Goal: Task Accomplishment & Management: Complete application form

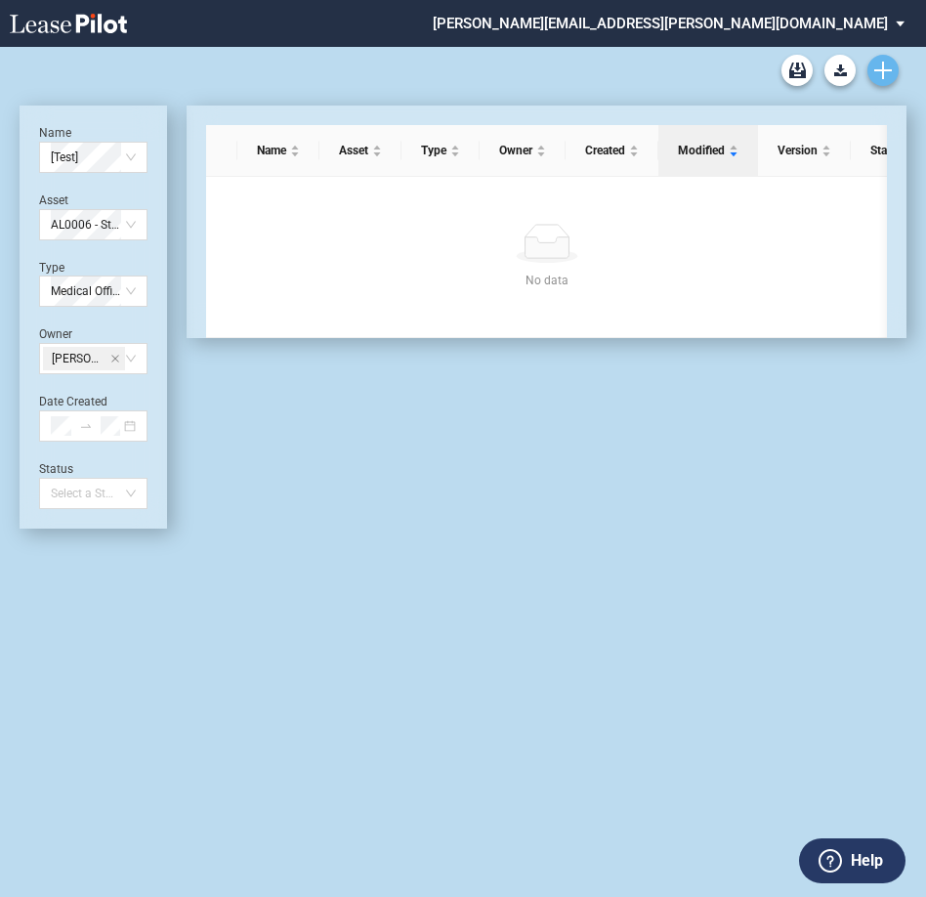
click at [872, 71] on link "Create new document" at bounding box center [882, 70] width 31 height 31
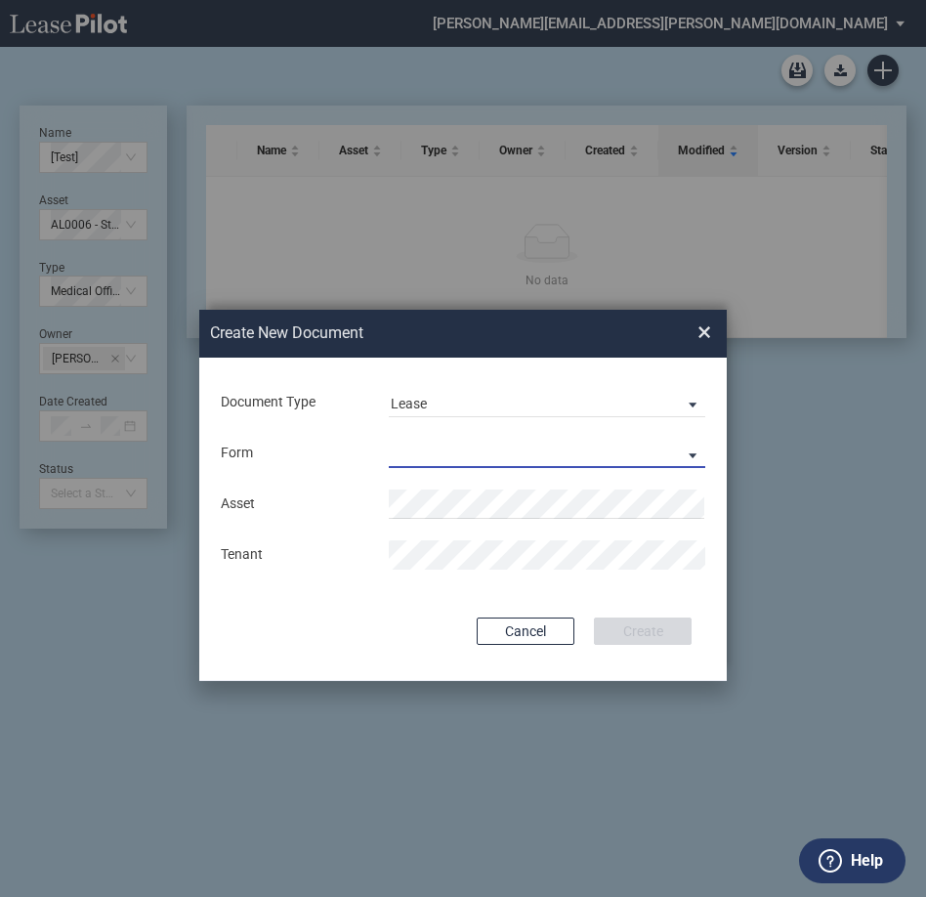
click at [453, 451] on md-select "Medical Office Lease Scottsdale Lease Louisville Lease 1370 Medical Place Lease…" at bounding box center [547, 453] width 317 height 29
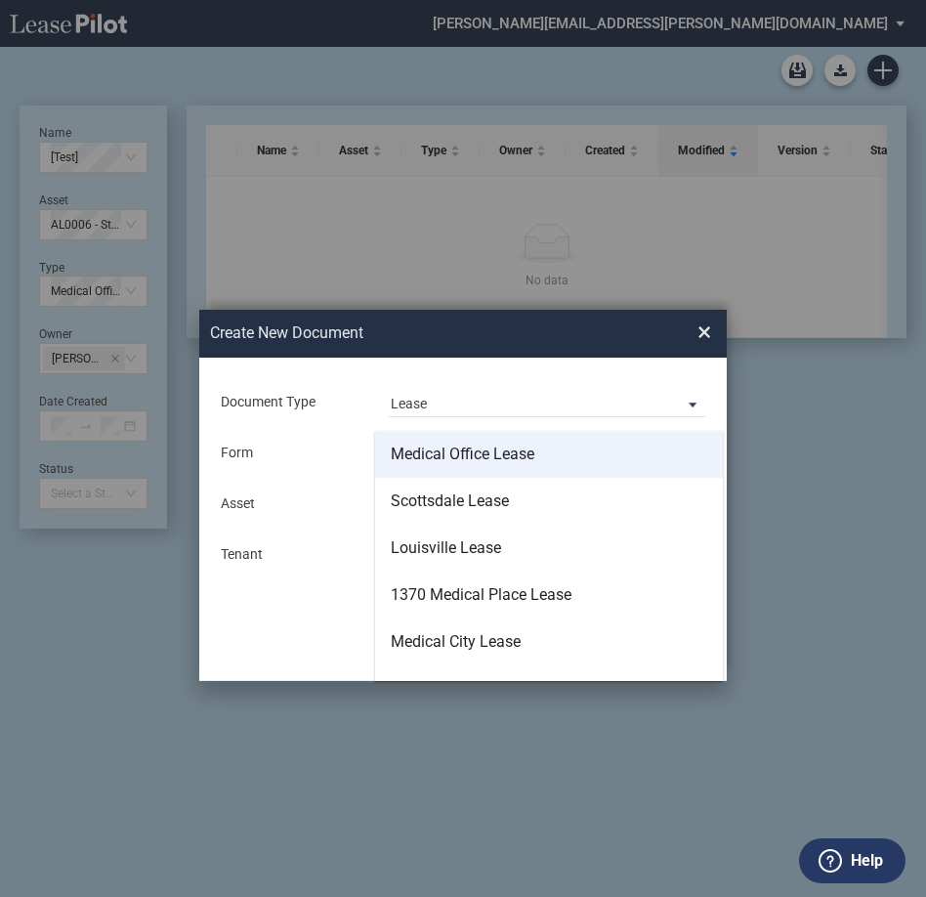
click at [518, 457] on div "Medical Office Lease" at bounding box center [463, 453] width 144 height 21
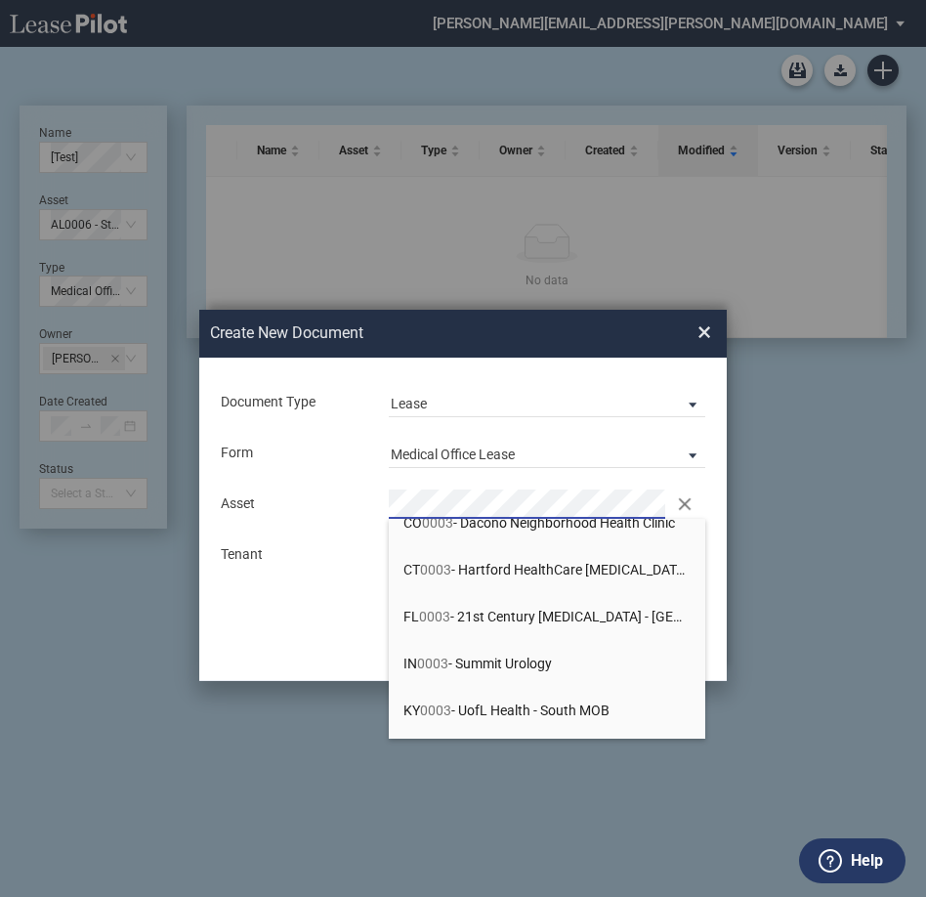
scroll to position [195, 0]
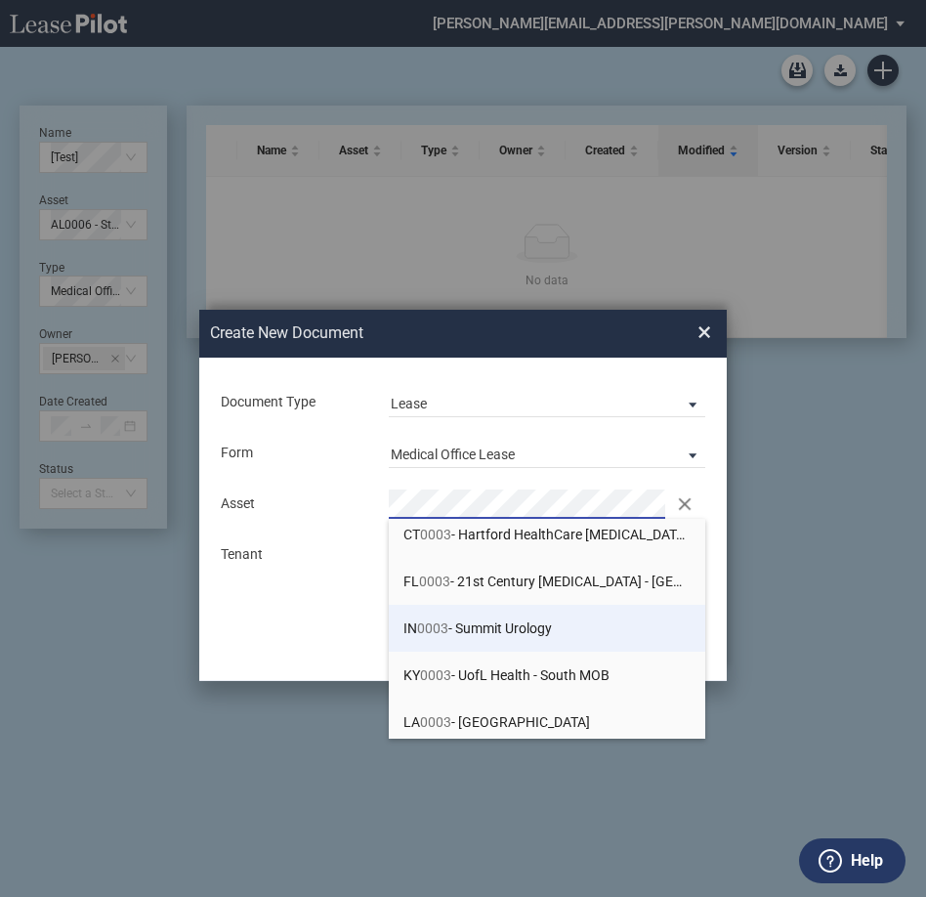
click at [529, 627] on span "IN 0003 - Summit Urology" at bounding box center [477, 628] width 148 height 16
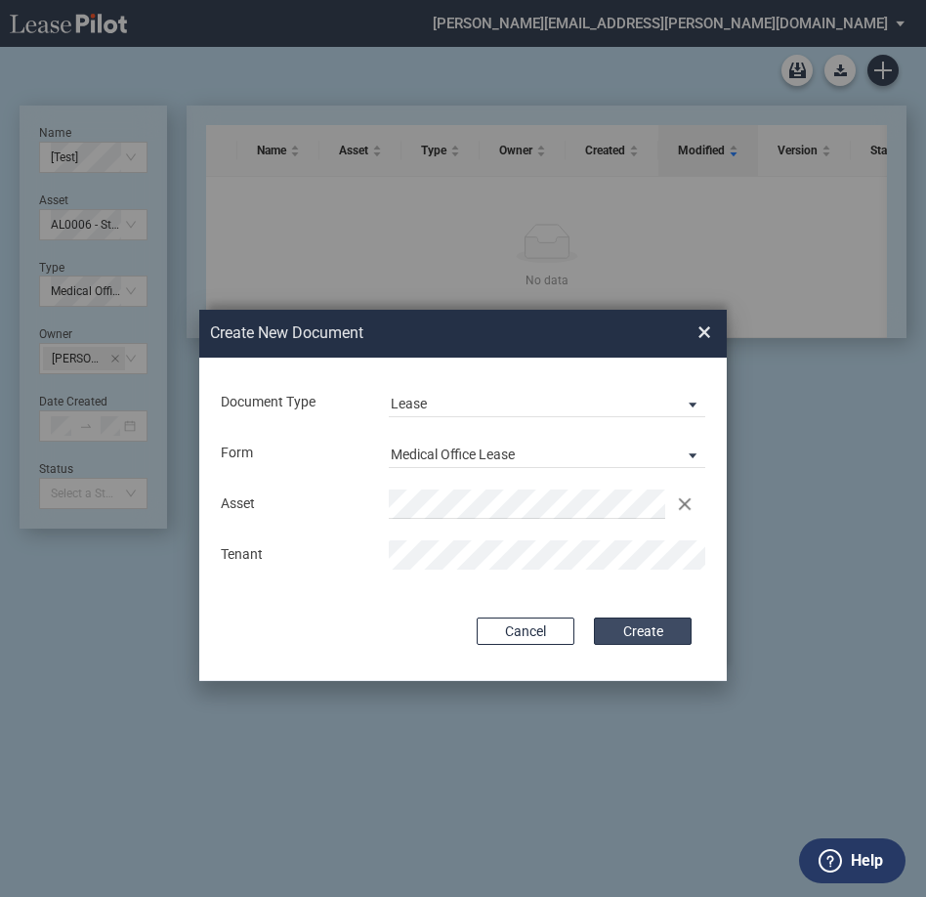
click at [615, 619] on button "Create" at bounding box center [643, 630] width 98 height 27
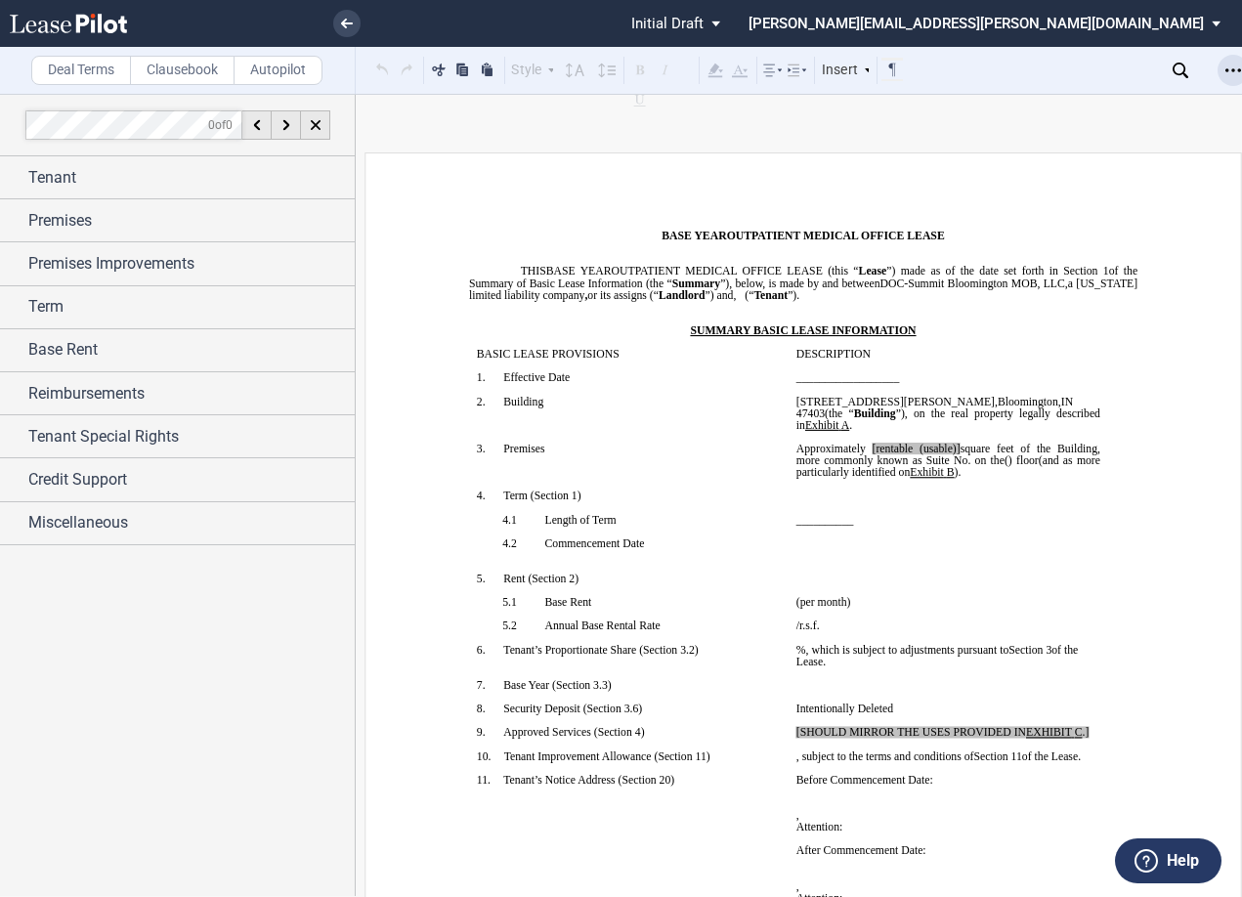
click at [935, 76] on icon "Open Lease options menu" at bounding box center [1233, 71] width 16 height 16
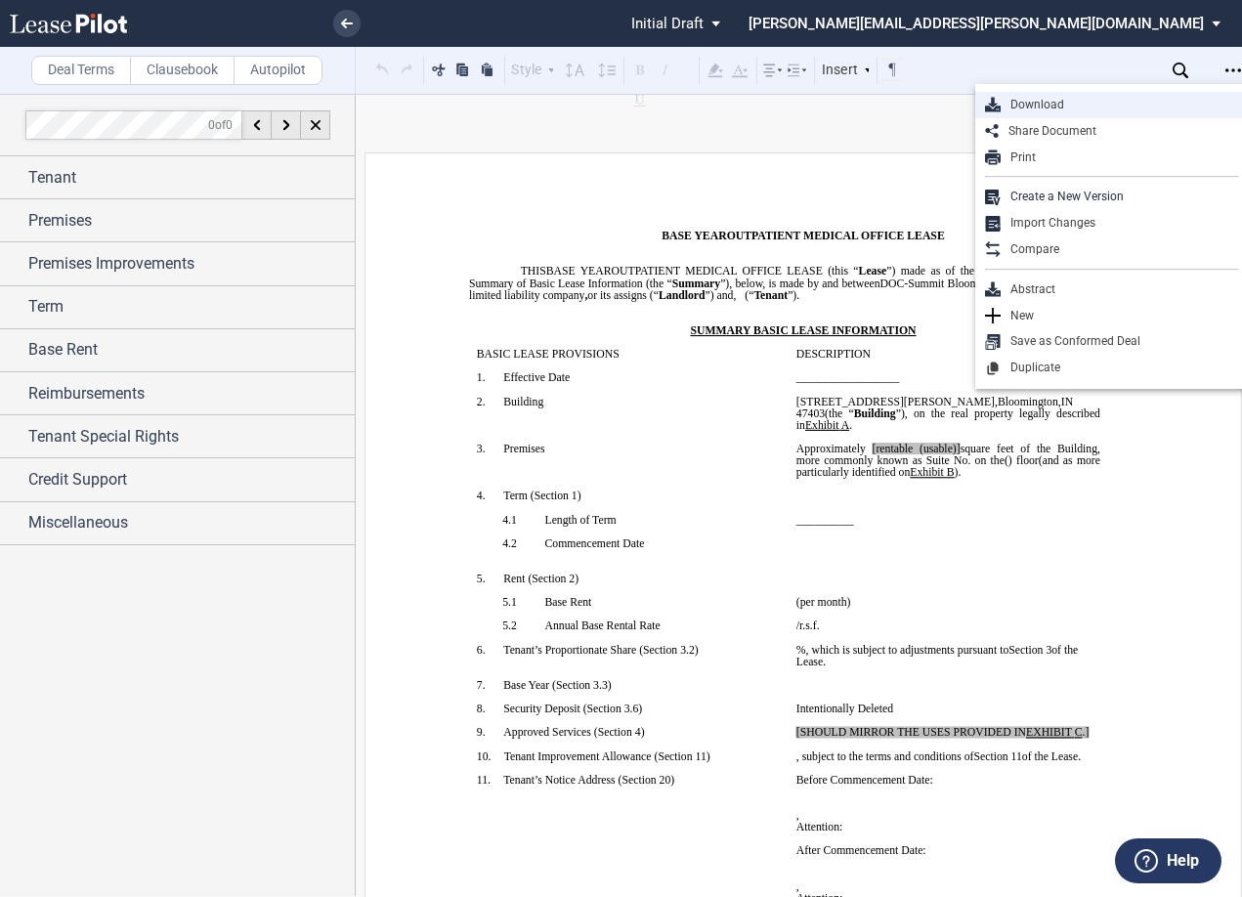
click at [935, 108] on div "Download" at bounding box center [1119, 105] width 238 height 17
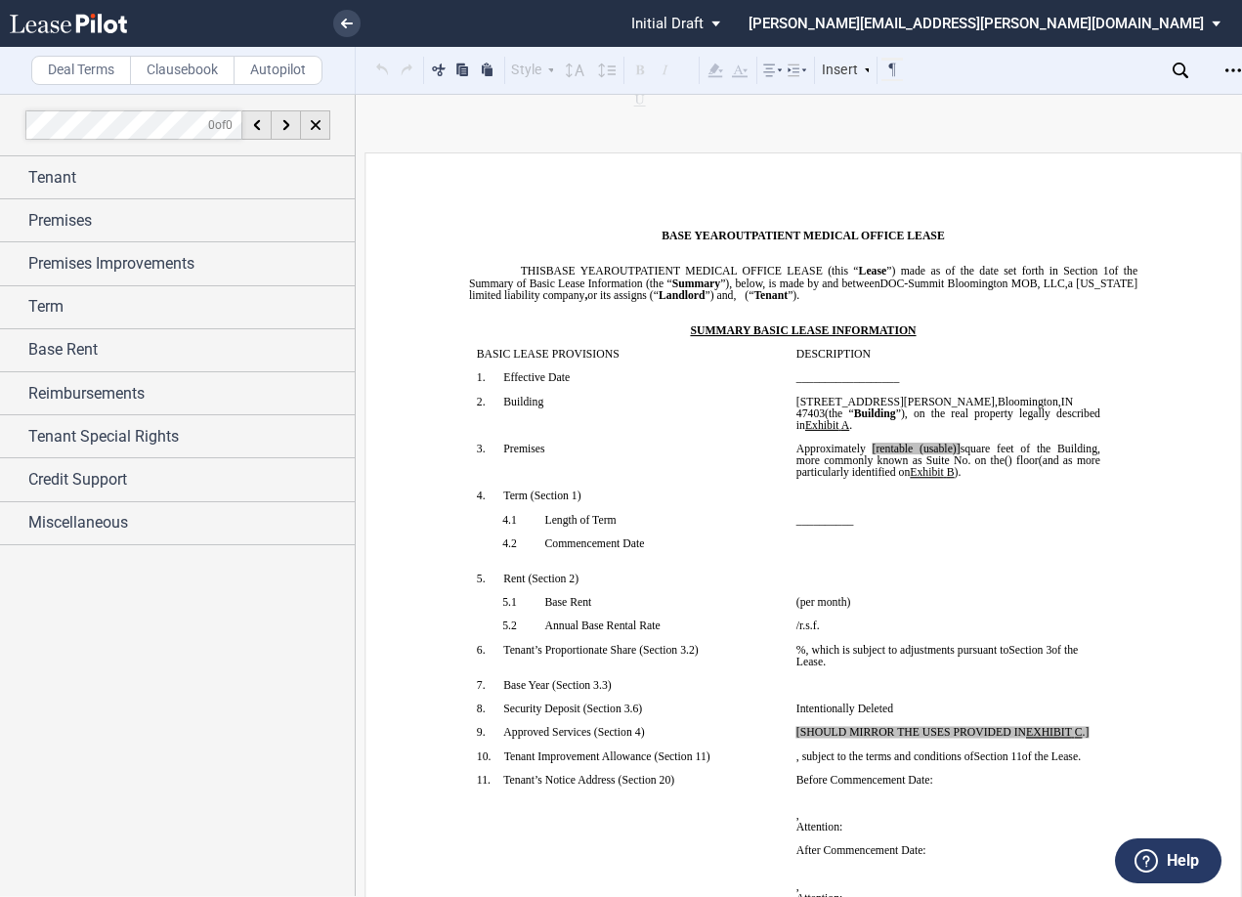
click at [547, 316] on p "﻿" at bounding box center [803, 319] width 668 height 12
click at [15, 172] on div "Tenant" at bounding box center [177, 177] width 355 height 42
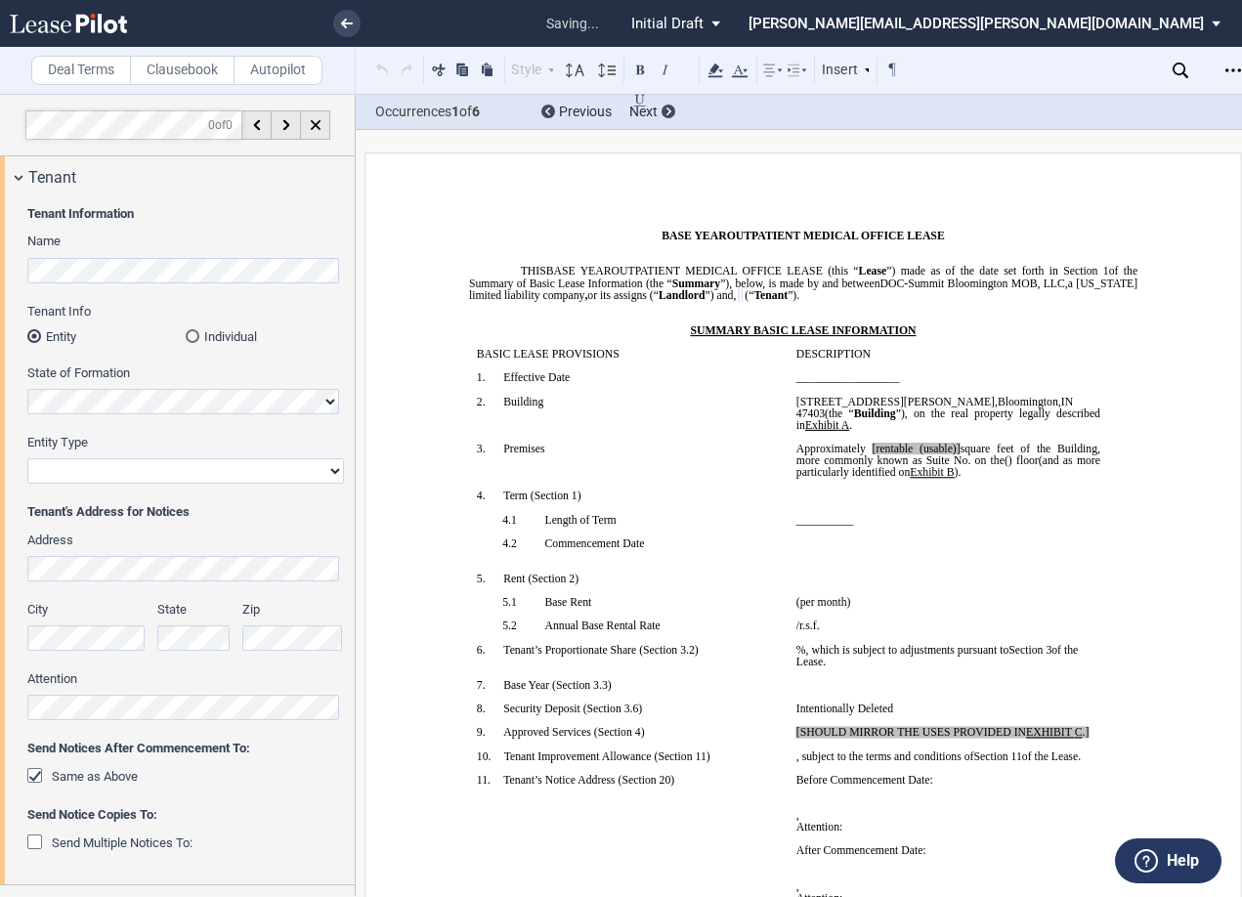
click at [115, 477] on select "Corporation Limited Liability Company General Partnership Limited Partnership O…" at bounding box center [185, 470] width 317 height 25
select select "limited liability company"
click at [27, 458] on select "Corporation Limited Liability Company General Partnership Limited Partnership O…" at bounding box center [185, 470] width 317 height 25
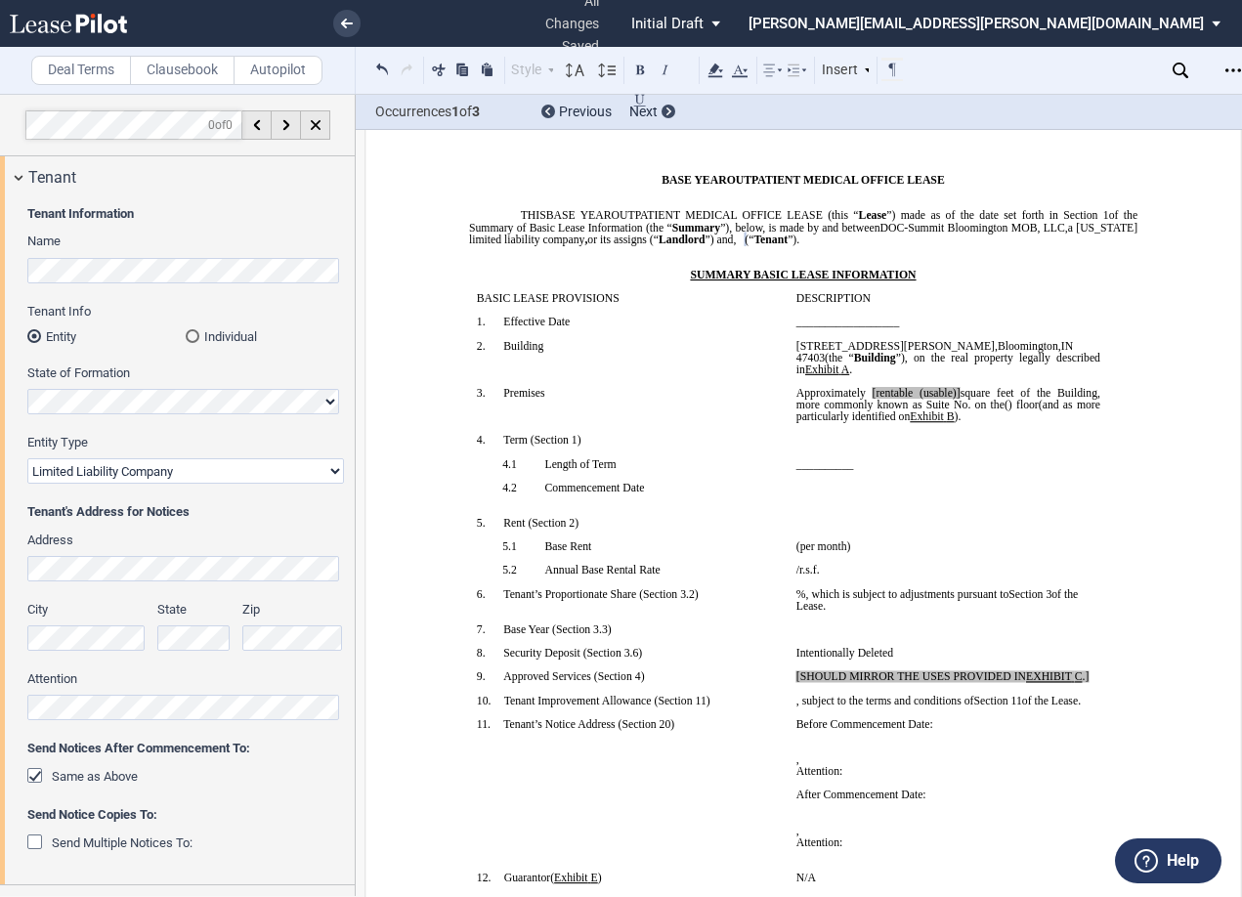
scroll to position [98, 0]
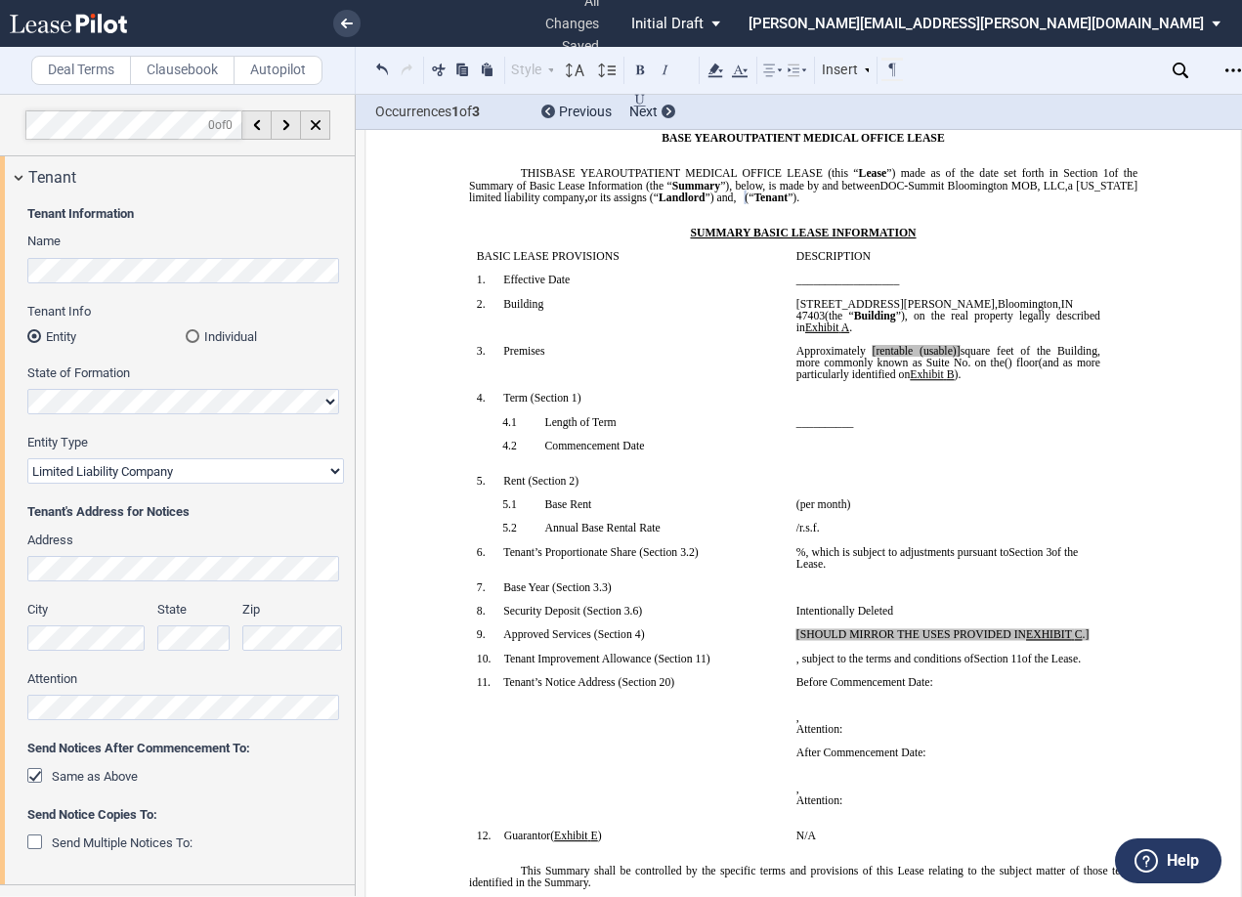
click at [32, 775] on div "Same as Above" at bounding box center [37, 778] width 20 height 20
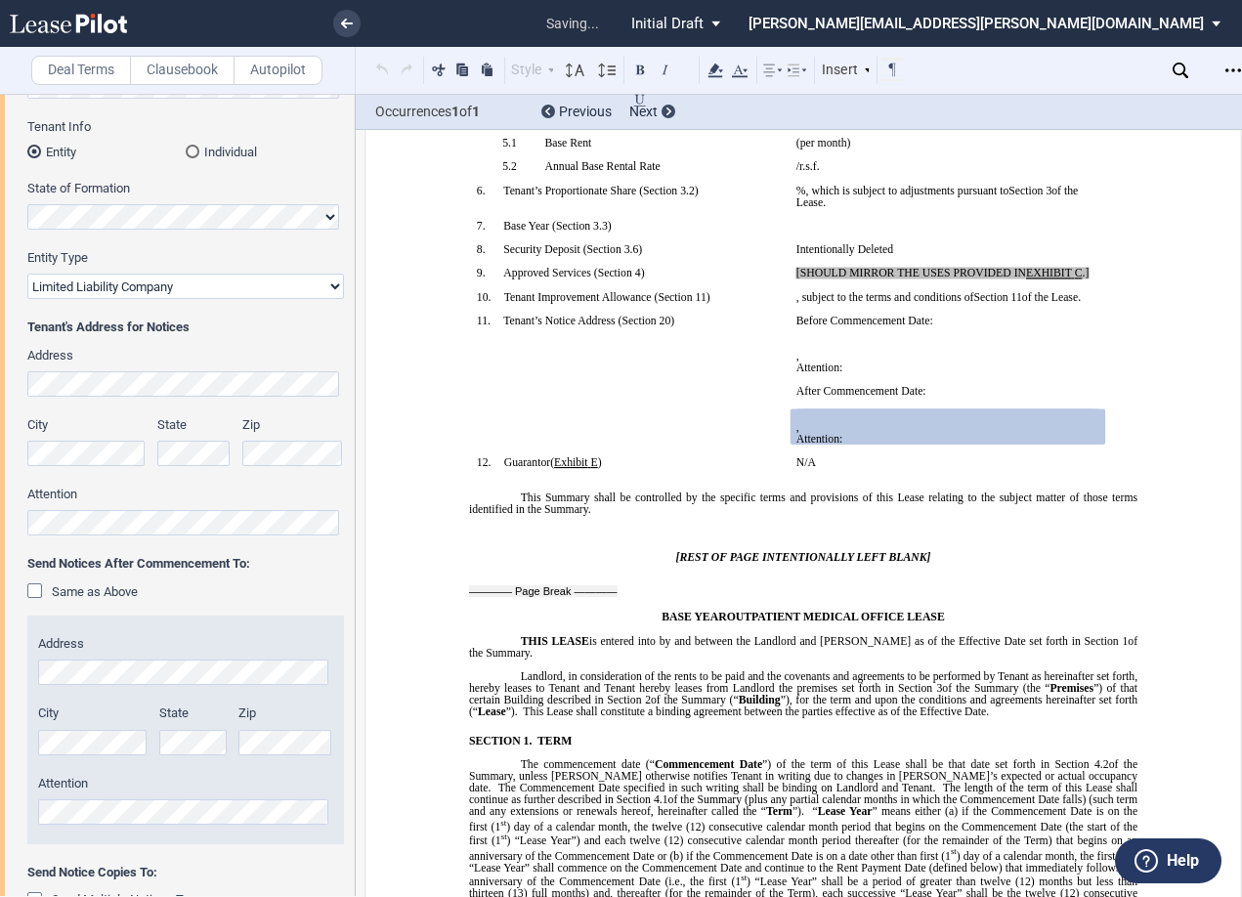
scroll to position [195, 0]
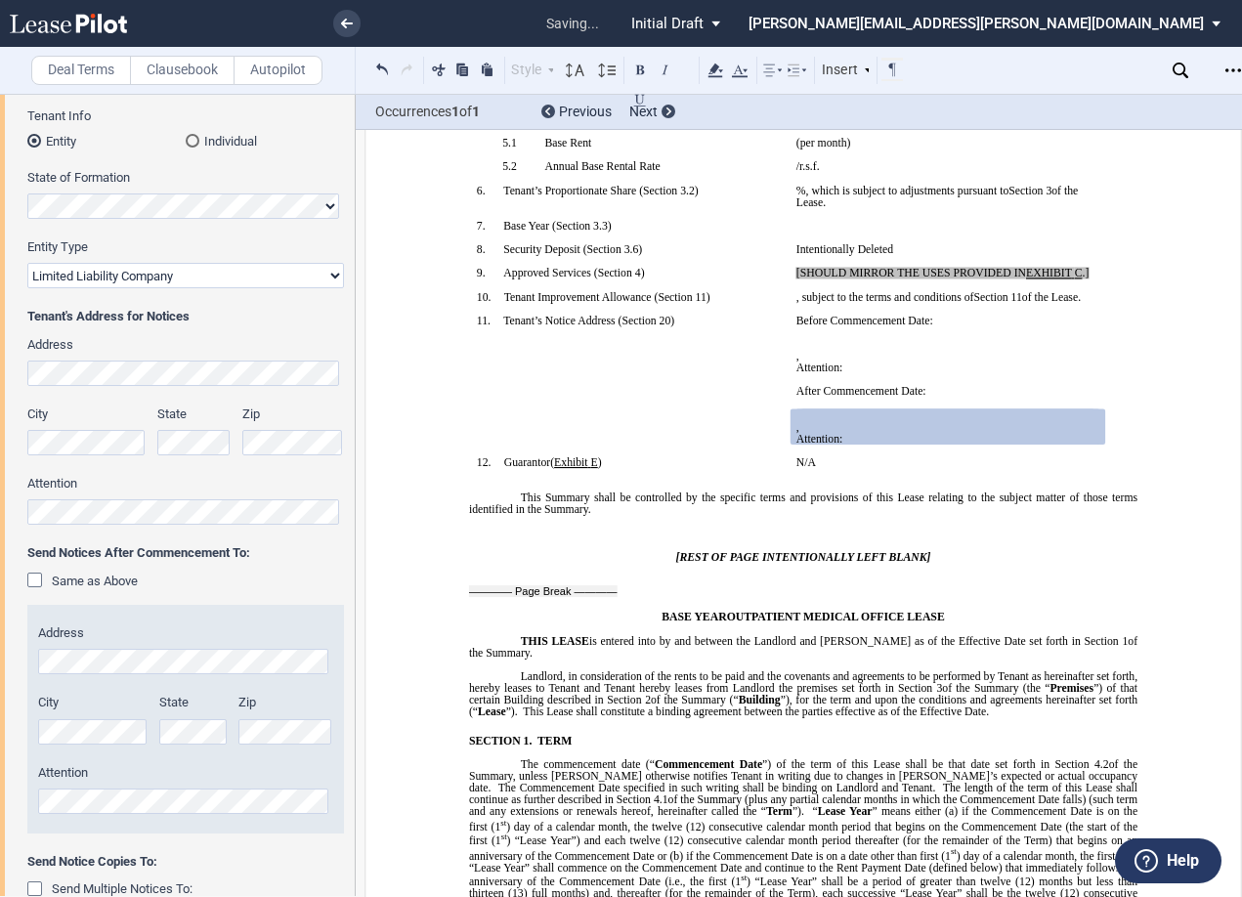
click at [33, 586] on div "Same as Above" at bounding box center [37, 582] width 20 height 20
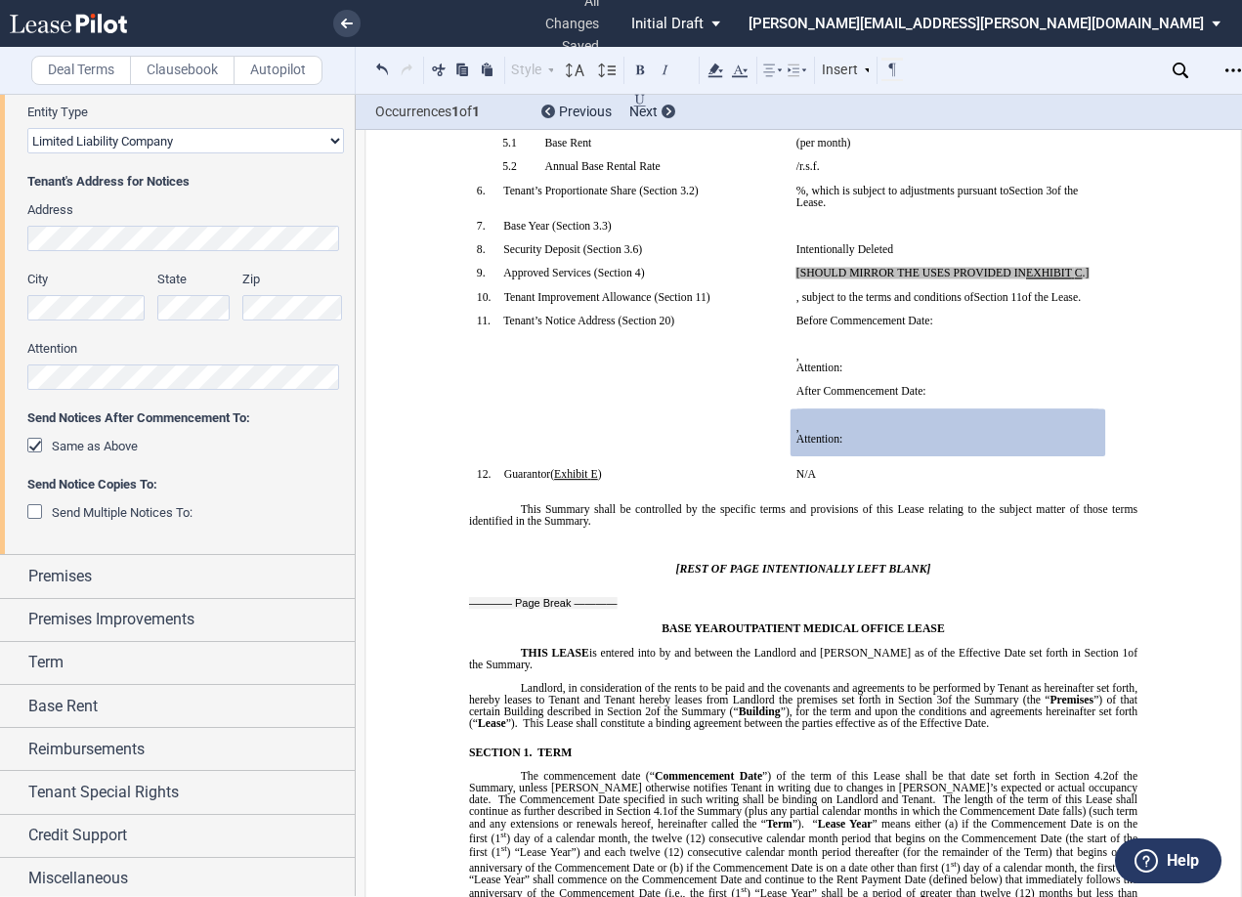
scroll to position [335, 0]
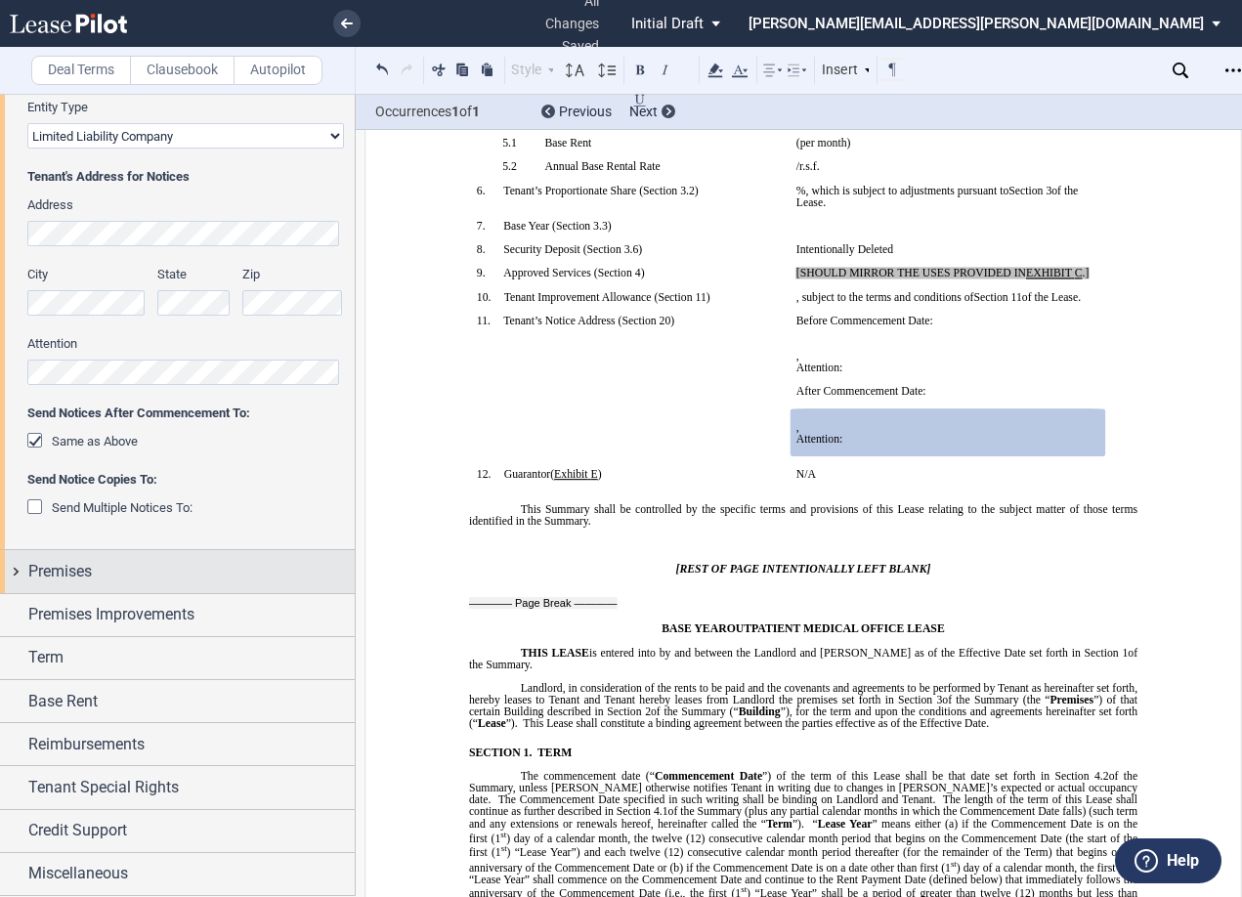
click at [9, 567] on div "Premises" at bounding box center [177, 571] width 355 height 42
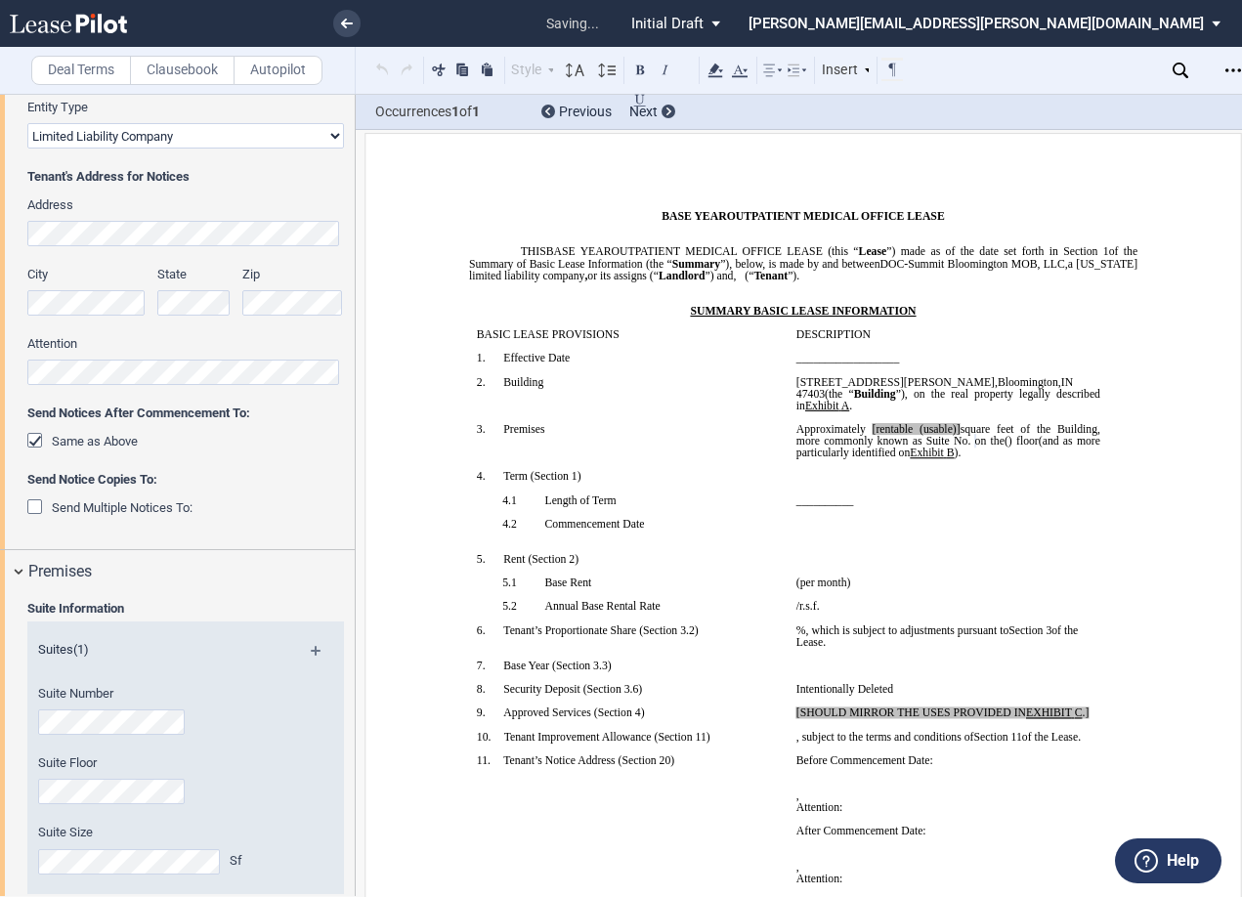
scroll to position [11, 0]
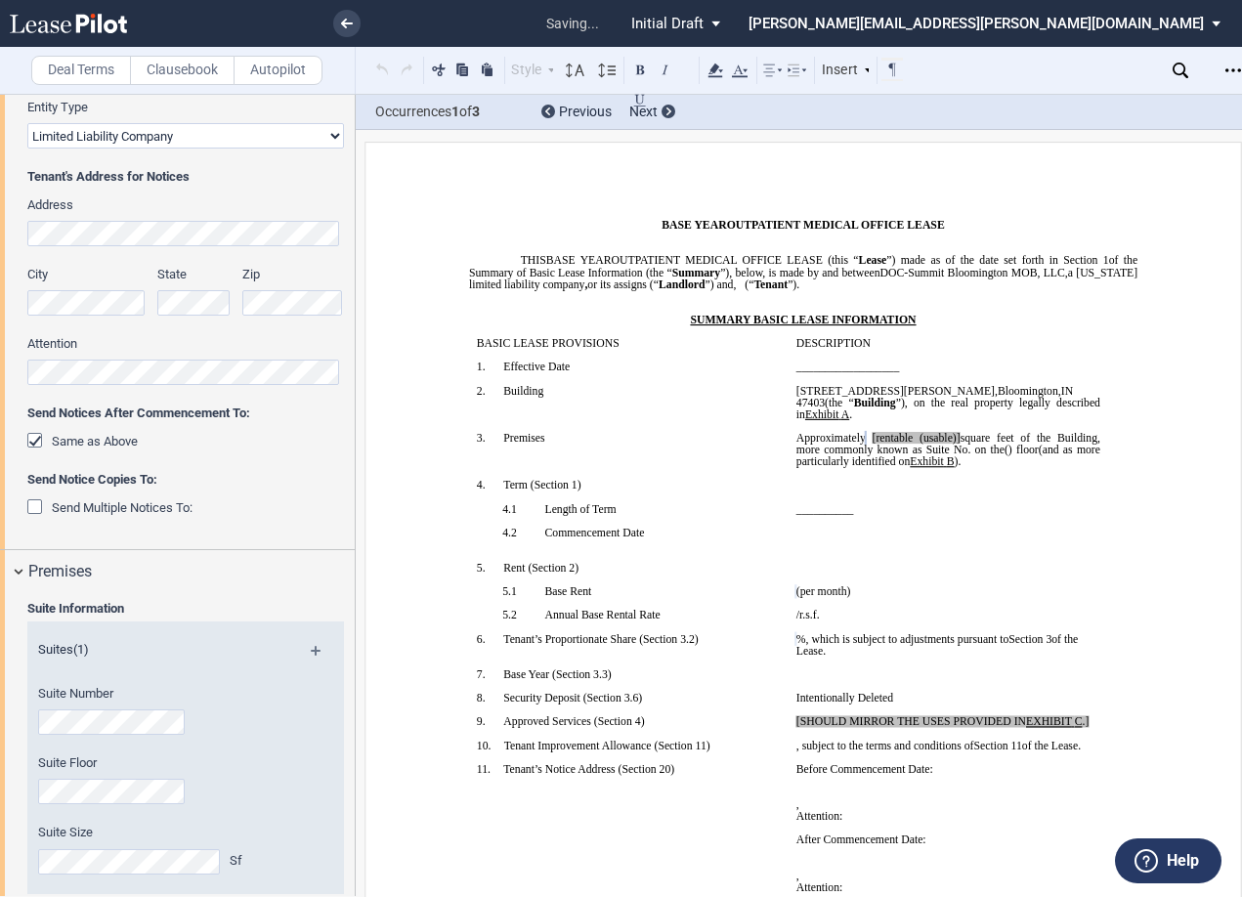
click at [731, 479] on p "4. Term ( ﻿ Section 1 ﻿ )" at bounding box center [641, 485] width 278 height 12
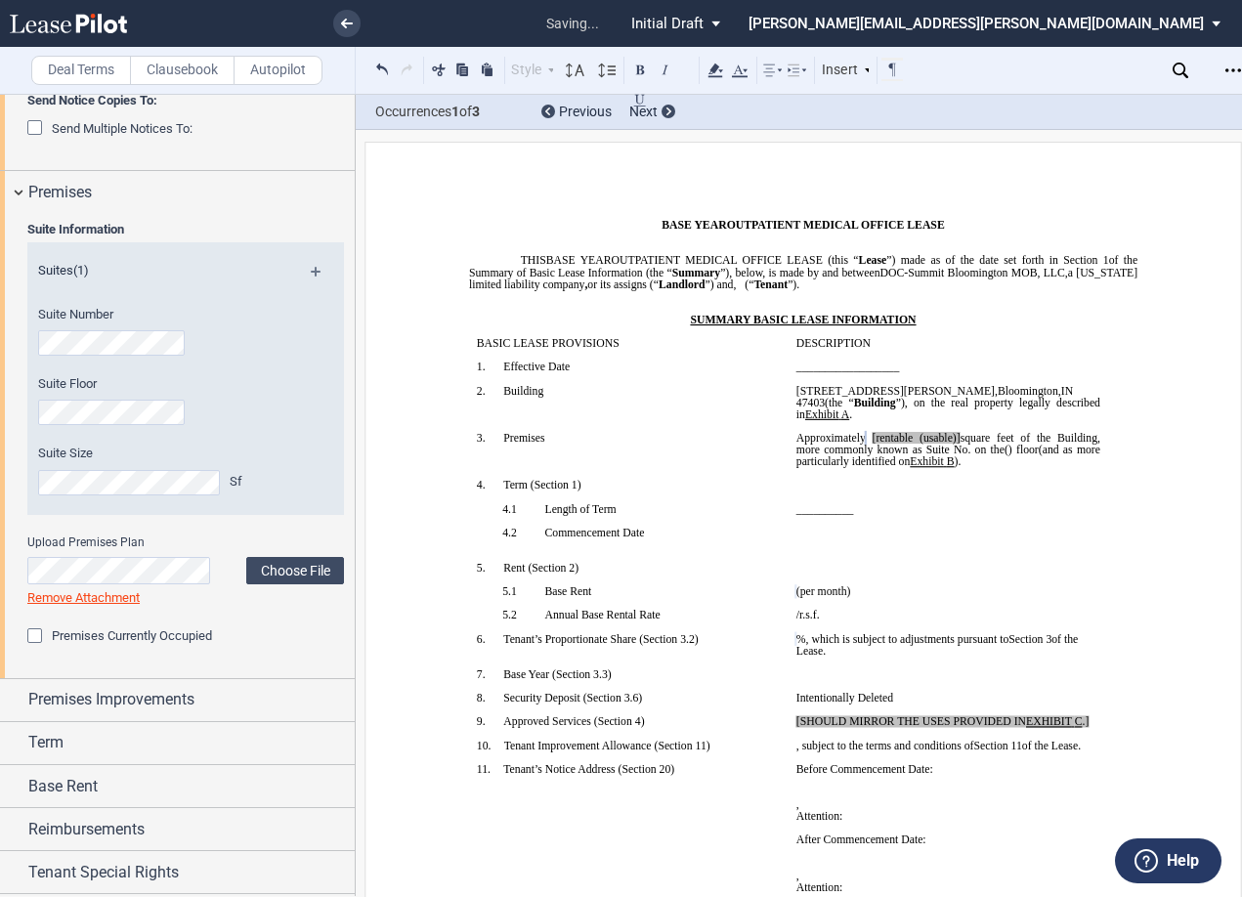
scroll to position [799, 0]
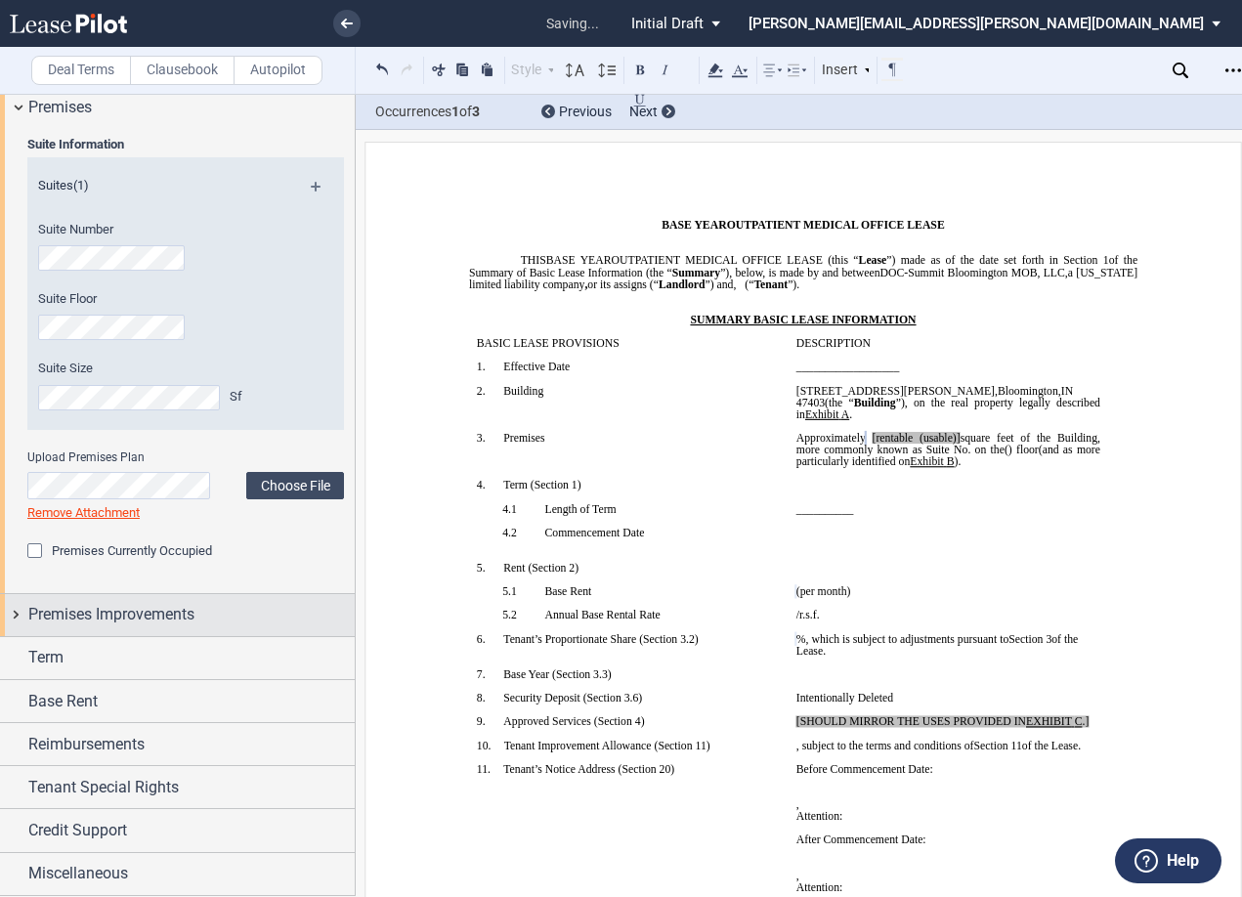
click at [19, 614] on div "Premises Improvements" at bounding box center [177, 615] width 355 height 42
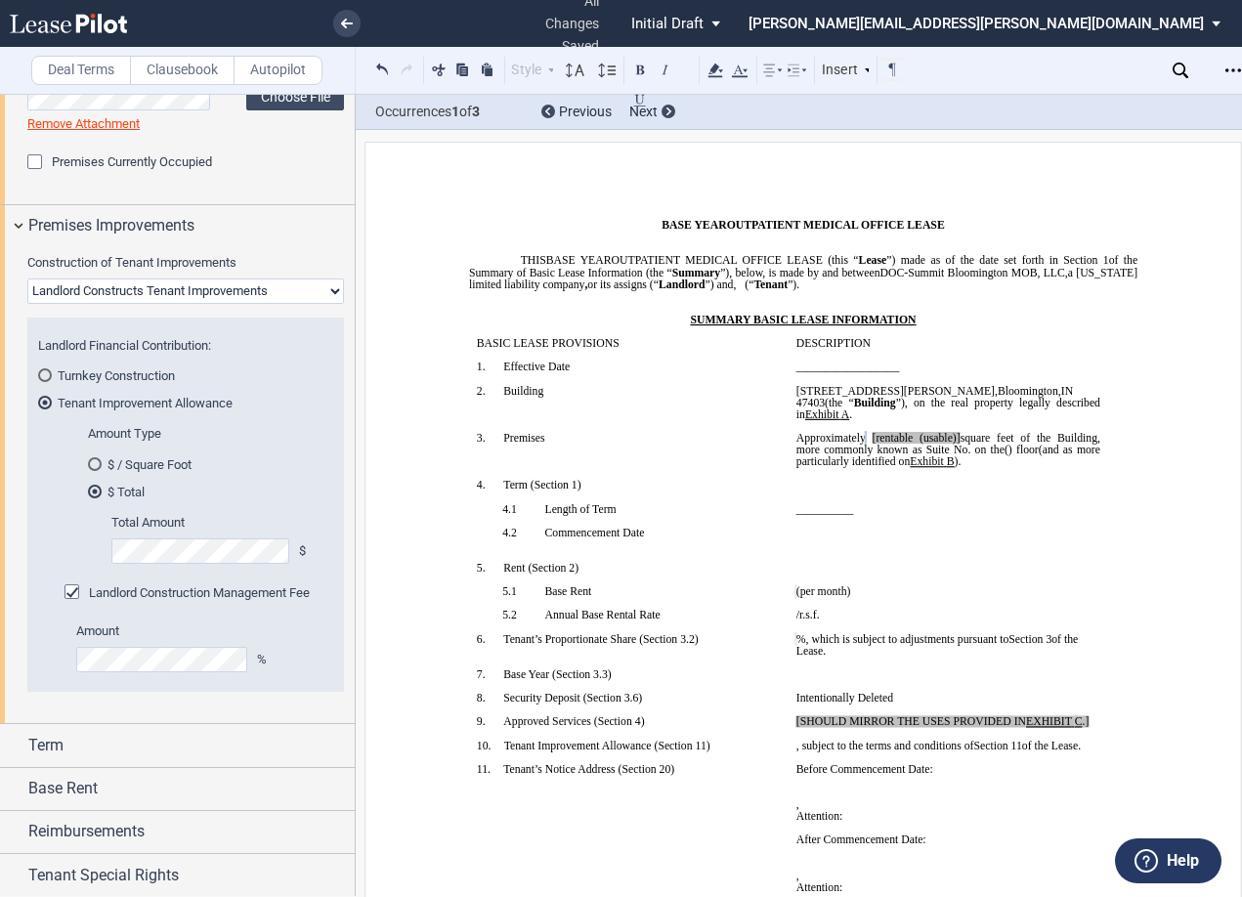
scroll to position [1190, 0]
click at [92, 461] on div "$ / Square Foot" at bounding box center [95, 462] width 14 height 14
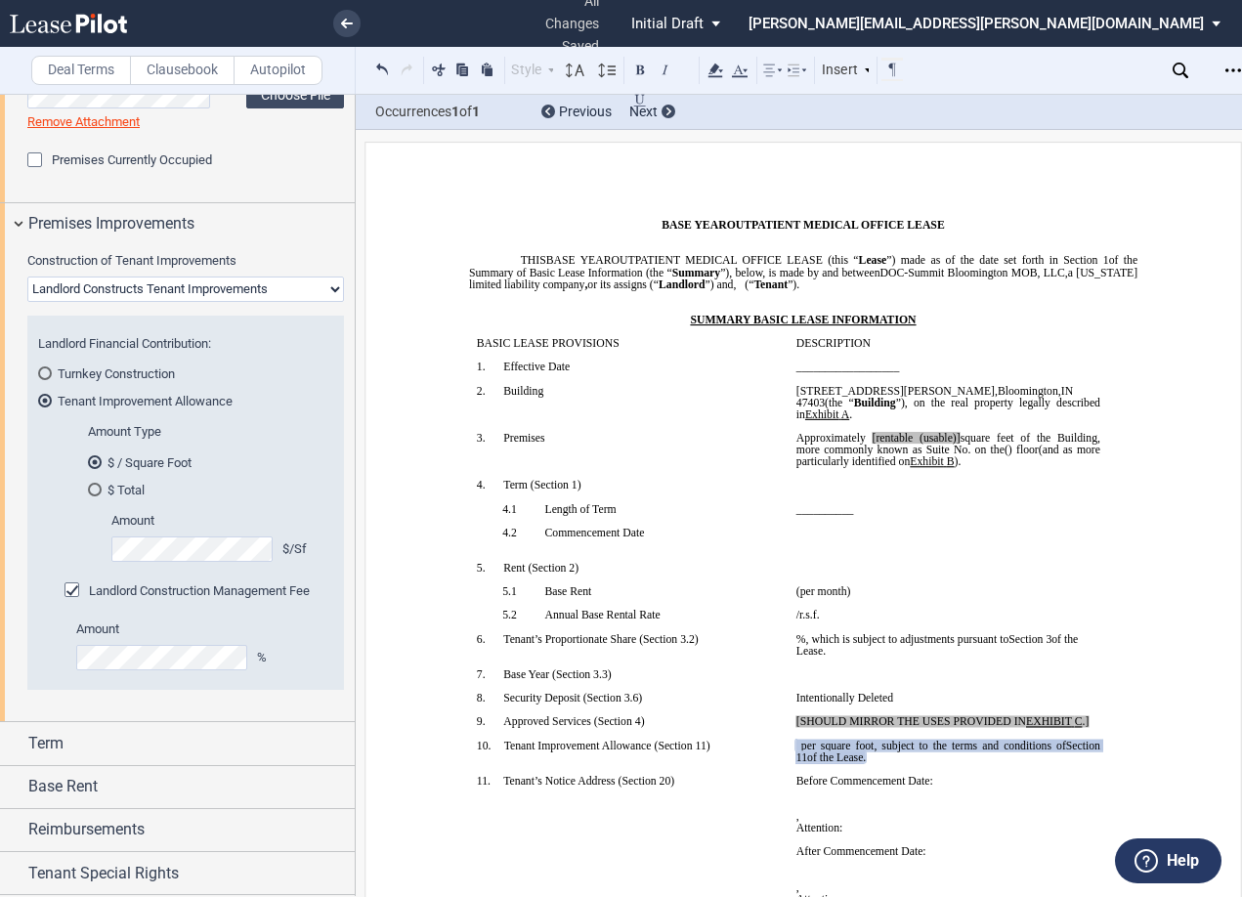
click at [88, 489] on div "$ Total" at bounding box center [95, 490] width 14 height 14
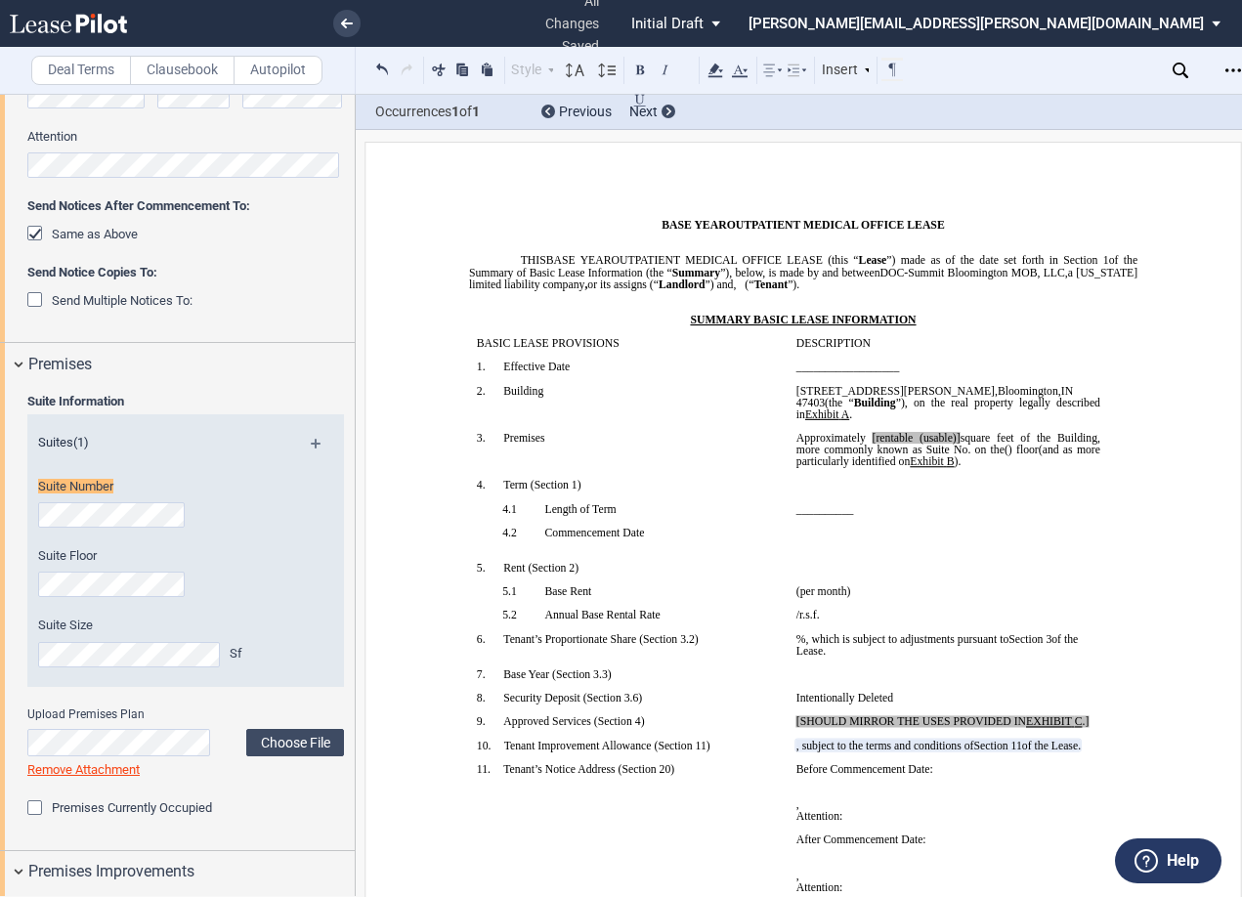
scroll to position [533, 0]
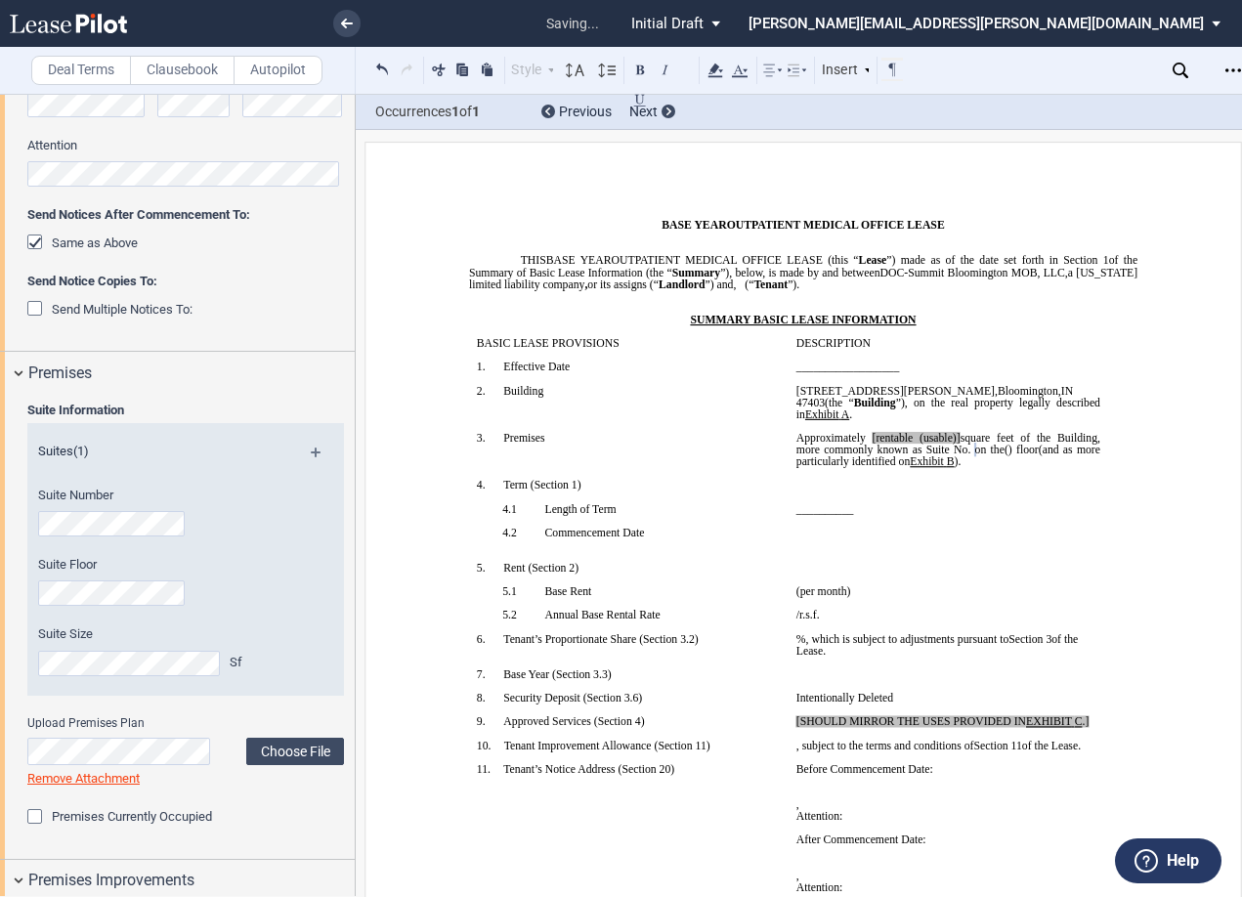
click at [720, 561] on td "!!SET_LEVEL_1!! !!SBL_LEVEL_2!! 4.2 Commencement Date ﻿" at bounding box center [628, 544] width 319 height 35
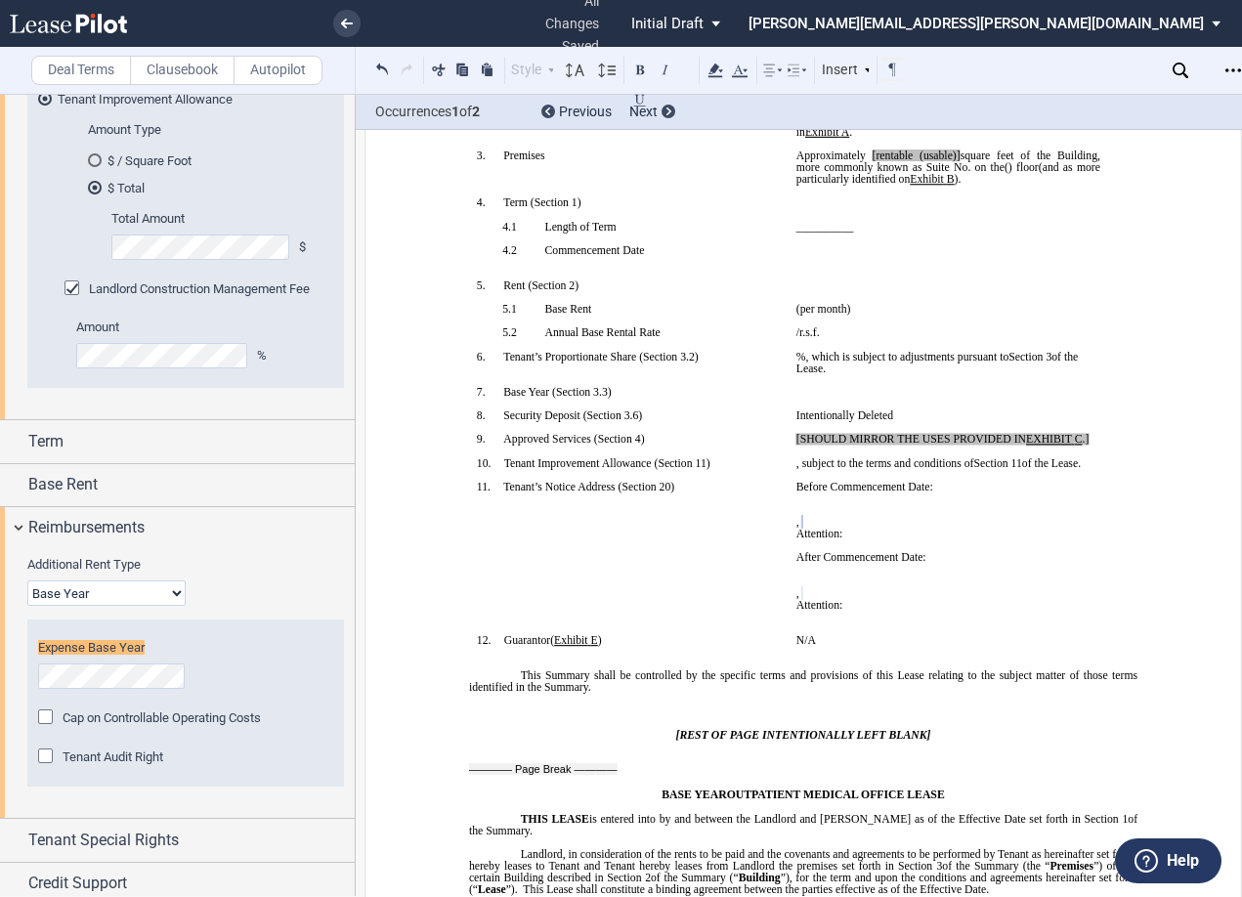
scroll to position [1527, 0]
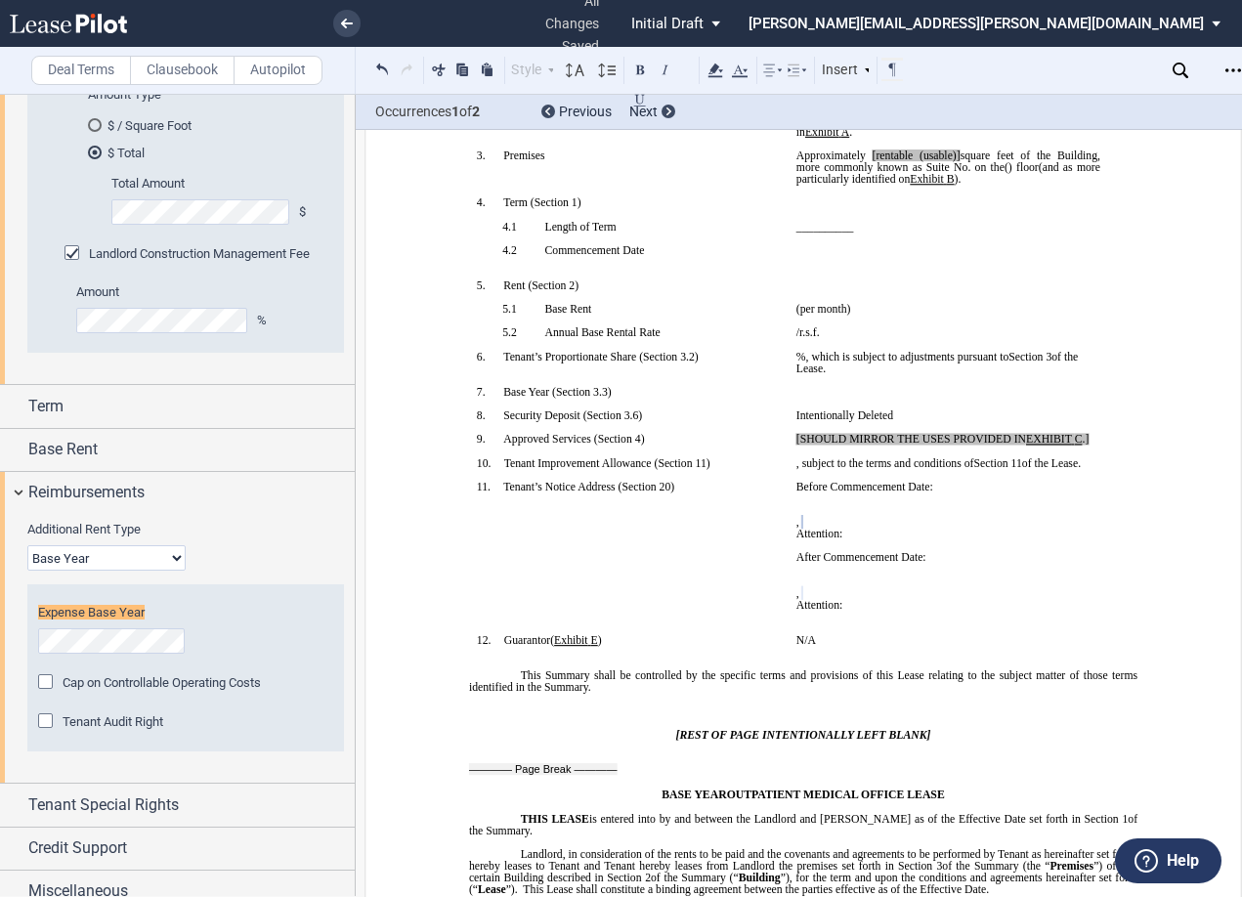
click at [160, 566] on select "Base Year Triple Net" at bounding box center [106, 557] width 158 height 25
click at [27, 545] on select "Base Year Triple Net" at bounding box center [106, 557] width 158 height 25
click at [131, 555] on select "Base Year Triple Net" at bounding box center [106, 557] width 158 height 25
select select "triple net"
click at [27, 570] on select "Base Year Triple Net" at bounding box center [106, 557] width 158 height 25
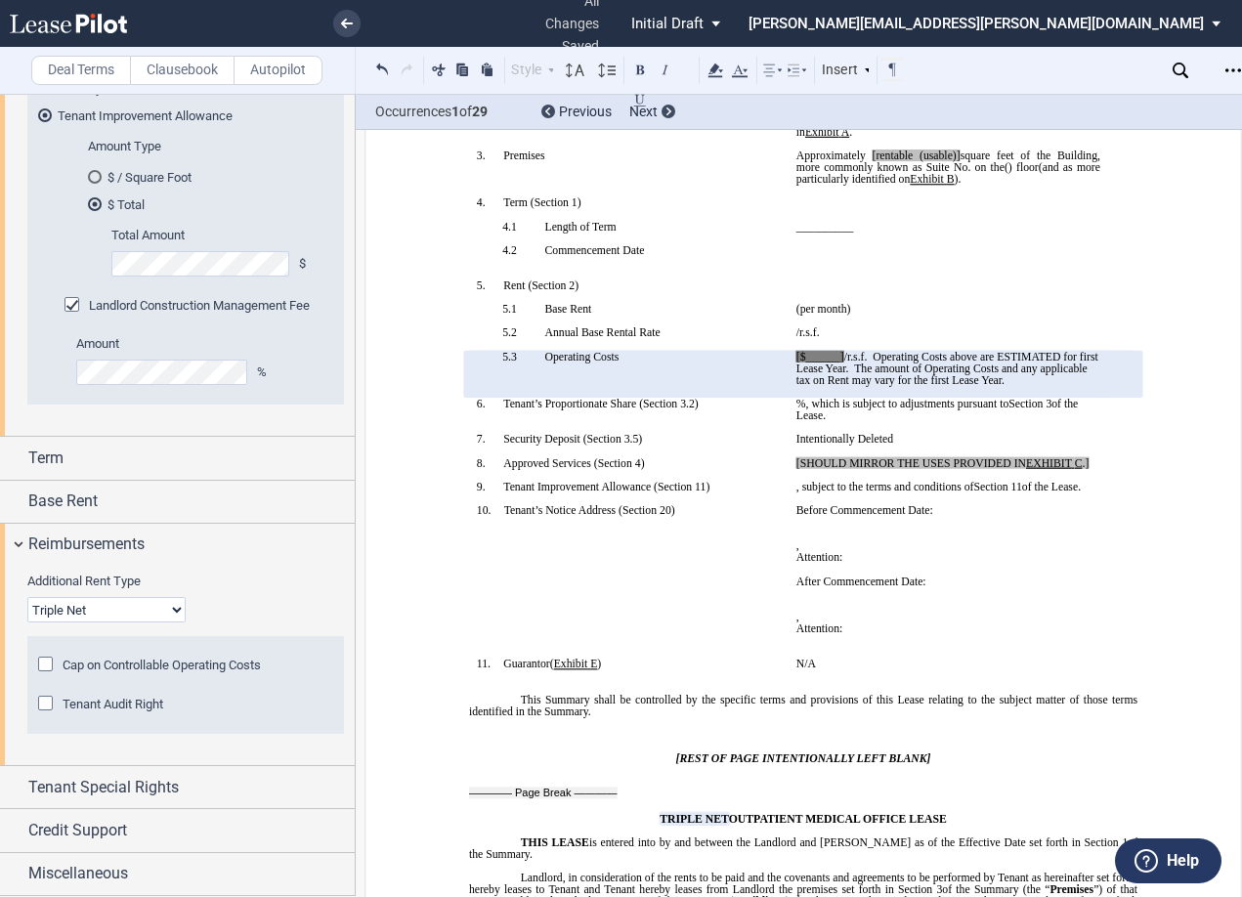
scroll to position [1475, 0]
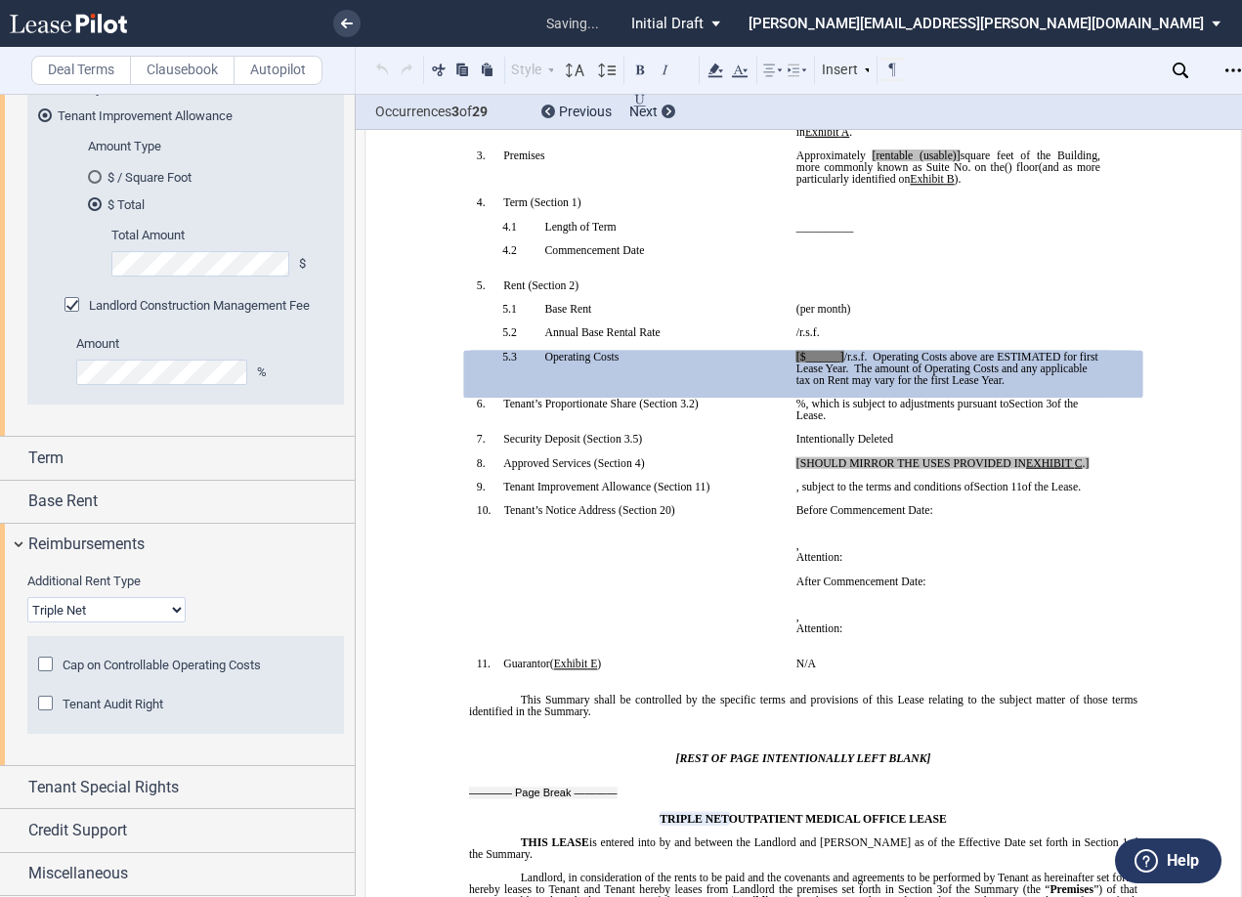
click at [764, 411] on p "﻿" at bounding box center [629, 415] width 304 height 12
drag, startPoint x: 1096, startPoint y: 464, endPoint x: 801, endPoint y: 461, distance: 295.0
click at [801, 461] on td "[SHOULD MIRROR THE USES PROVIDED IN EXHIBIT ﻿ C ﻿ .] ﻿" at bounding box center [947, 468] width 319 height 23
drag, startPoint x: 803, startPoint y: 461, endPoint x: 786, endPoint y: 452, distance: 18.8
click at [788, 452] on td "Intentionally Deleted ﻿" at bounding box center [947, 444] width 319 height 23
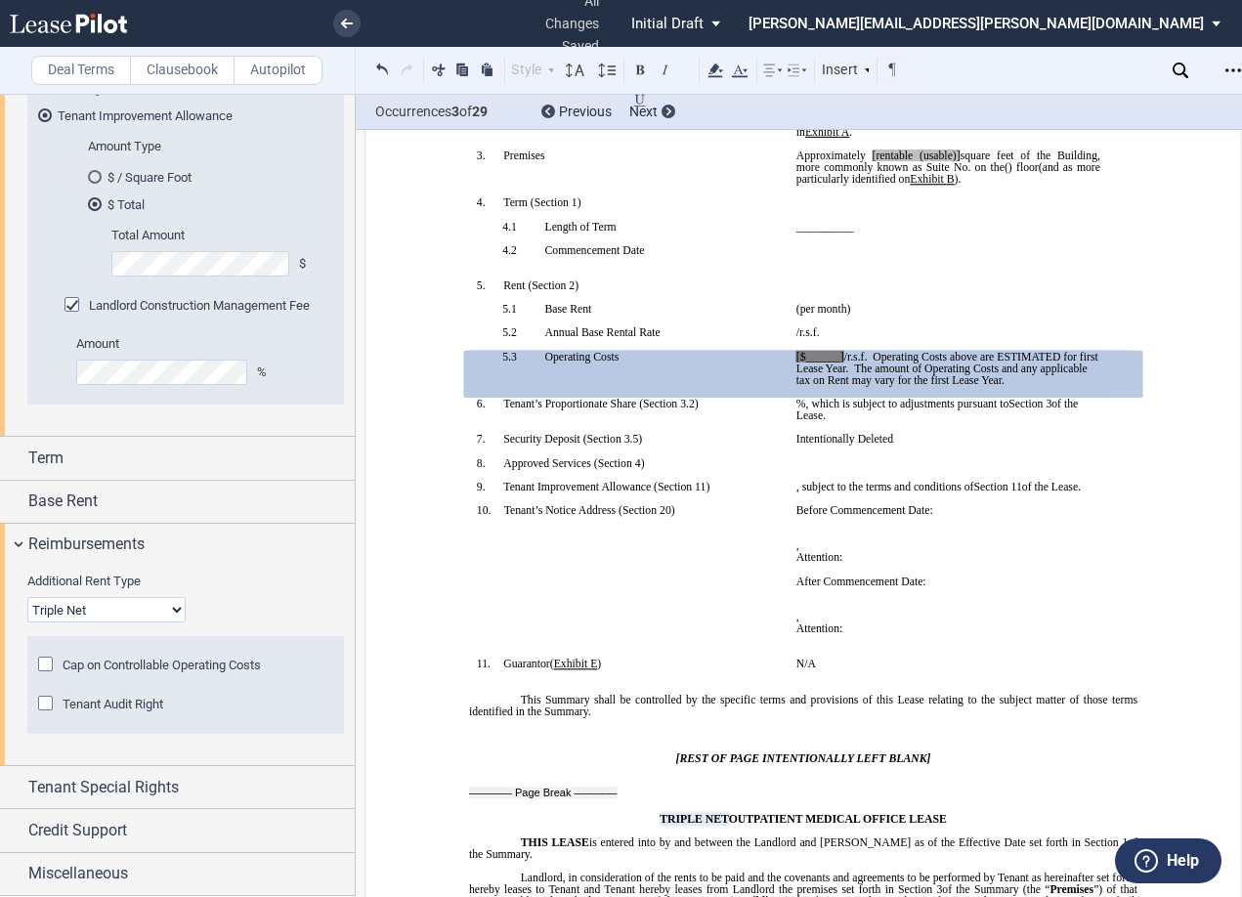
click at [797, 469] on p "﻿" at bounding box center [948, 475] width 304 height 12
click at [797, 463] on p "﻿" at bounding box center [948, 463] width 304 height 12
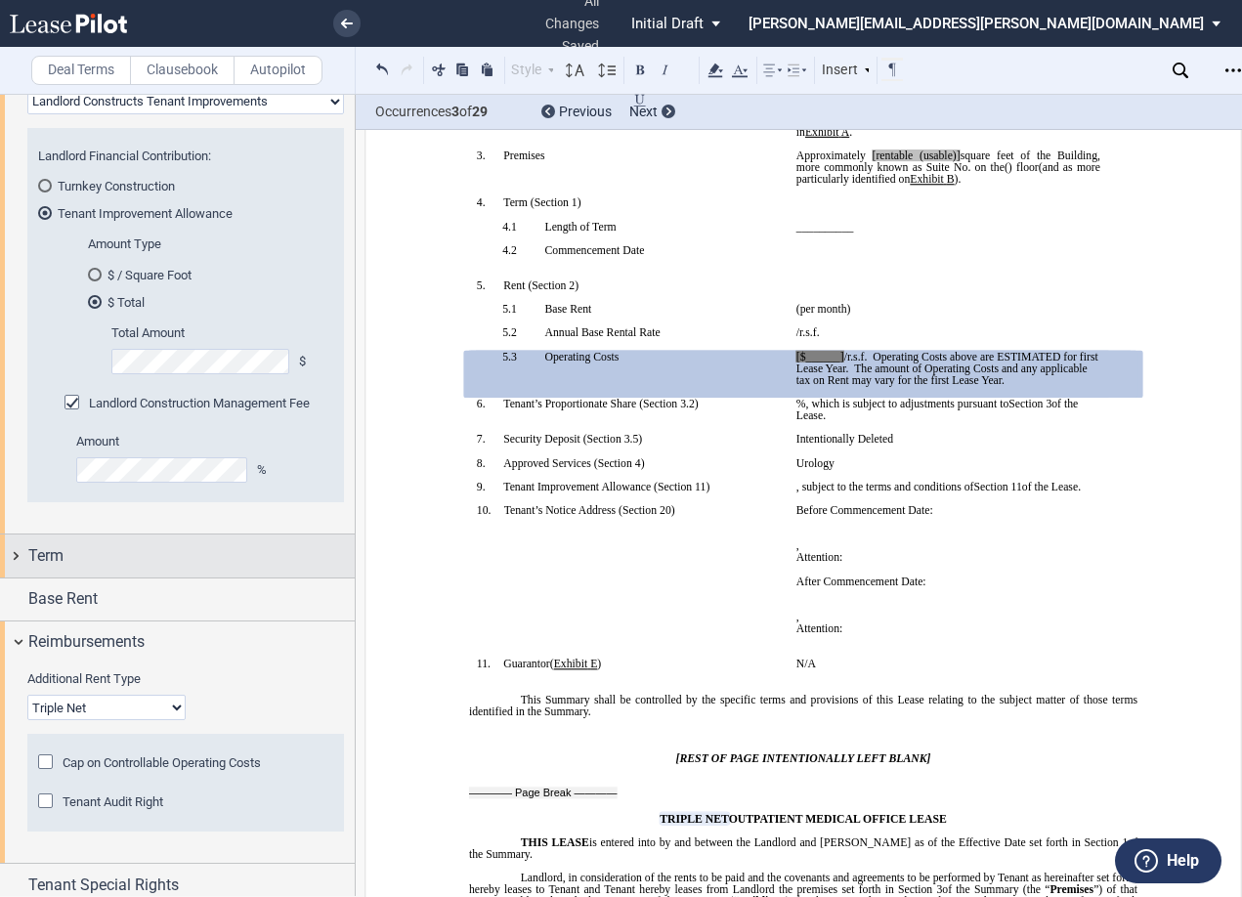
click at [22, 552] on div "Term" at bounding box center [177, 555] width 355 height 42
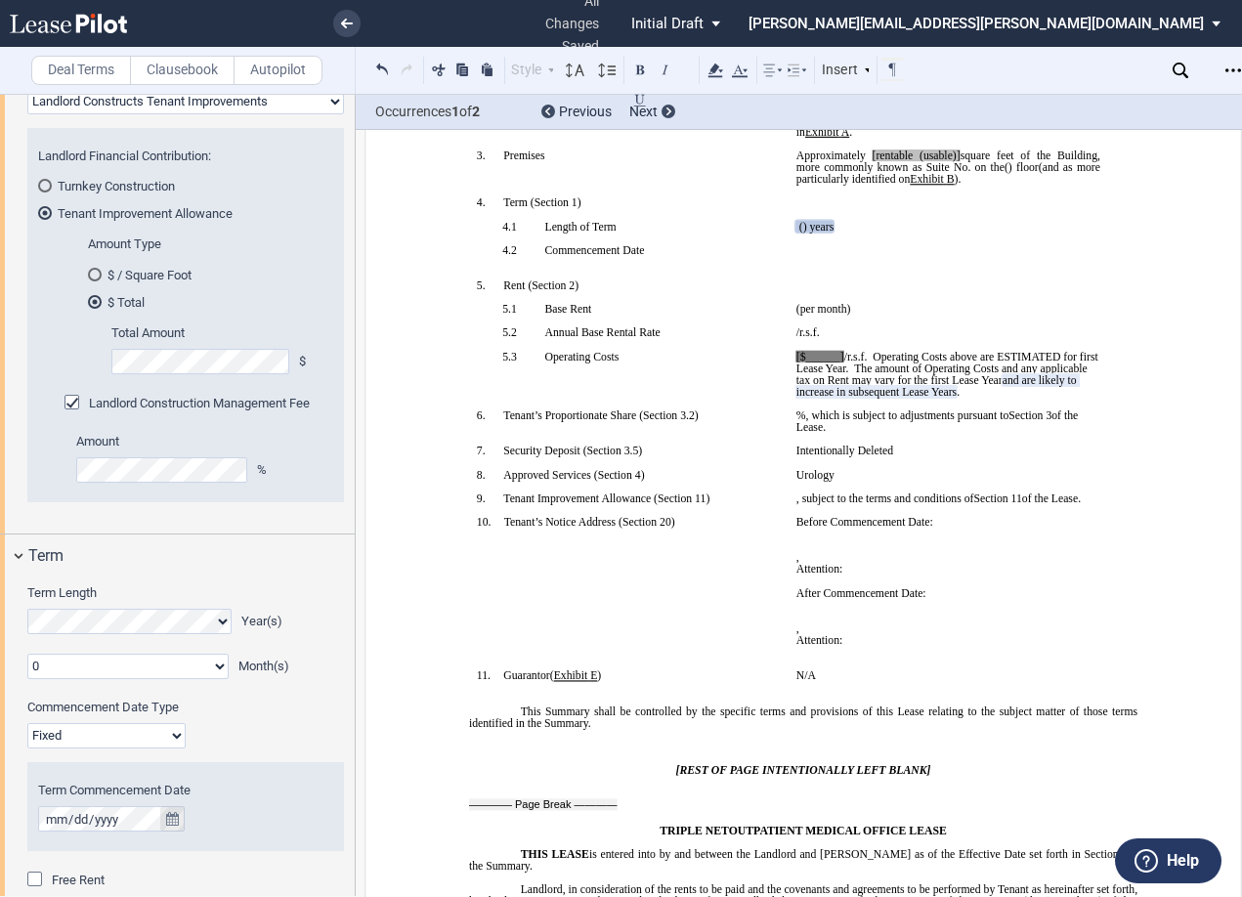
click at [171, 823] on icon "true" at bounding box center [172, 819] width 13 height 14
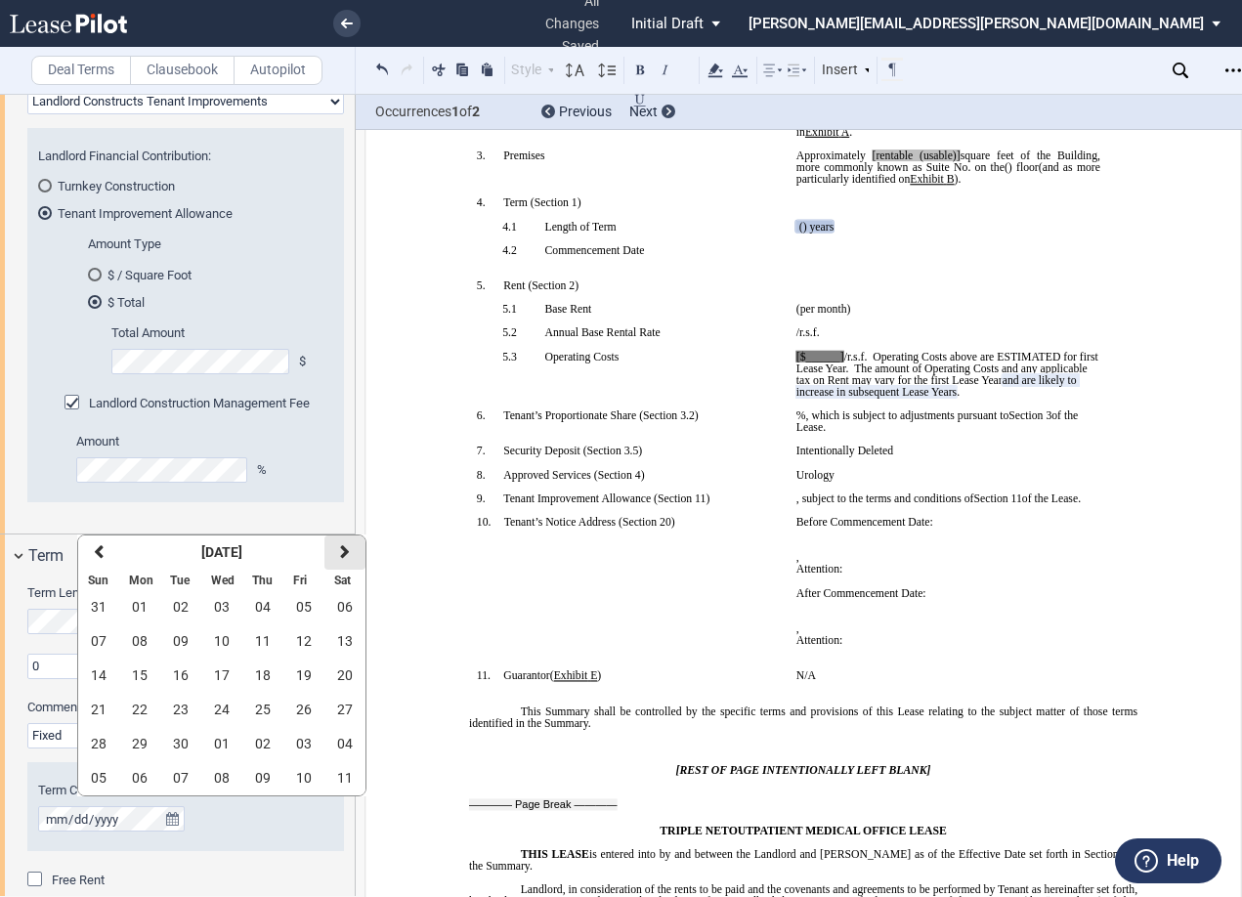
click at [352, 551] on button "next" at bounding box center [344, 552] width 41 height 34
click at [215, 598] on button "01" at bounding box center [221, 607] width 41 height 34
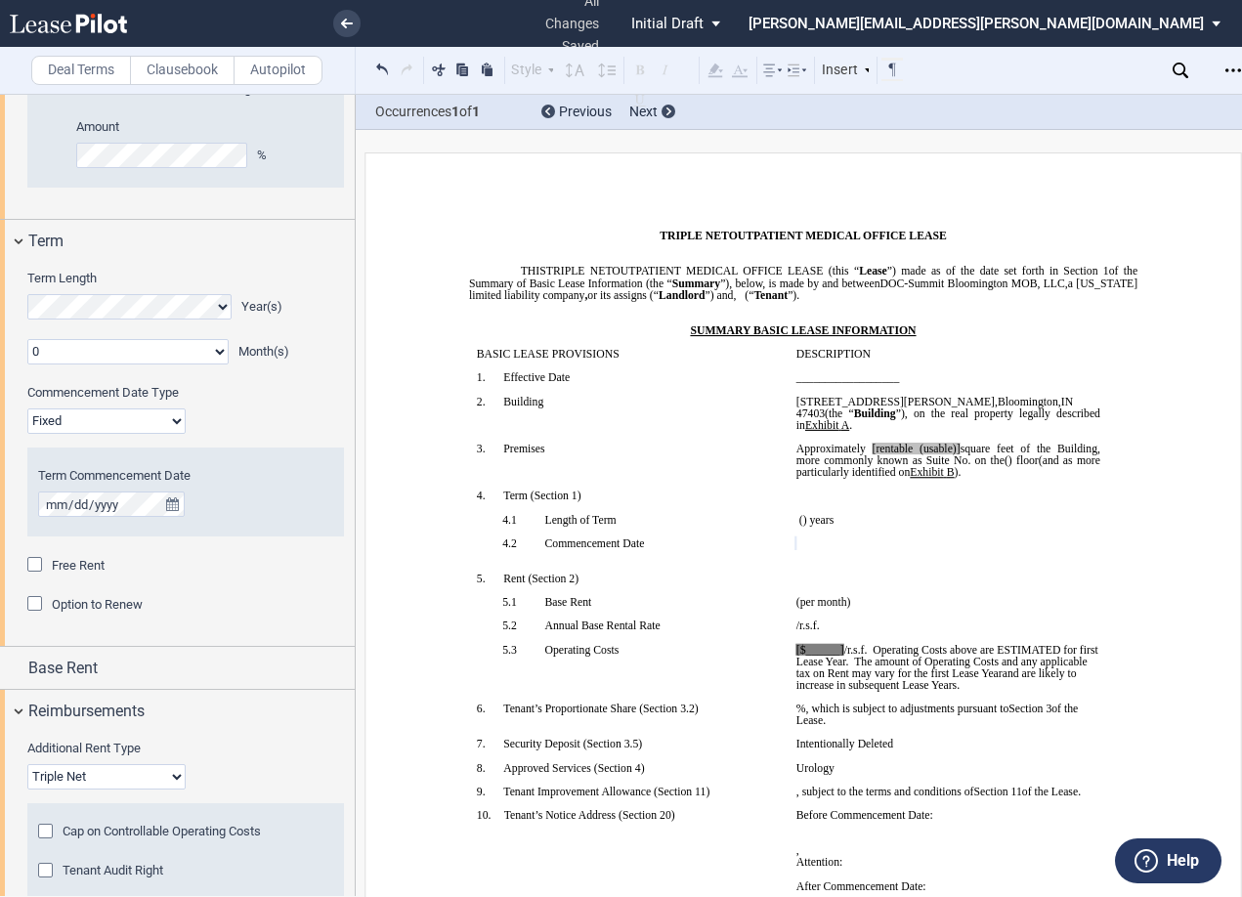
scroll to position [1858, 0]
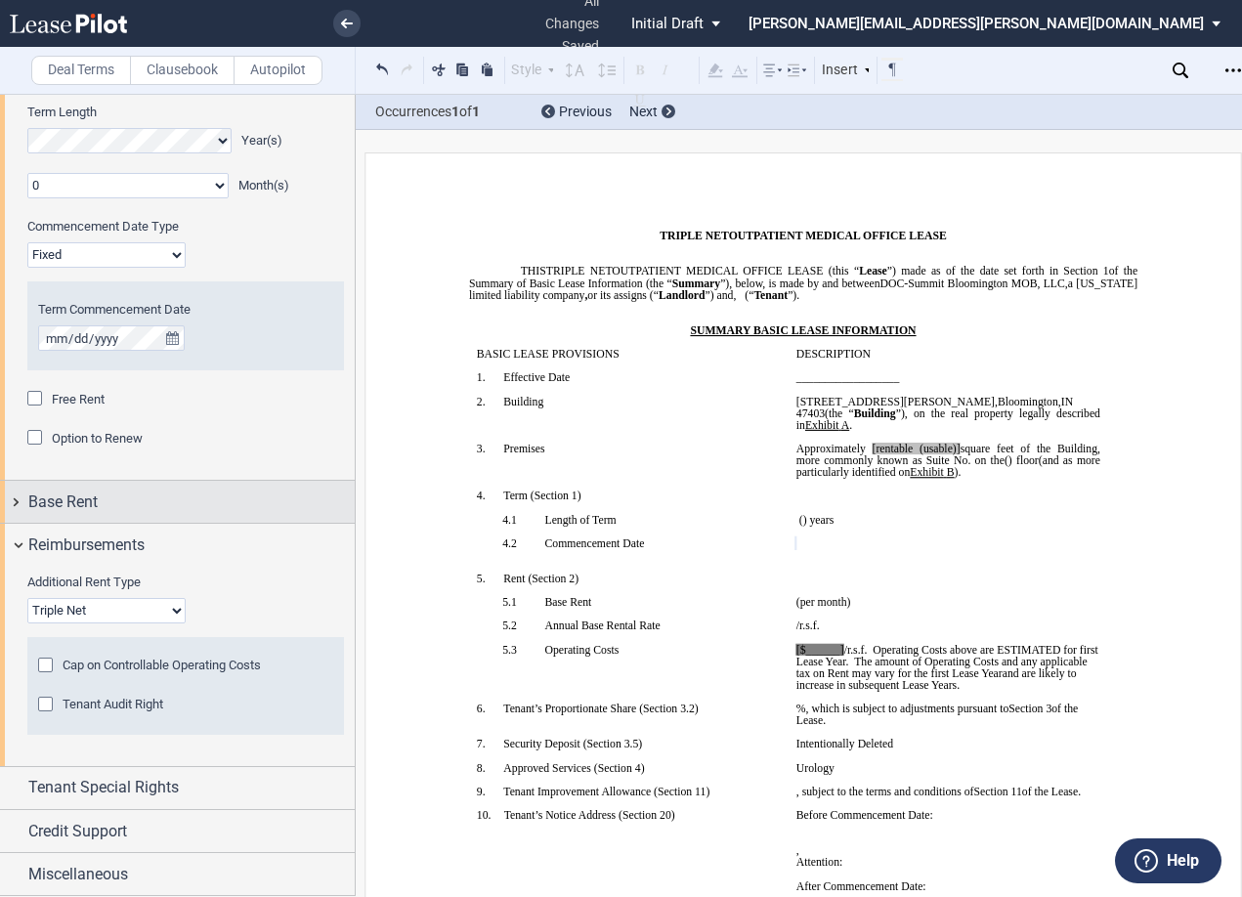
click at [19, 492] on div "Base Rent" at bounding box center [177, 502] width 355 height 42
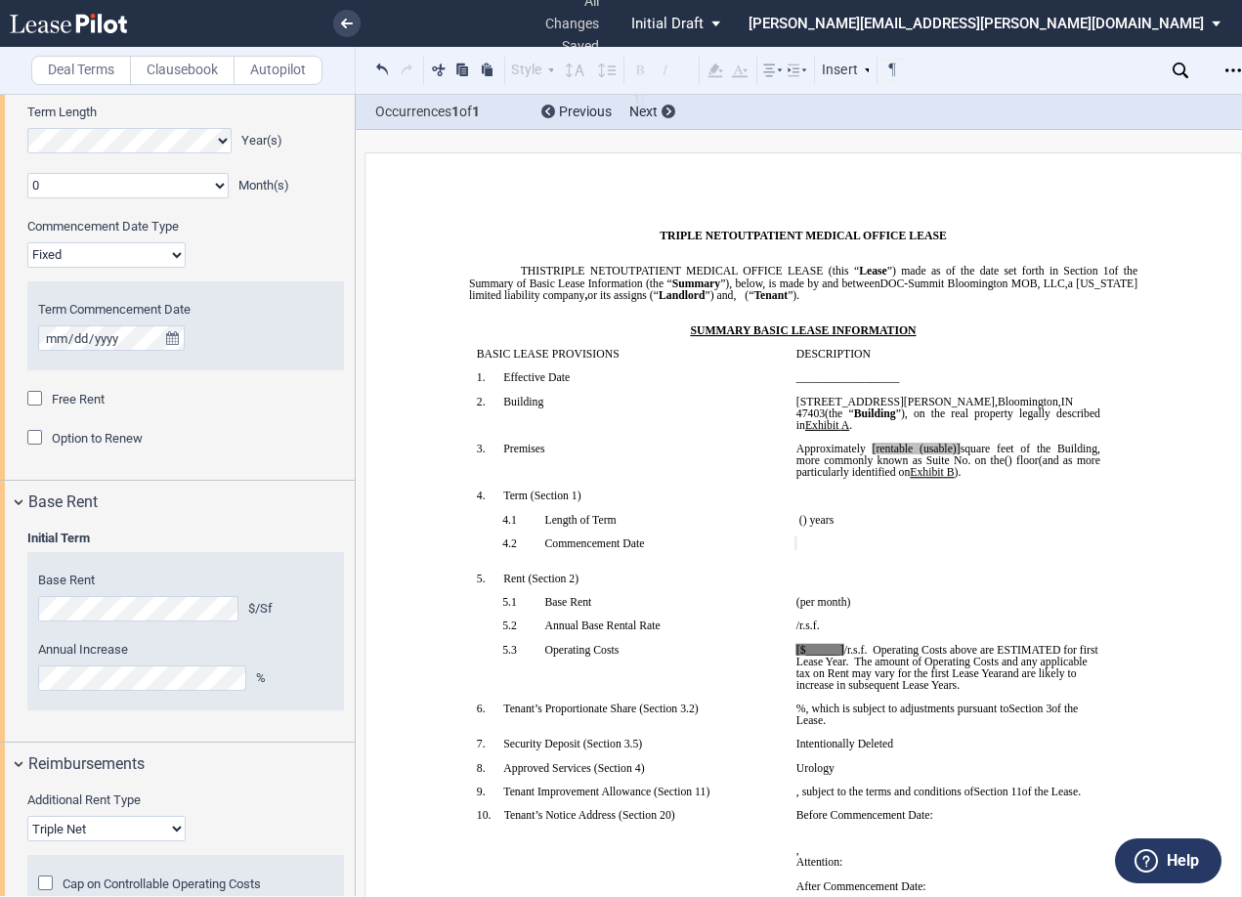
click at [36, 443] on div "Option to Renew" at bounding box center [37, 440] width 20 height 20
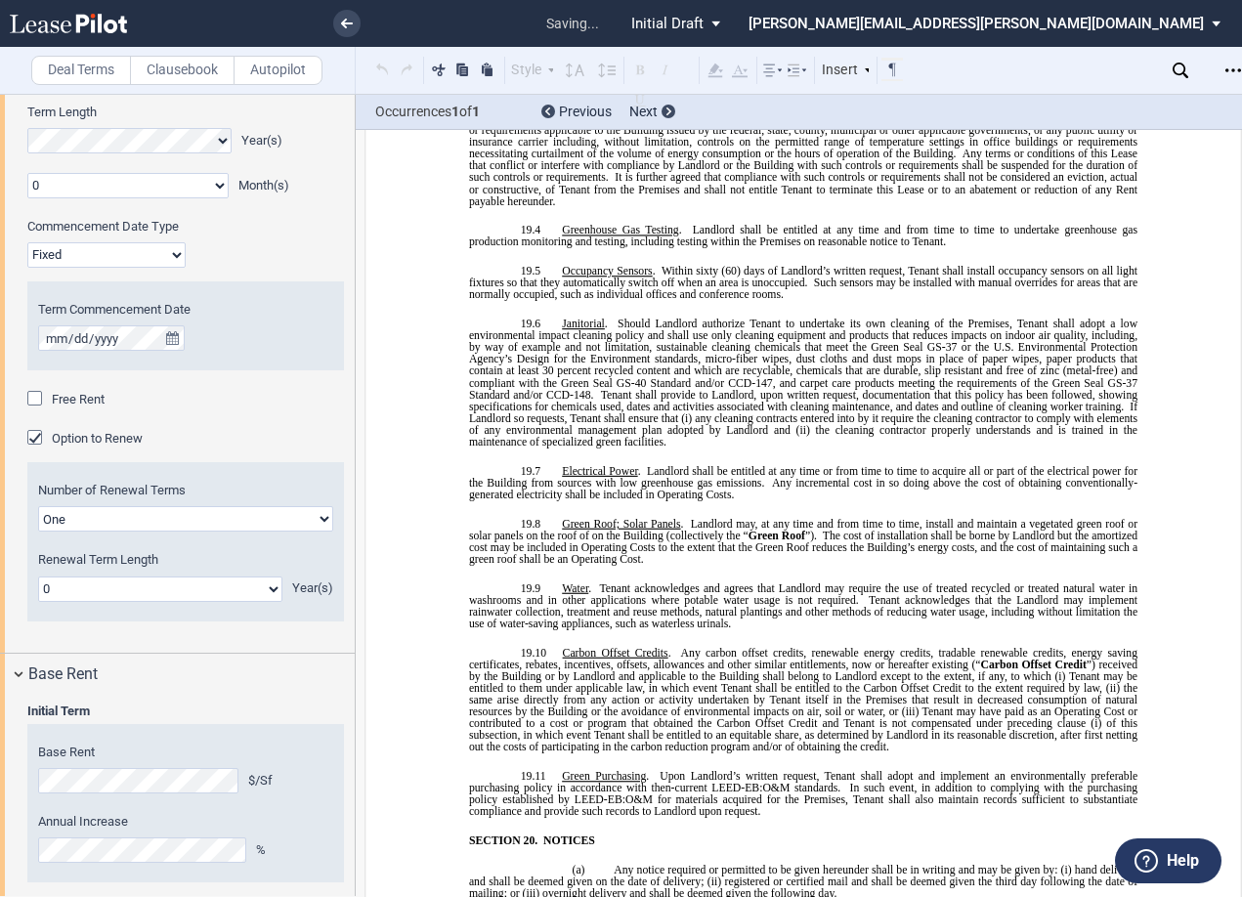
scroll to position [15546, 0]
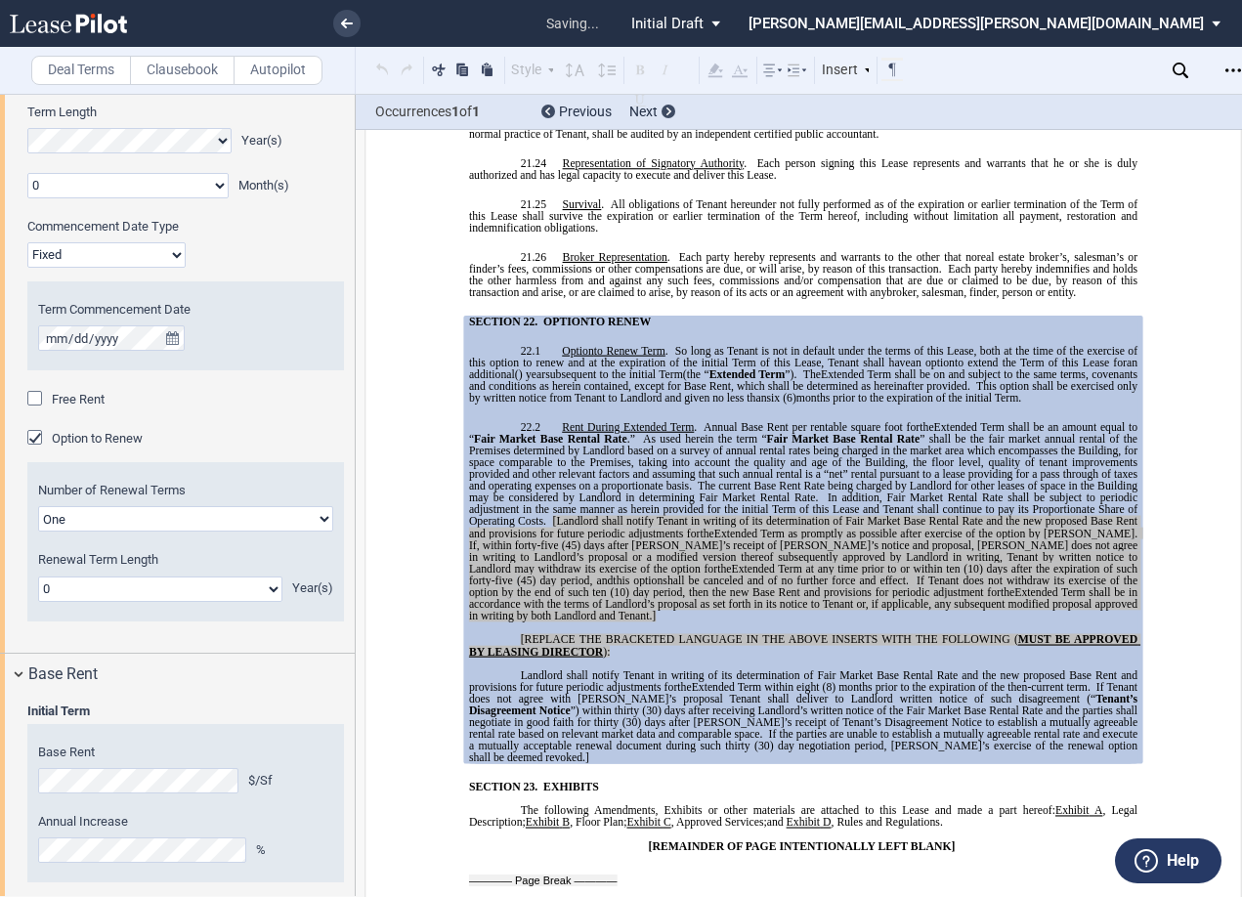
click at [165, 521] on select "One Two" at bounding box center [185, 518] width 295 height 25
select select "2"
click at [38, 506] on select "One Two" at bounding box center [185, 518] width 295 height 25
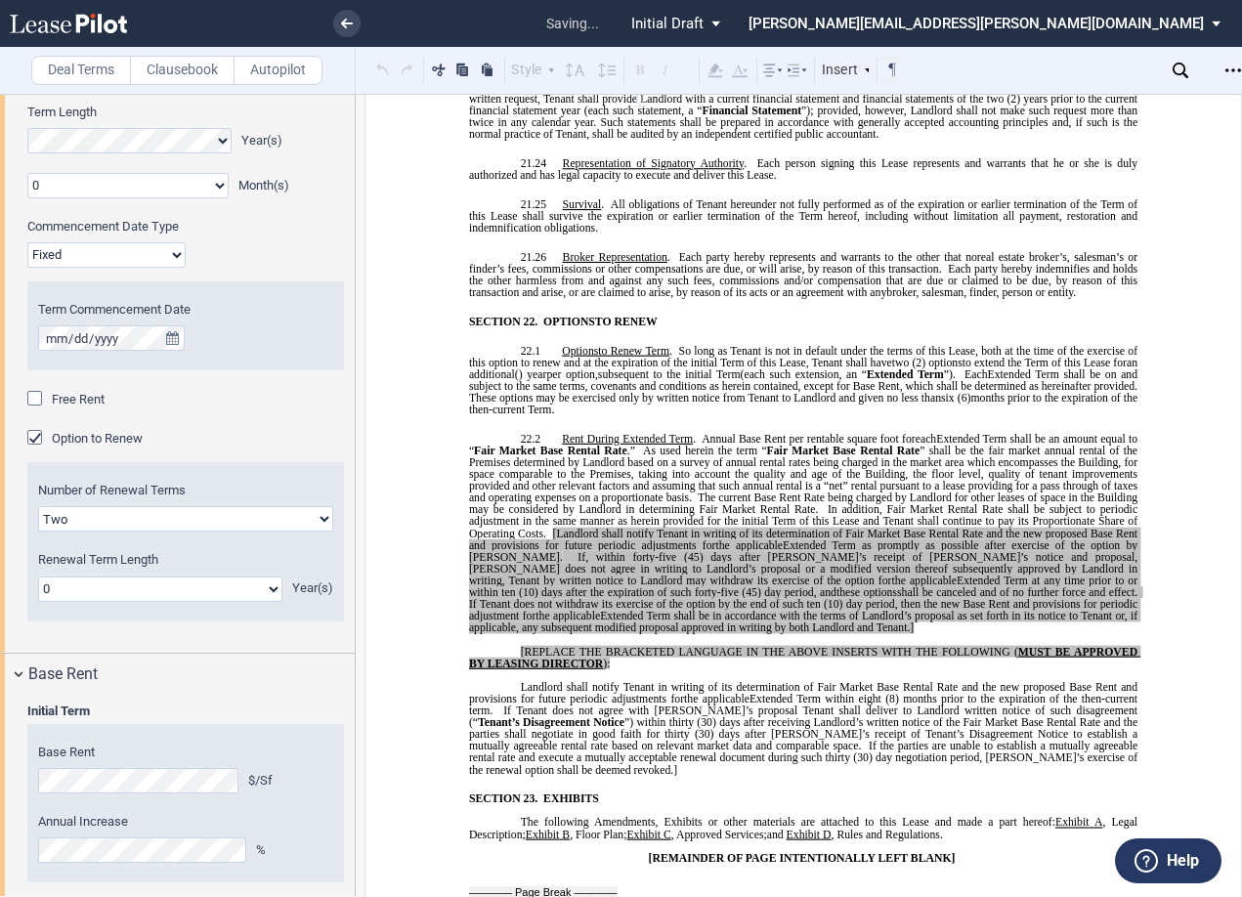
click at [178, 586] on select "0 1 2 3 4 5 6 7 8 9 10 11 12 13 14 15 16 17 18 19 20" at bounding box center [160, 588] width 244 height 25
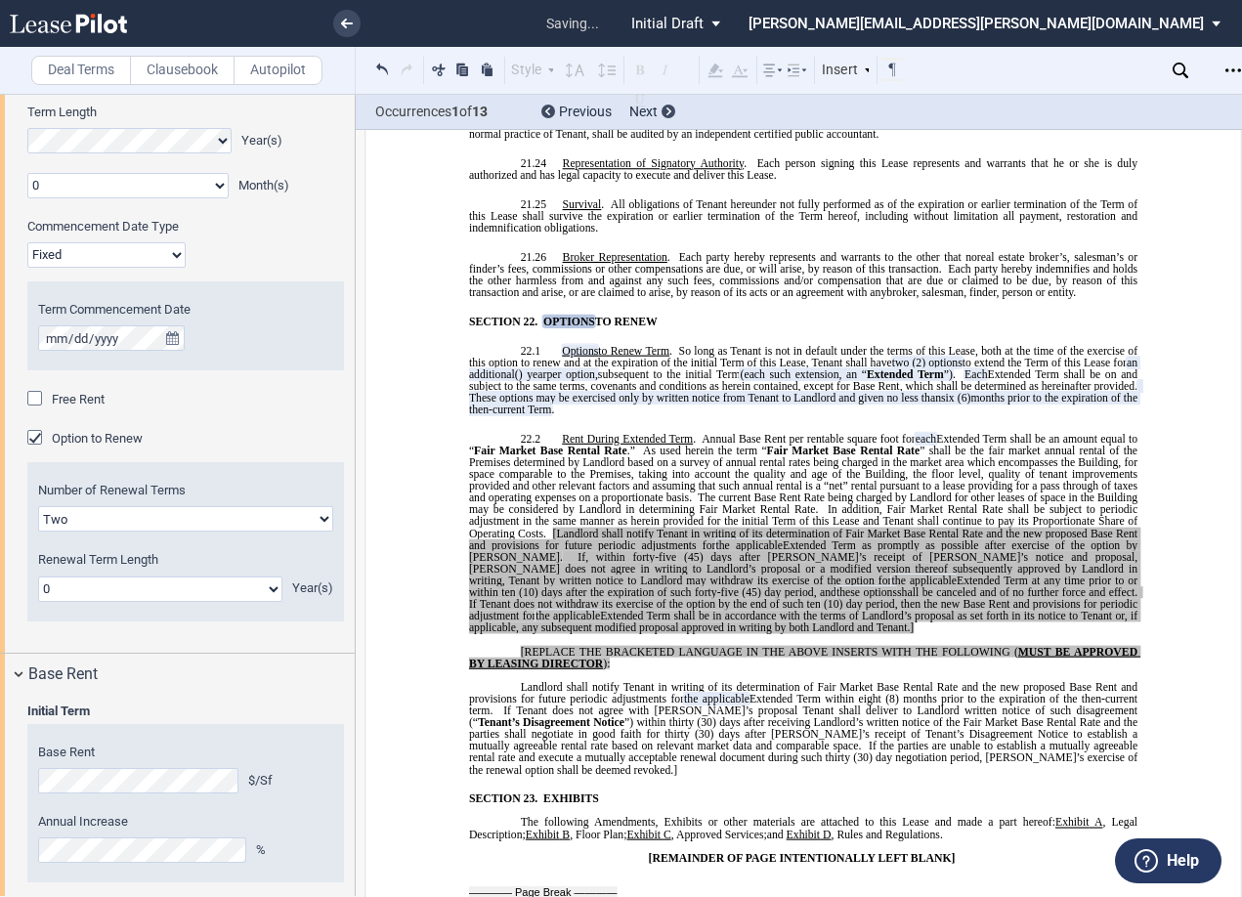
select select "number:5"
click at [38, 576] on select "0 1 2 3 4 5 6 7 8 9 10 11 12 13 14 15 16 17 18 19 20" at bounding box center [160, 588] width 244 height 25
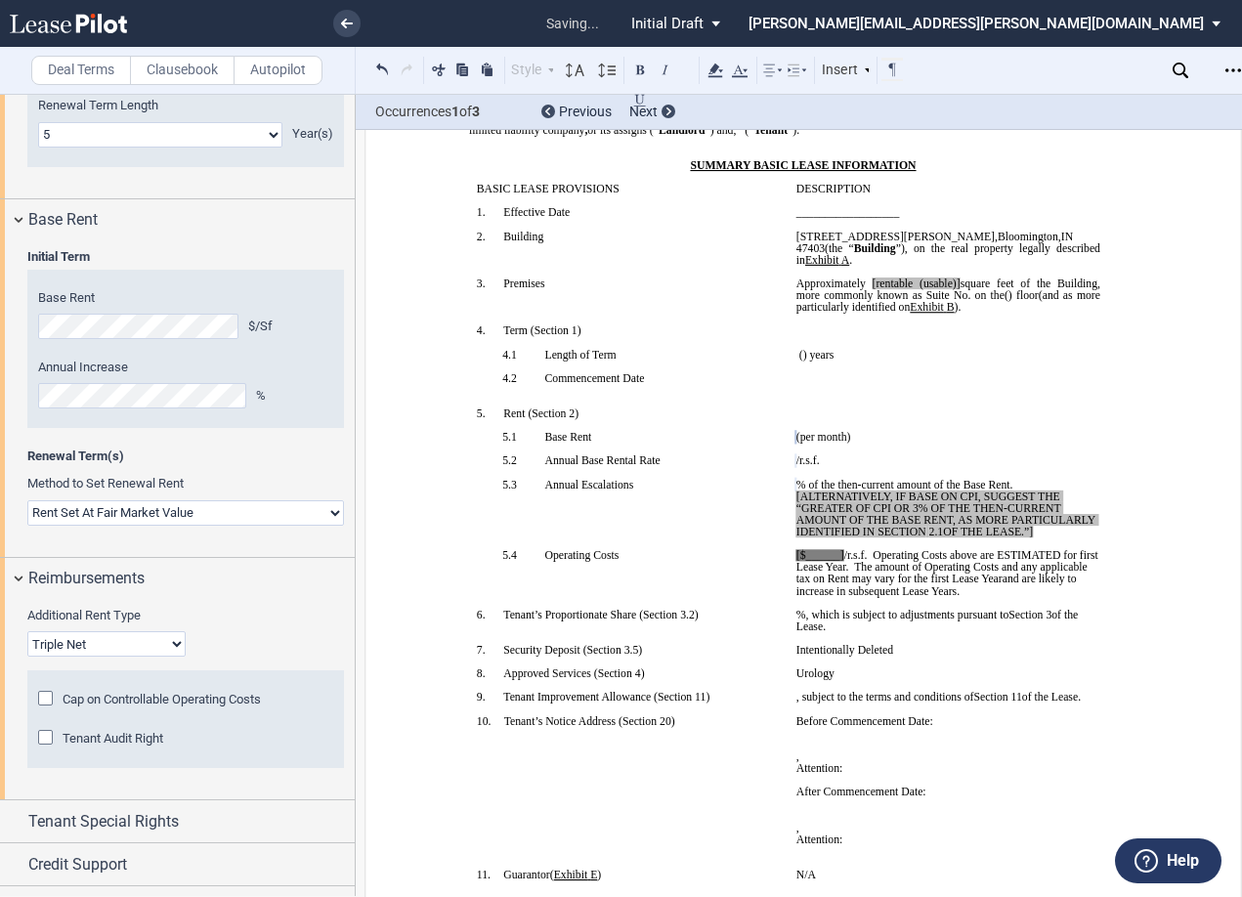
scroll to position [2346, 0]
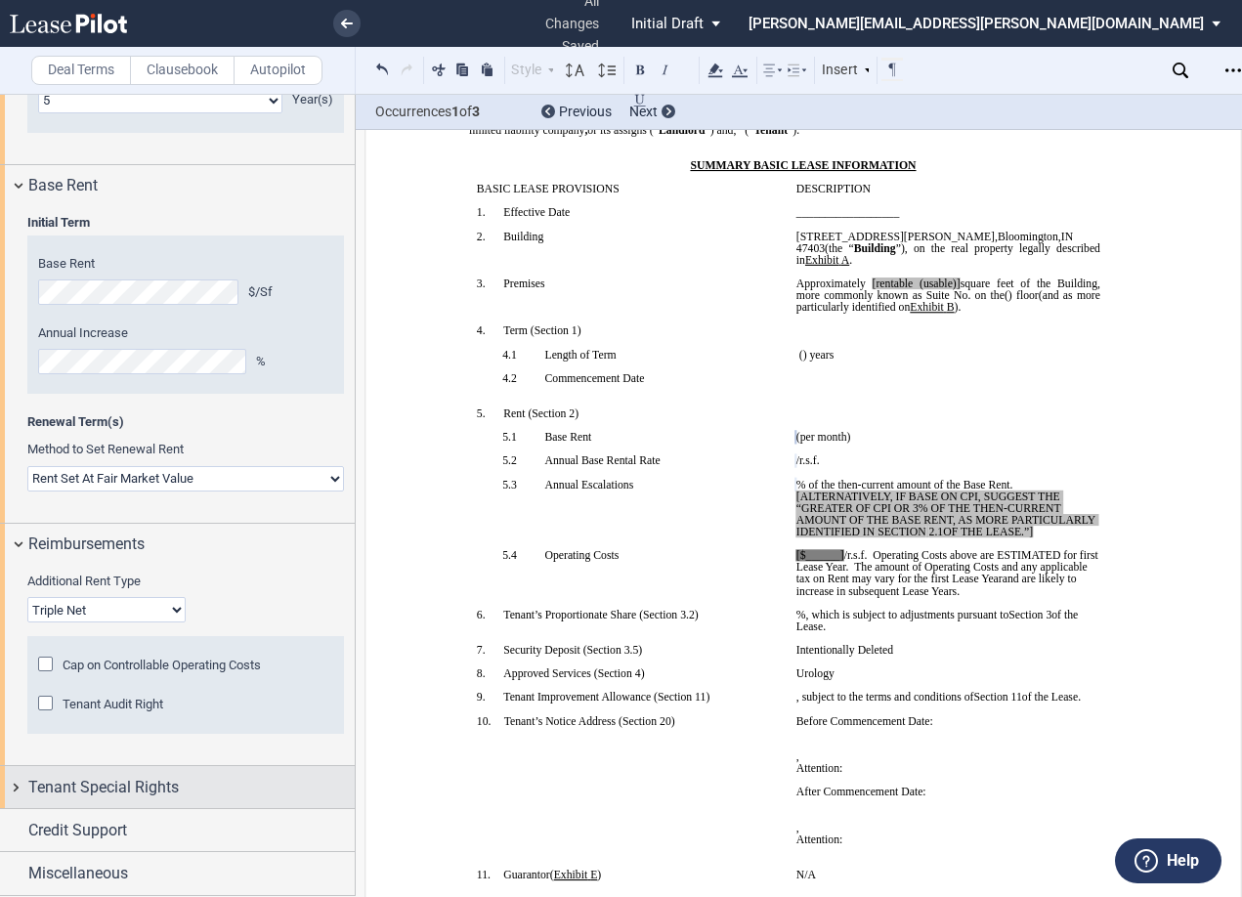
click at [19, 794] on div "Tenant Special Rights" at bounding box center [177, 787] width 355 height 42
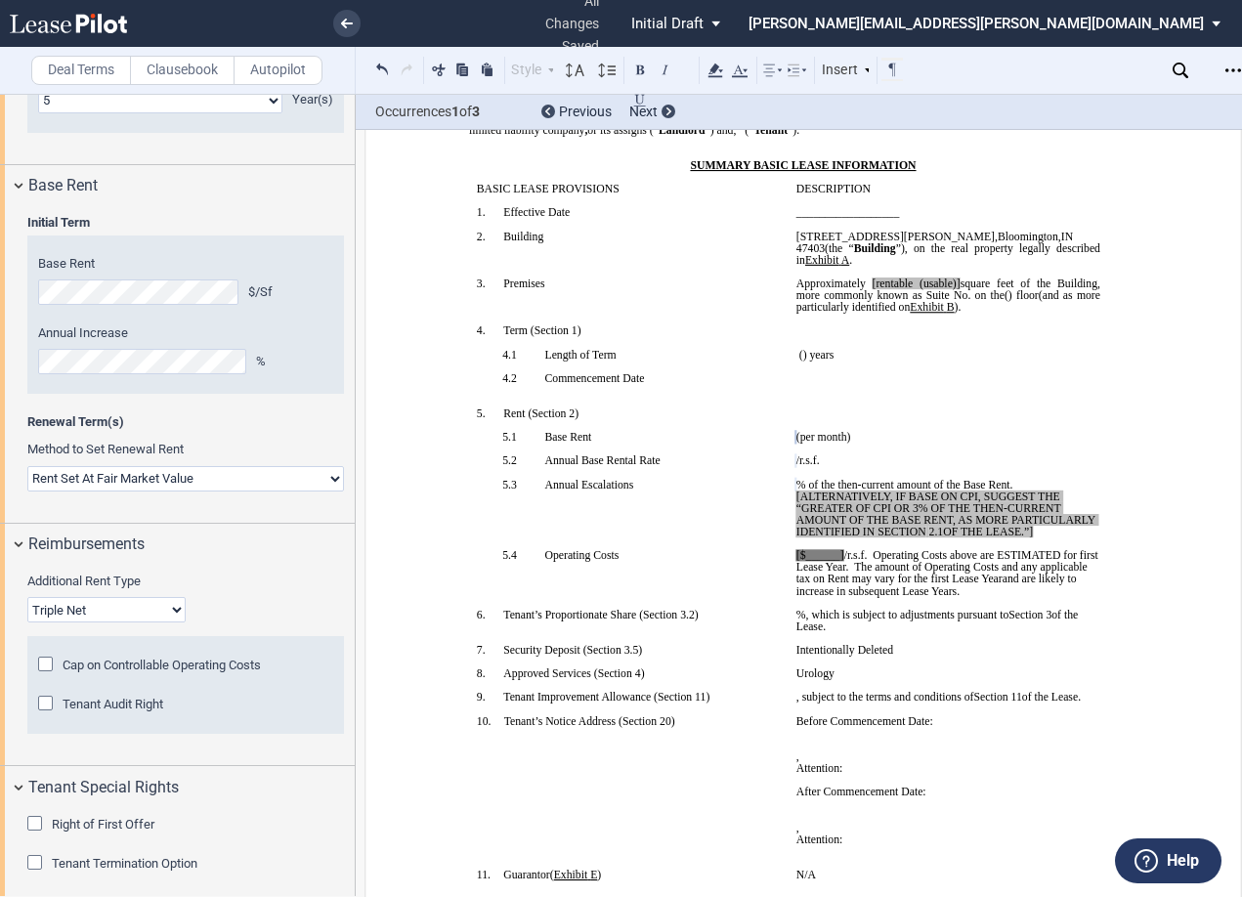
scroll to position [2443, 0]
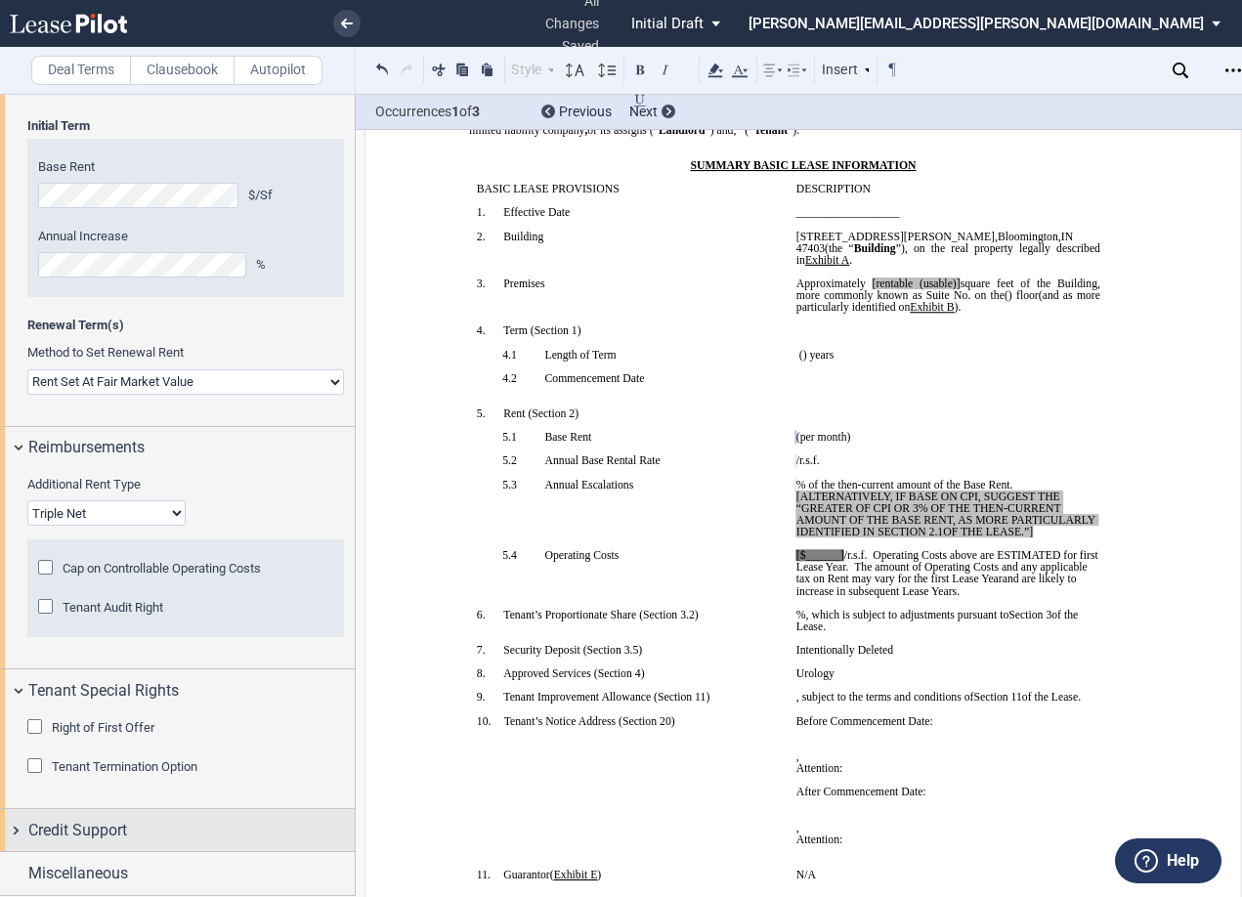
click at [21, 822] on div "Credit Support" at bounding box center [177, 830] width 355 height 42
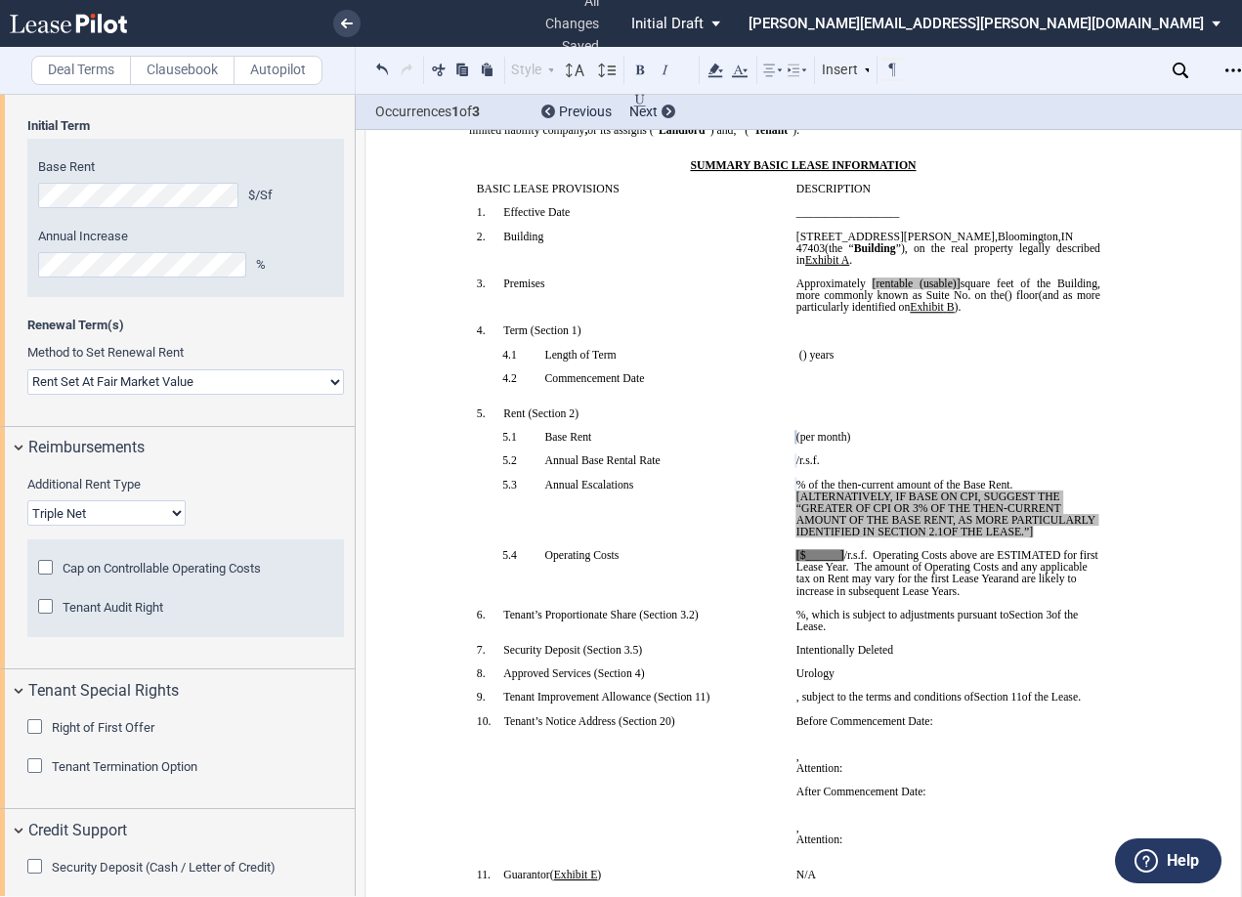
scroll to position [2540, 0]
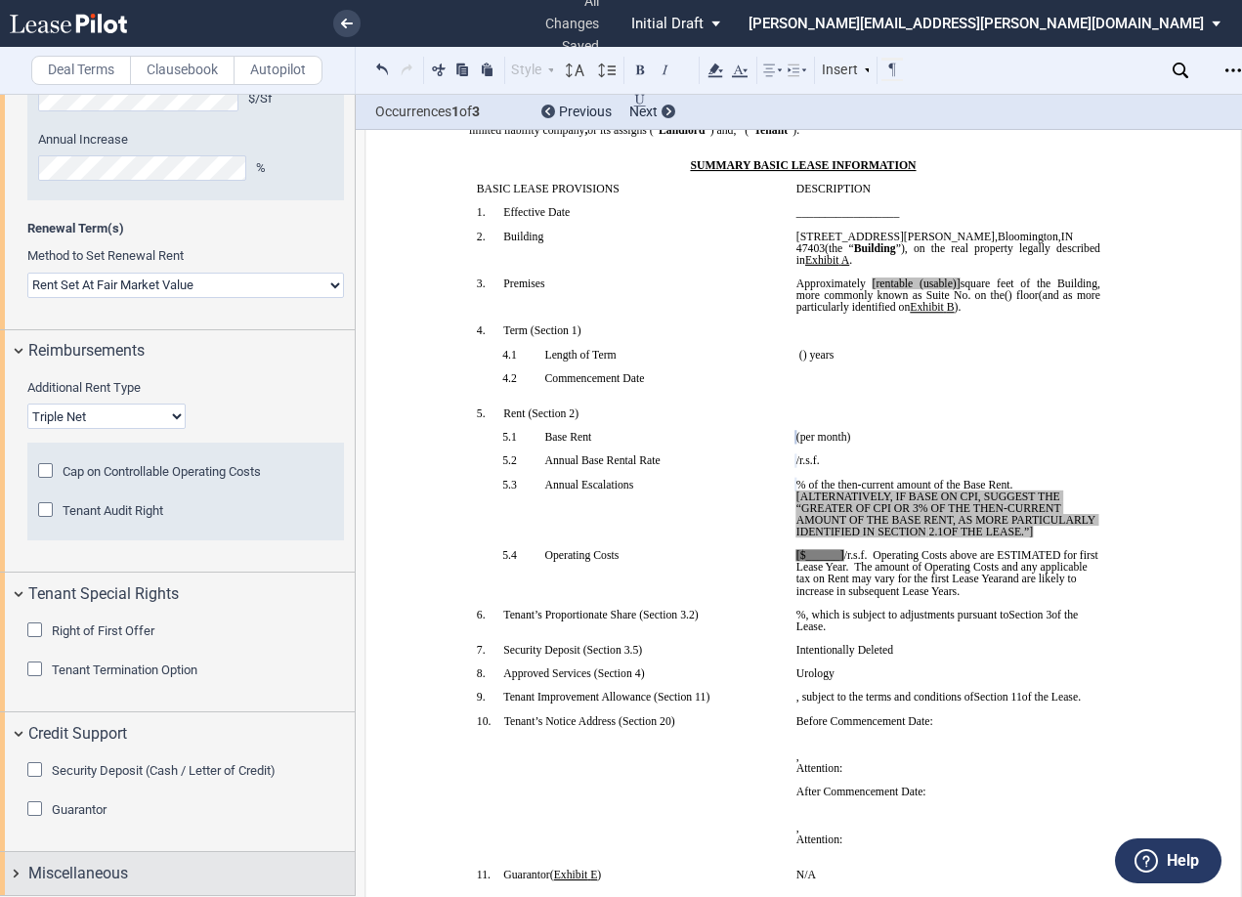
click at [28, 867] on span "Miscellaneous" at bounding box center [78, 873] width 100 height 23
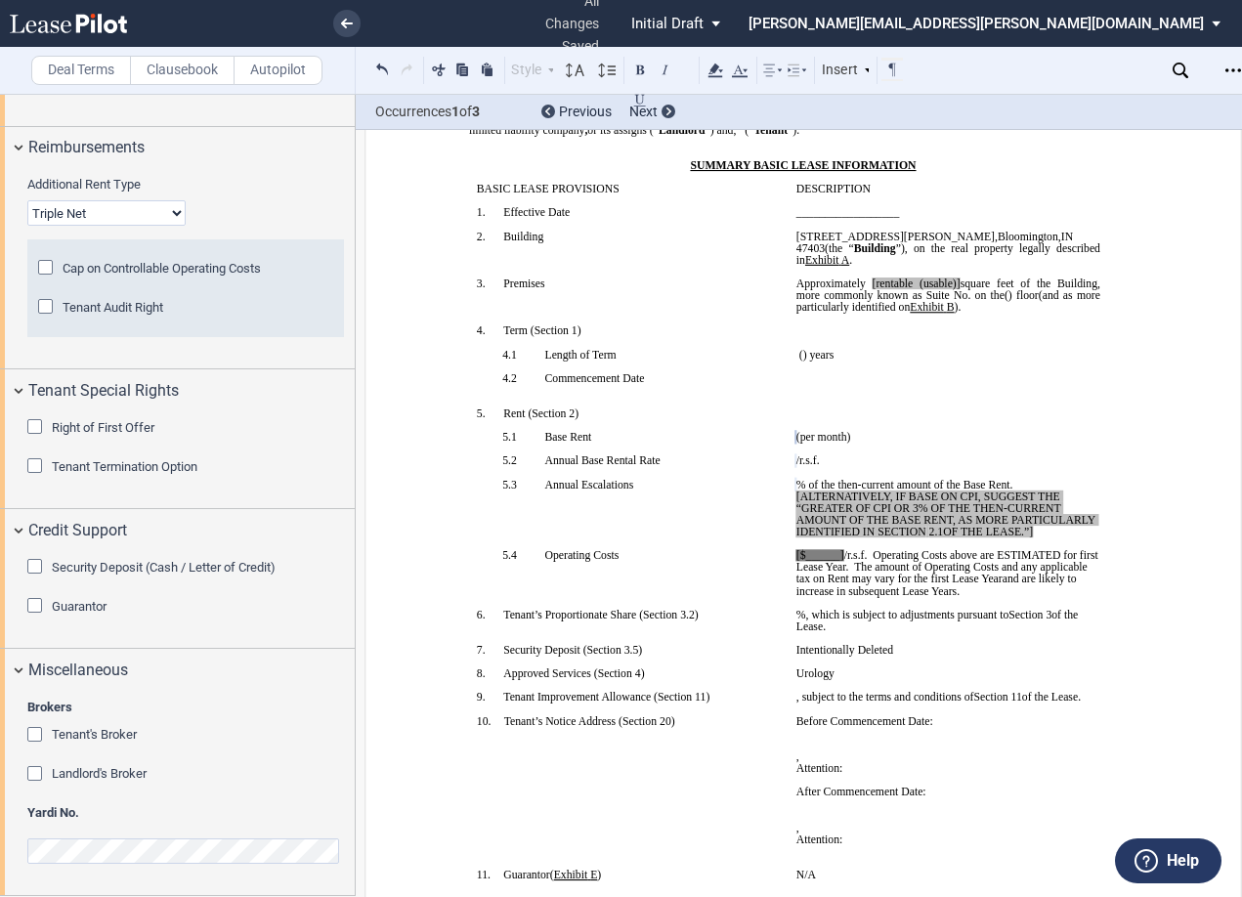
click at [29, 724] on div "Brokers Tenant's Broker Name Landlord's Broker Name" at bounding box center [185, 751] width 317 height 106
click at [34, 736] on div "Tenant's Broker" at bounding box center [37, 737] width 20 height 20
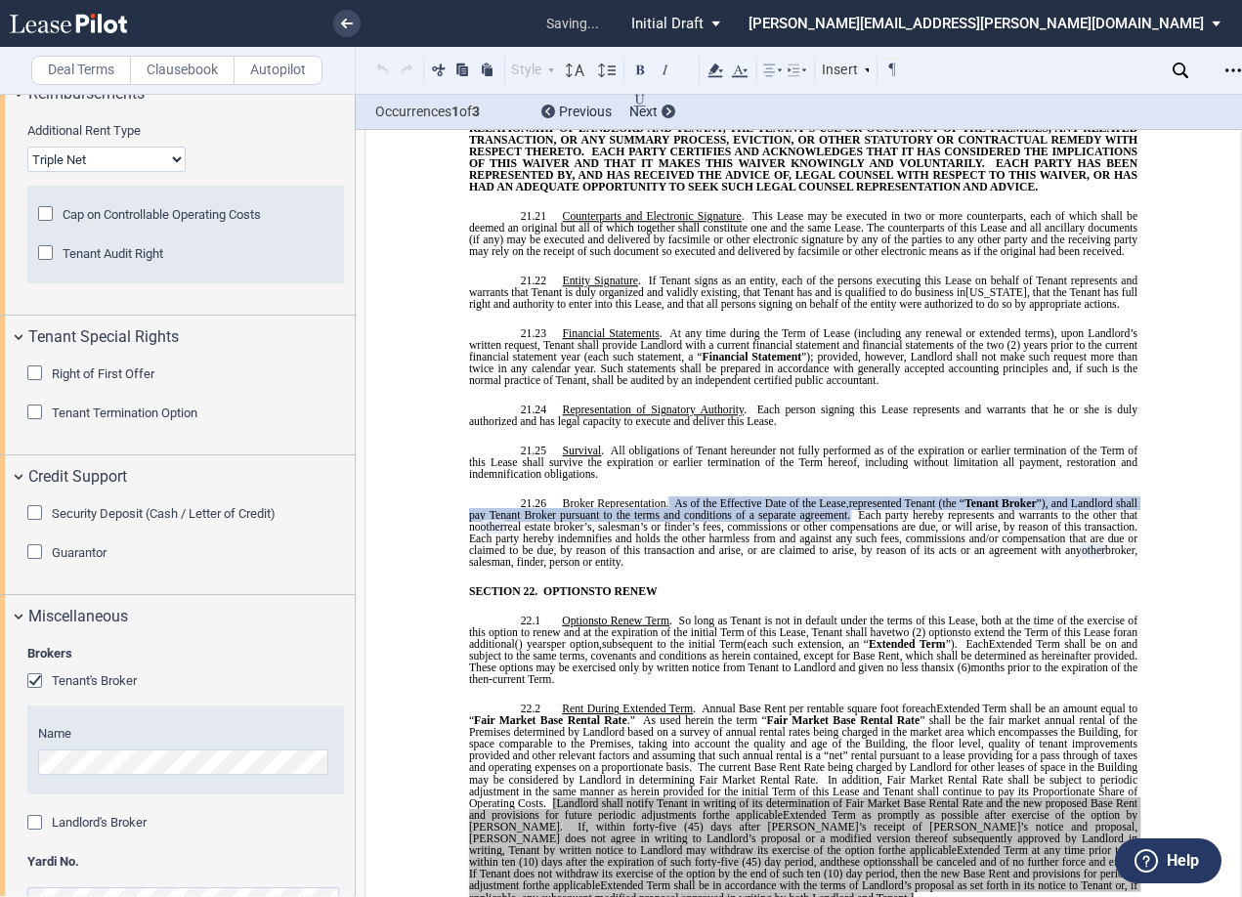
scroll to position [2846, 0]
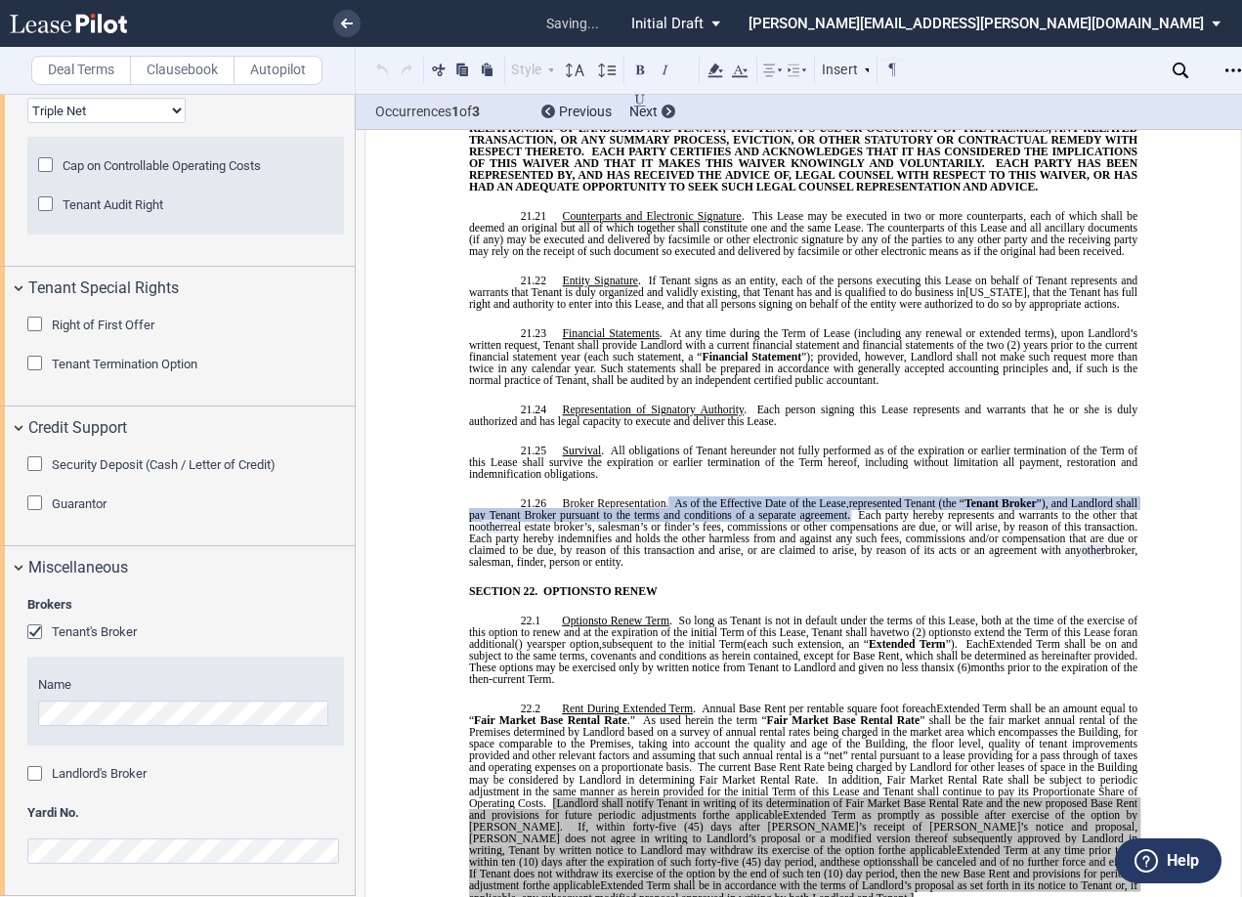
click at [32, 773] on div "Landlord's Broker" at bounding box center [37, 776] width 20 height 20
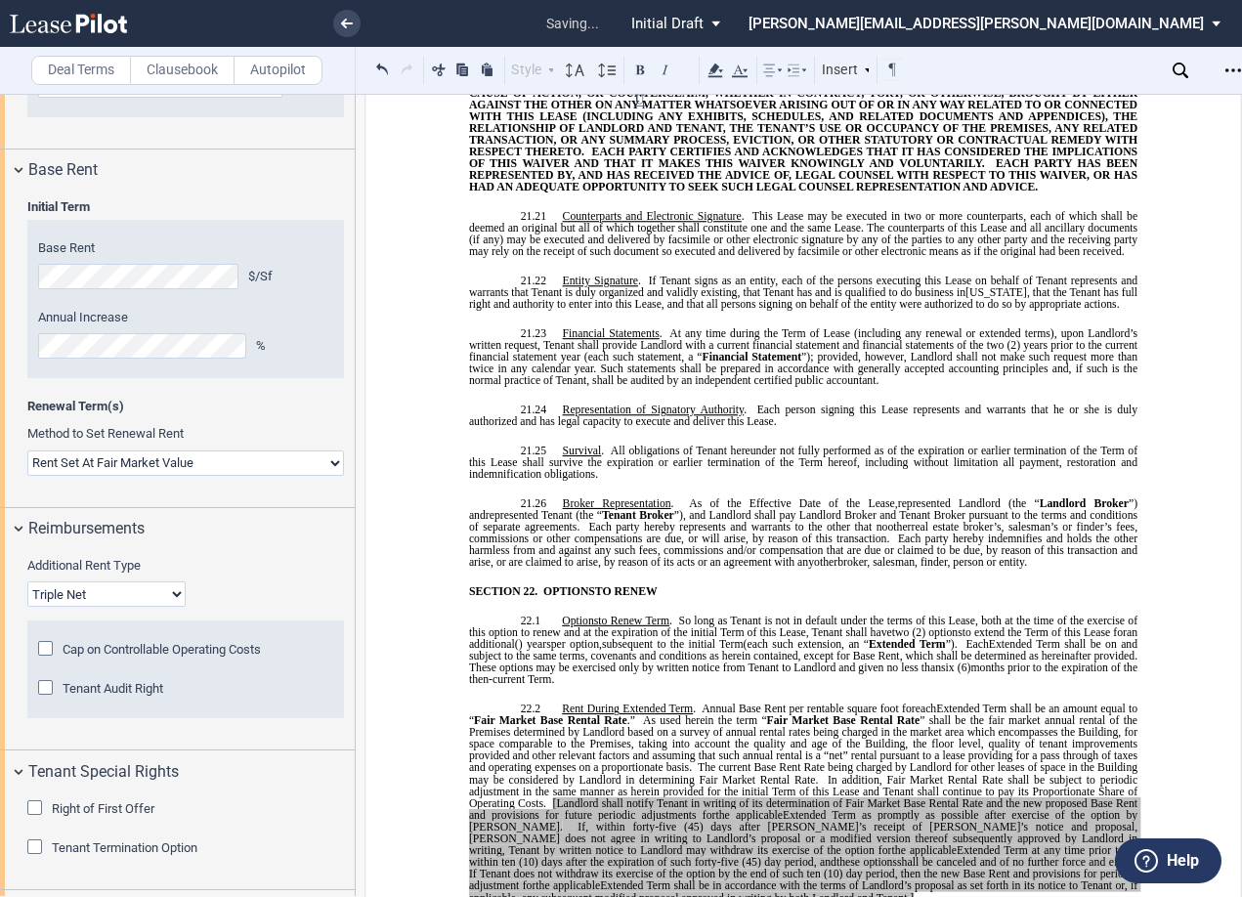
scroll to position [2948, 0]
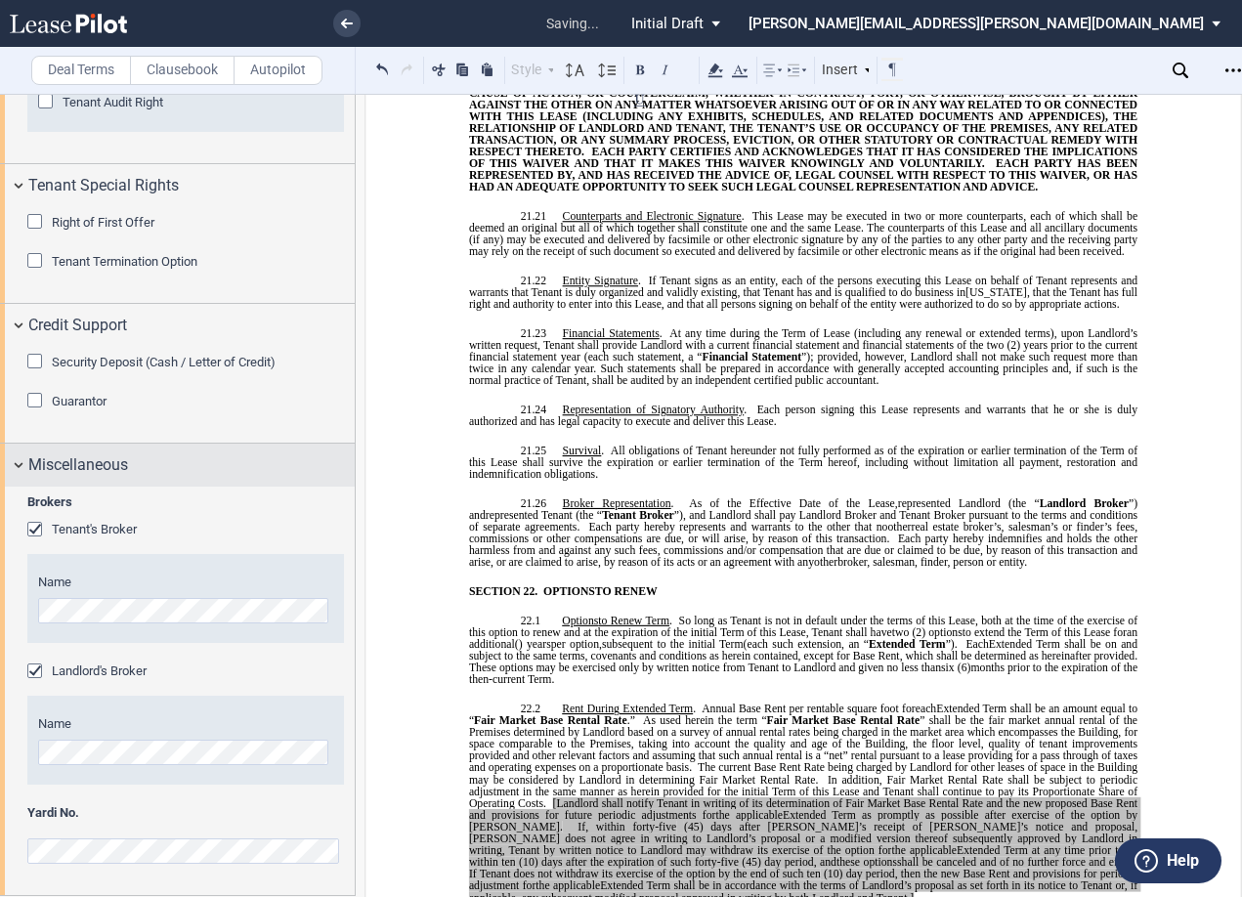
click at [19, 462] on div "Miscellaneous" at bounding box center [177, 464] width 355 height 42
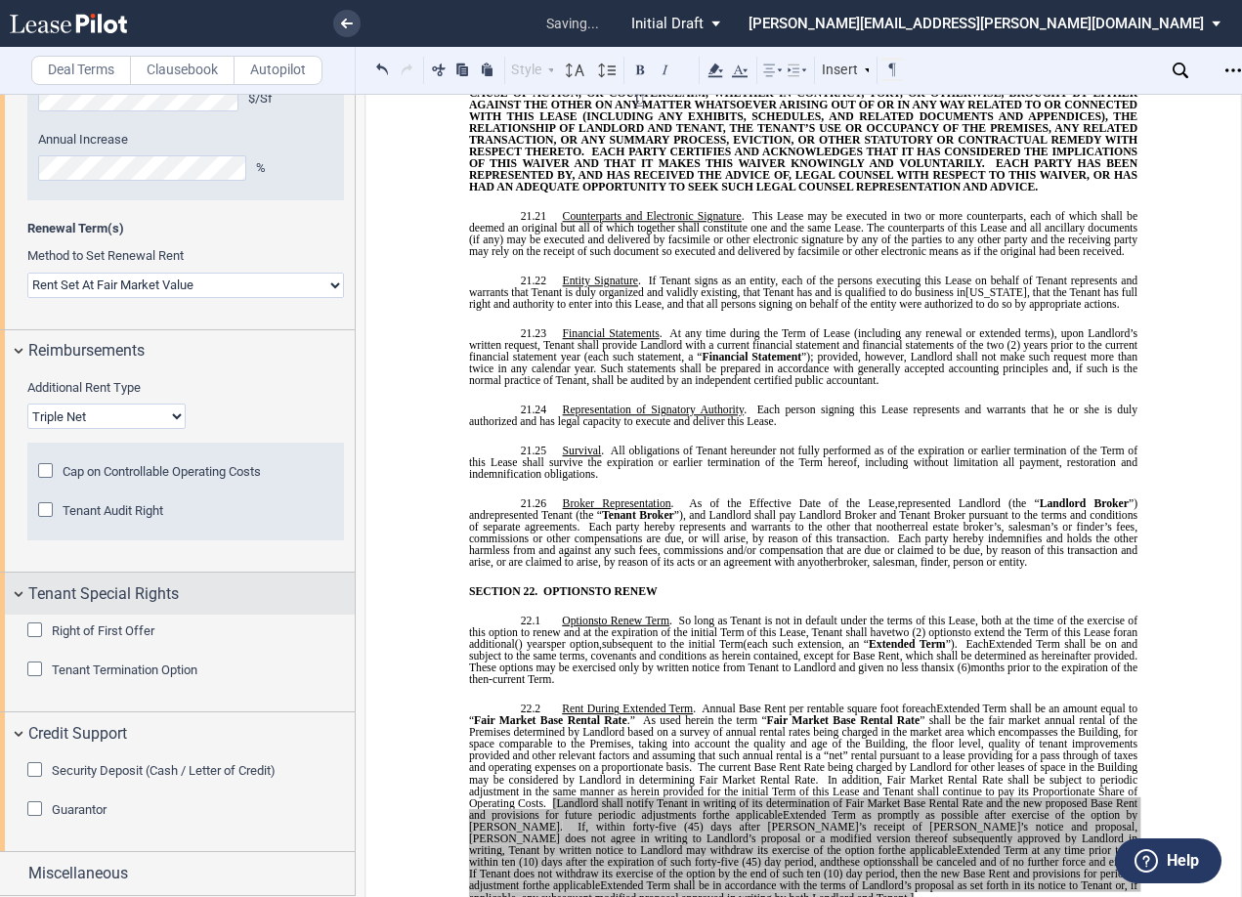
scroll to position [2540, 0]
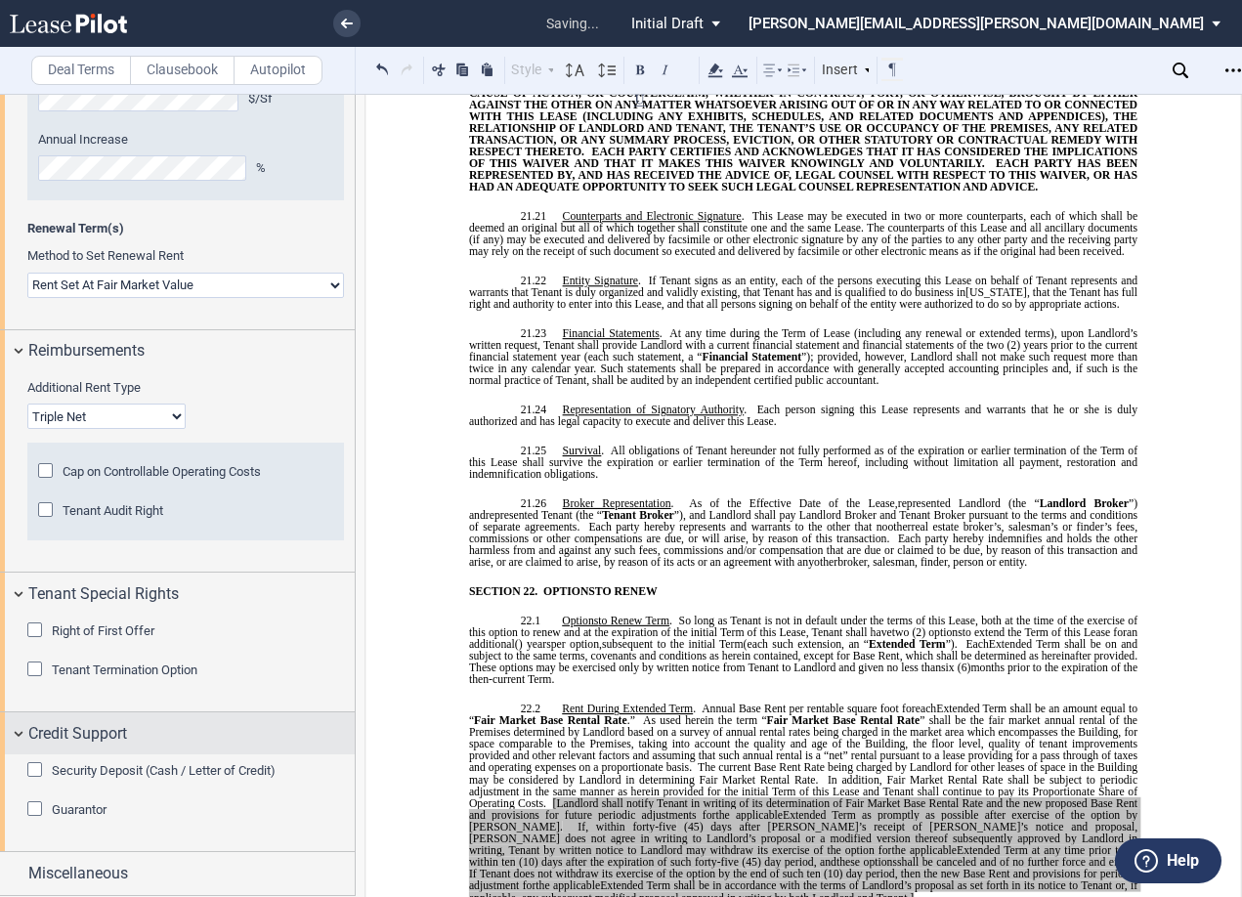
click at [18, 729] on div "Credit Support" at bounding box center [177, 733] width 355 height 42
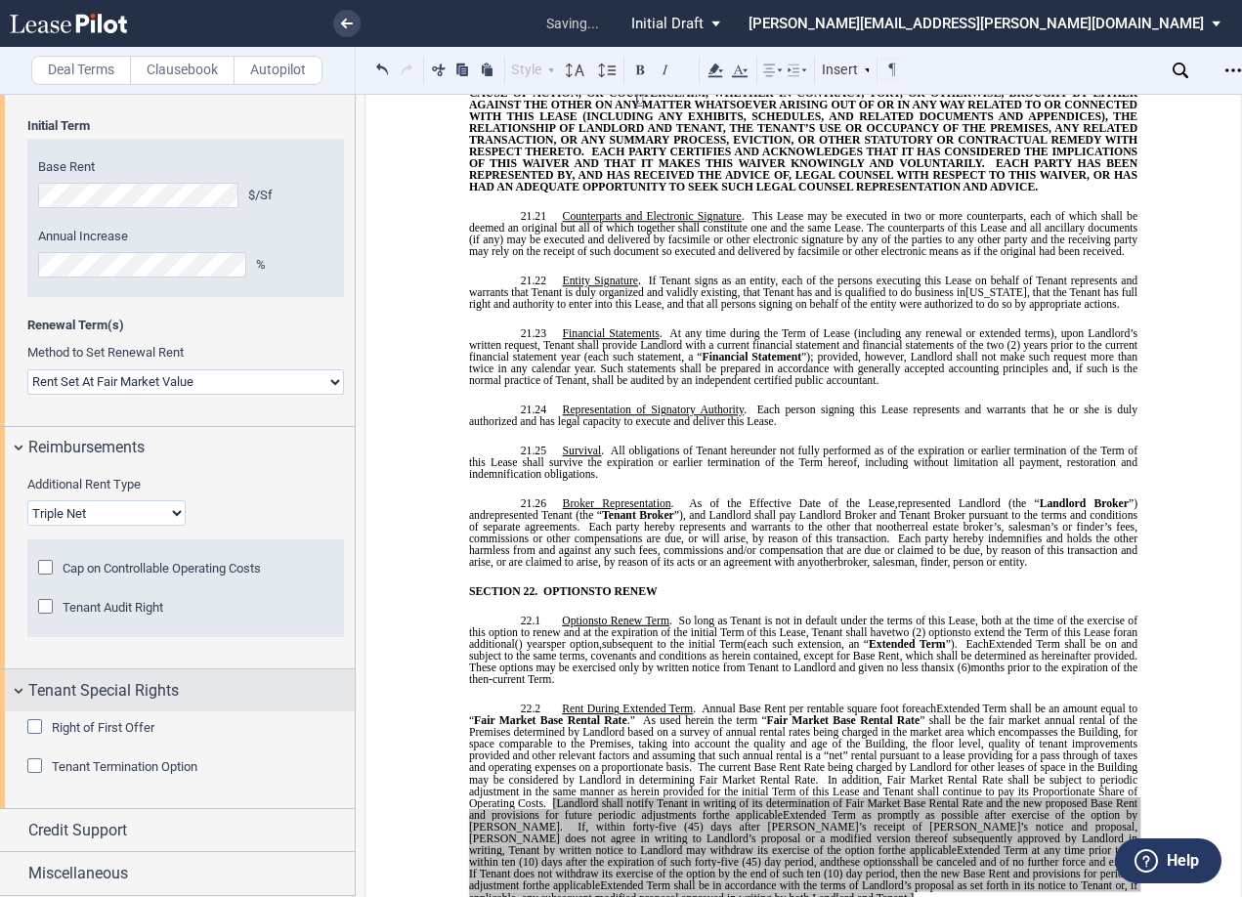
click at [17, 694] on div "Tenant Special Rights" at bounding box center [177, 690] width 355 height 42
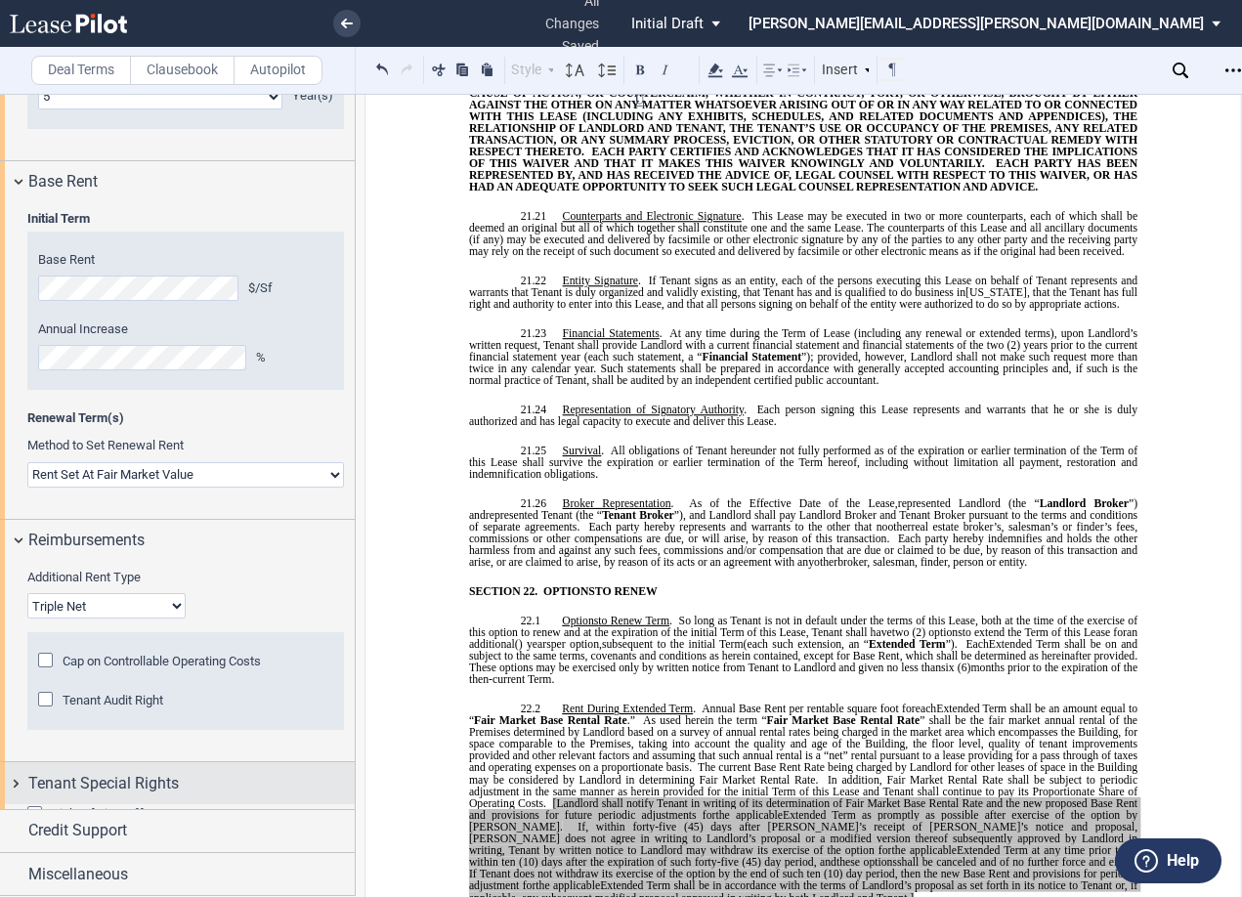
scroll to position [2346, 0]
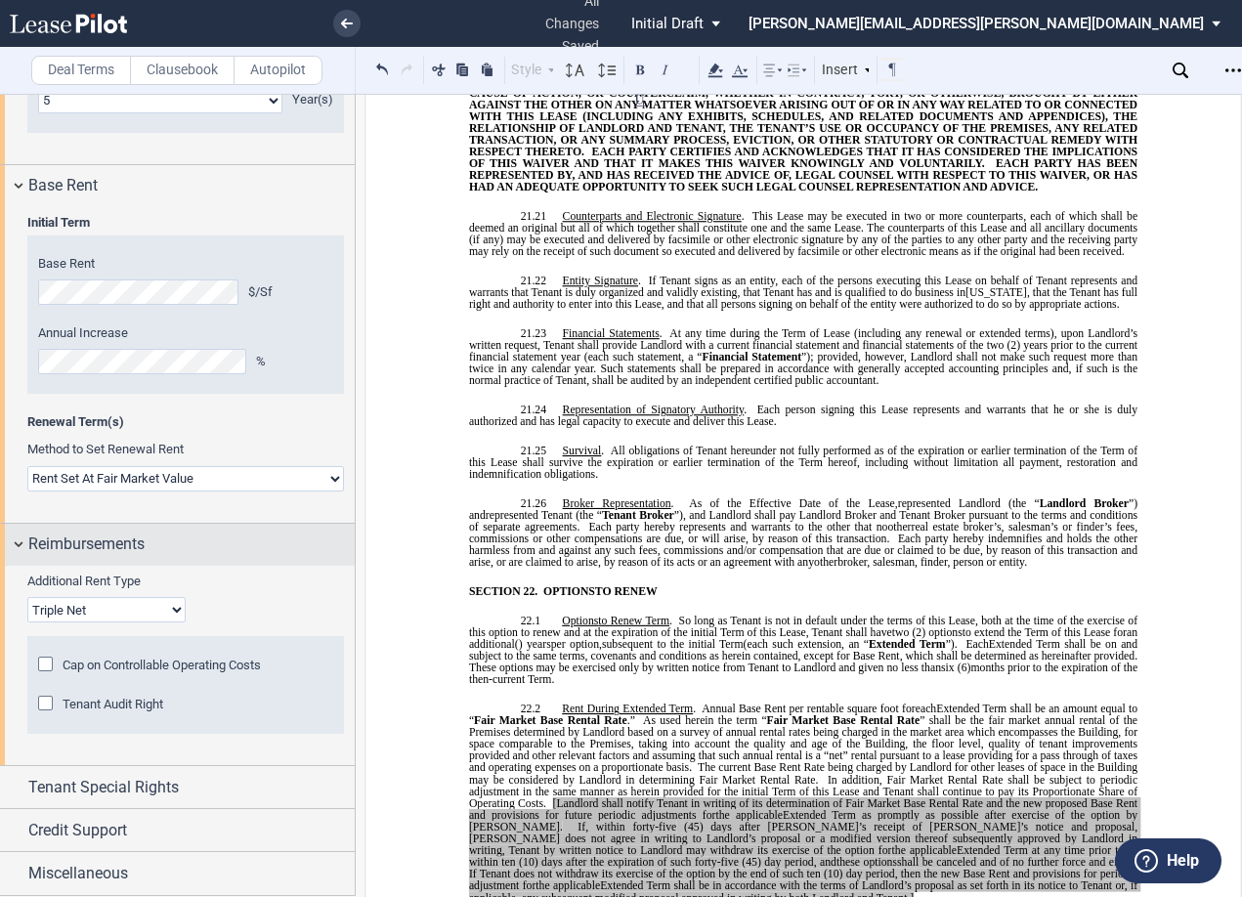
click at [16, 547] on div "Reimbursements" at bounding box center [177, 545] width 355 height 42
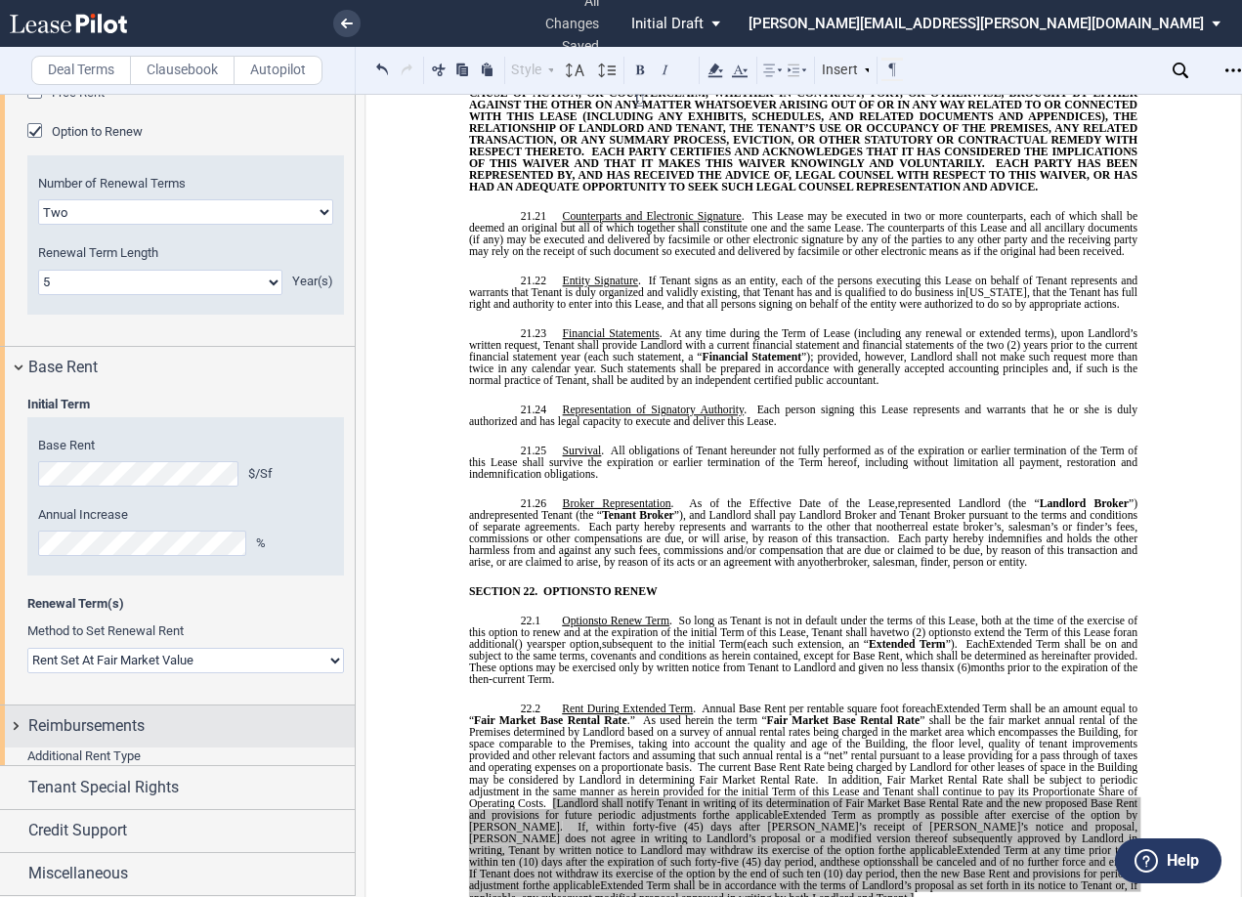
scroll to position [2146, 0]
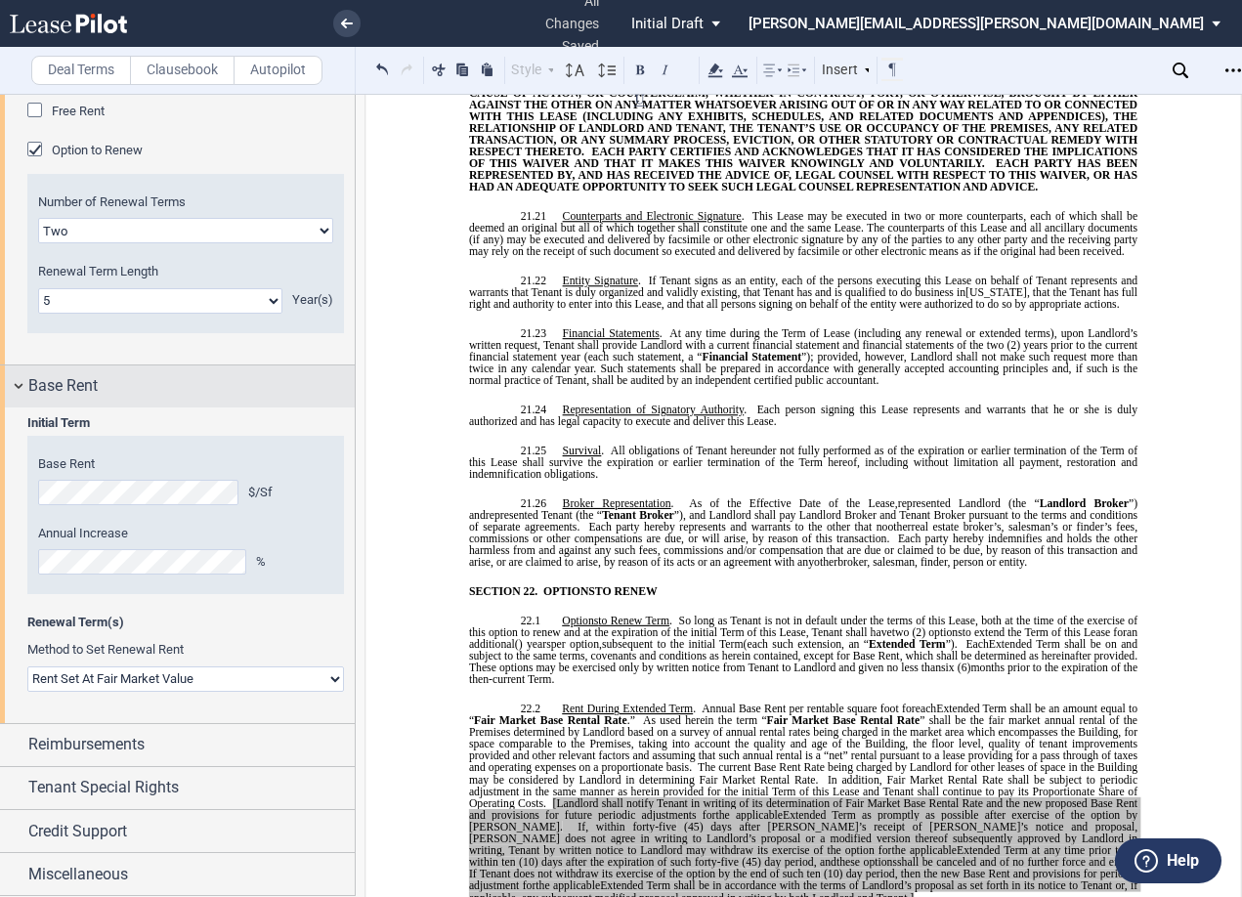
click at [12, 393] on div "Base Rent" at bounding box center [177, 386] width 355 height 42
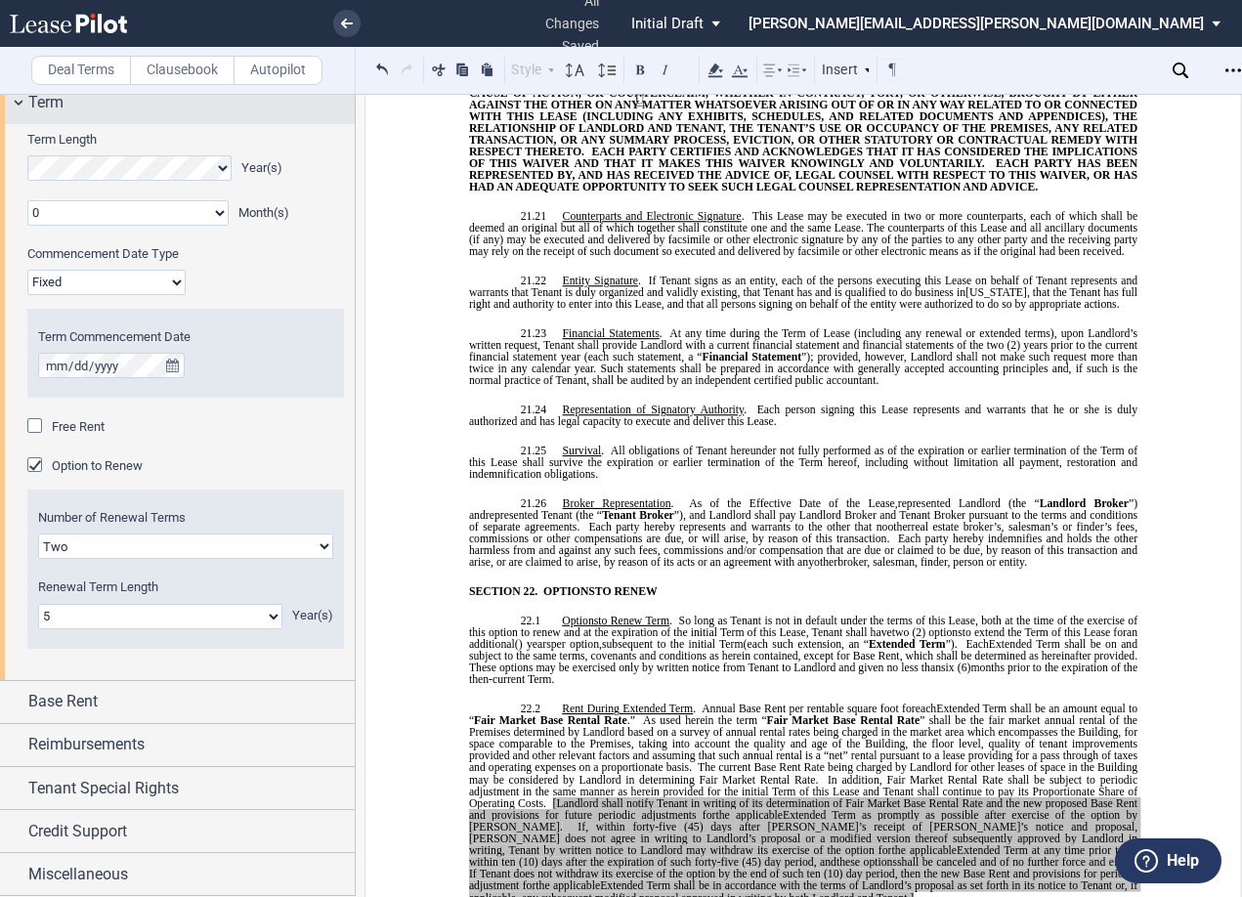
scroll to position [1635, 0]
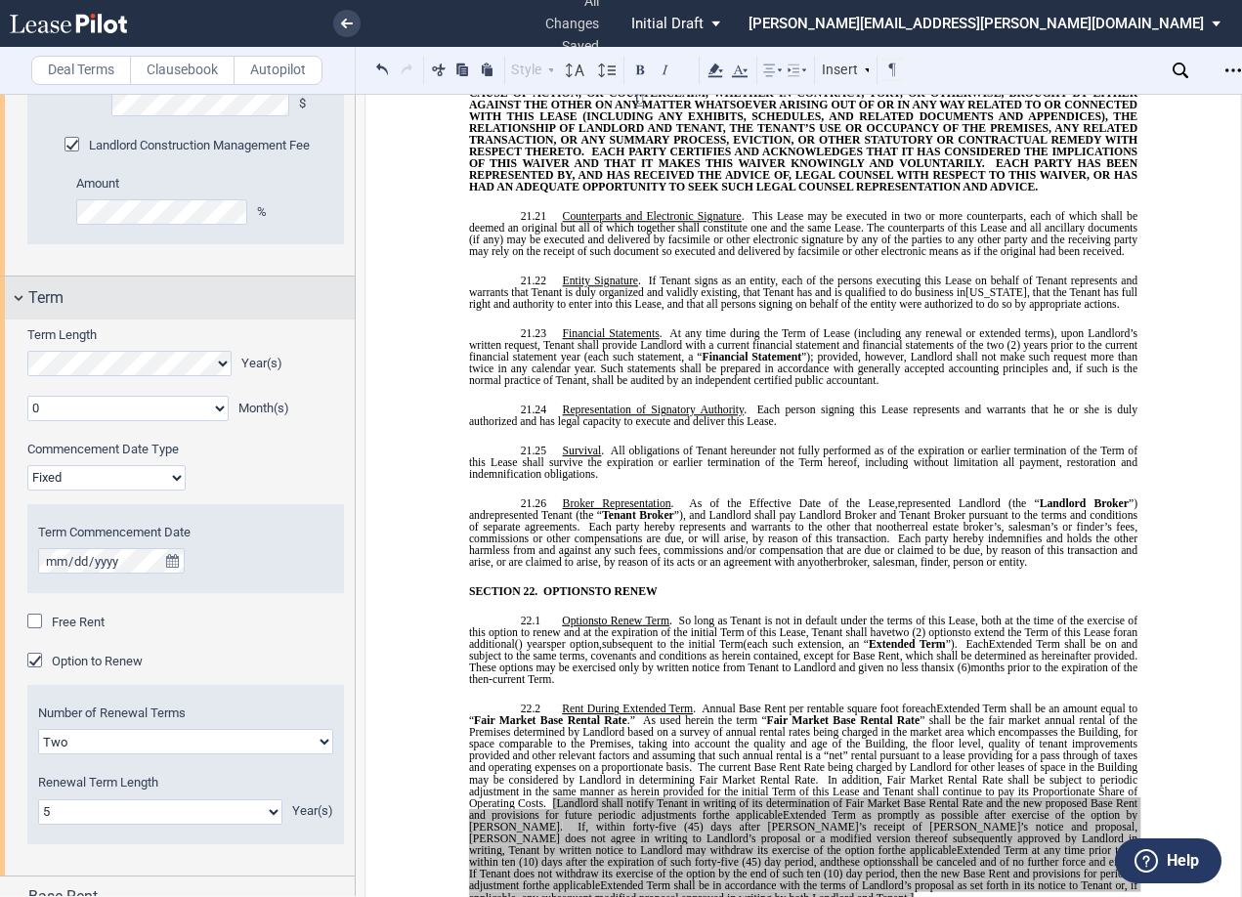
click at [14, 300] on div "Term" at bounding box center [177, 297] width 355 height 42
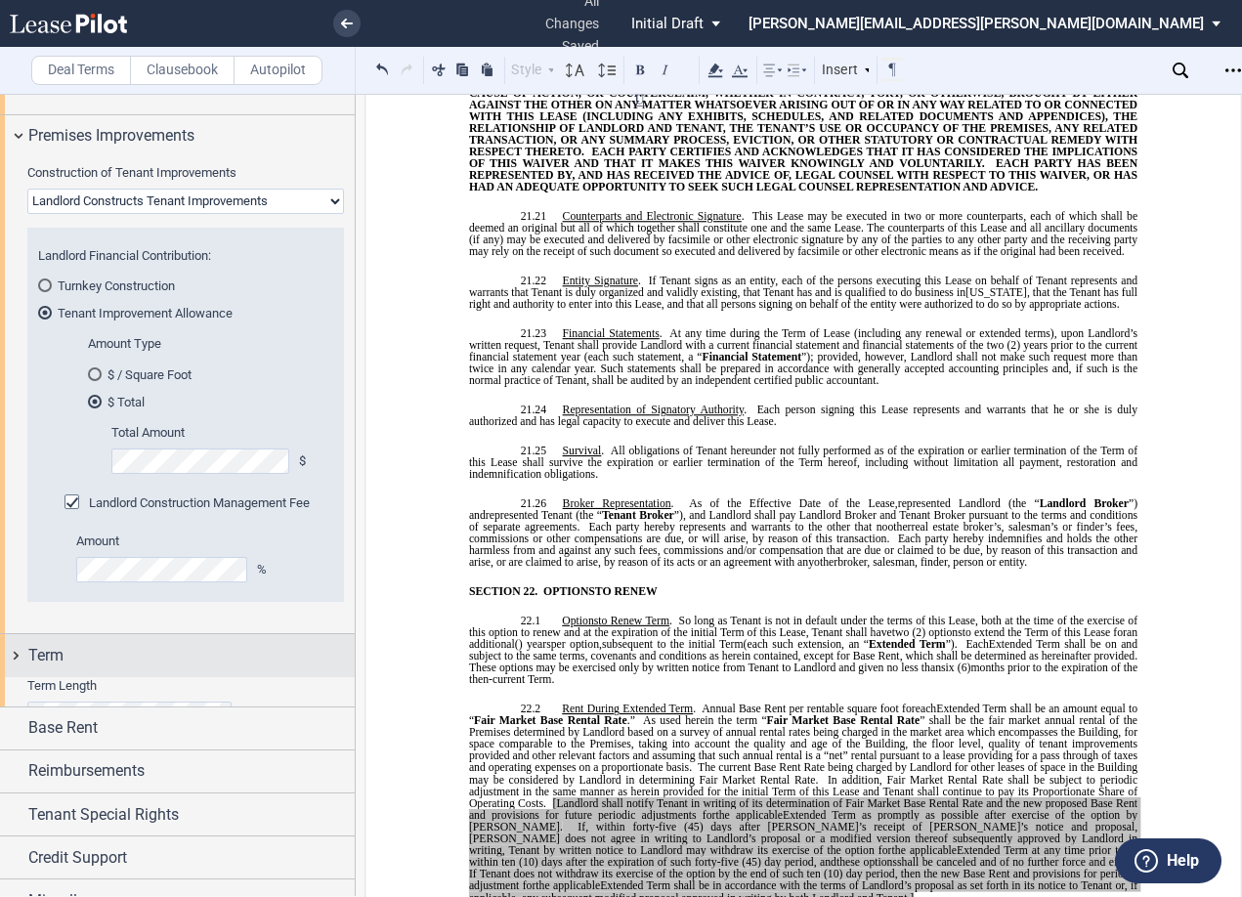
scroll to position [1276, 0]
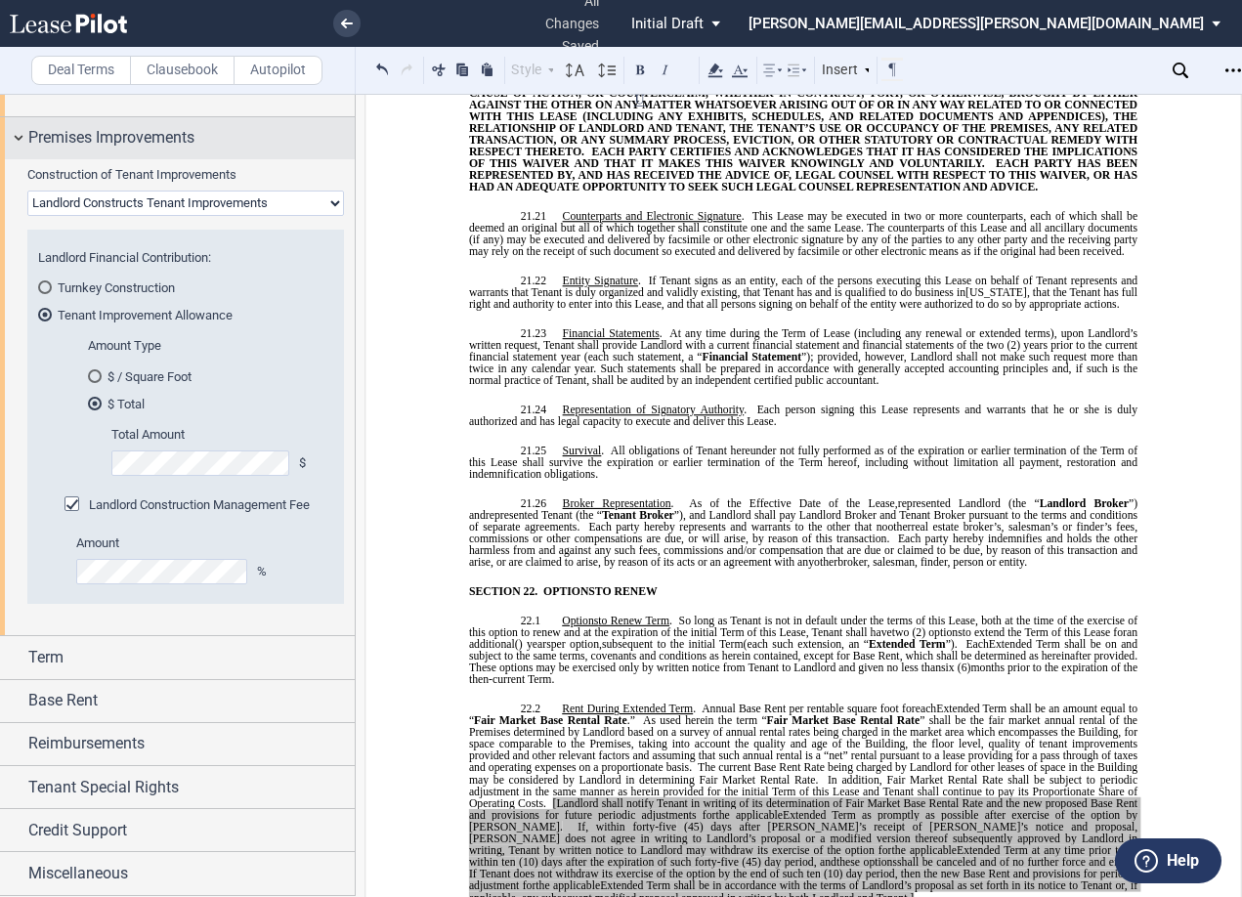
click at [17, 141] on div "Premises Improvements" at bounding box center [177, 138] width 355 height 42
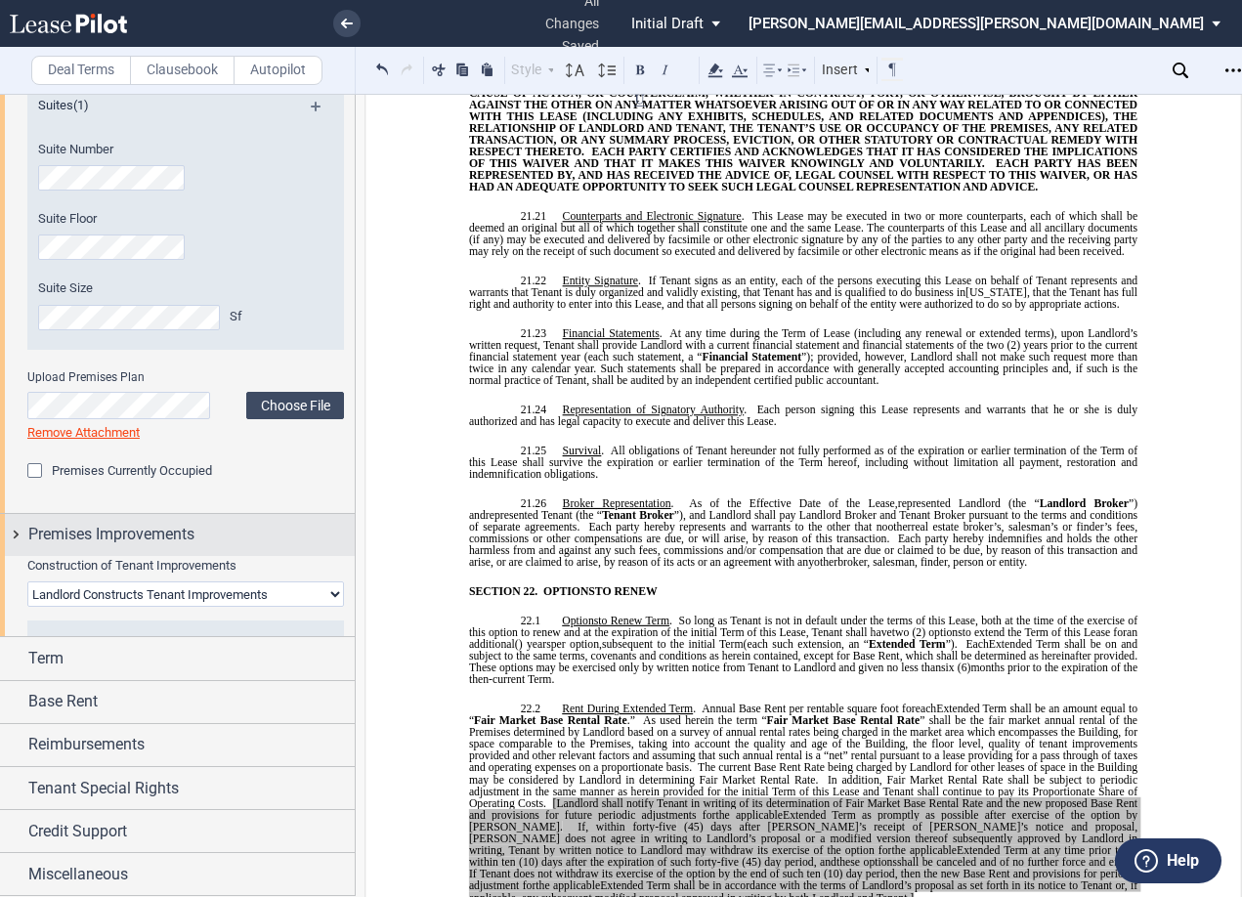
scroll to position [799, 0]
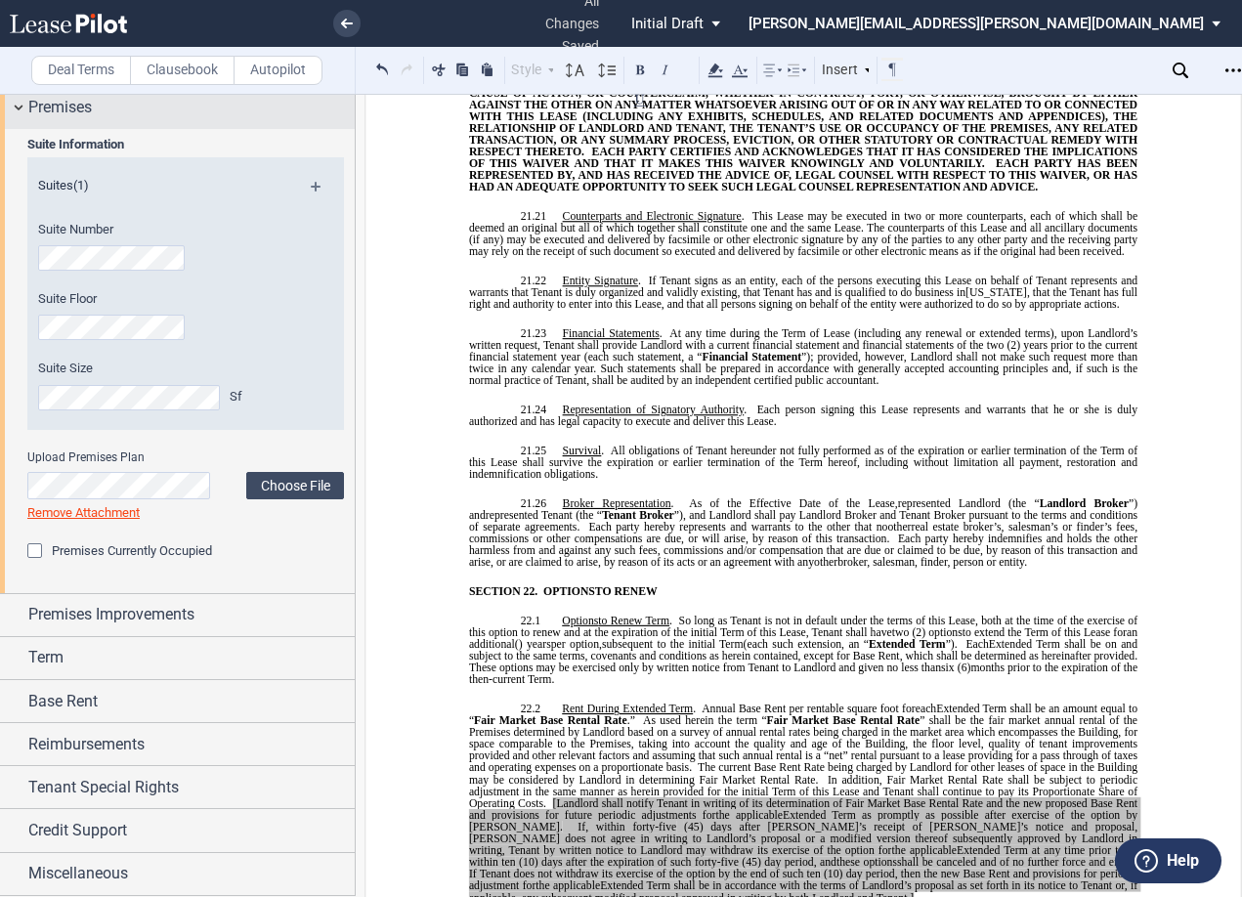
click at [13, 110] on div "Premises" at bounding box center [177, 107] width 355 height 42
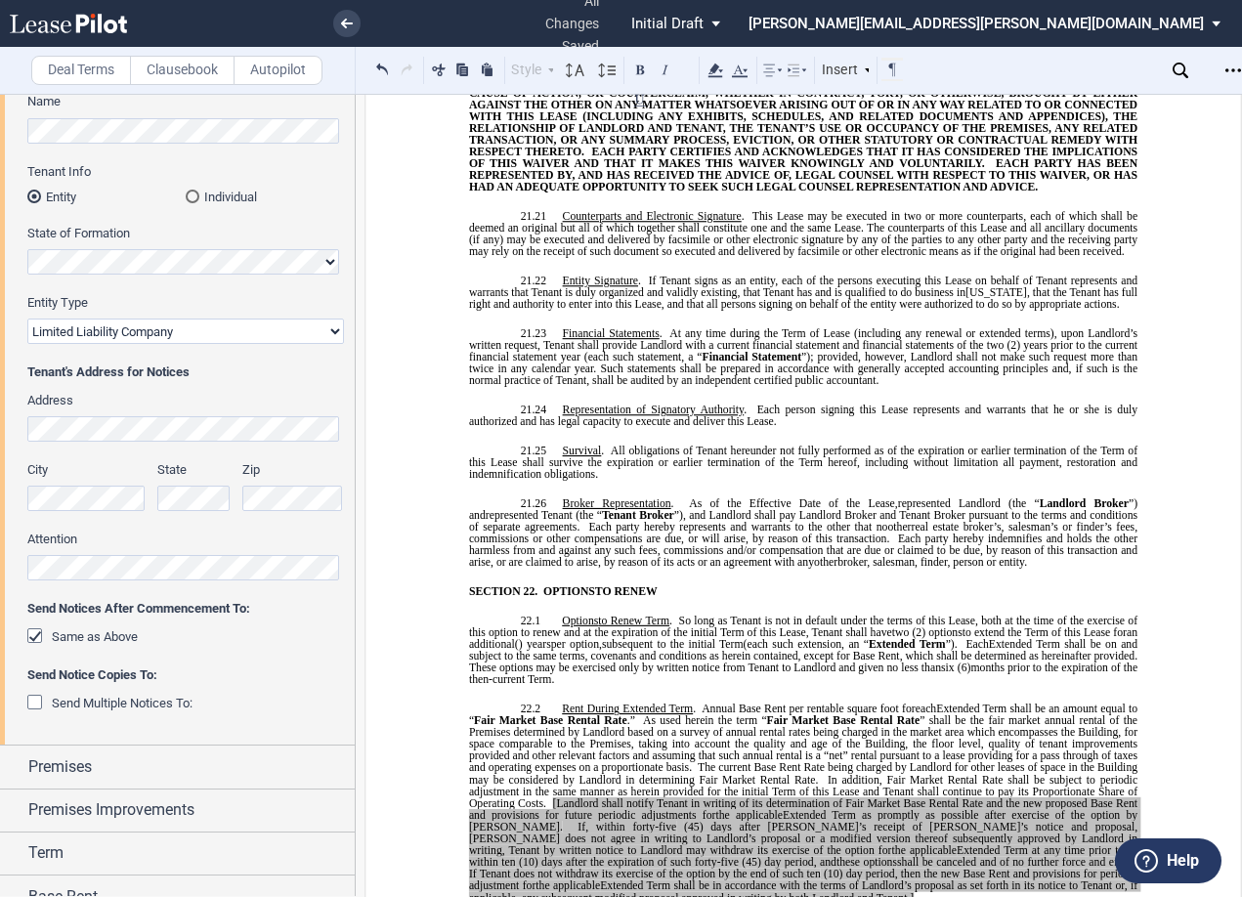
scroll to position [0, 0]
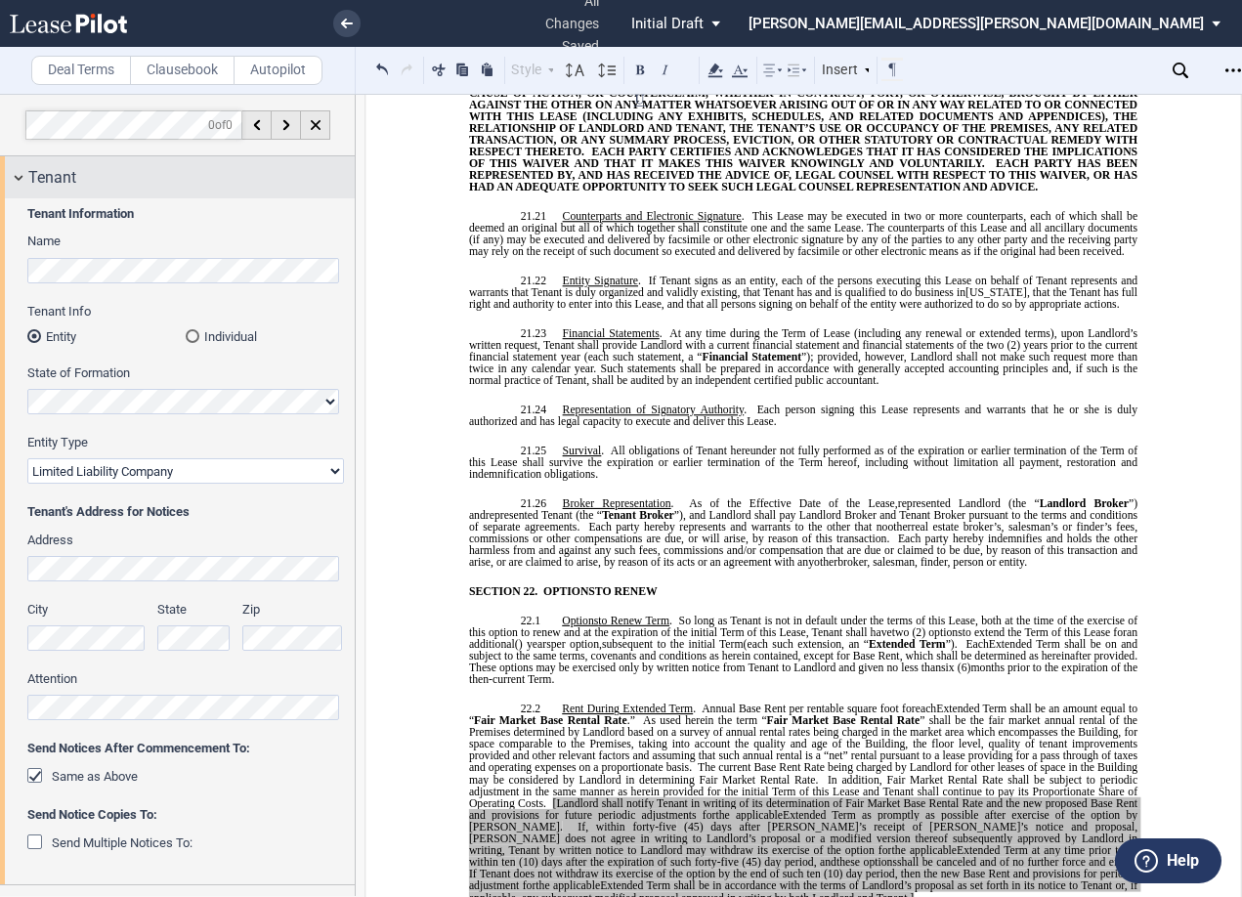
click at [20, 177] on div "Tenant" at bounding box center [177, 177] width 355 height 42
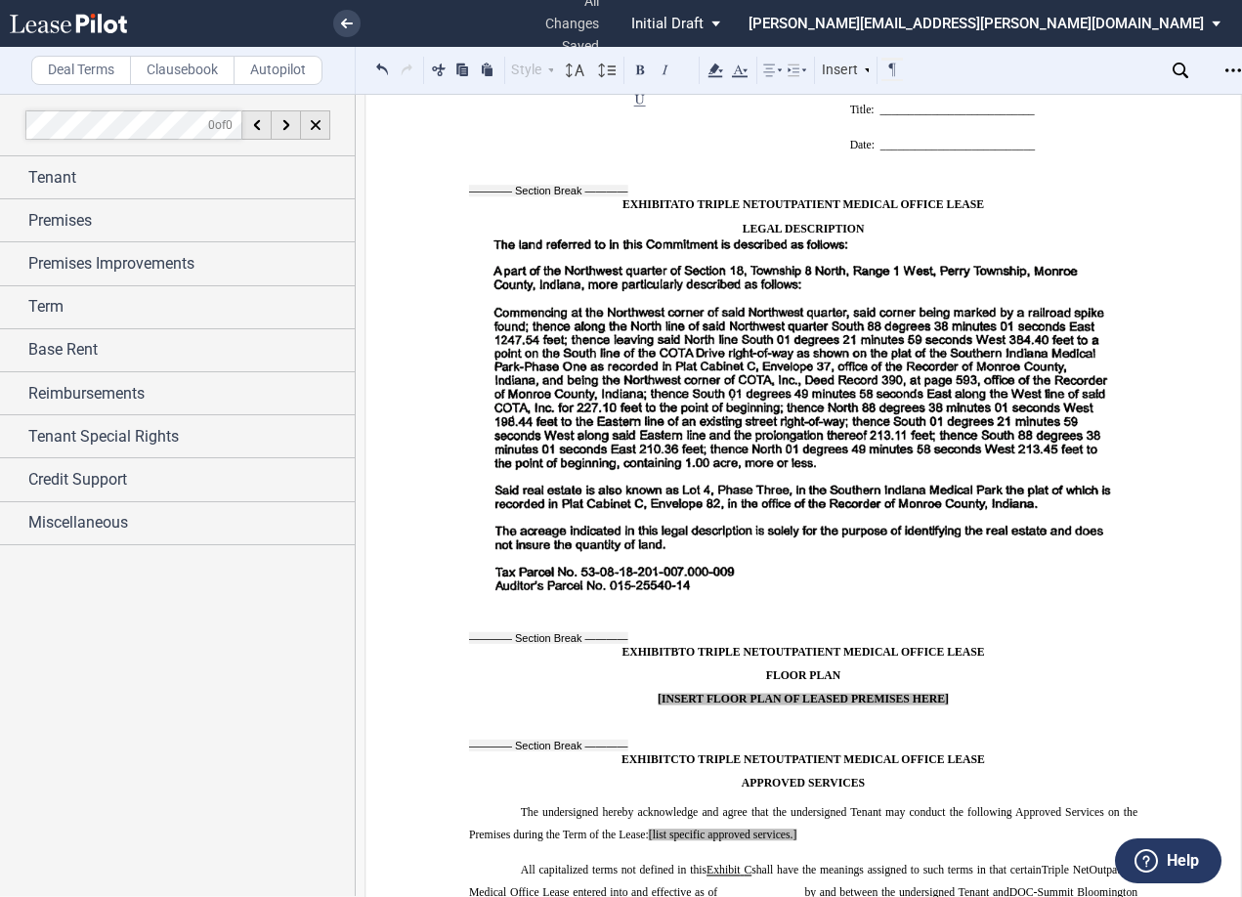
scroll to position [17155, 0]
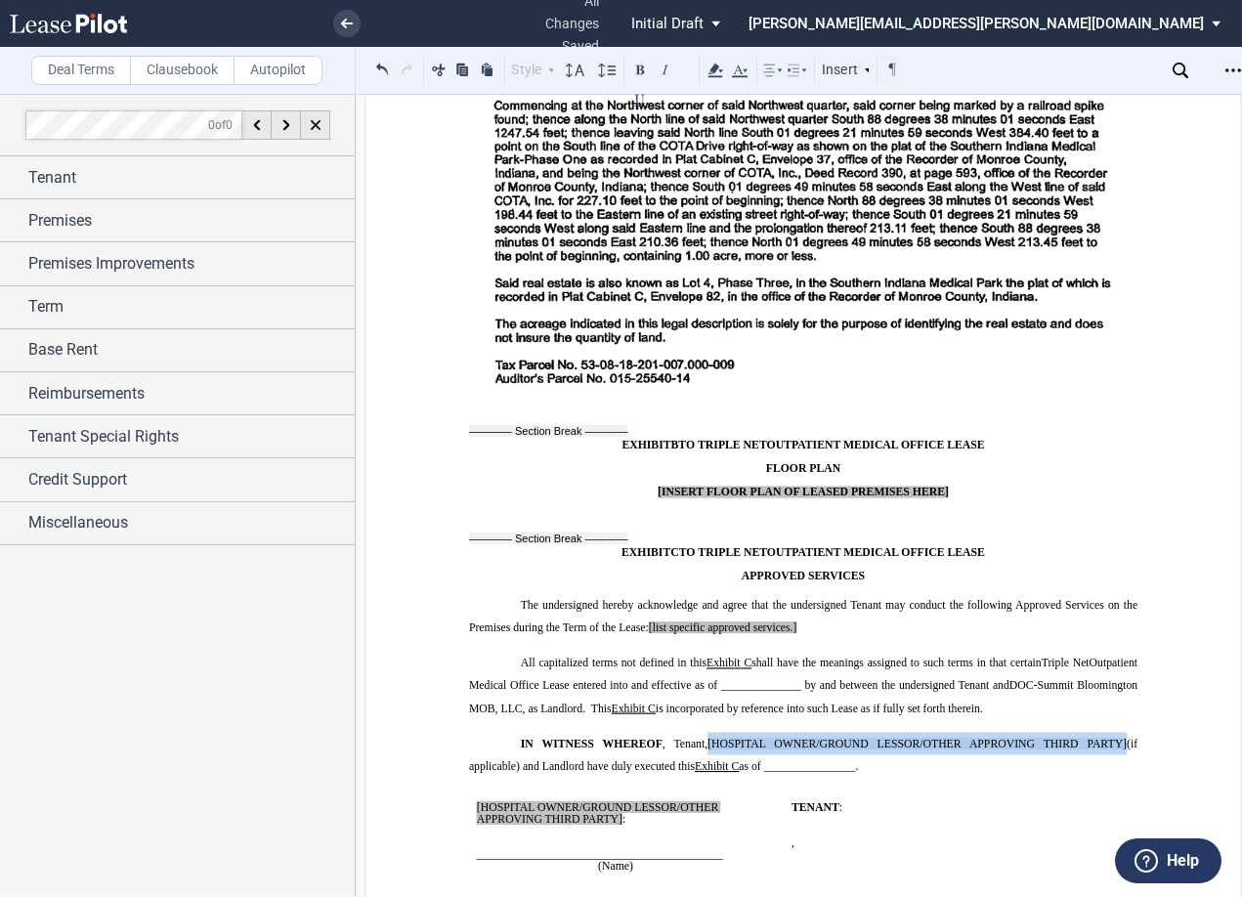
drag, startPoint x: 1118, startPoint y: 675, endPoint x: 703, endPoint y: 679, distance: 414.2
click at [703, 732] on p "IN WITNESS WHEREOF , Tenant, [HOSPITAL OWNER/GROUND LESSOR/OTHER APPROVING THIR…" at bounding box center [803, 755] width 668 height 46
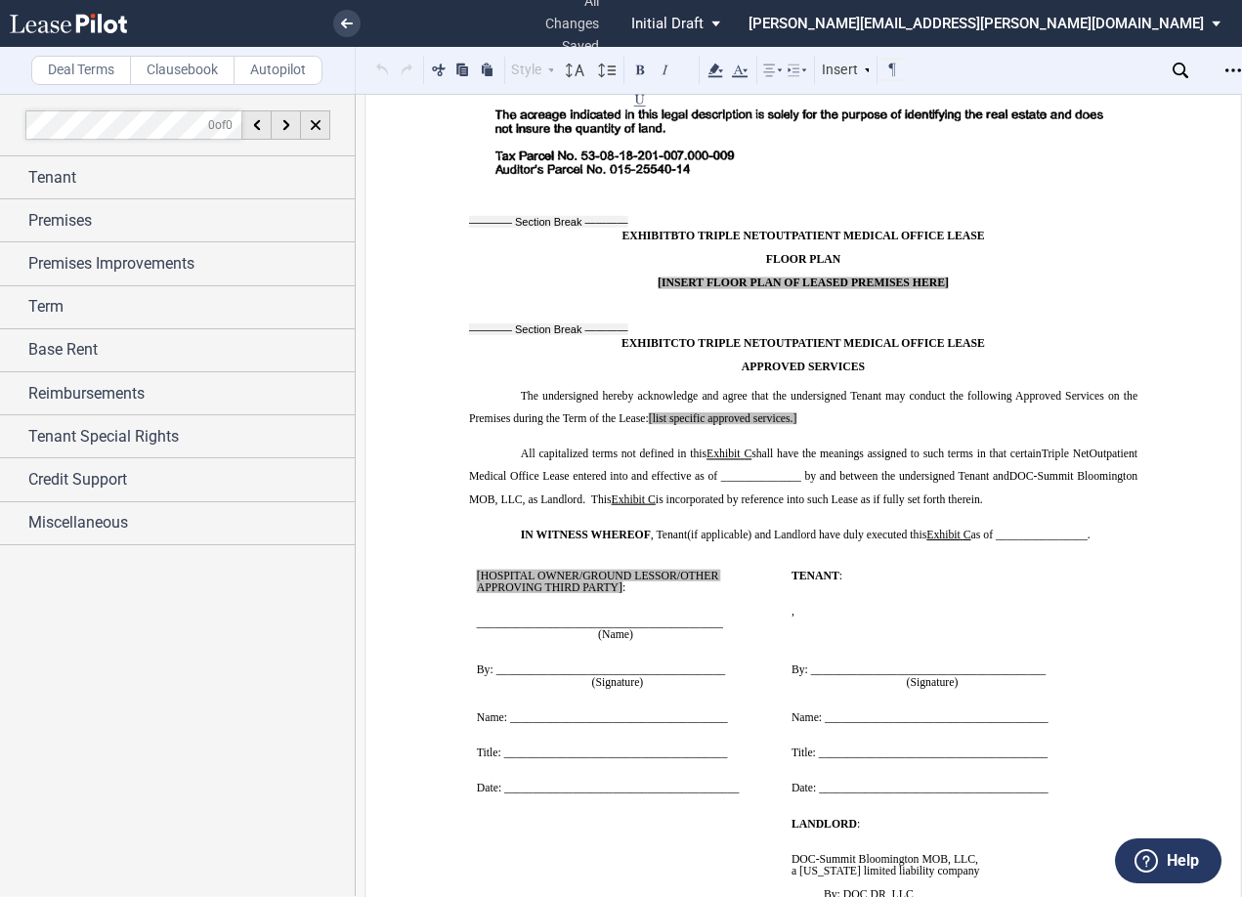
scroll to position [17643, 0]
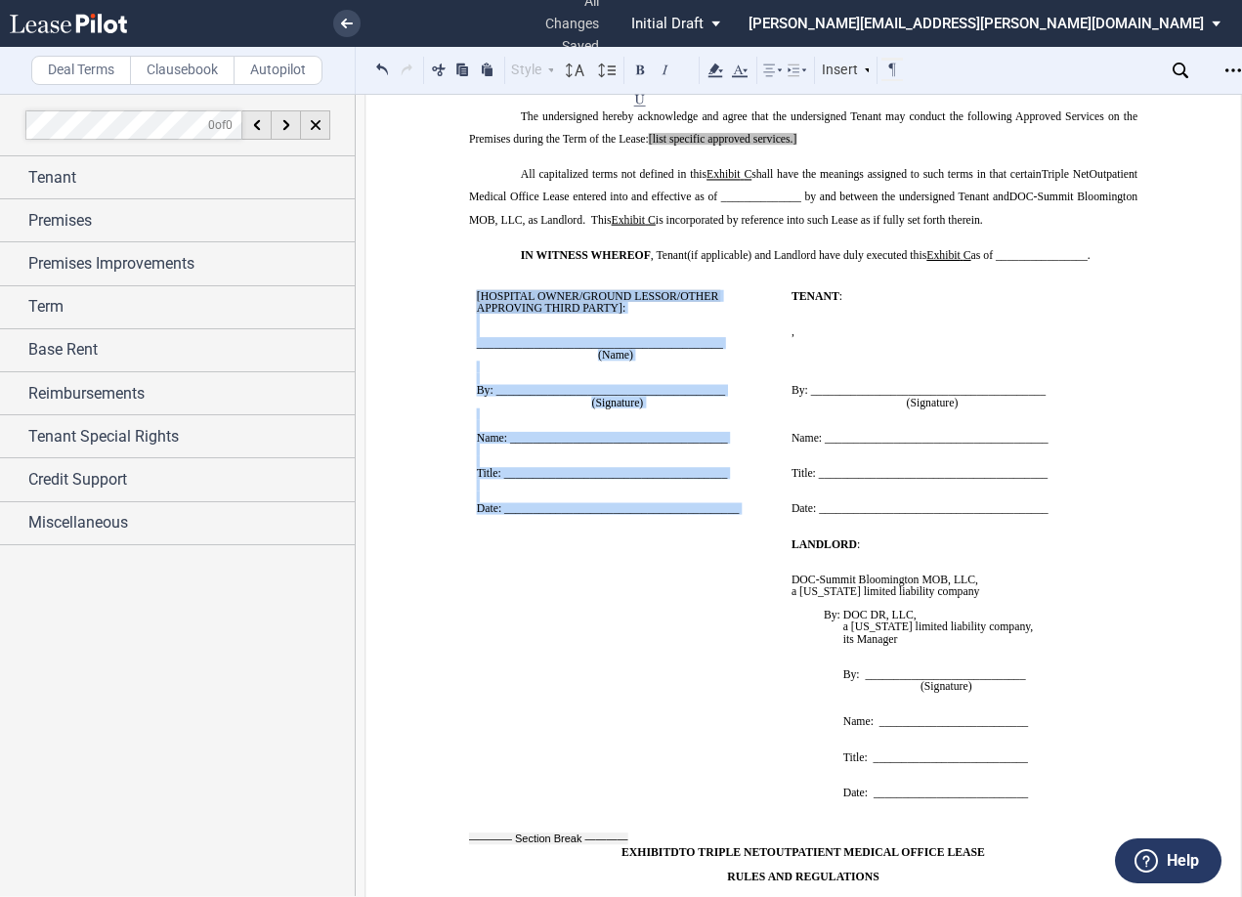
drag, startPoint x: 743, startPoint y: 454, endPoint x: 463, endPoint y: 226, distance: 361.7
click at [469, 278] on td "﻿ [HOSPITAL OWNER/GROUND LESSOR/OTHER APPROVING THIRD PARTY] : ﻿ ﻿ ____________…" at bounding box center [626, 402] width 315 height 248
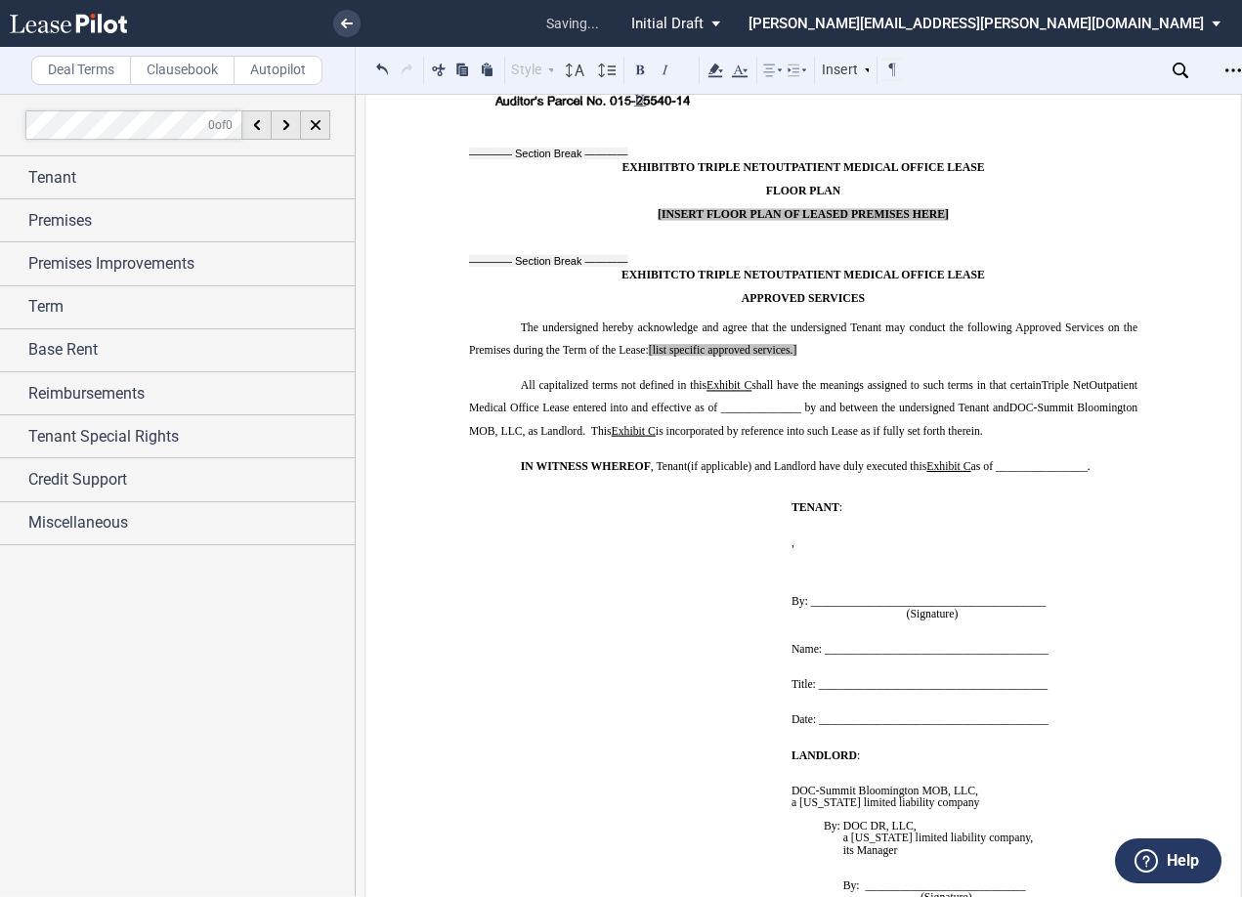
scroll to position [17350, 0]
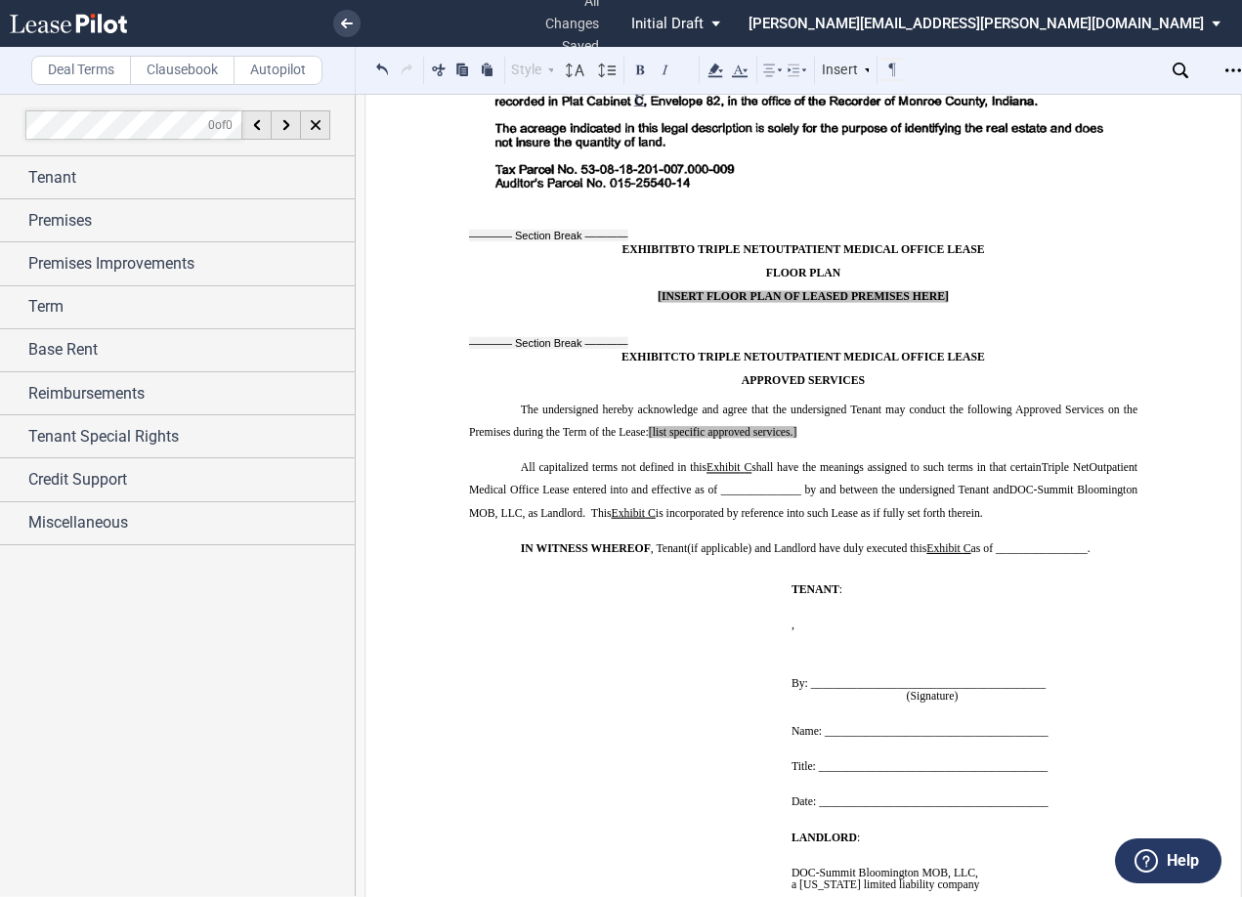
click at [809, 398] on p "The undersigned hereby acknowledge and agree that the undersigned Tenant may co…" at bounding box center [803, 421] width 668 height 46
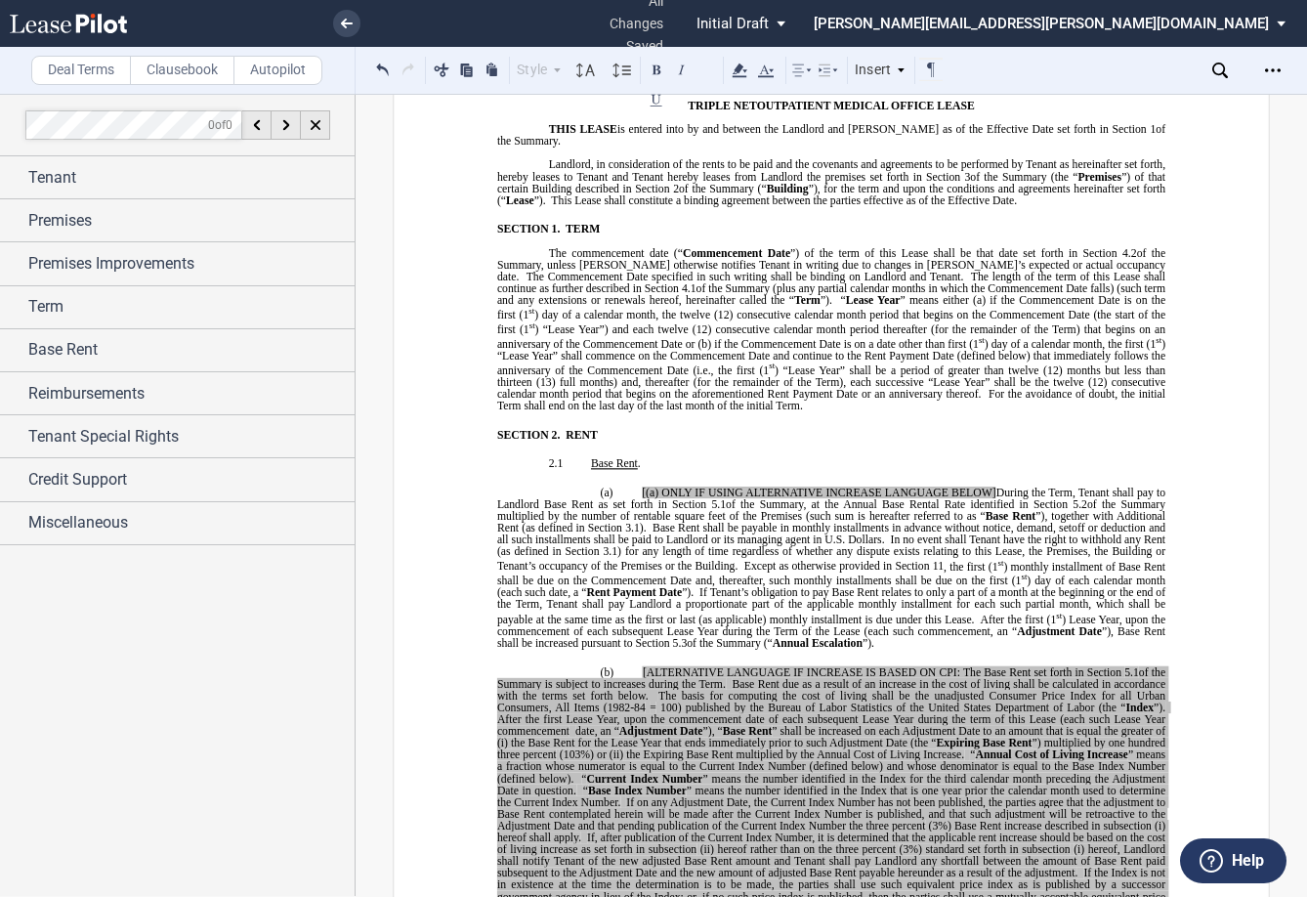
scroll to position [0, 0]
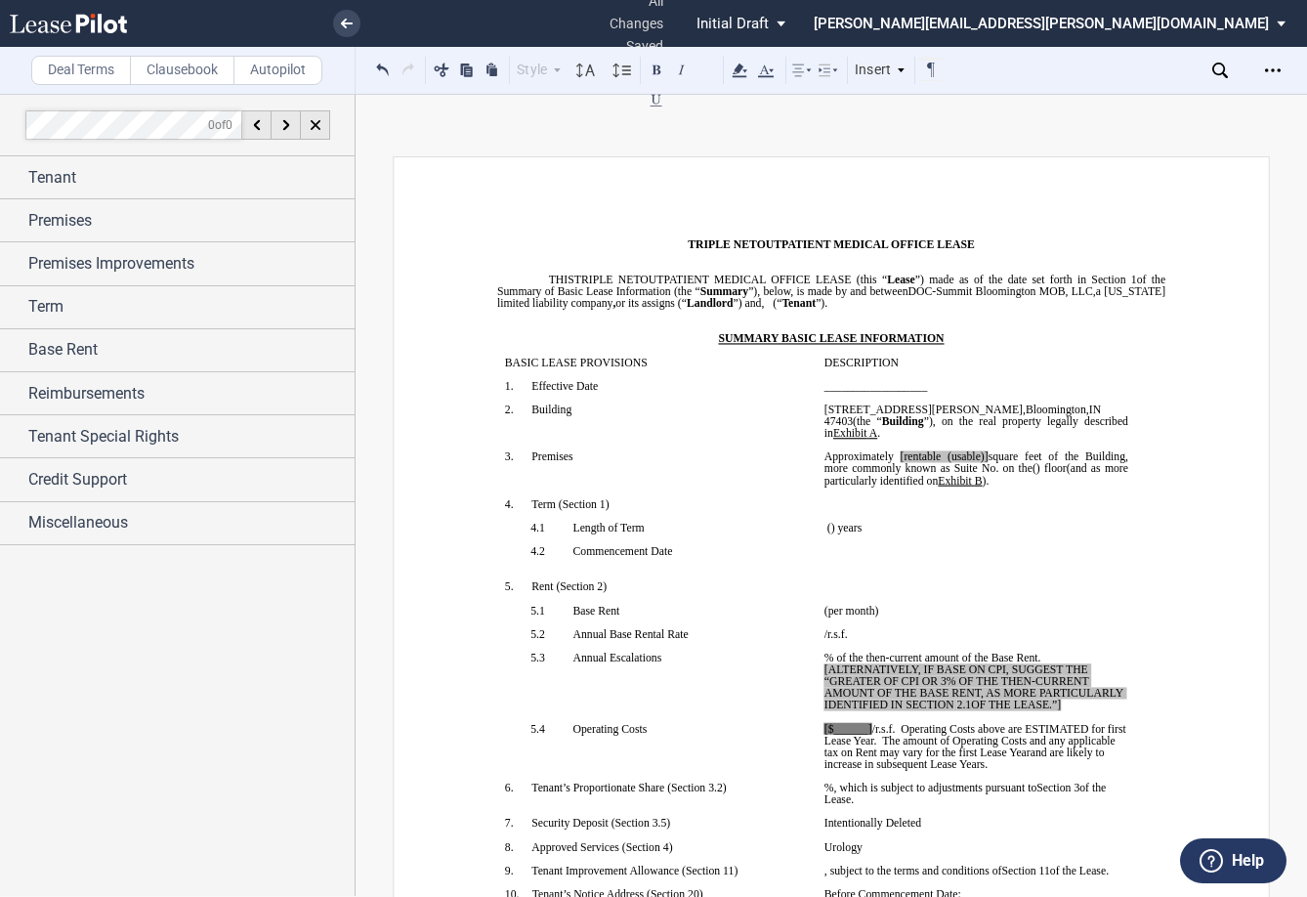
click at [935, 385] on p "__________________" at bounding box center [976, 386] width 304 height 12
click at [16, 394] on div "Reimbursements" at bounding box center [177, 393] width 355 height 42
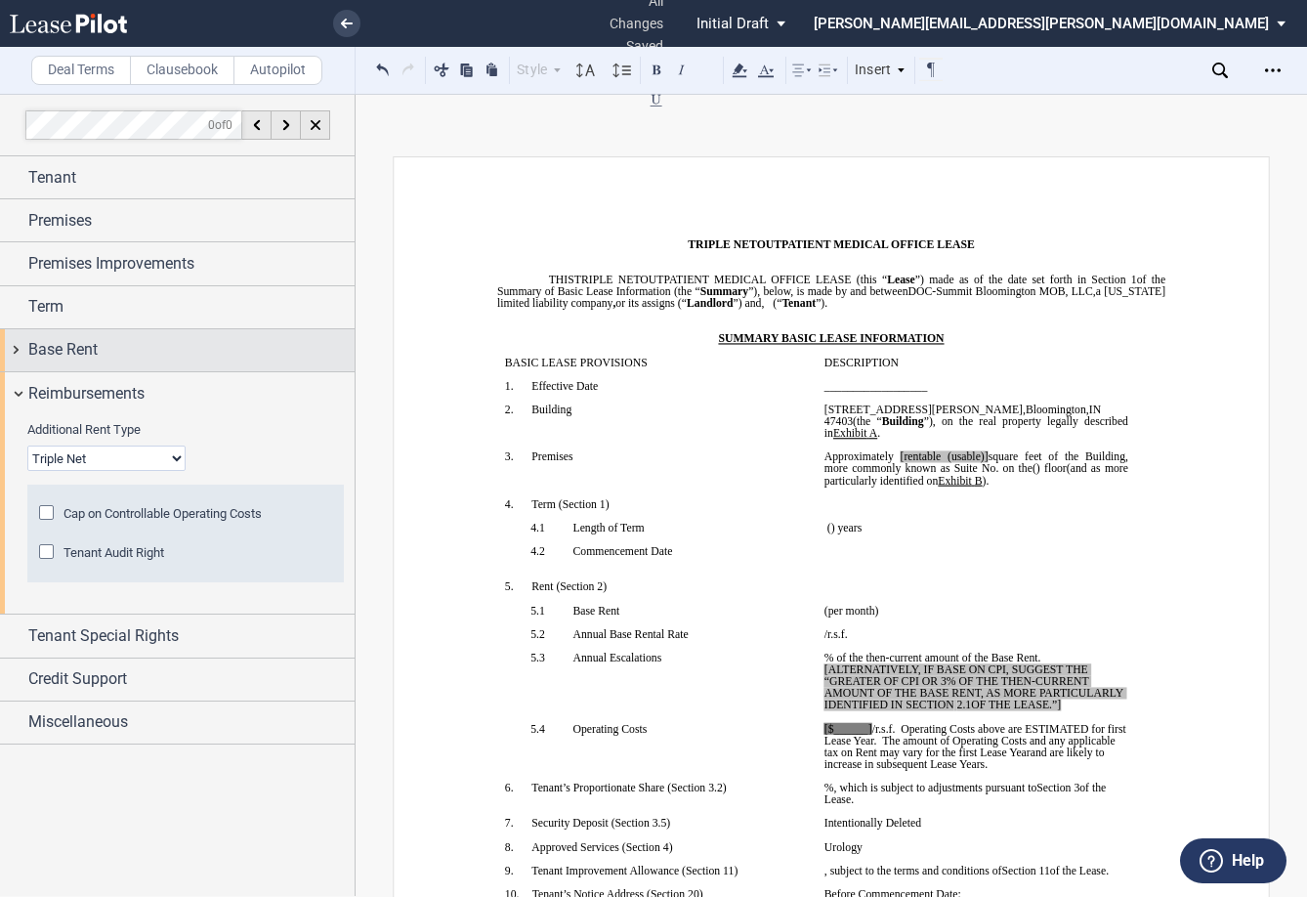
click at [14, 348] on div "Base Rent" at bounding box center [177, 350] width 355 height 42
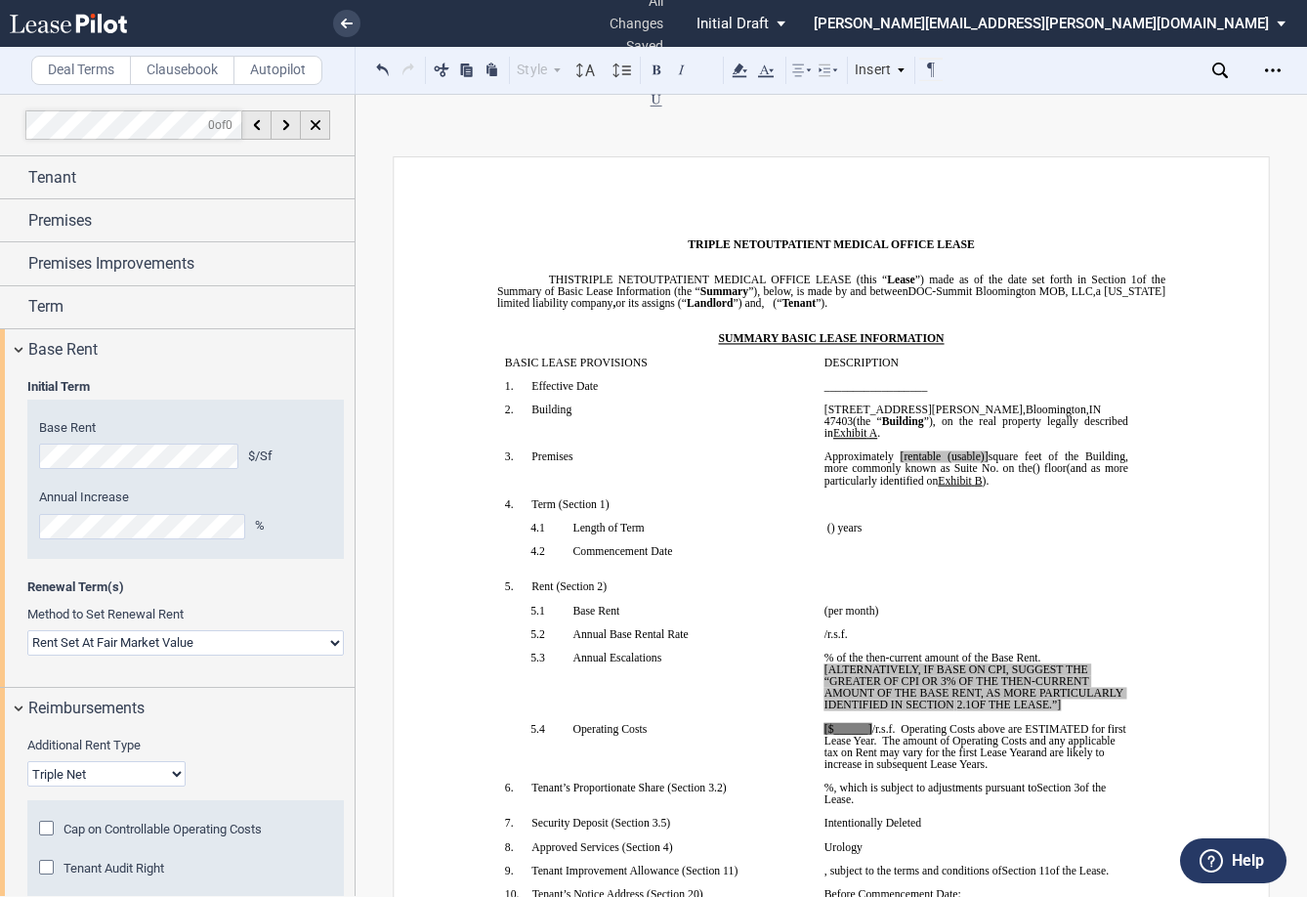
click at [120, 647] on select "Rent Set At Fair Market Value Rent Specified in [GEOGRAPHIC_DATA]" at bounding box center [185, 642] width 317 height 25
click at [177, 600] on div "Renewal Term(s) Method to Set Renewal Rent Rent Set At Fair Market Value Rent S…" at bounding box center [186, 626] width 340 height 97
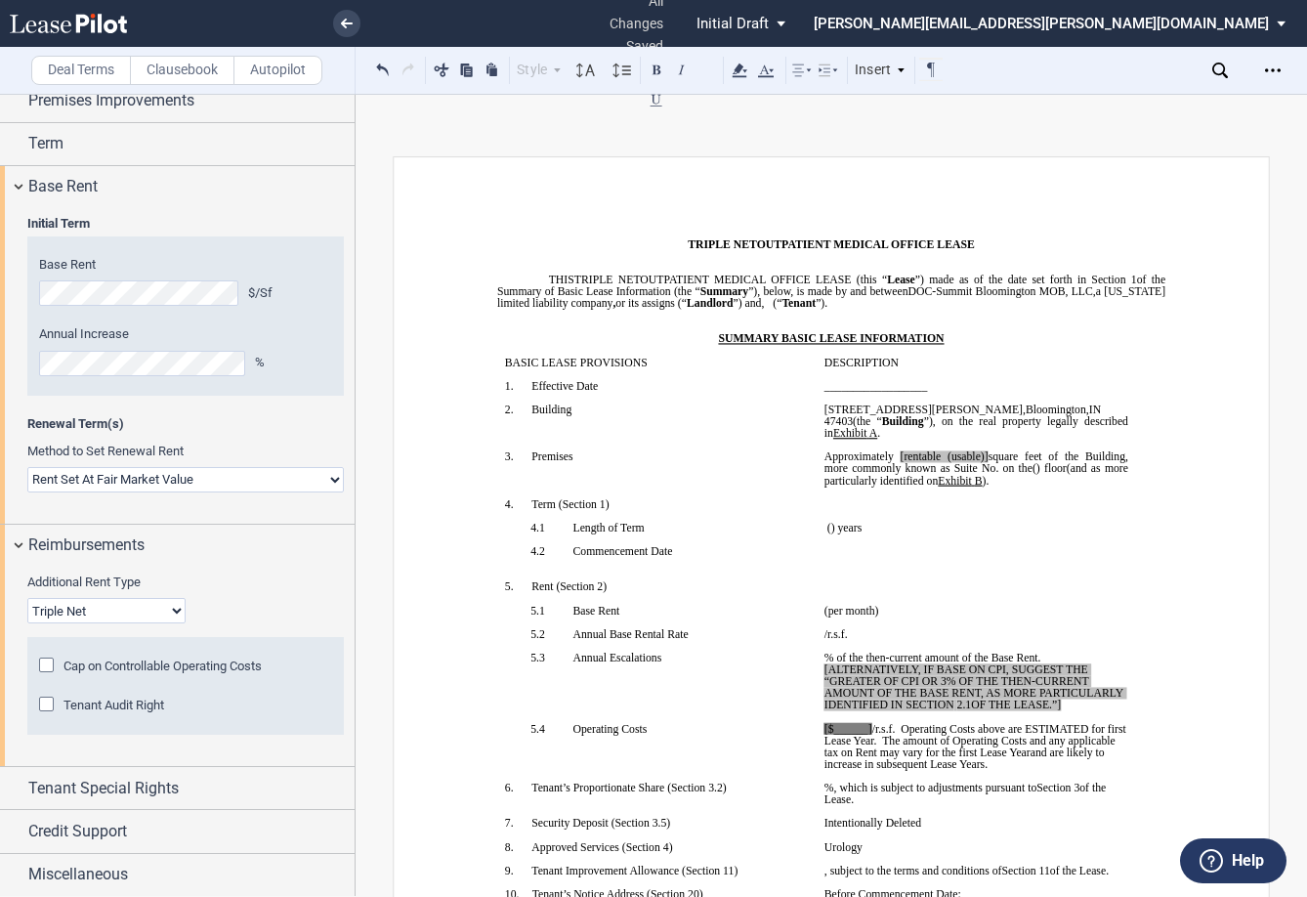
scroll to position [164, 0]
click at [18, 790] on div "Tenant Special Rights" at bounding box center [177, 787] width 355 height 42
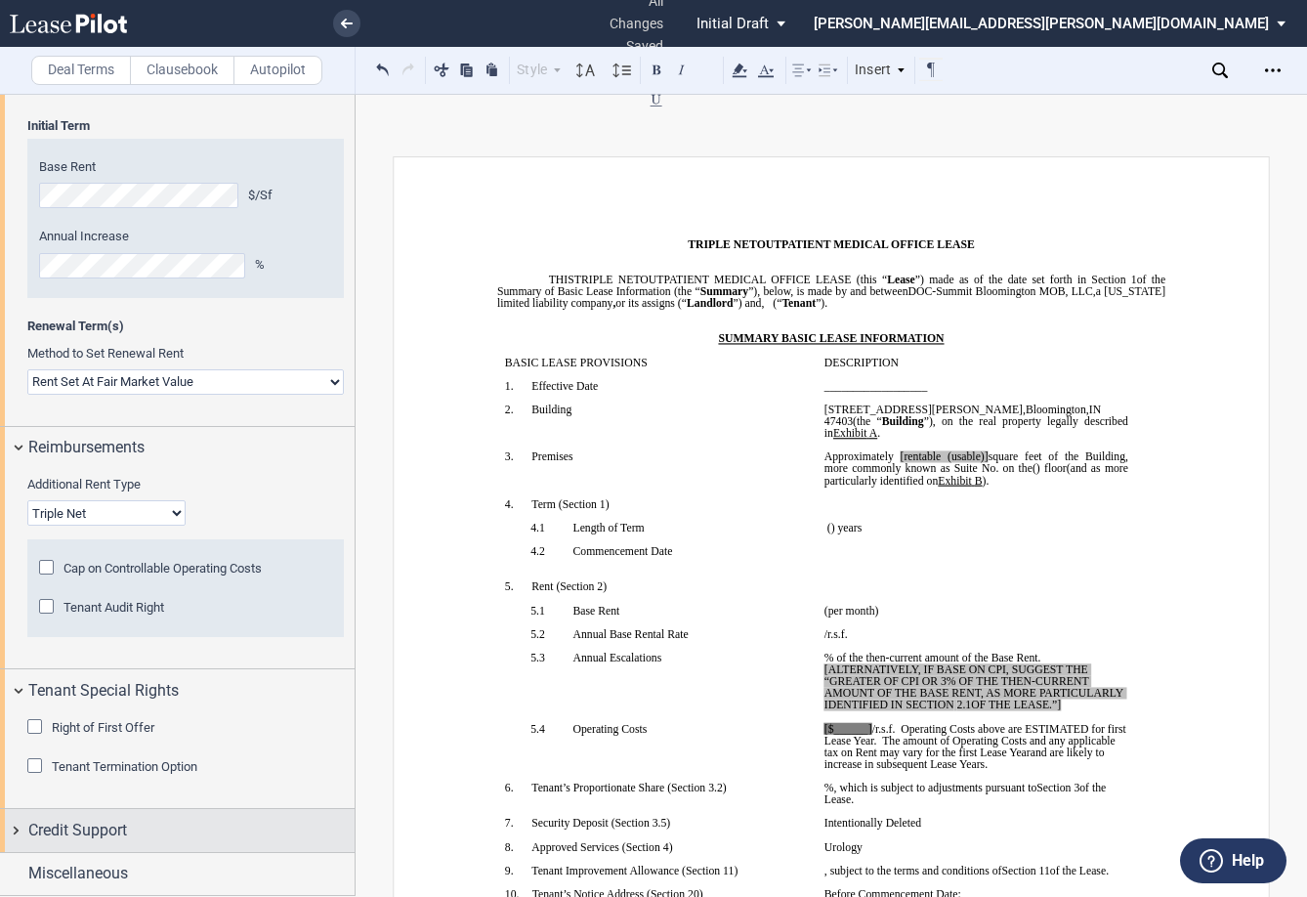
click at [10, 831] on div "Credit Support" at bounding box center [177, 830] width 355 height 42
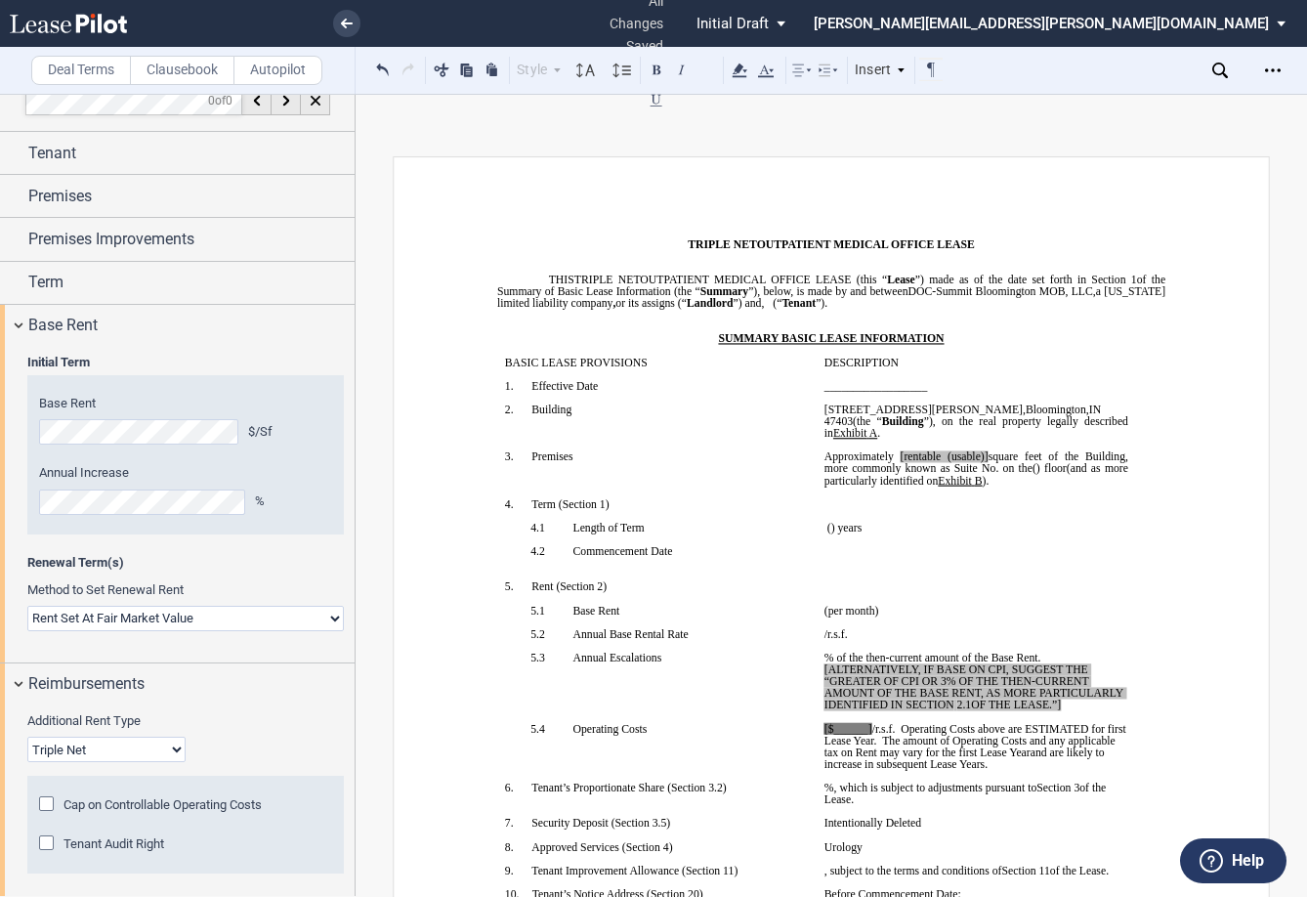
scroll to position [0, 0]
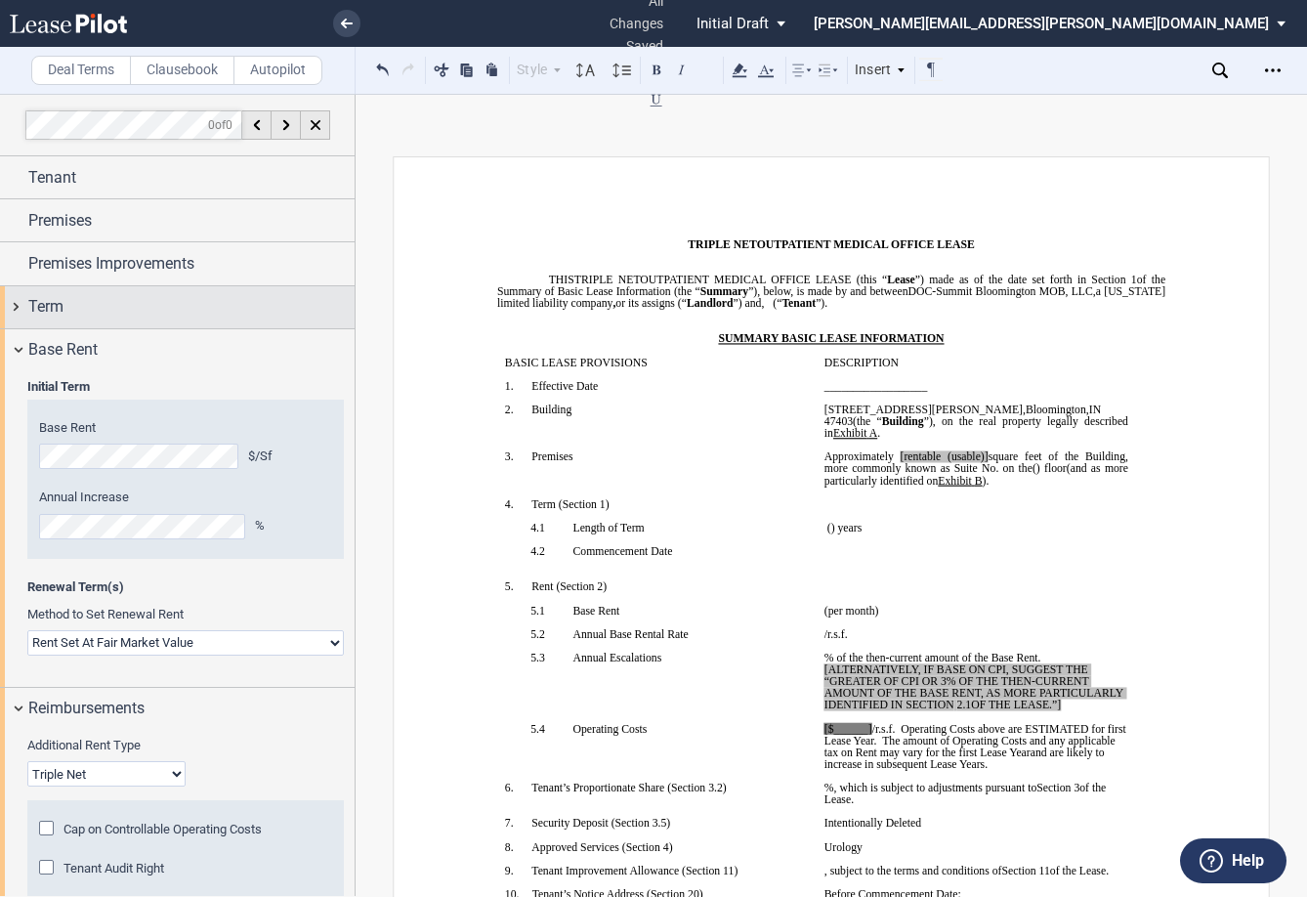
click at [18, 302] on div "Term" at bounding box center [177, 307] width 355 height 42
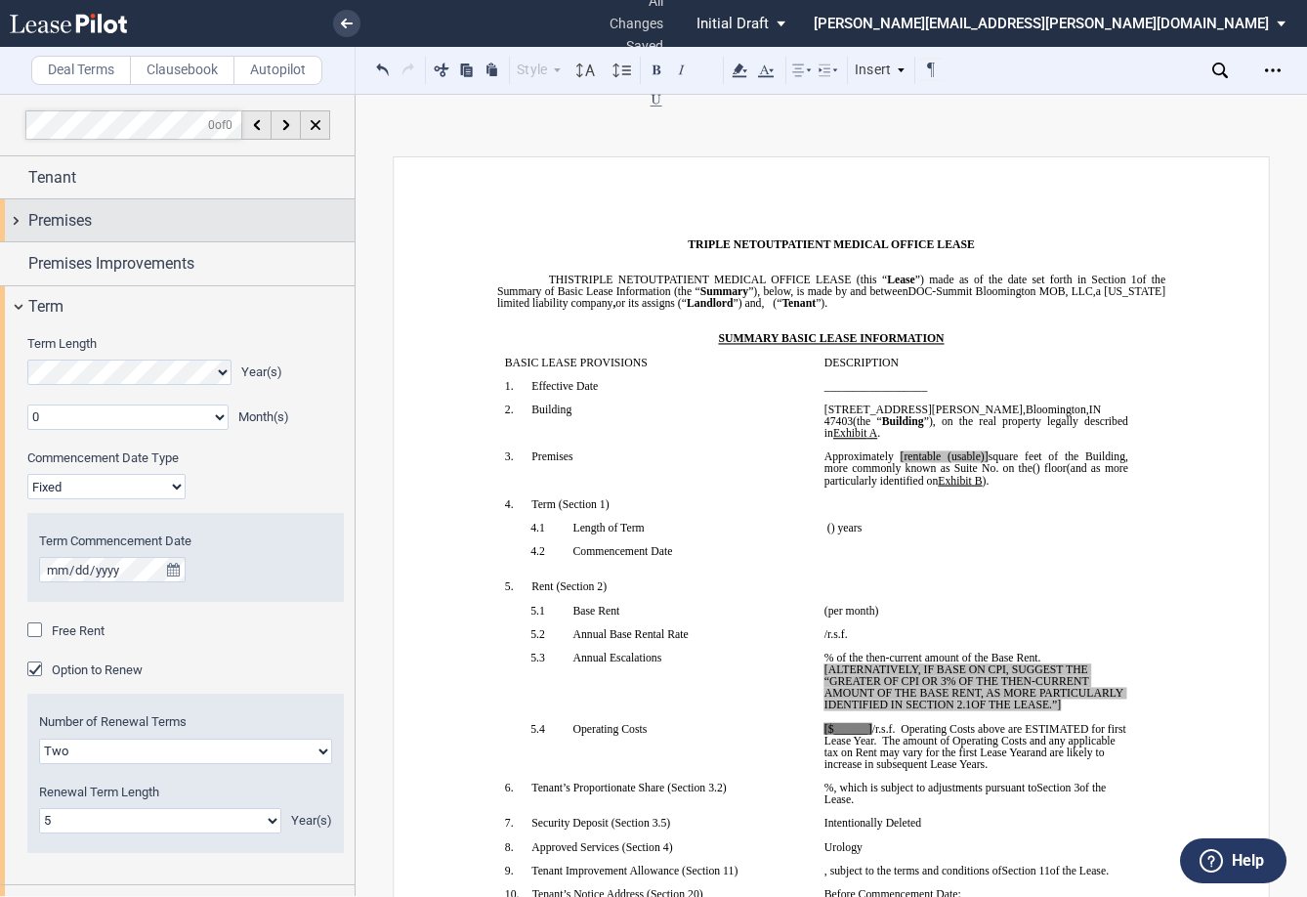
click at [19, 226] on div "Premises" at bounding box center [177, 220] width 355 height 42
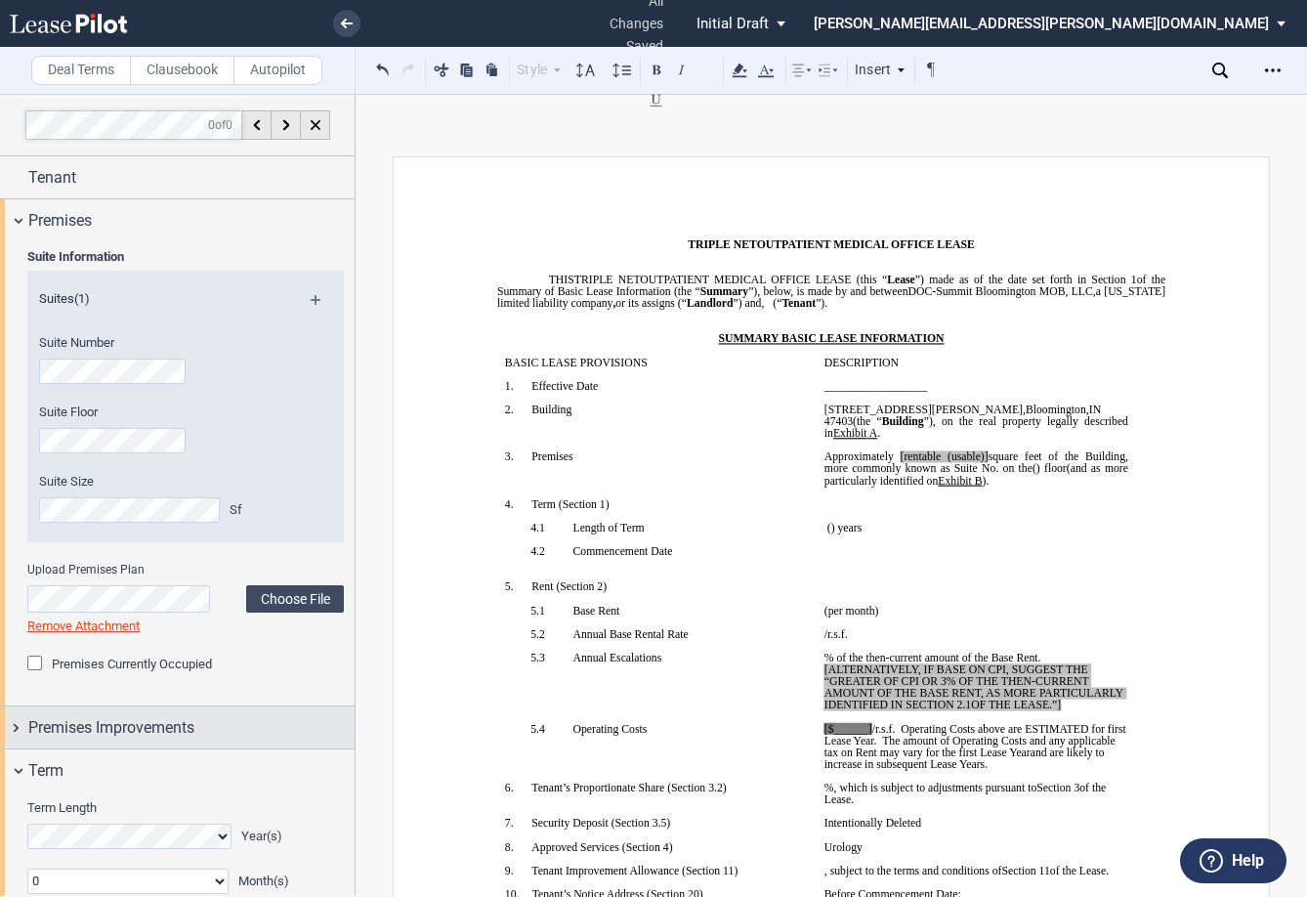
click at [23, 728] on div "Premises Improvements" at bounding box center [177, 727] width 355 height 42
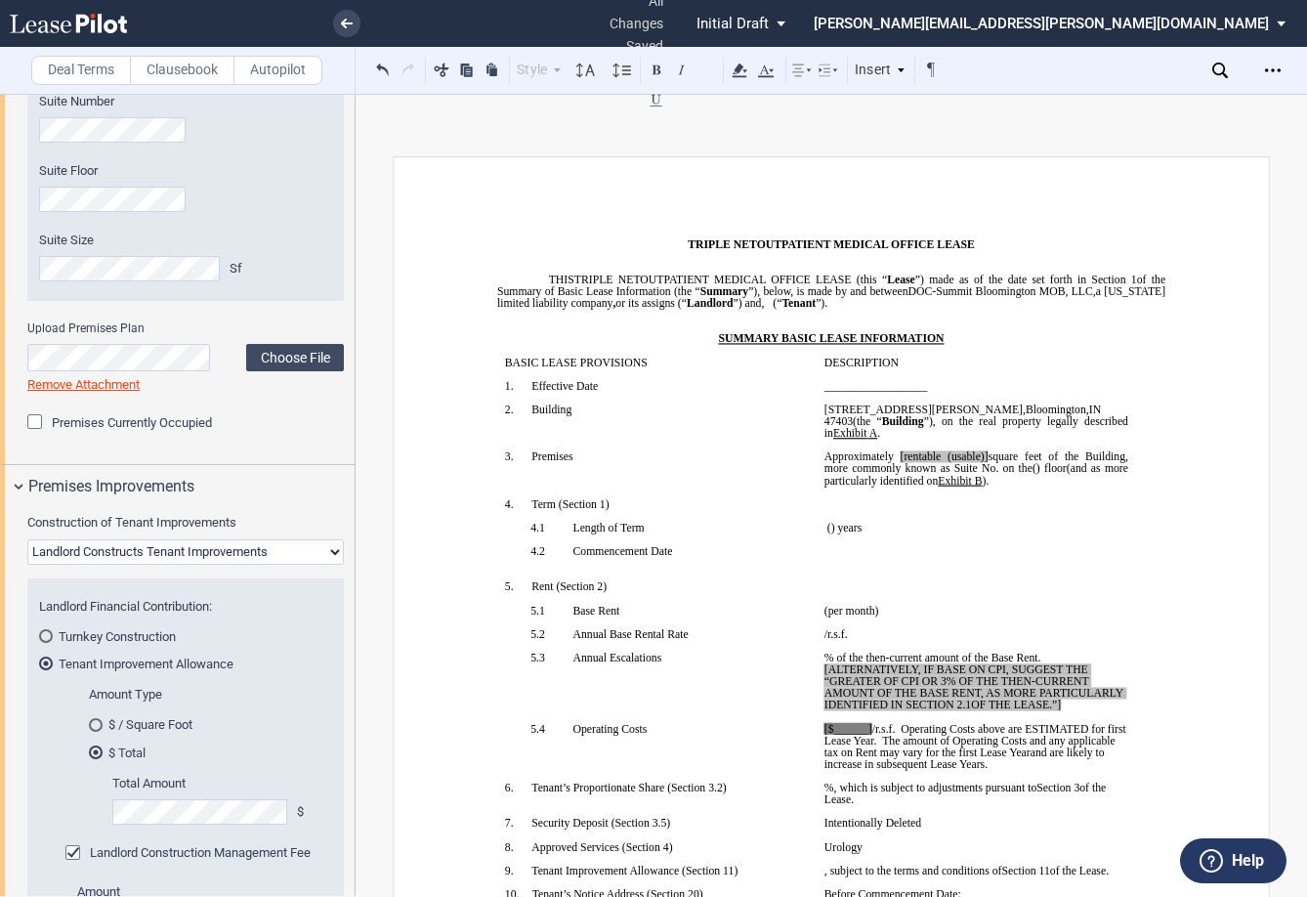
scroll to position [586, 0]
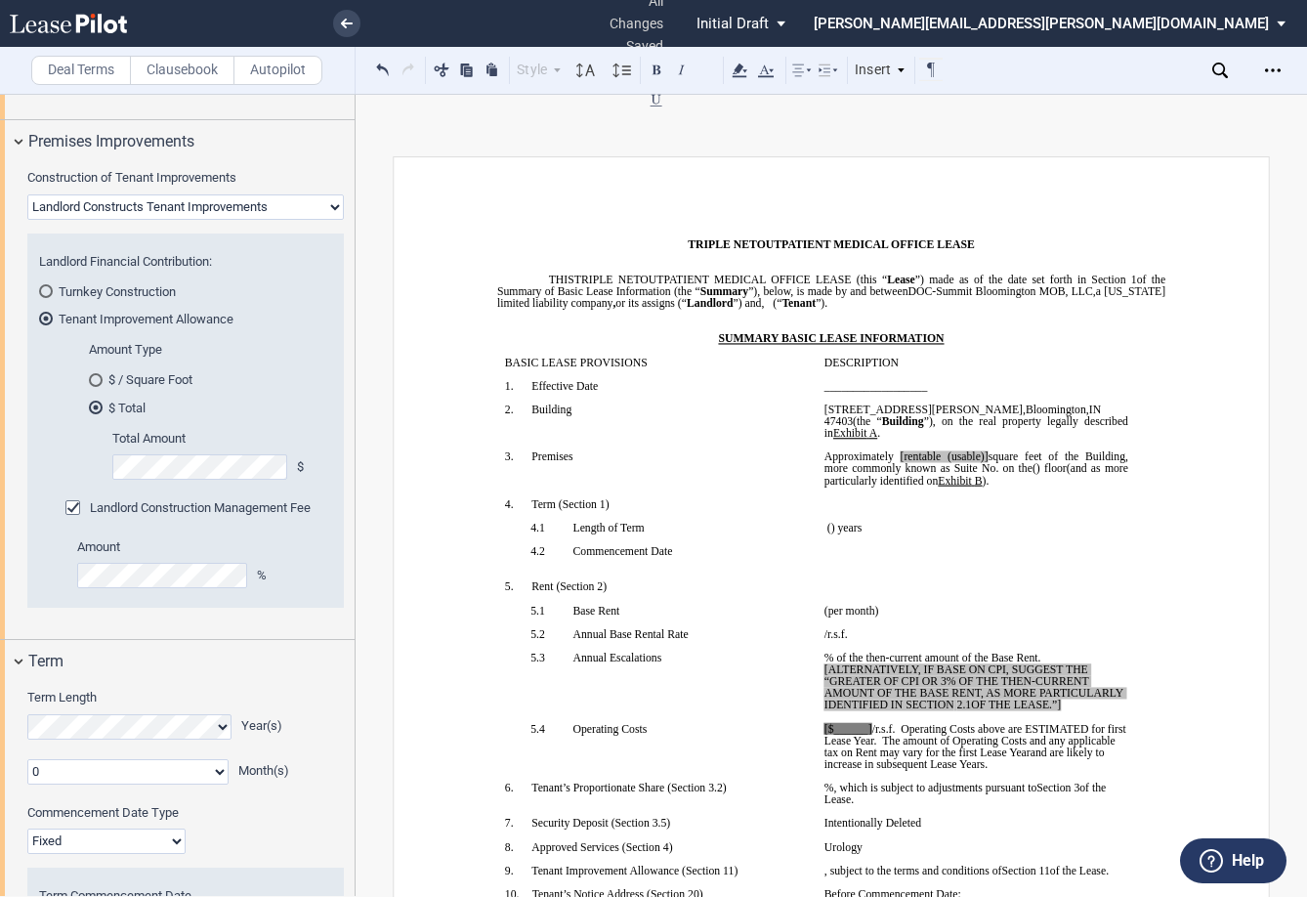
click at [848, 718] on p at bounding box center [976, 717] width 304 height 12
click at [848, 726] on span "[$______]" at bounding box center [848, 729] width 48 height 12
click at [849, 717] on p at bounding box center [976, 717] width 304 height 12
click at [856, 731] on span "[$______]" at bounding box center [848, 729] width 48 height 12
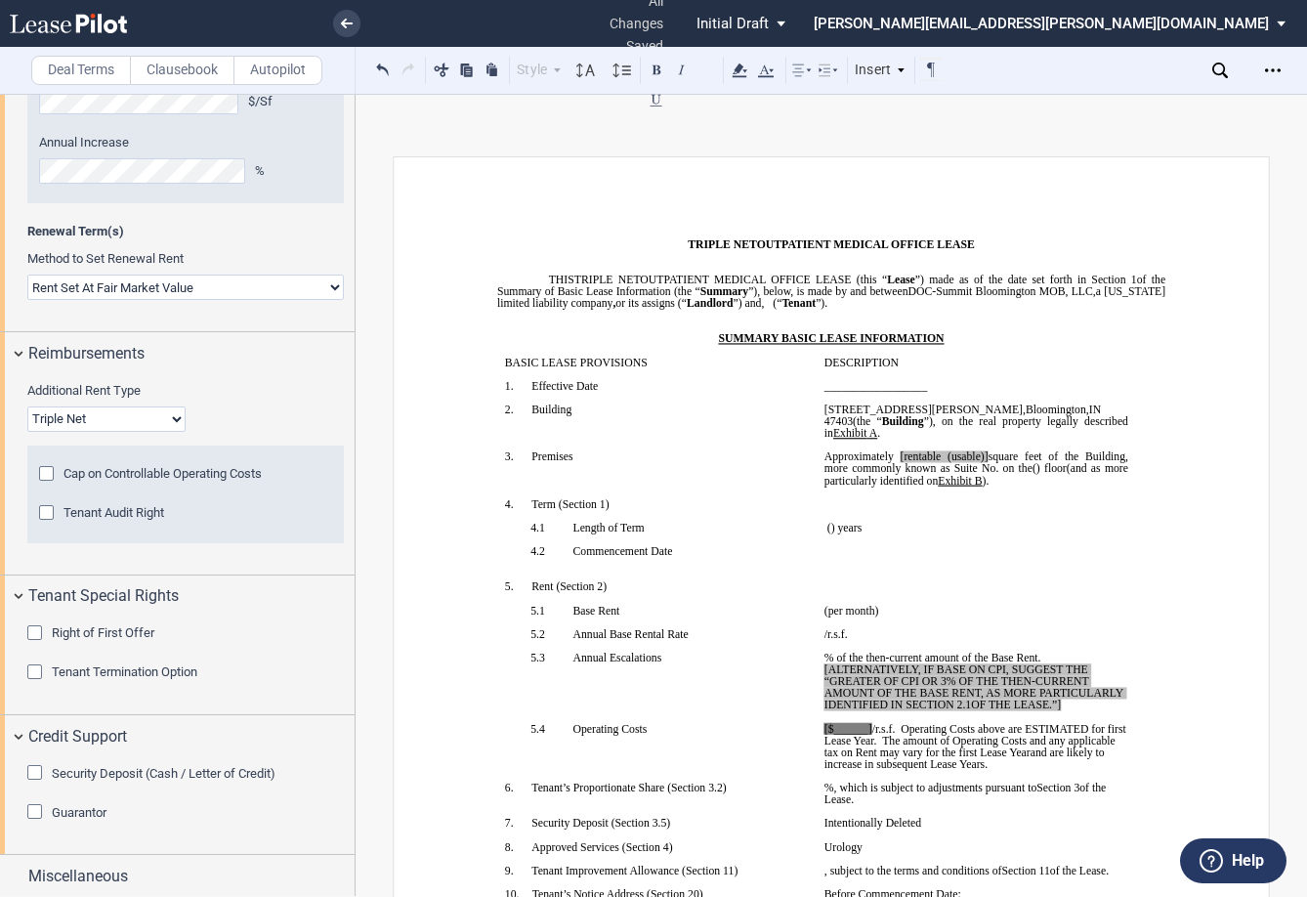
scroll to position [1853, 0]
click at [14, 876] on div "Miscellaneous" at bounding box center [177, 874] width 355 height 42
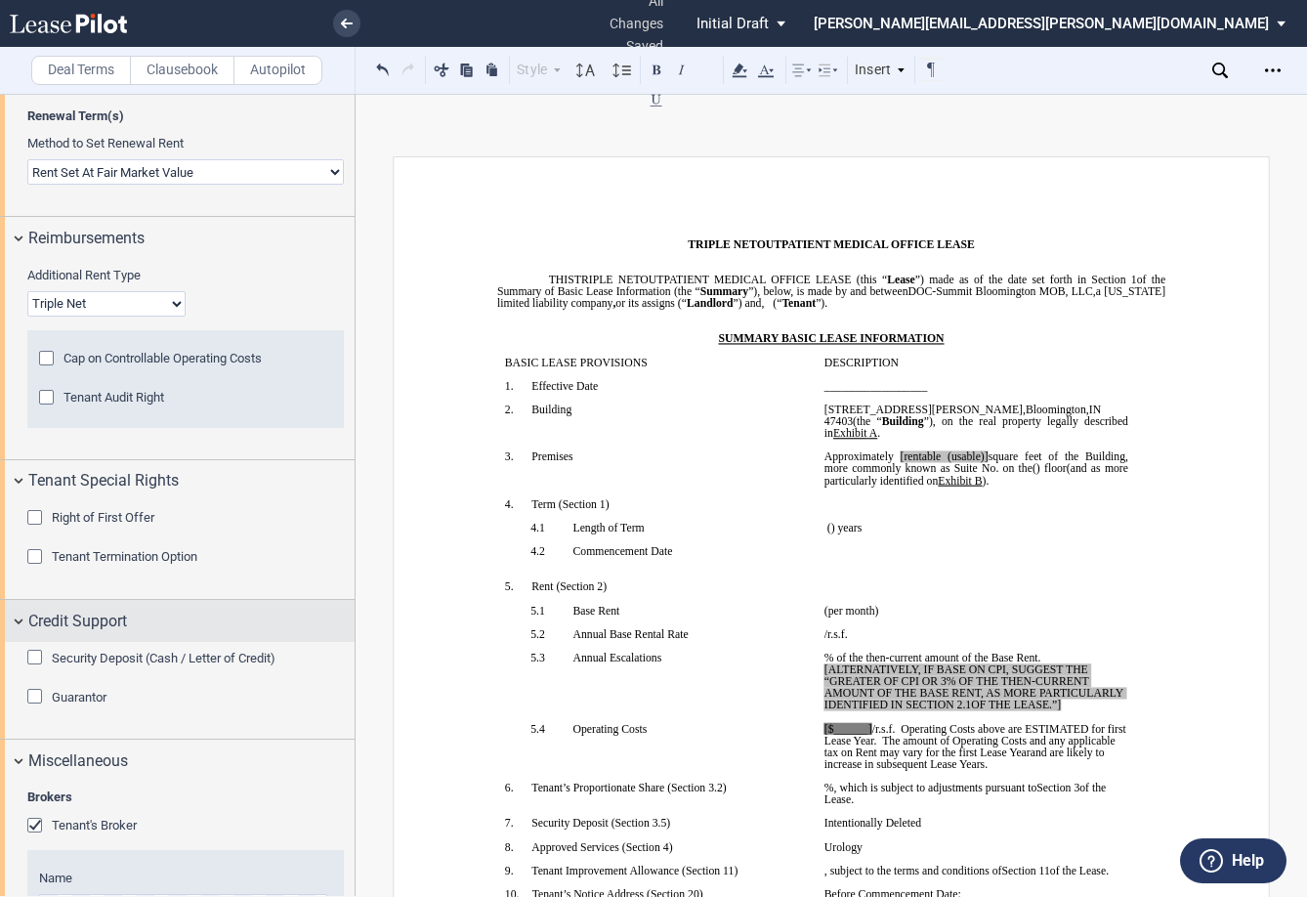
scroll to position [2262, 0]
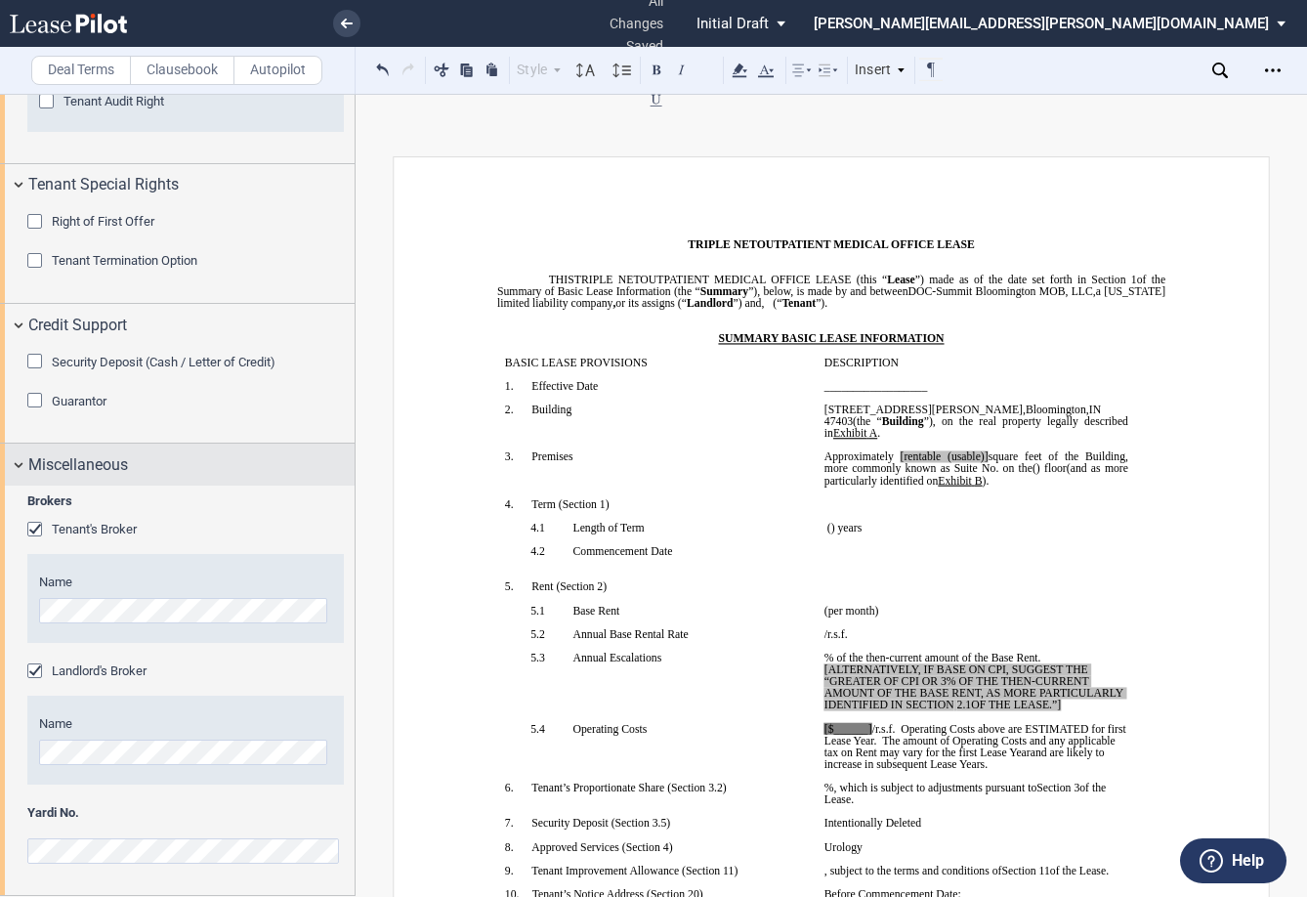
click at [16, 463] on div "Miscellaneous" at bounding box center [177, 464] width 355 height 42
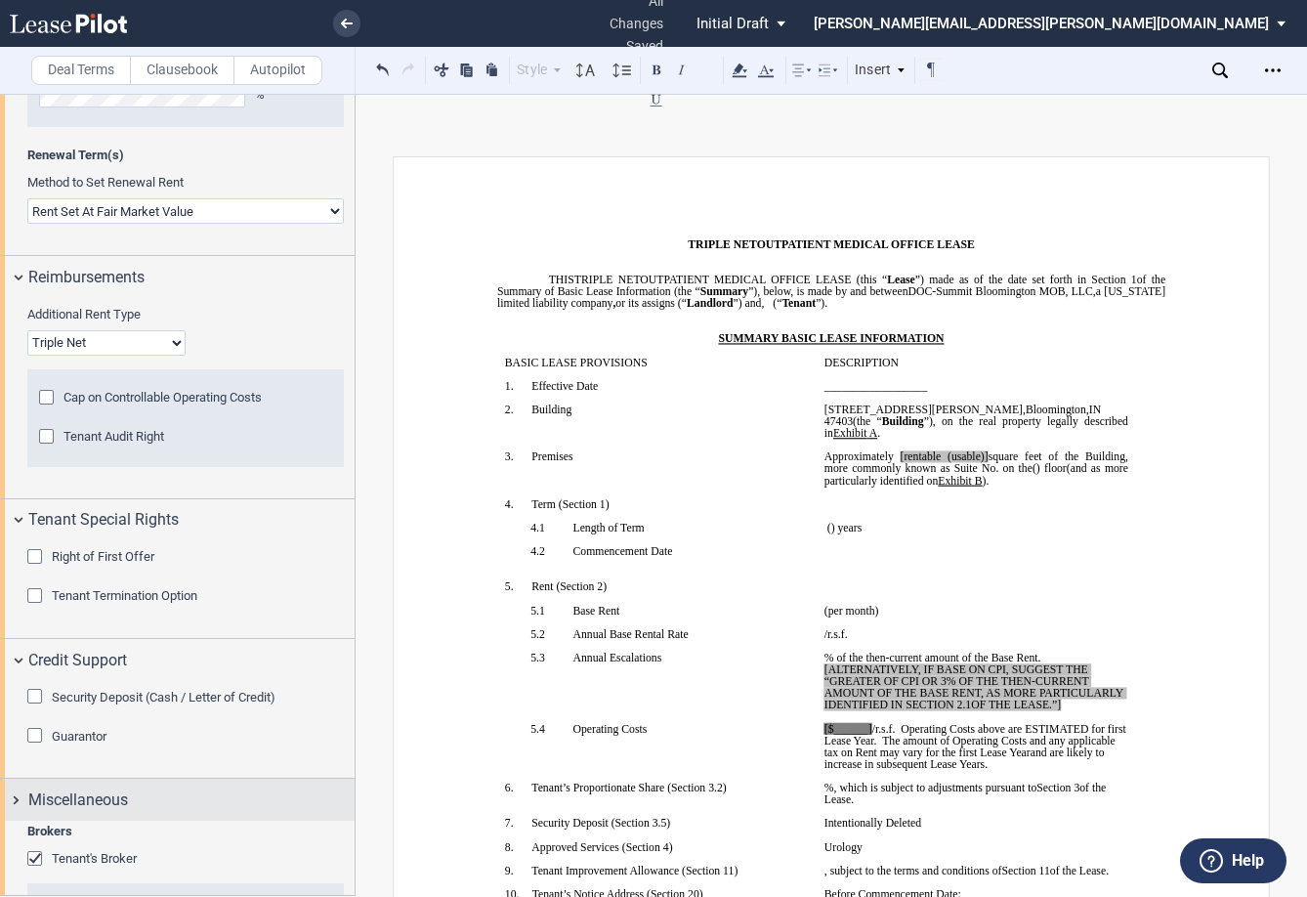
scroll to position [1853, 0]
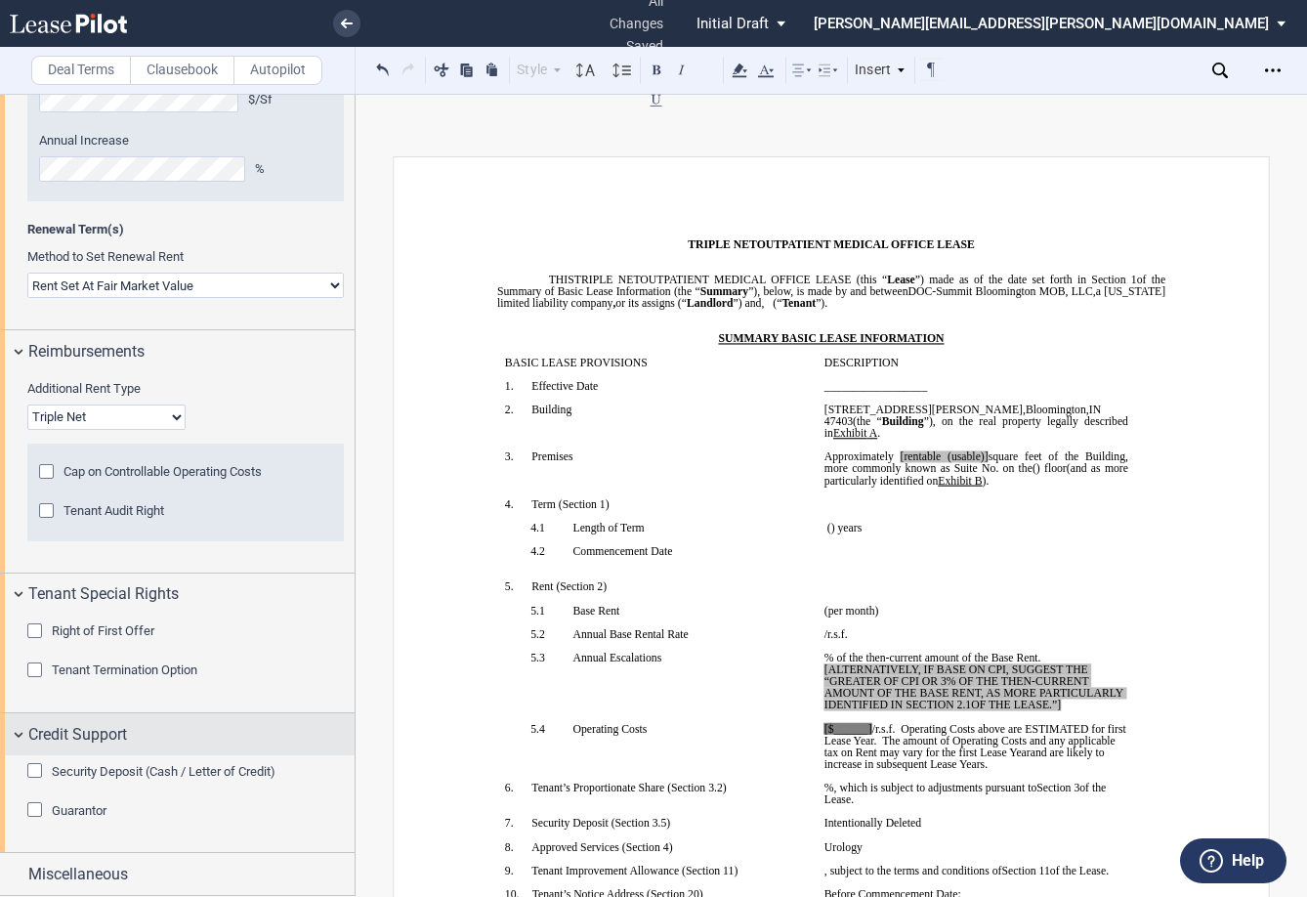
click at [11, 730] on div "Credit Support" at bounding box center [177, 734] width 355 height 42
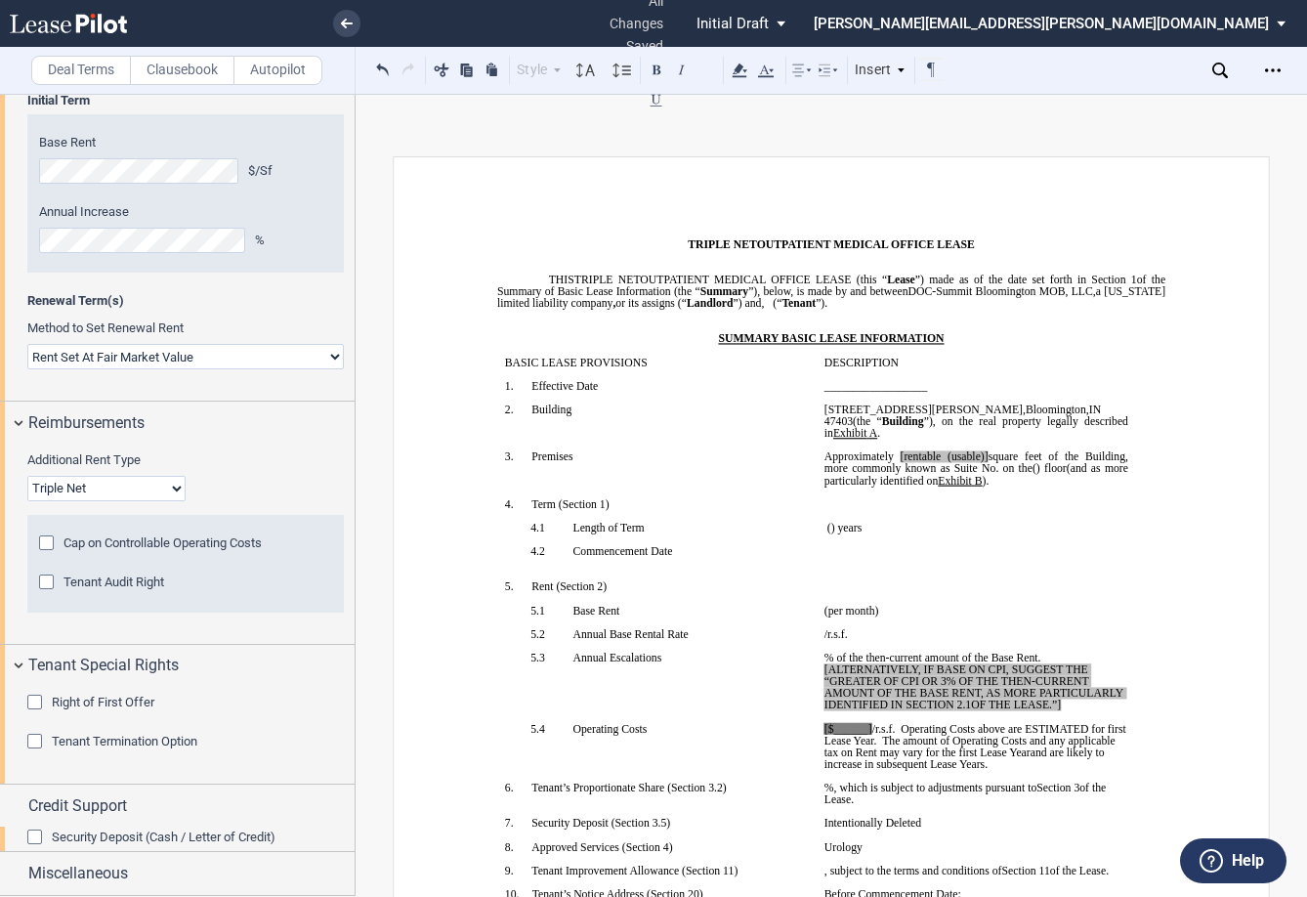
scroll to position [1756, 0]
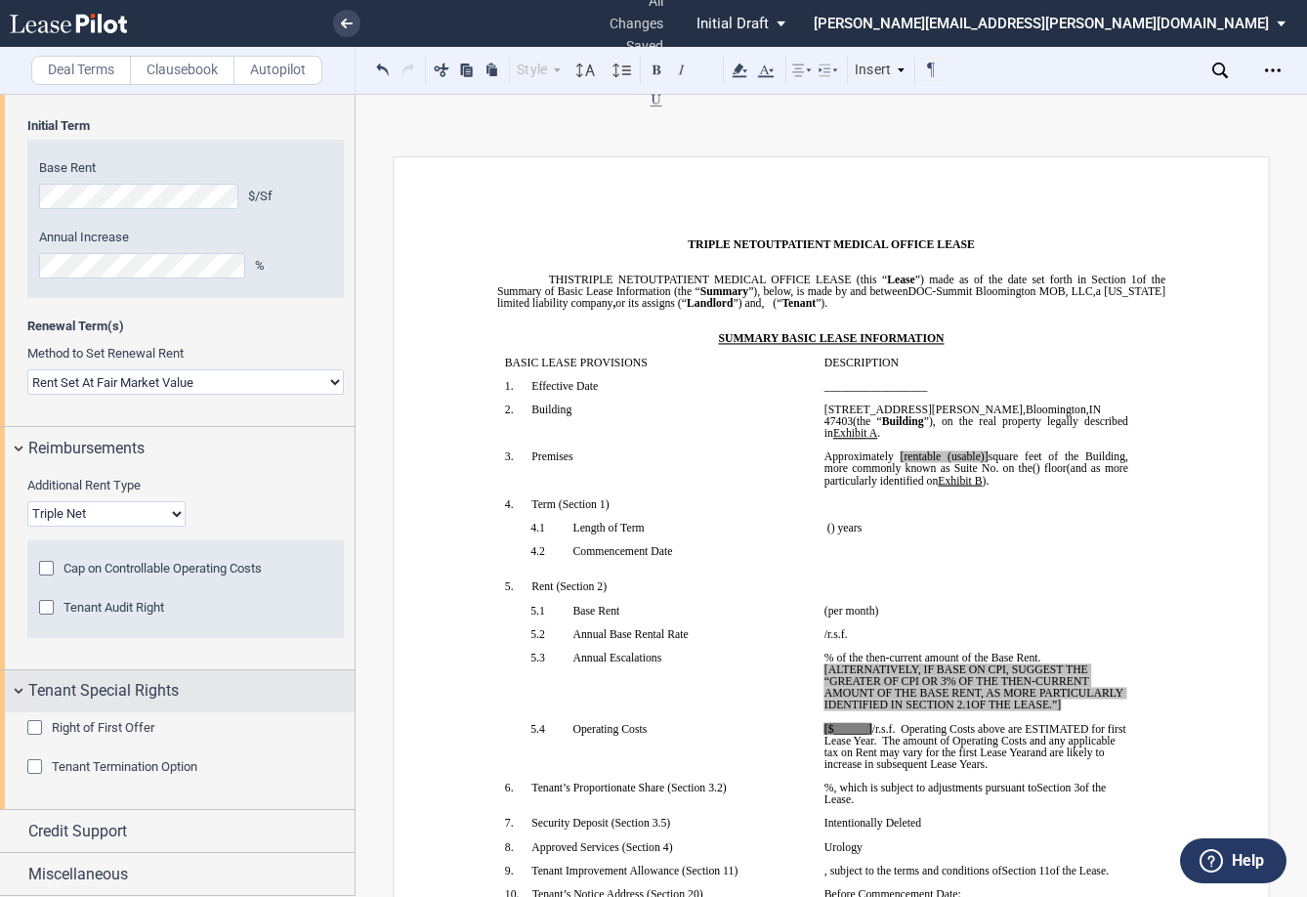
click at [14, 700] on div "Tenant Special Rights" at bounding box center [177, 691] width 355 height 42
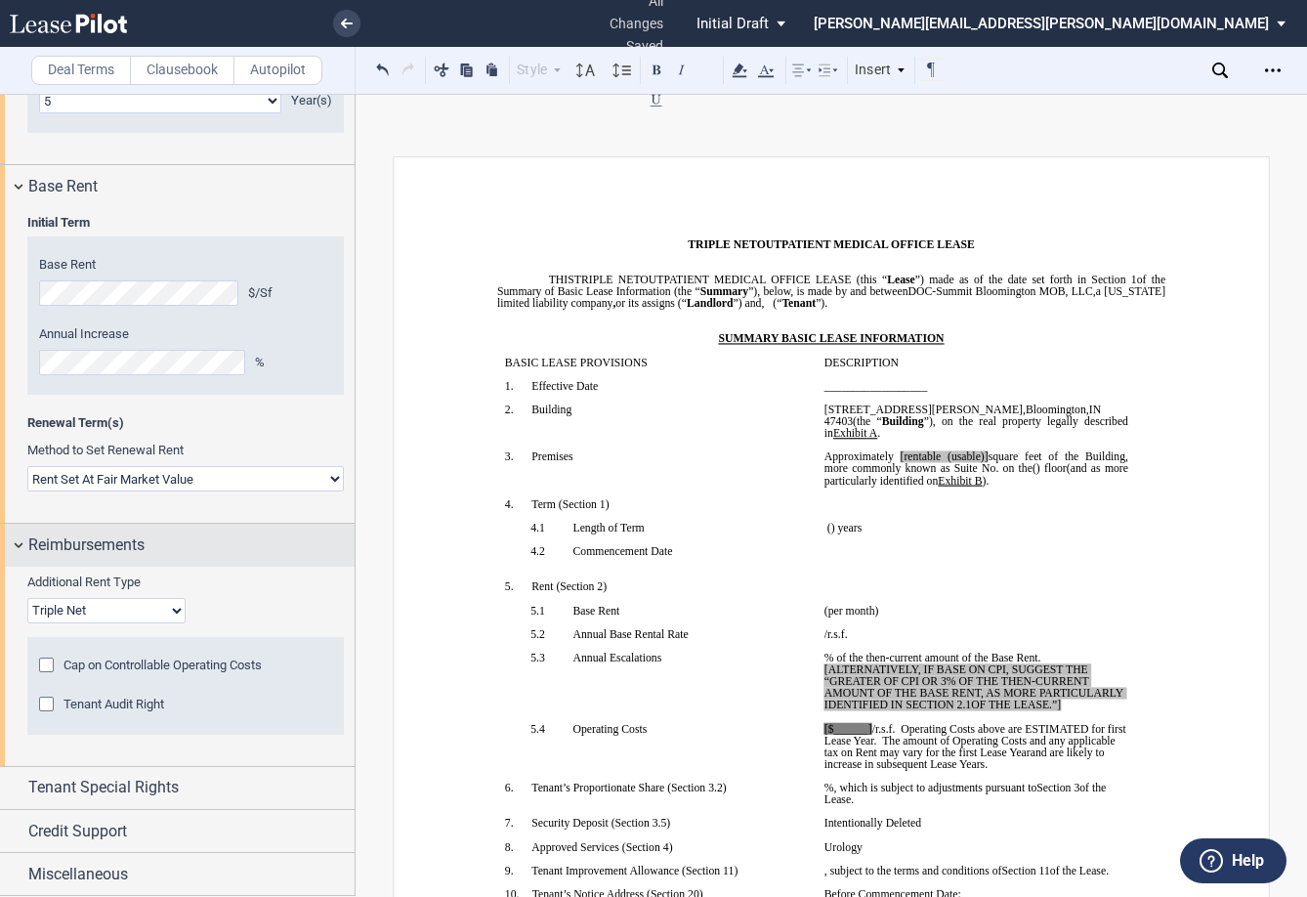
click at [19, 535] on div "Reimbursements" at bounding box center [177, 545] width 355 height 42
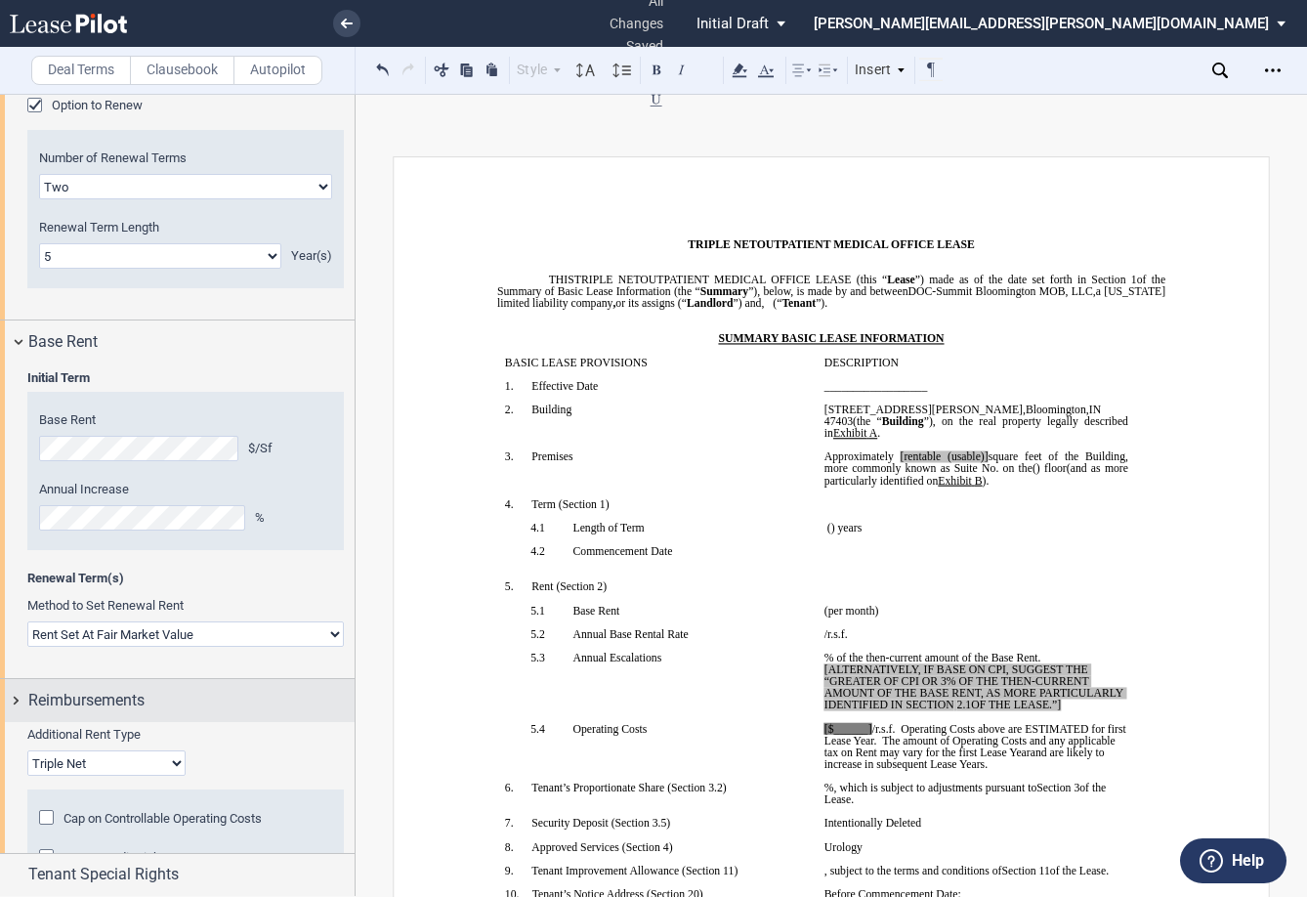
scroll to position [1460, 0]
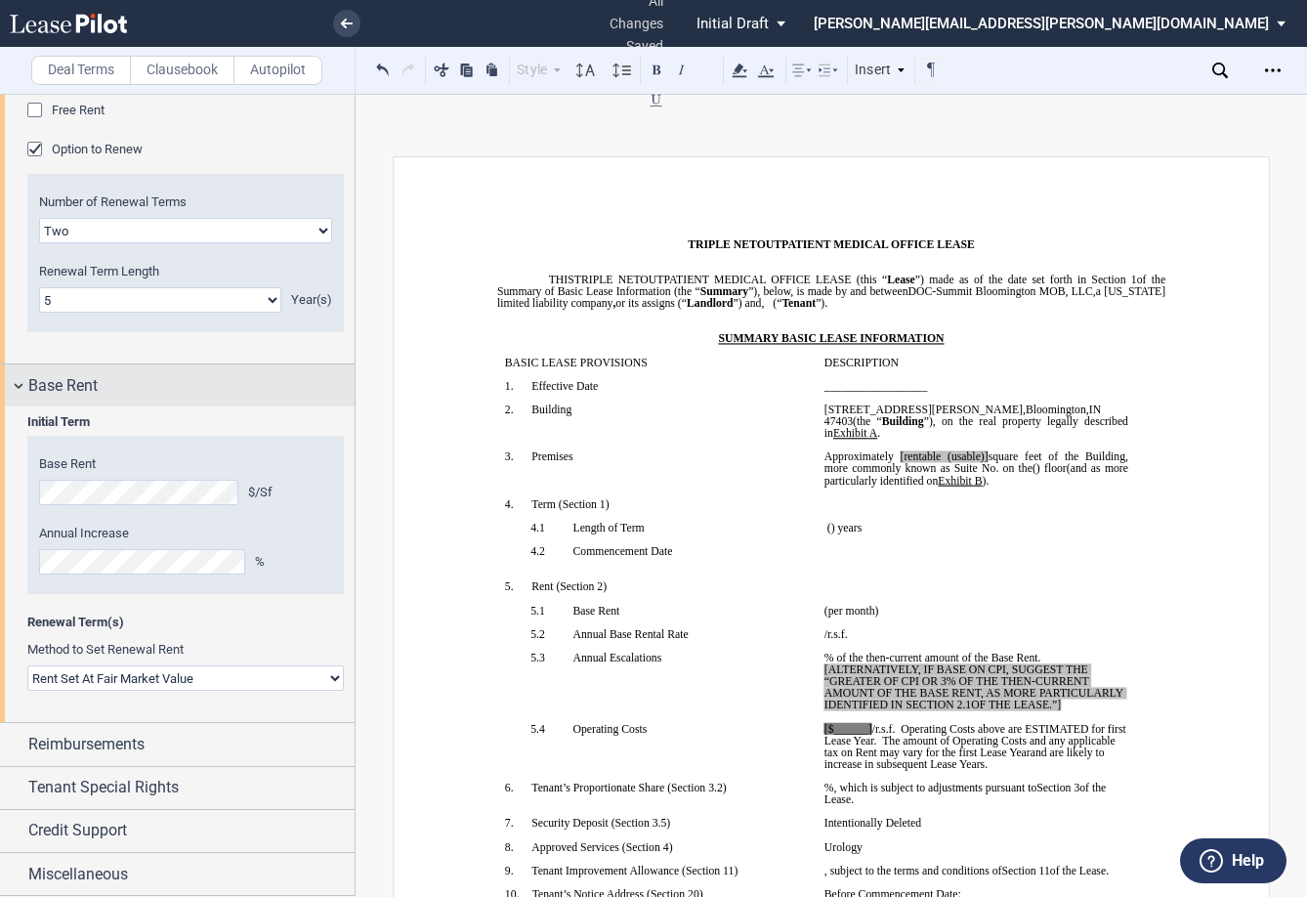
click at [22, 378] on div "Base Rent" at bounding box center [177, 385] width 355 height 42
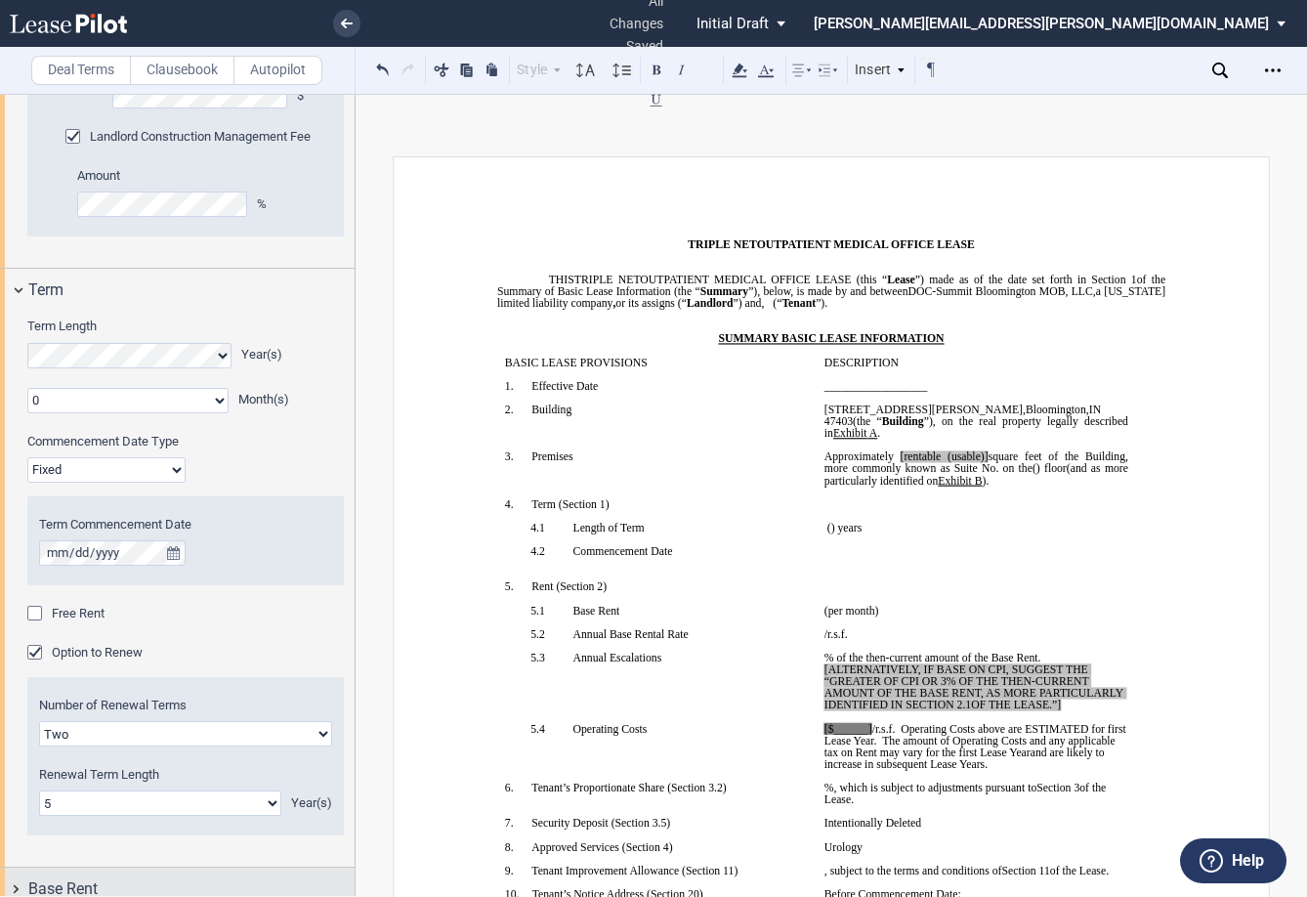
scroll to position [950, 0]
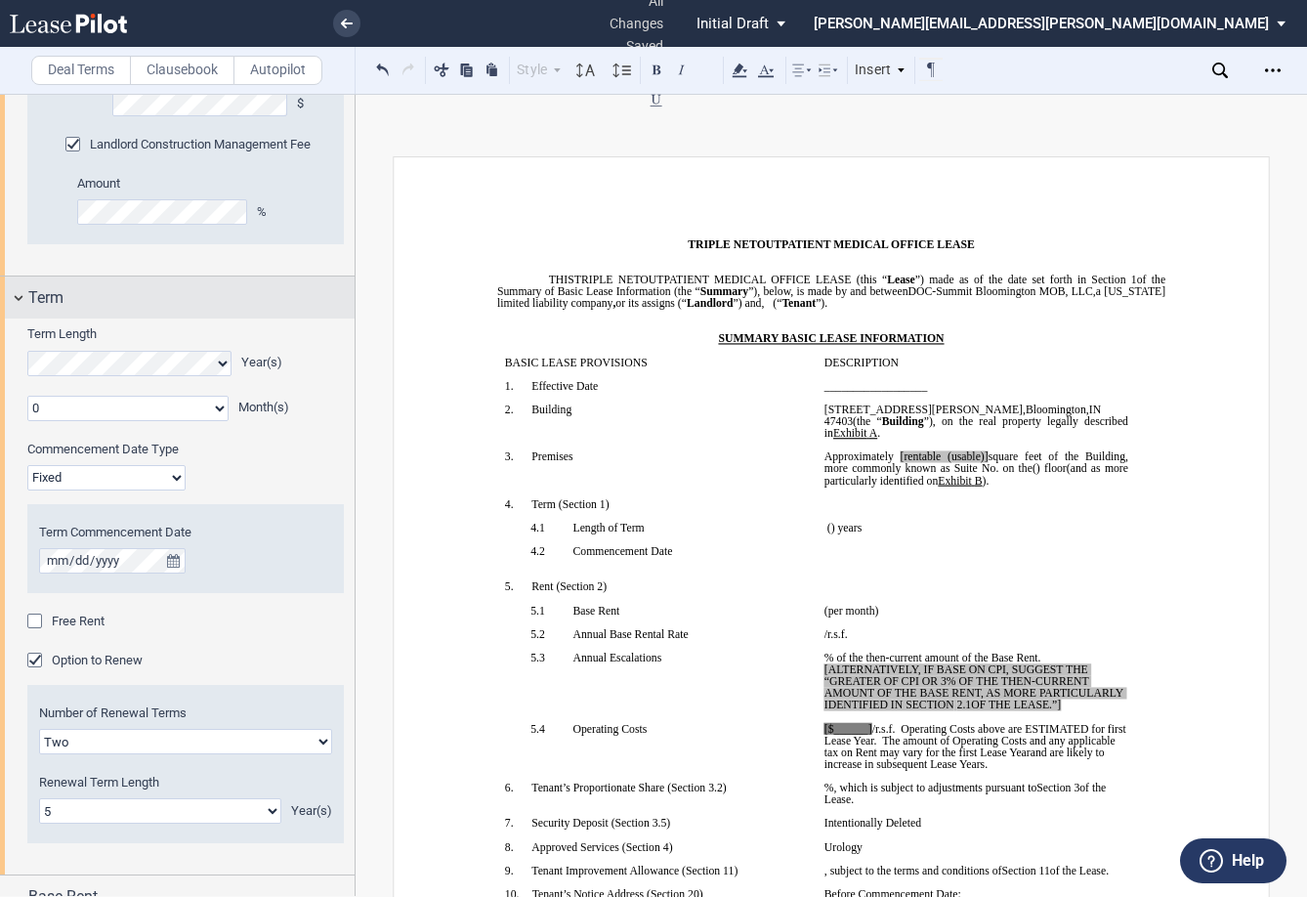
click at [17, 298] on div "Term" at bounding box center [177, 297] width 355 height 42
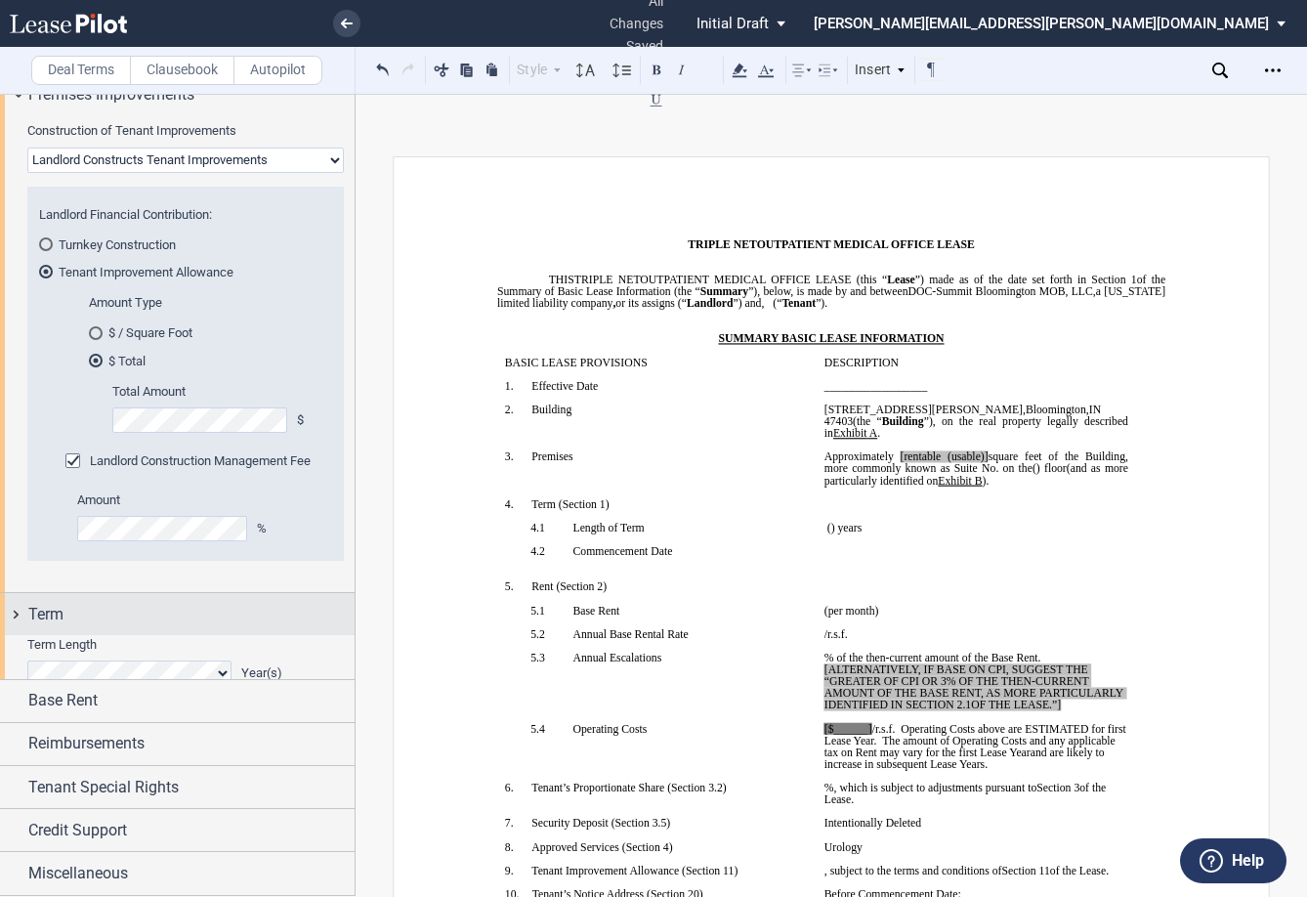
scroll to position [589, 0]
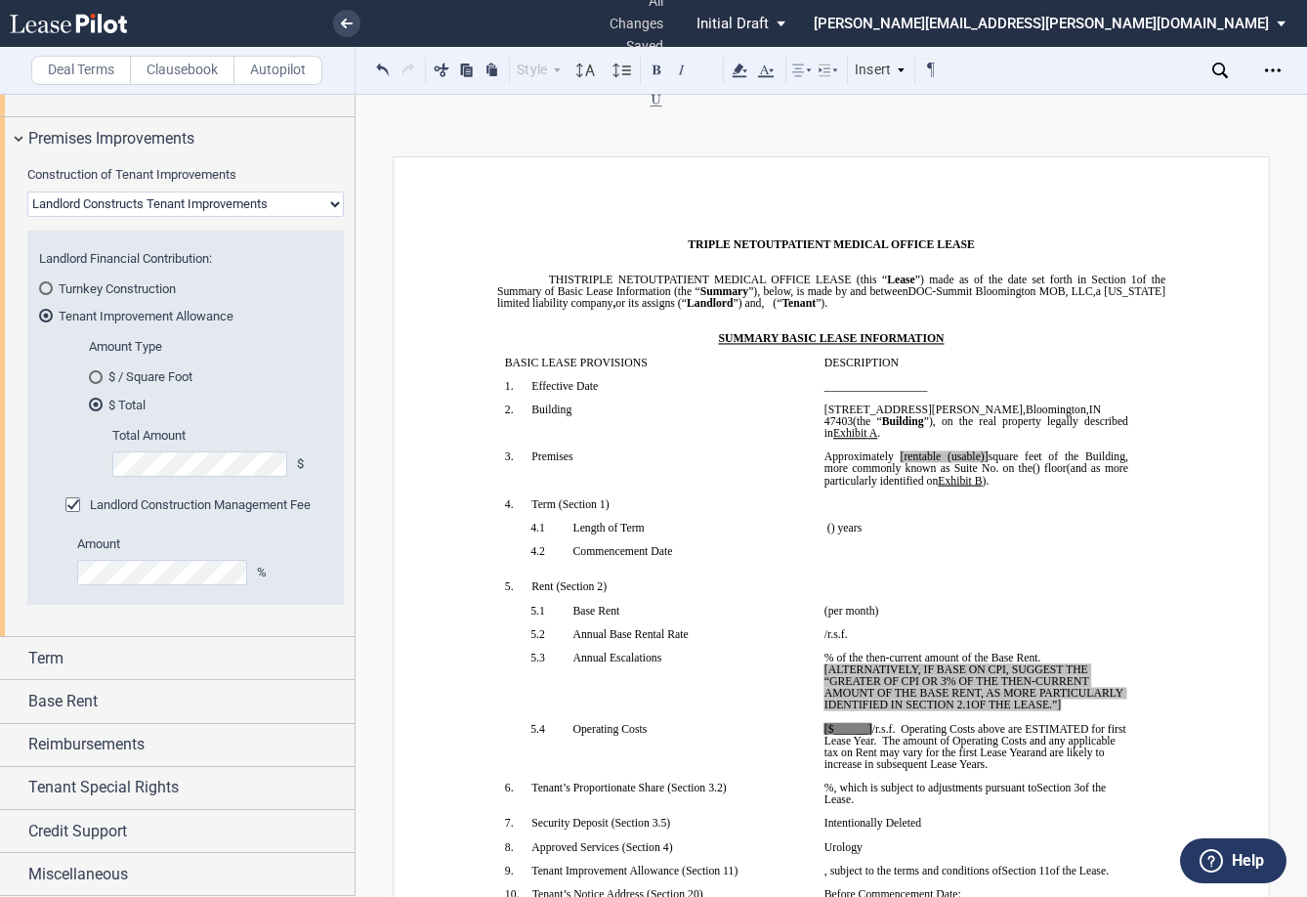
click at [757, 425] on p "﻿" at bounding box center [657, 421] width 304 height 12
click at [19, 137] on div "Premises Improvements" at bounding box center [177, 138] width 355 height 42
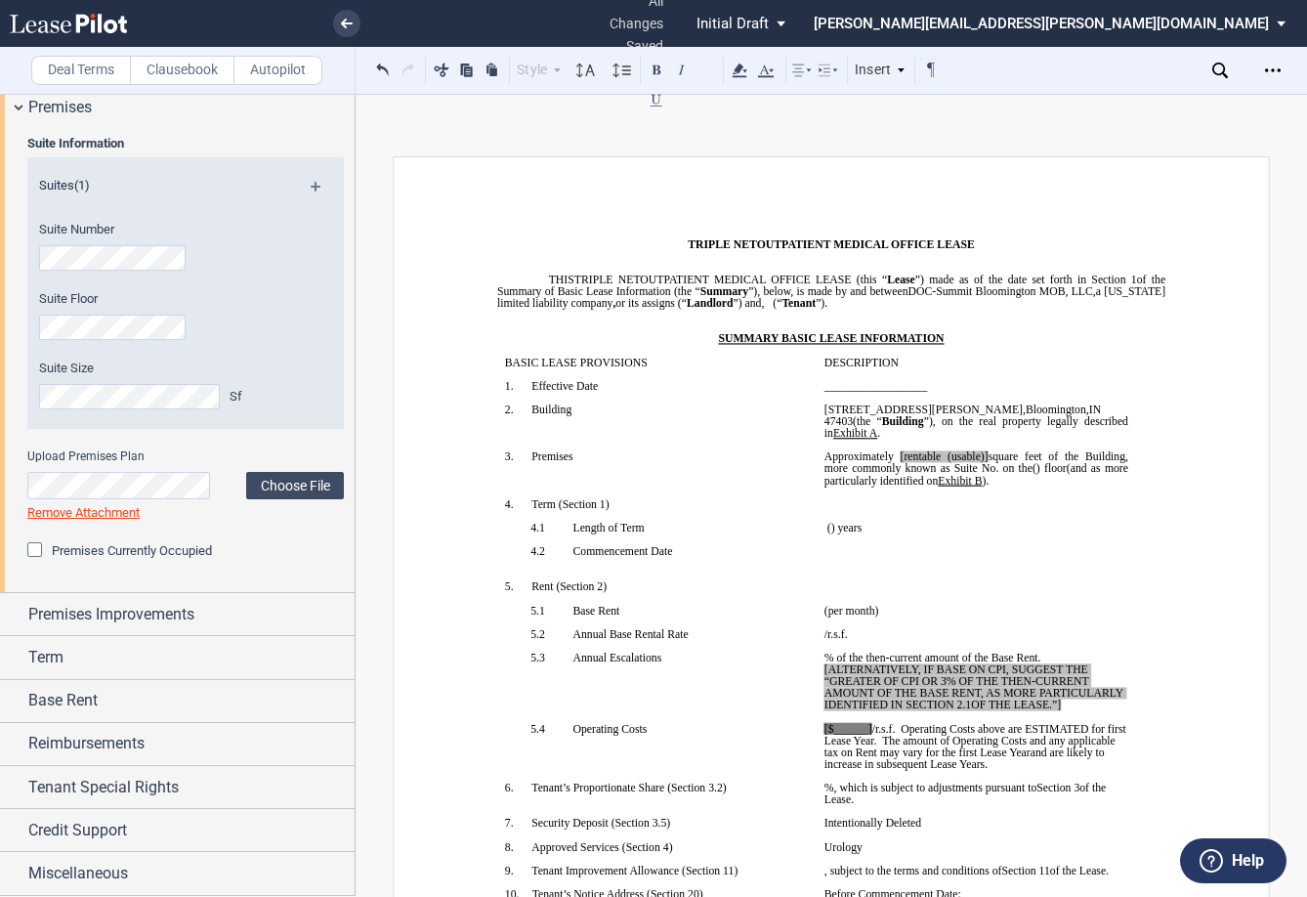
scroll to position [0, 0]
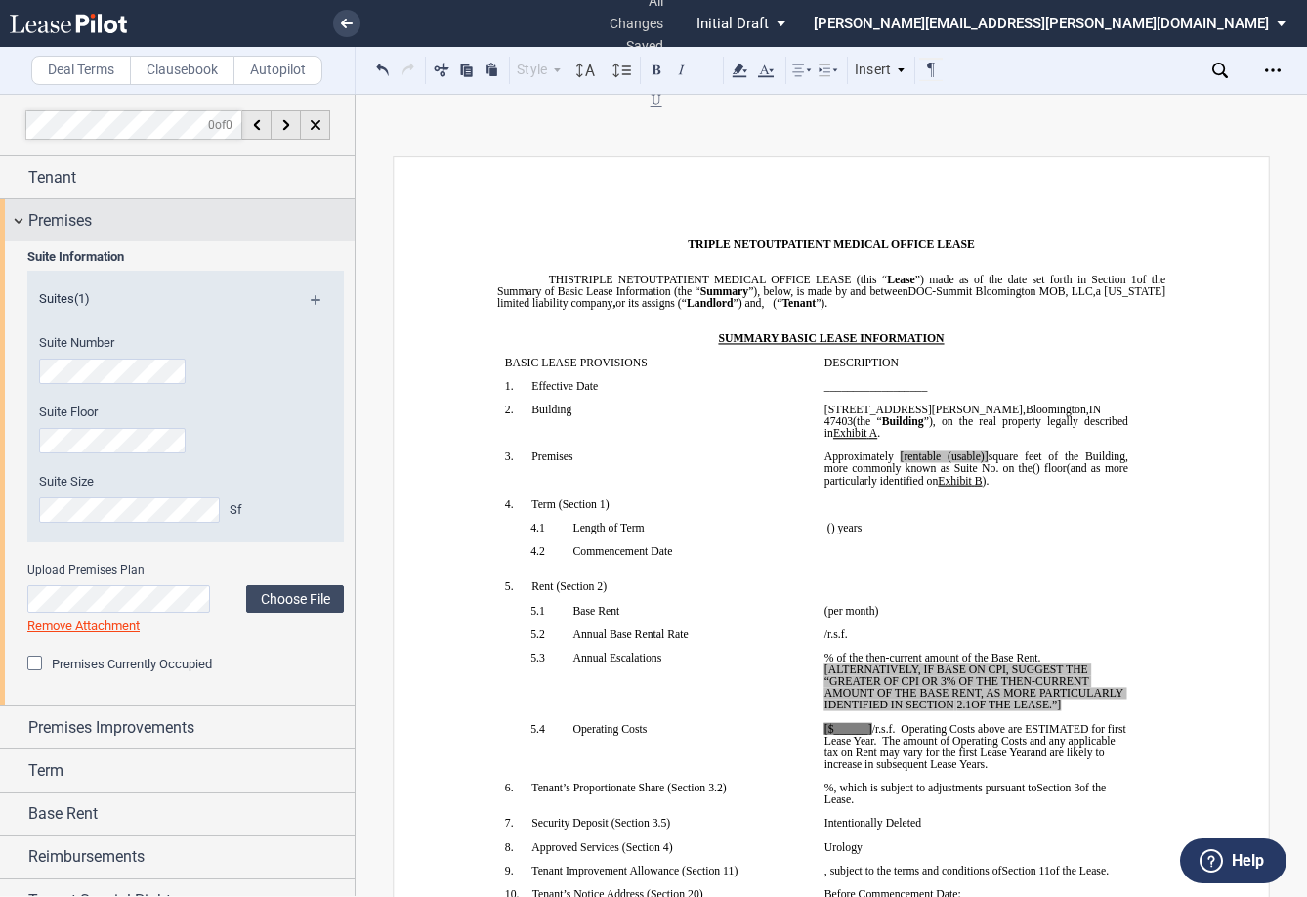
click at [23, 228] on div "Premises" at bounding box center [177, 220] width 355 height 42
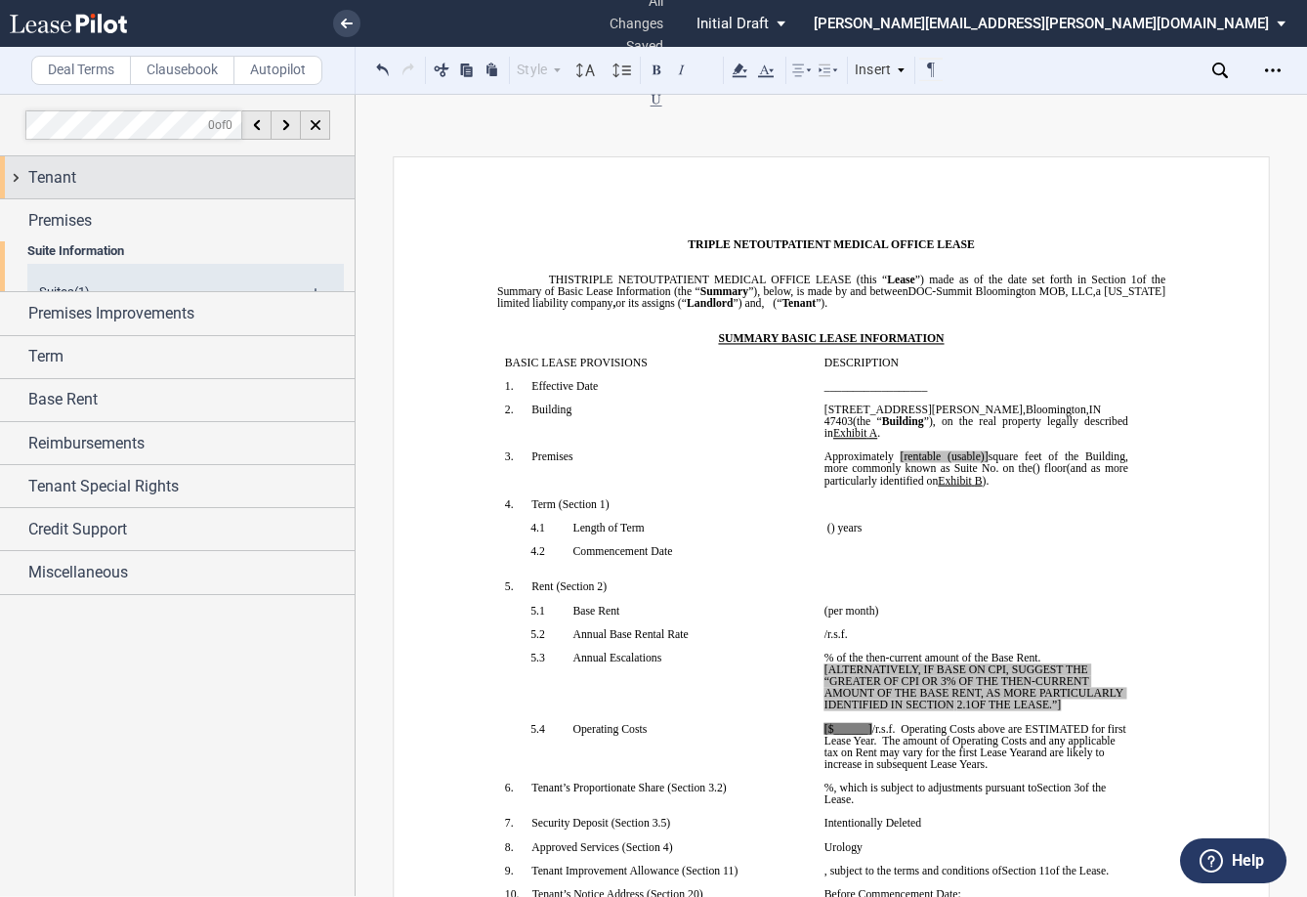
click at [7, 182] on div "Tenant" at bounding box center [177, 177] width 355 height 42
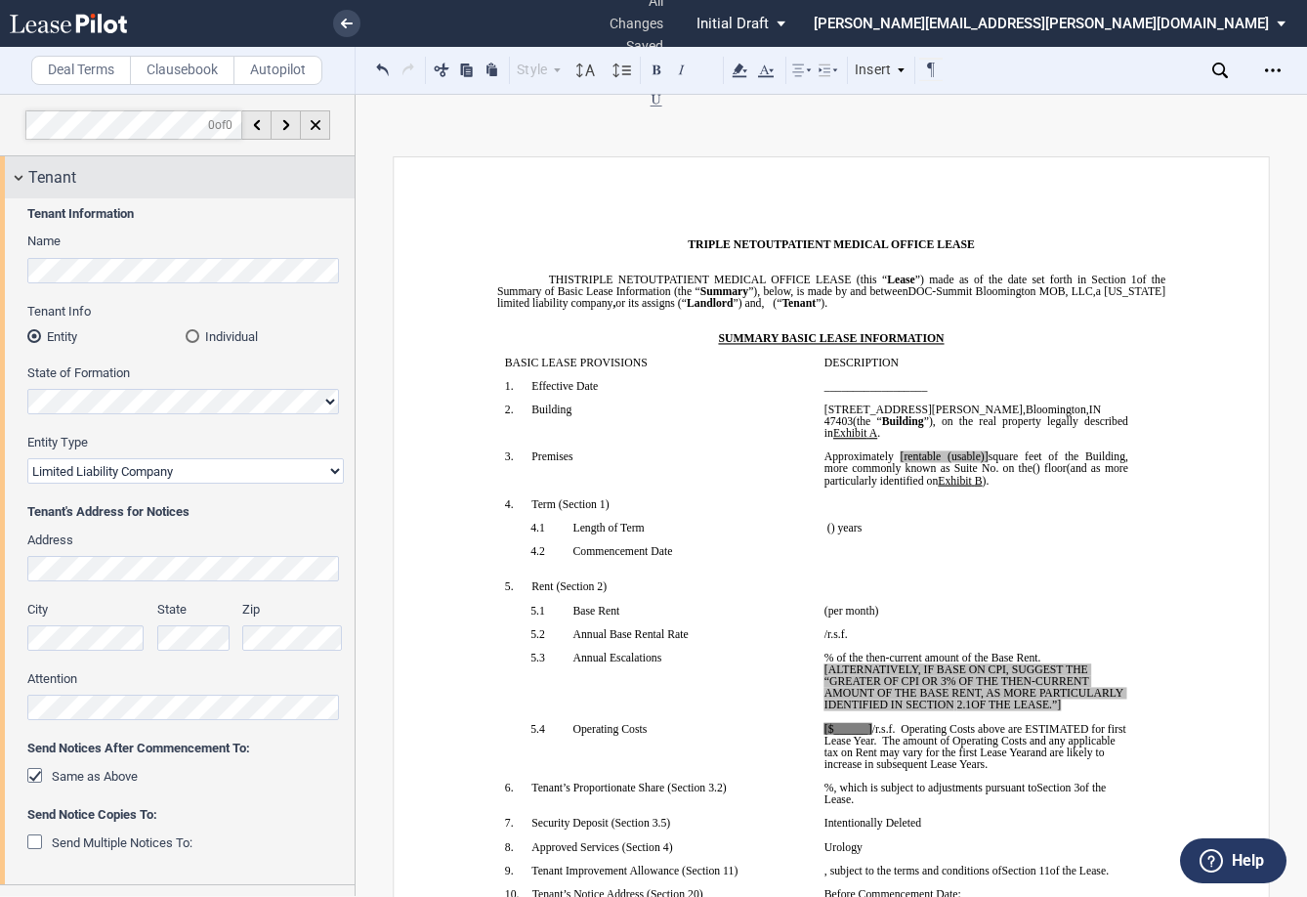
click at [4, 173] on div "Tenant" at bounding box center [177, 177] width 355 height 42
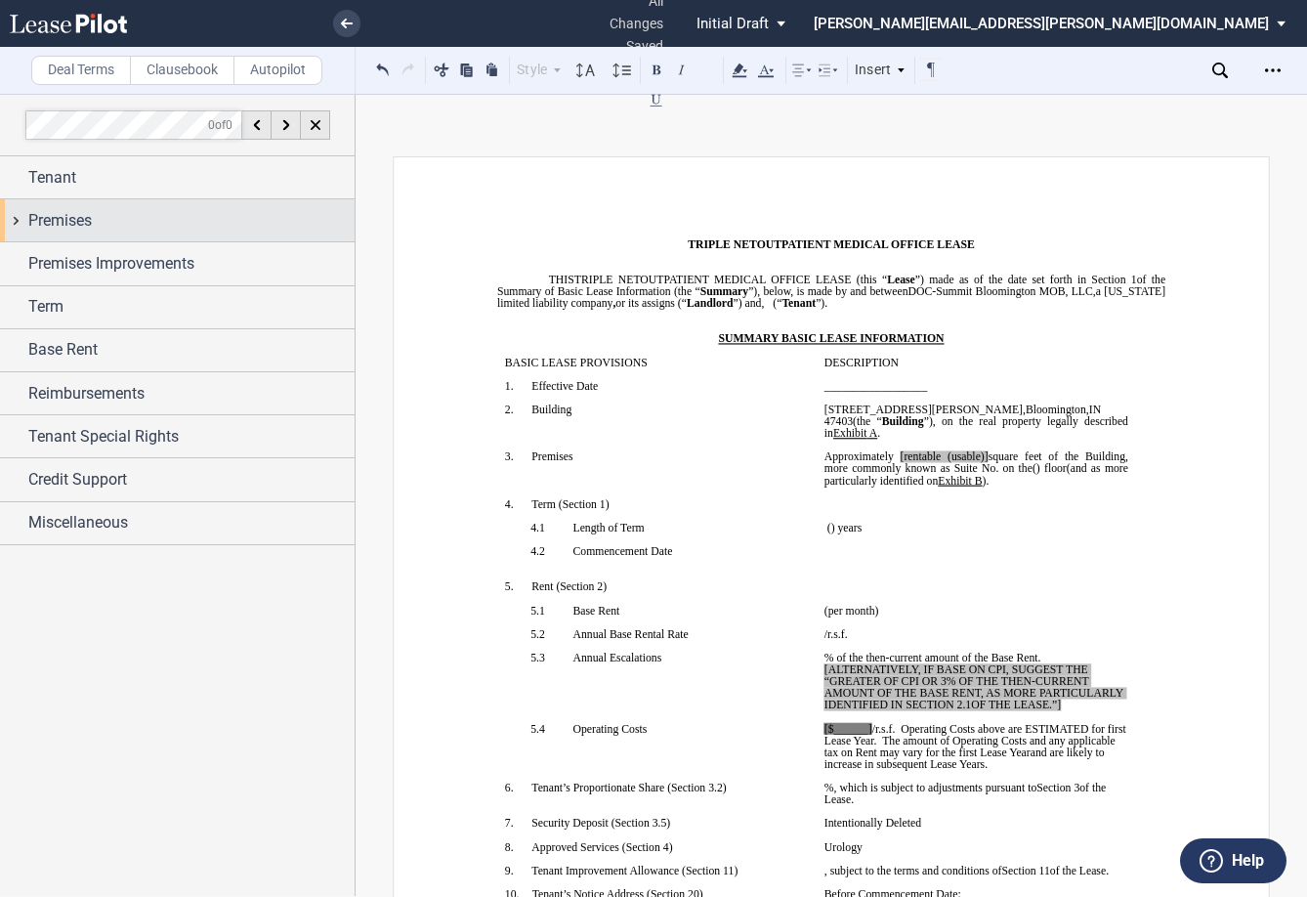
click at [15, 220] on div "Premises" at bounding box center [177, 220] width 355 height 42
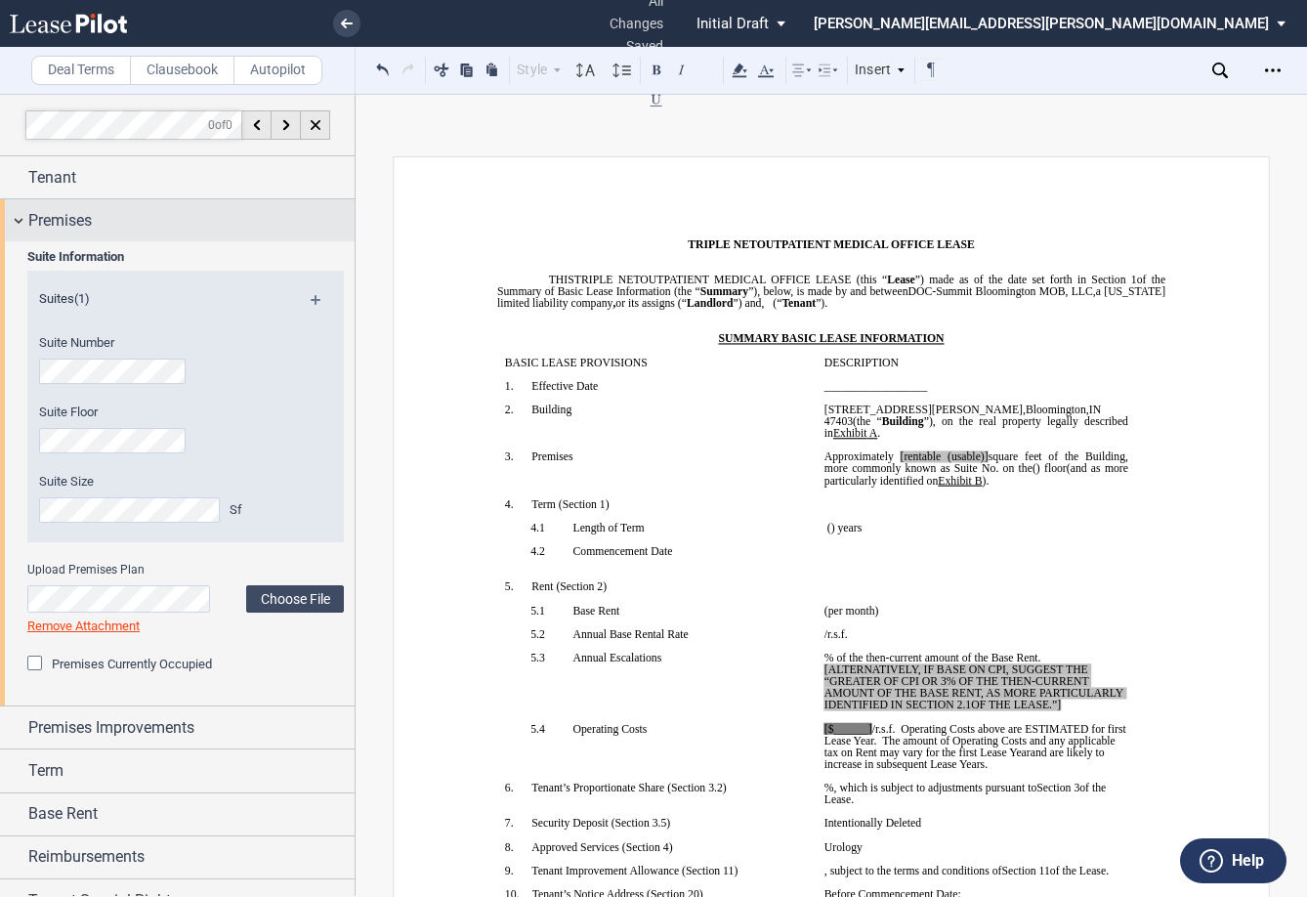
click at [17, 218] on div "Premises" at bounding box center [177, 220] width 355 height 42
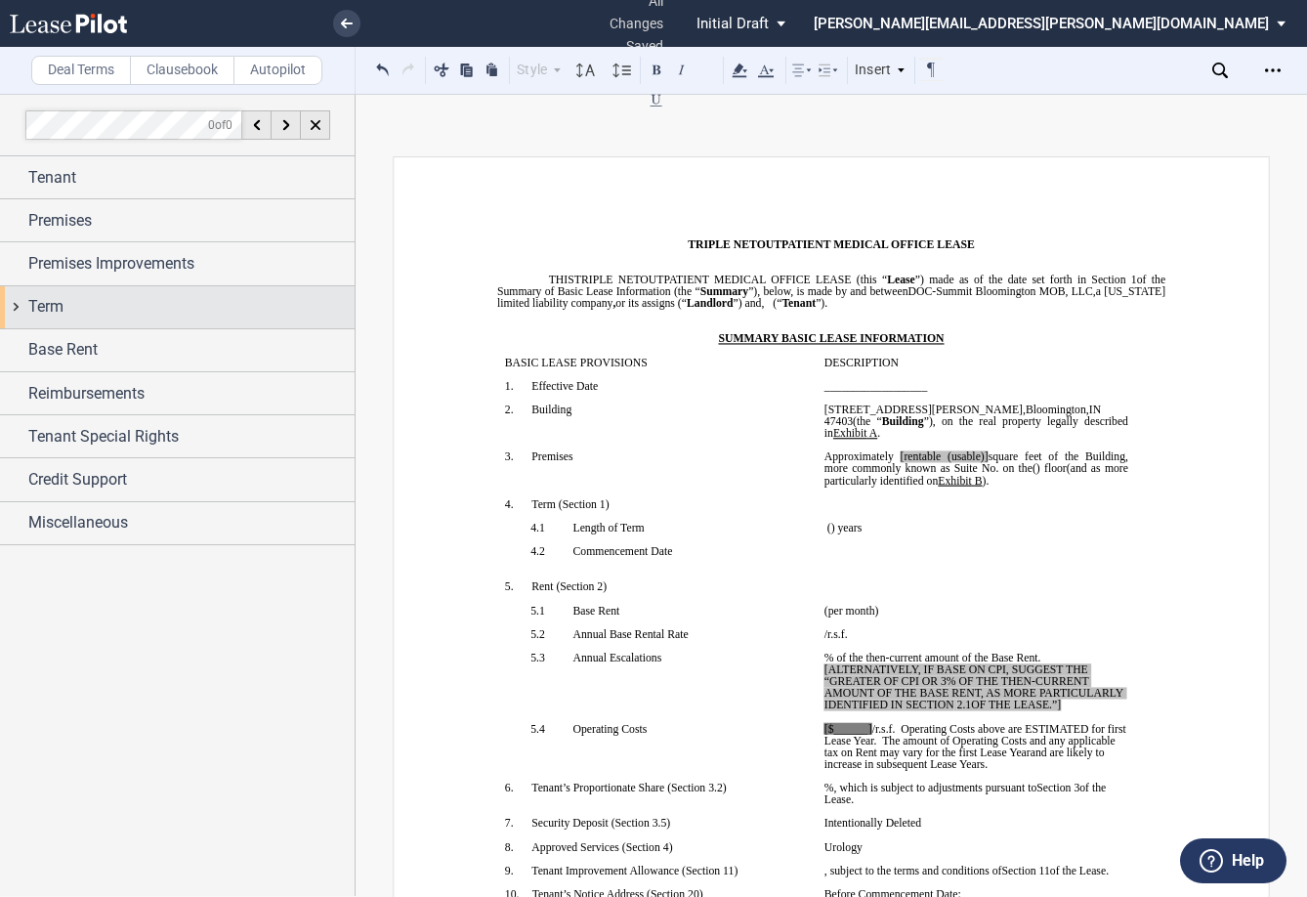
click at [15, 304] on div "Term" at bounding box center [177, 307] width 355 height 42
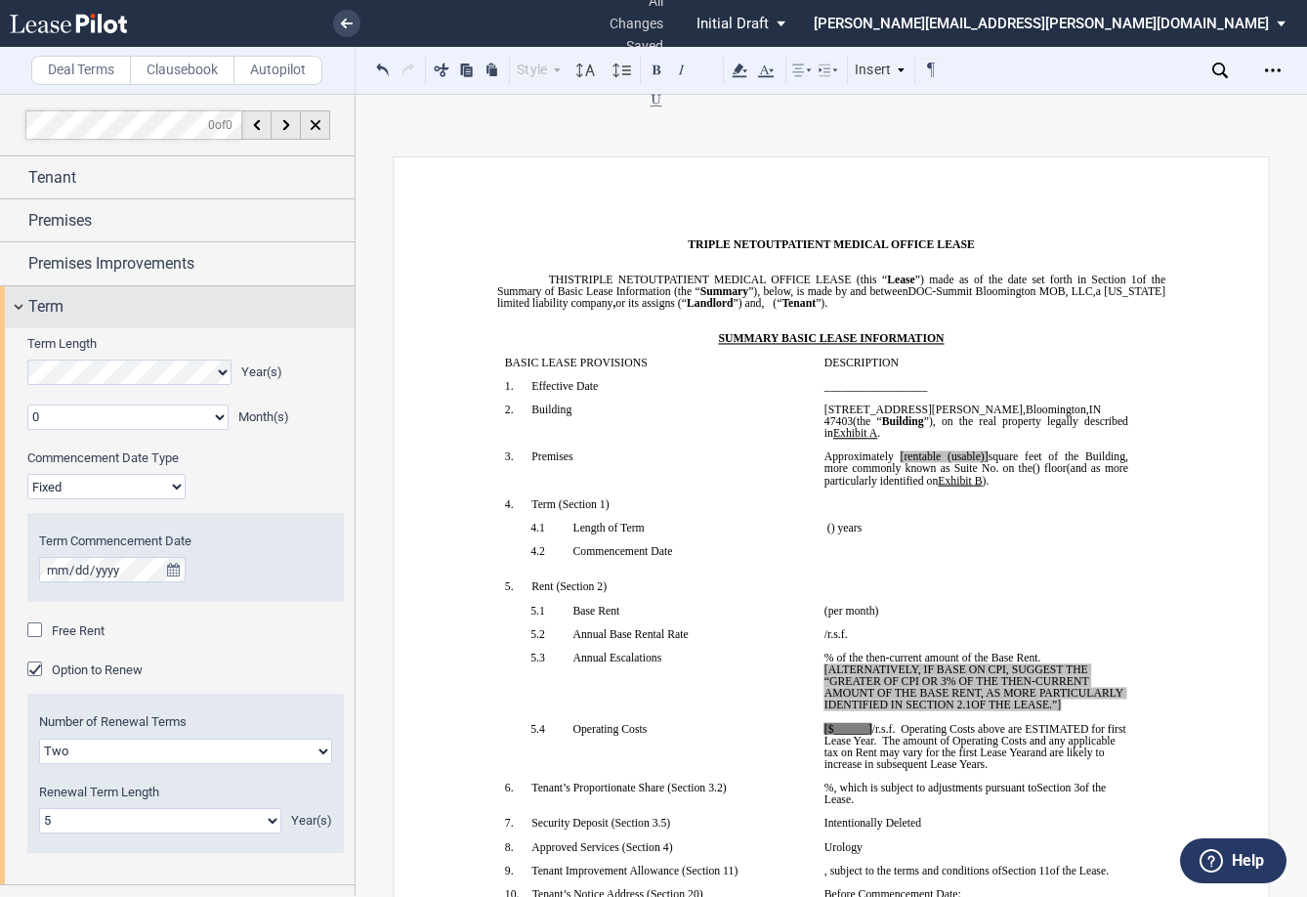
click at [27, 303] on div "Term" at bounding box center [177, 307] width 355 height 42
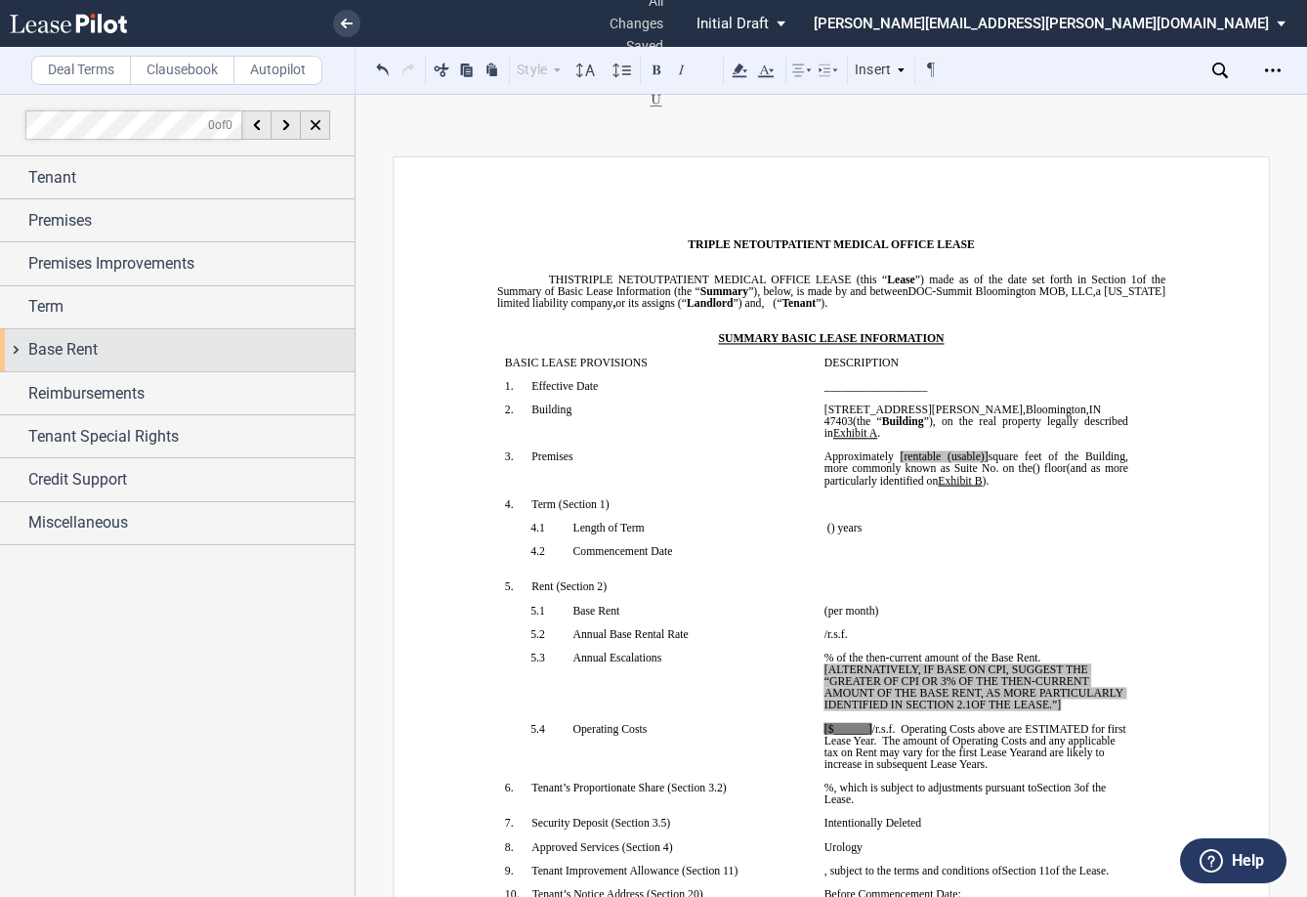
click at [18, 358] on div "Base Rent" at bounding box center [177, 350] width 355 height 42
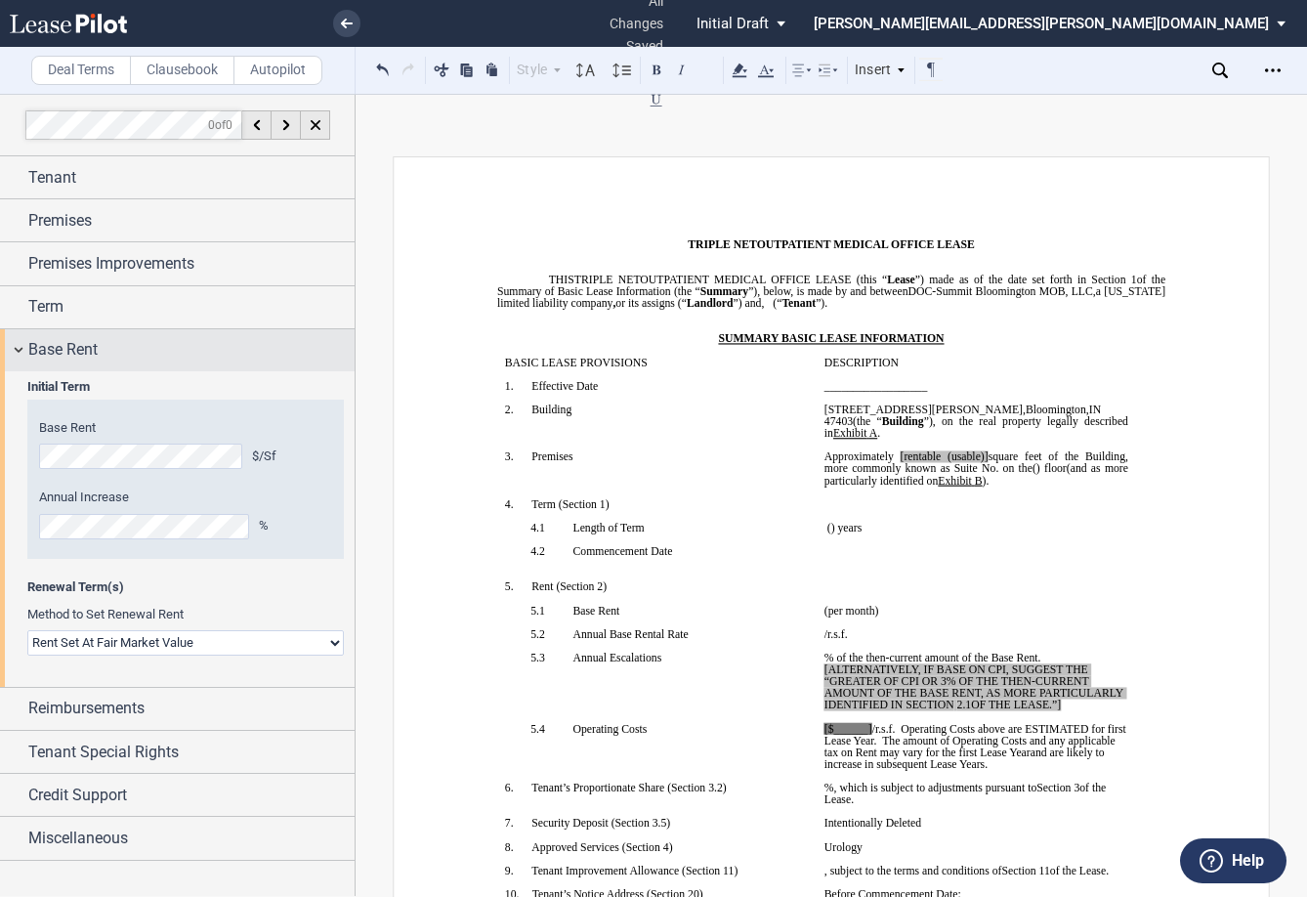
click at [12, 353] on div "Base Rent" at bounding box center [177, 350] width 355 height 42
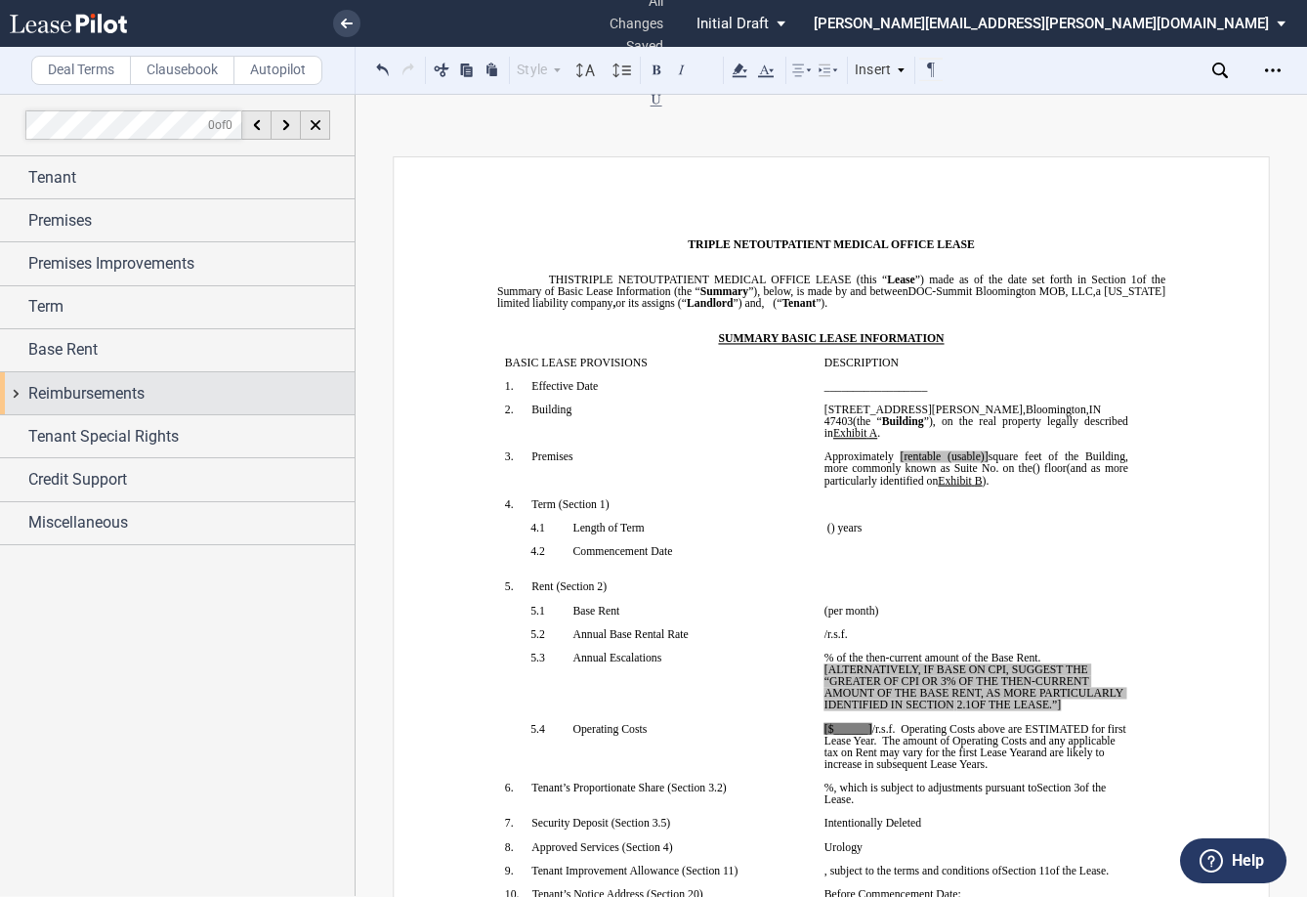
click at [12, 395] on div "Reimbursements" at bounding box center [177, 393] width 355 height 42
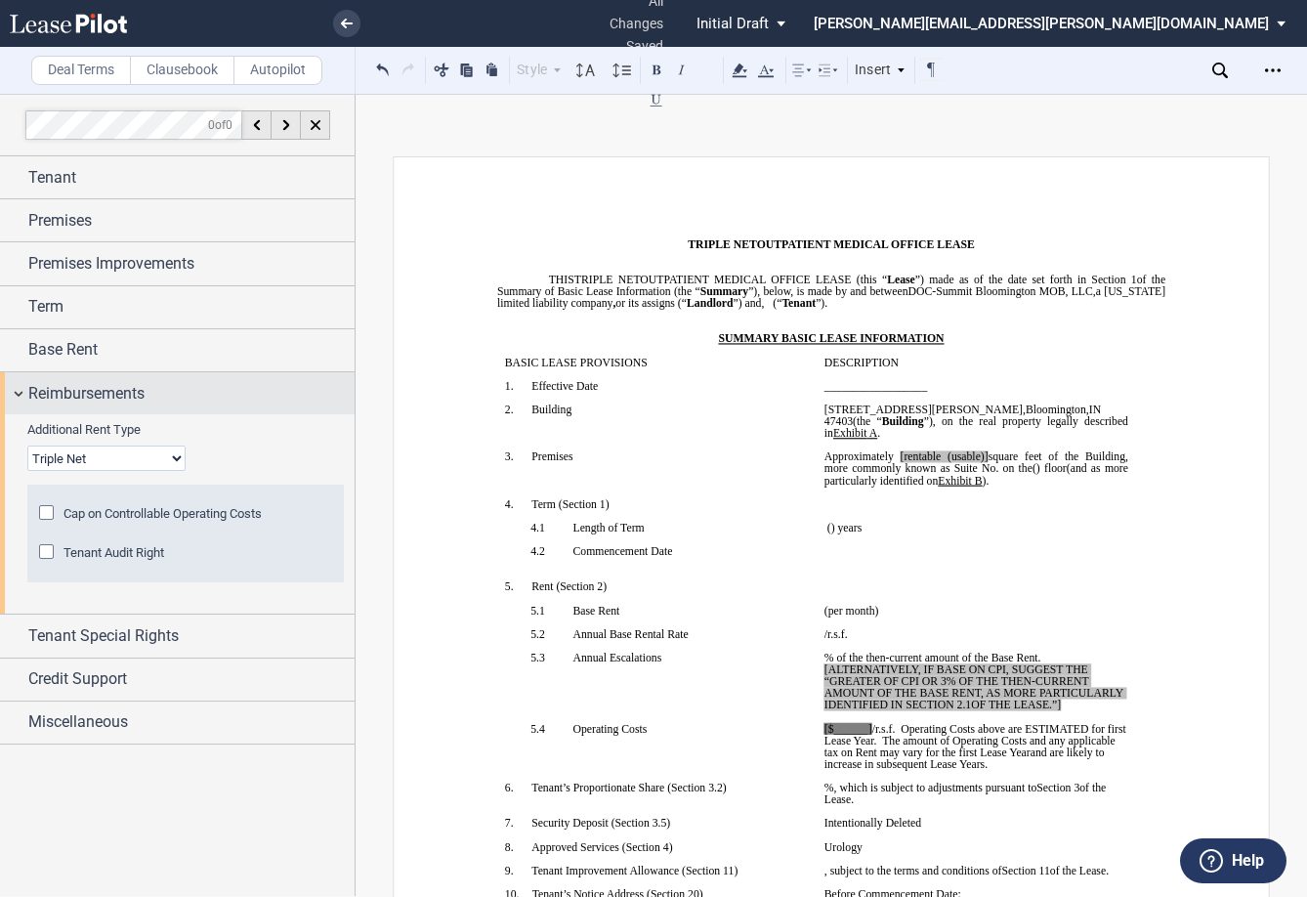
click at [12, 395] on div "Reimbursements" at bounding box center [177, 393] width 355 height 42
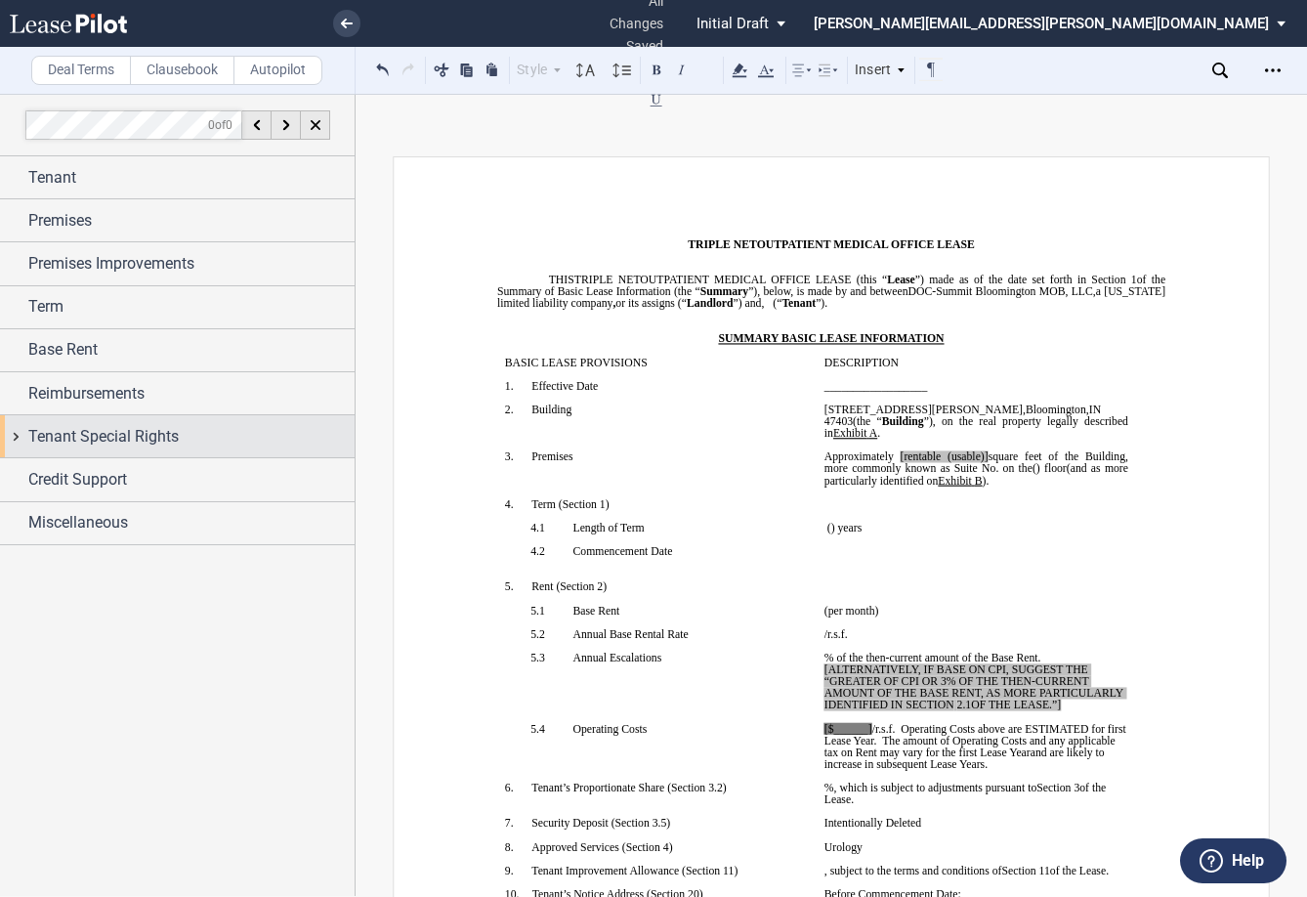
click at [12, 435] on div "Tenant Special Rights" at bounding box center [177, 436] width 355 height 42
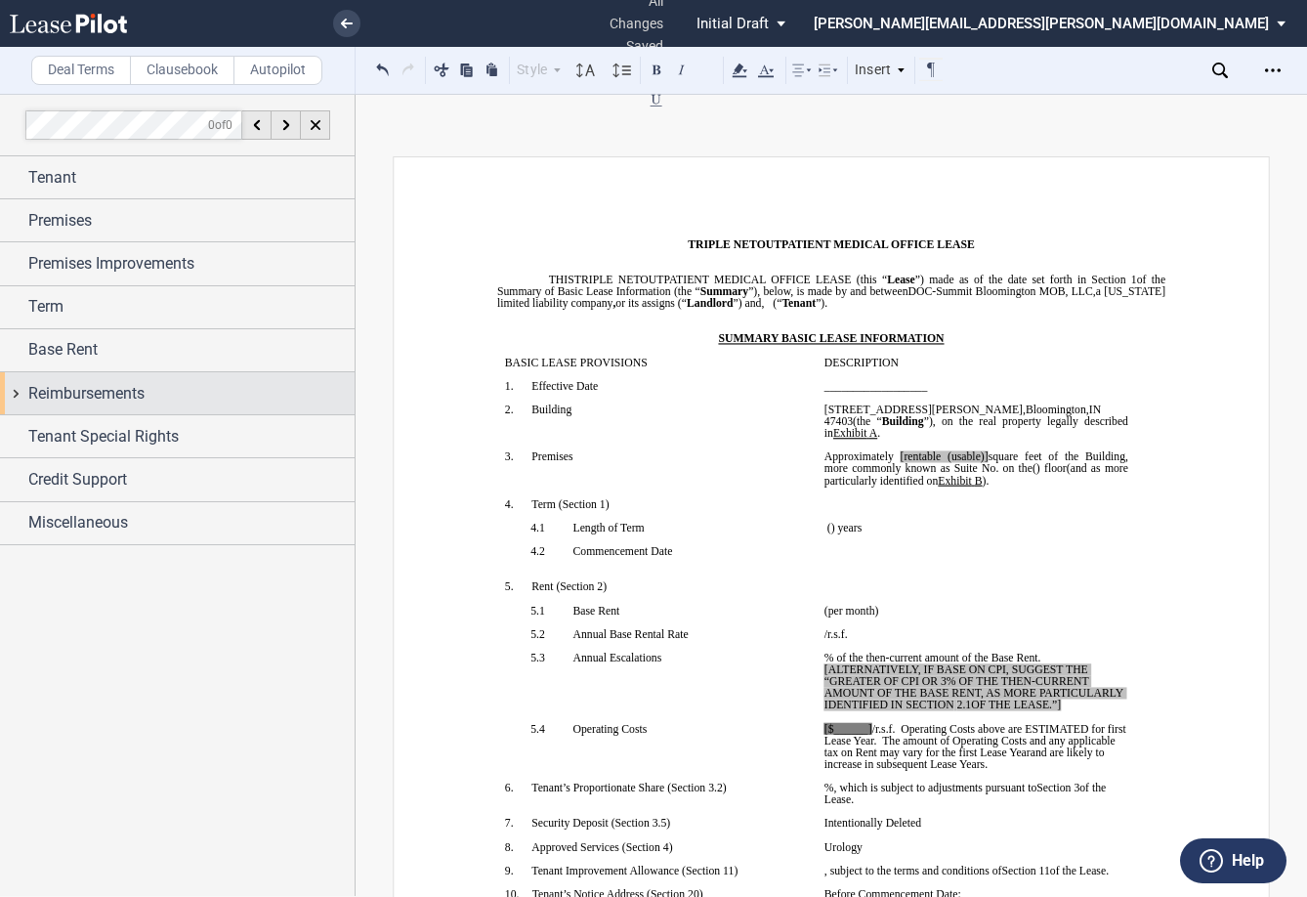
click at [19, 398] on div "Reimbursements" at bounding box center [177, 393] width 355 height 42
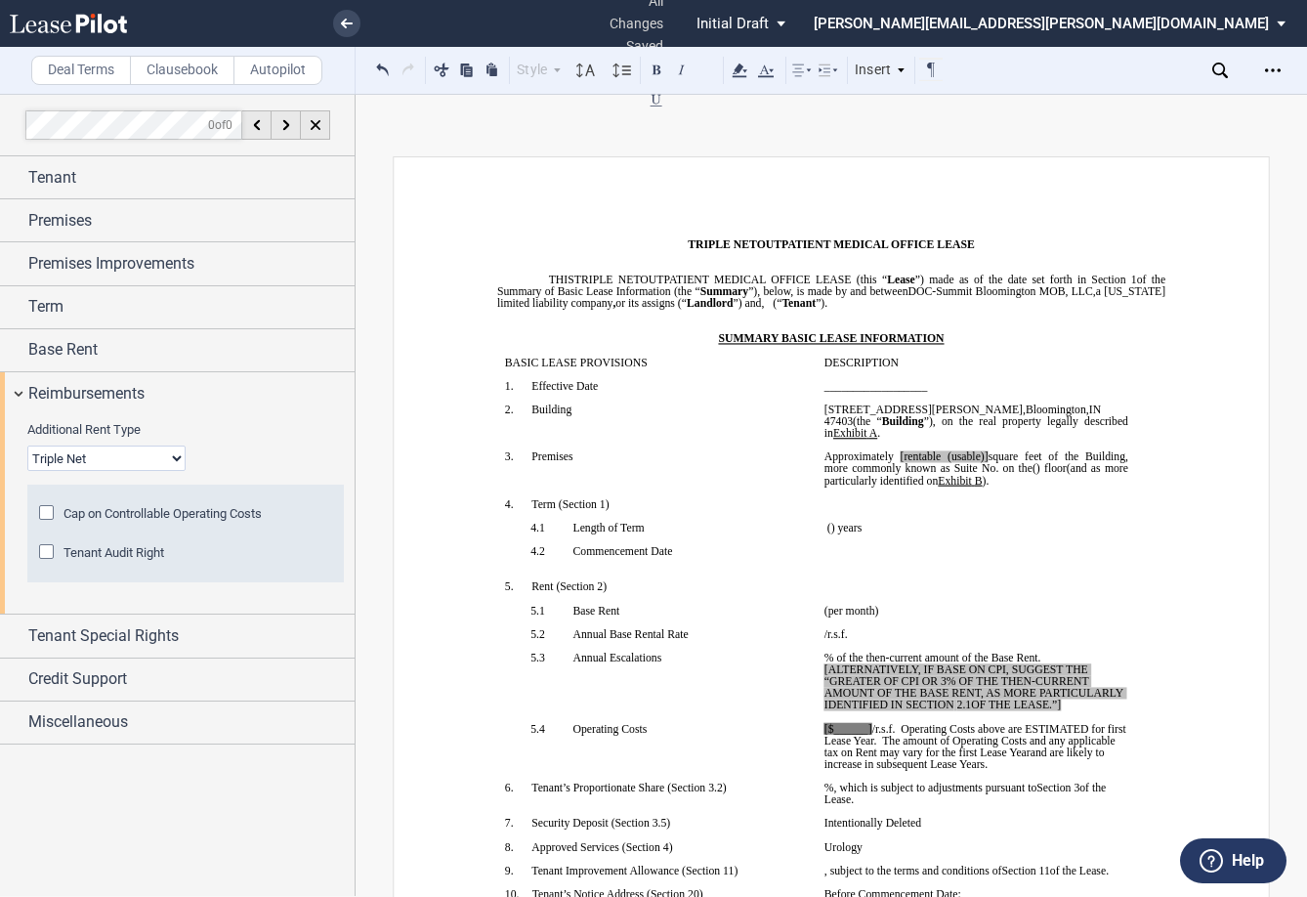
click at [104, 458] on select "Base Year Triple Net" at bounding box center [106, 457] width 158 height 25
click at [27, 445] on select "Base Year Triple Net" at bounding box center [106, 457] width 158 height 25
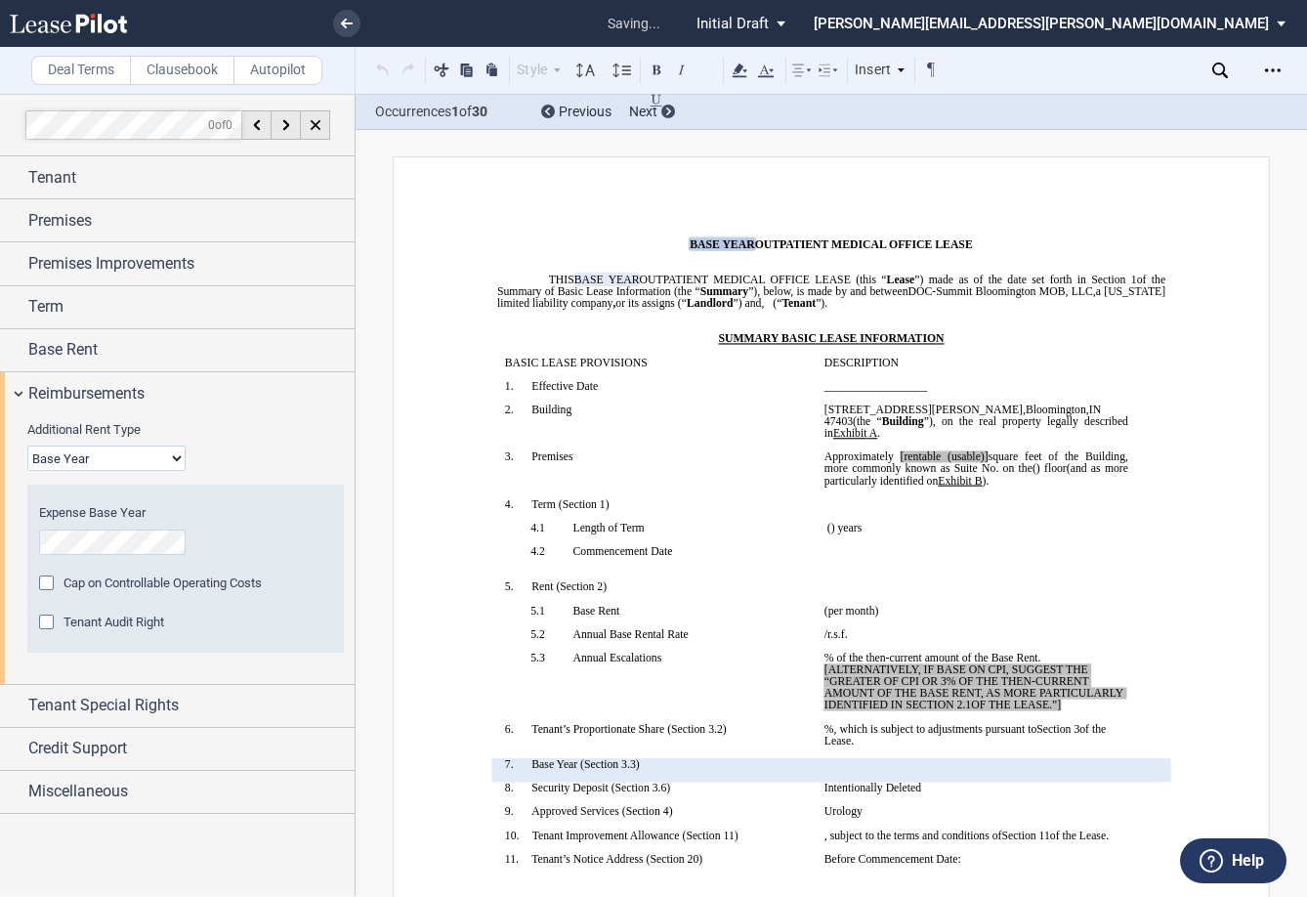
click at [118, 452] on select "Base Year Triple Net" at bounding box center [106, 457] width 158 height 25
select select "triple net"
click at [27, 445] on select "Base Year Triple Net" at bounding box center [106, 457] width 158 height 25
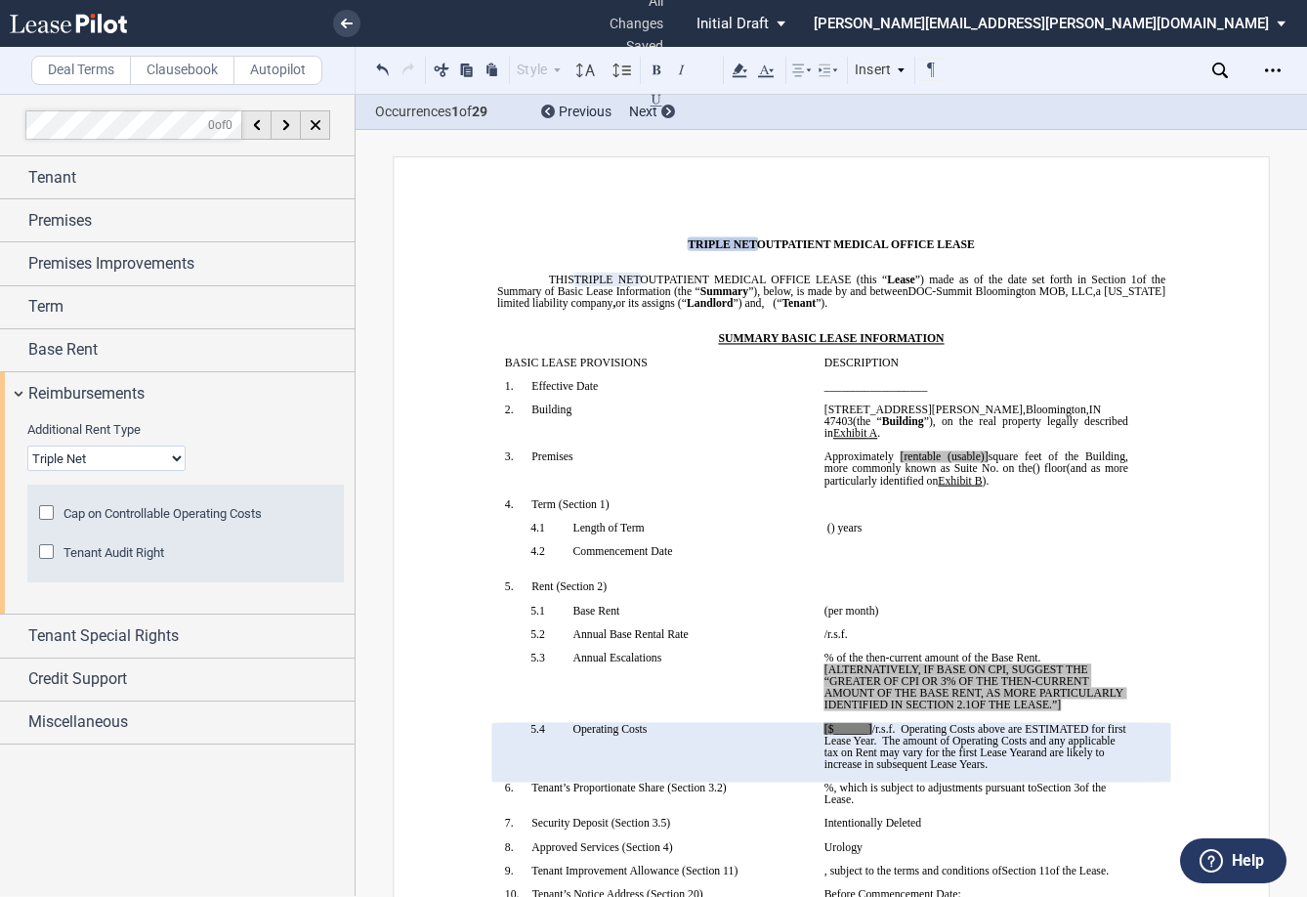
click at [50, 550] on div "Tenant Audit Right" at bounding box center [49, 554] width 20 height 20
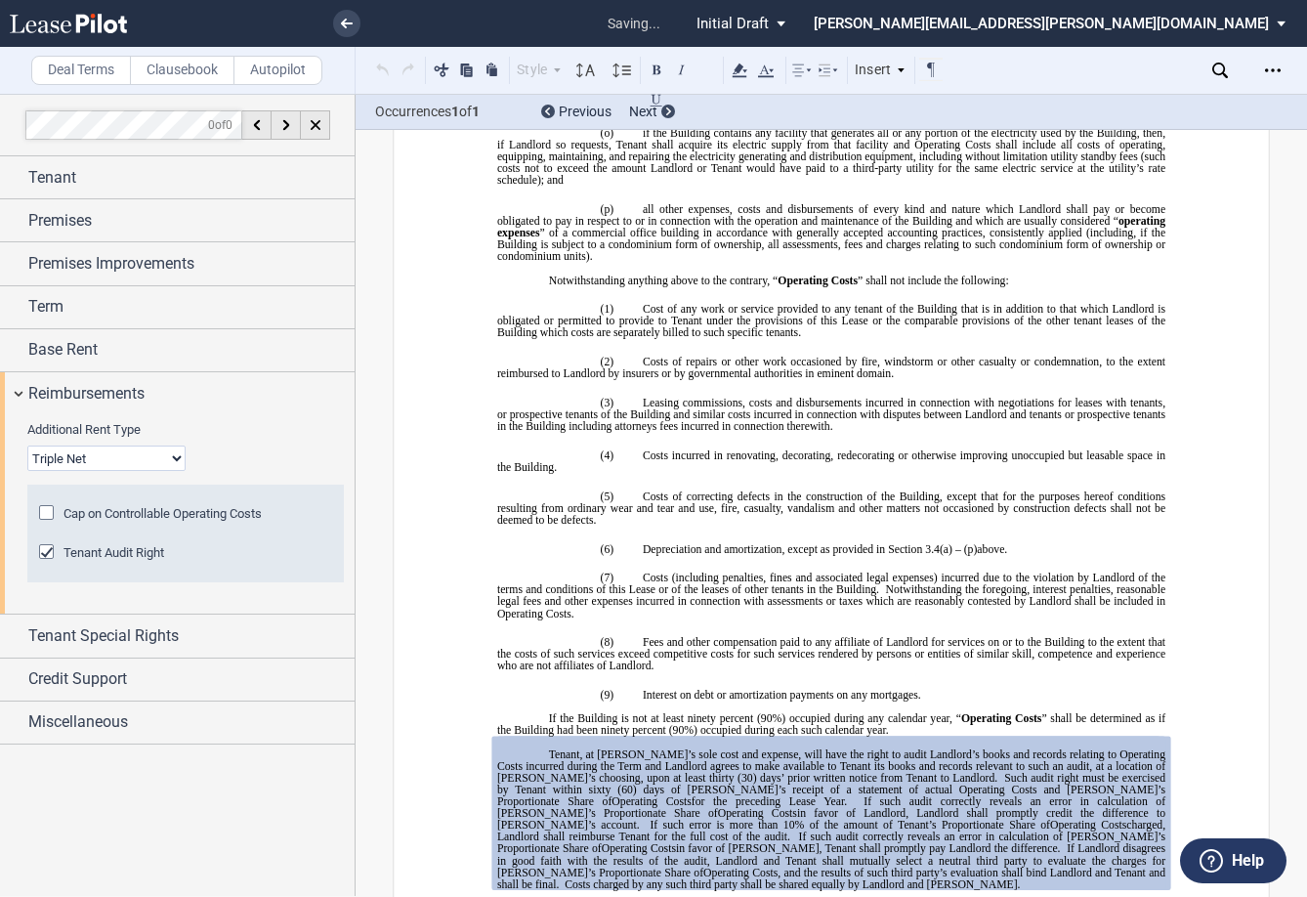
scroll to position [4328, 0]
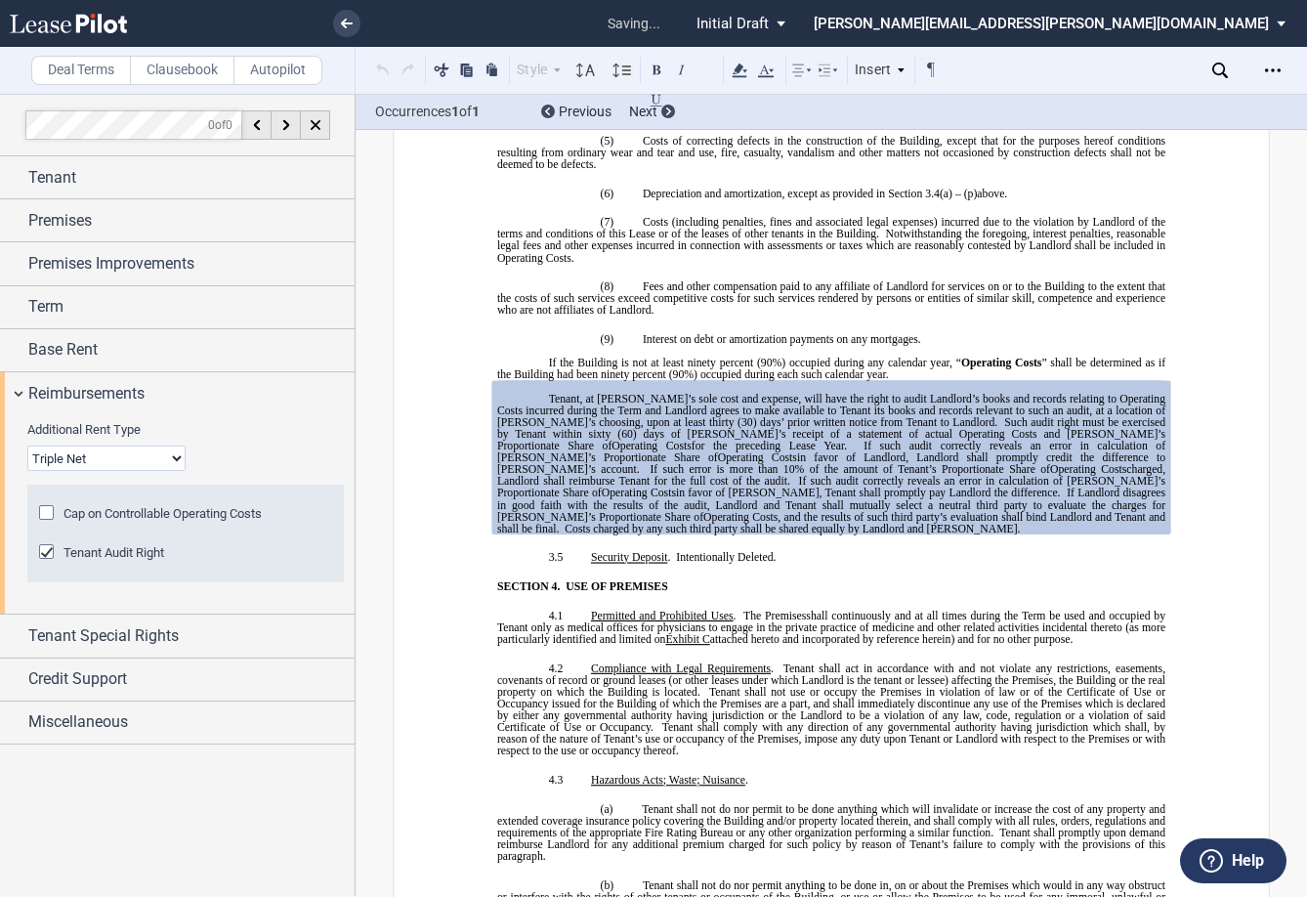
click at [50, 550] on div "Tenant Audit Right" at bounding box center [49, 554] width 20 height 20
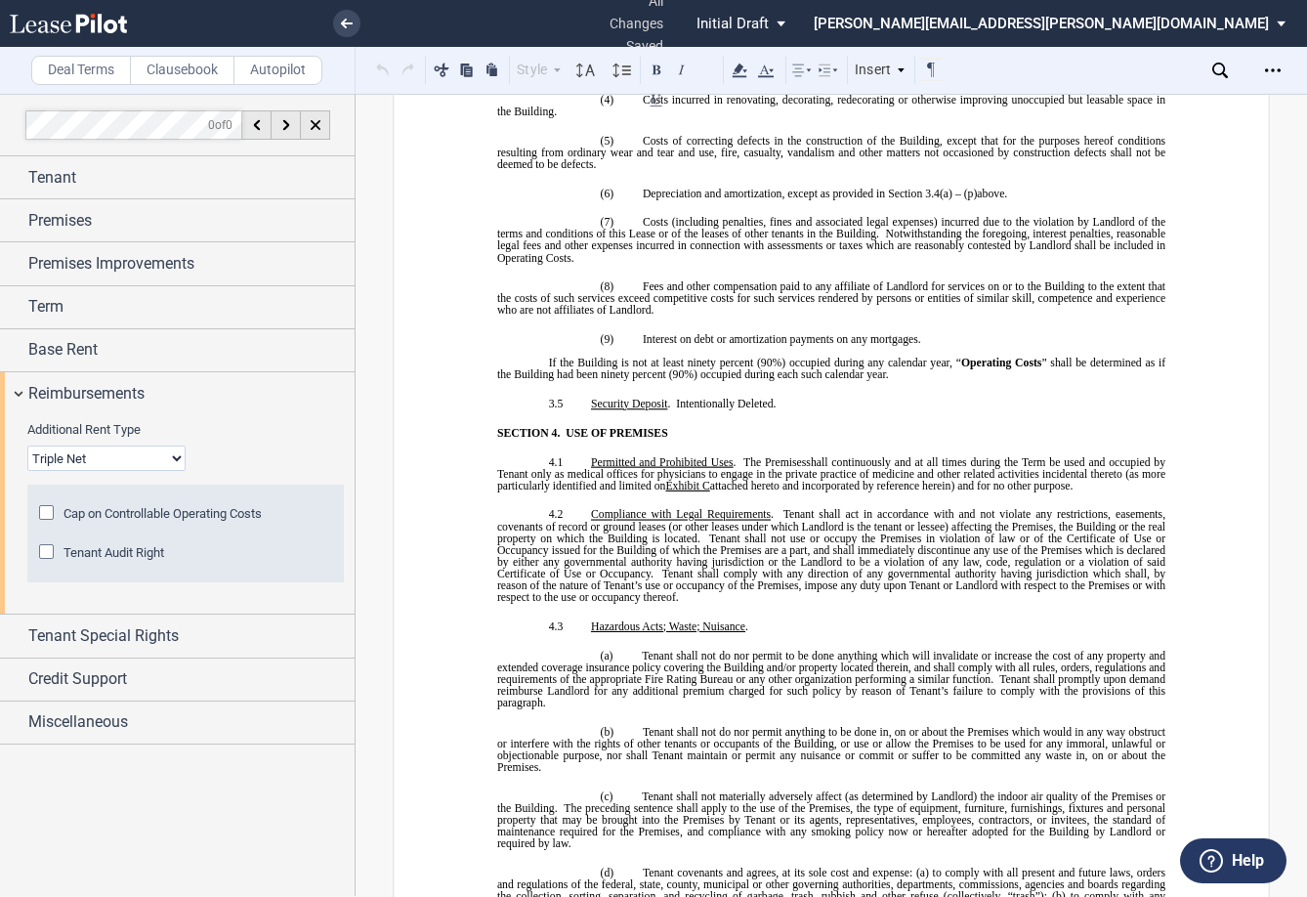
click at [48, 516] on div "Cap on Controllable Operating Costs" at bounding box center [49, 515] width 20 height 20
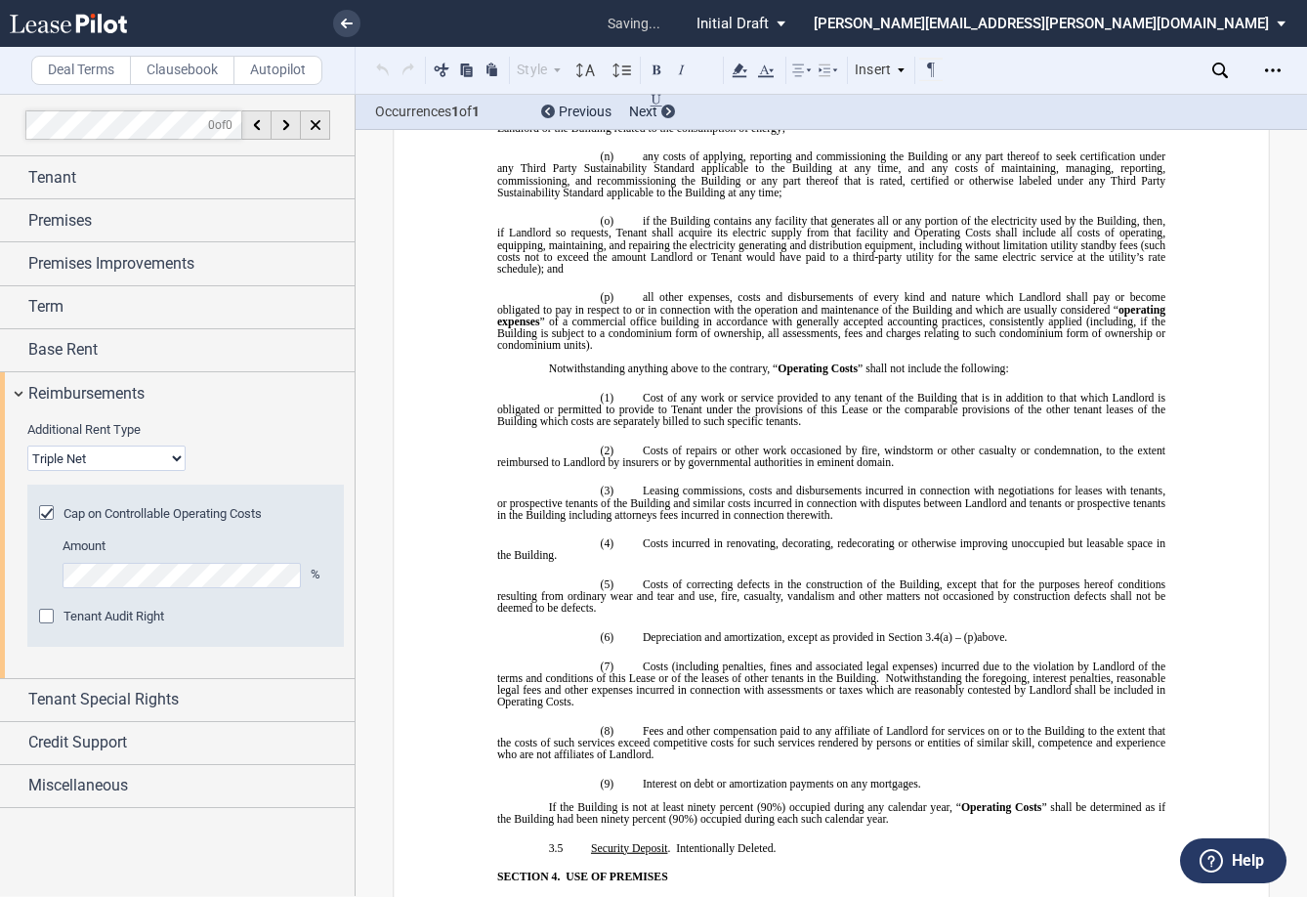
scroll to position [2670, 0]
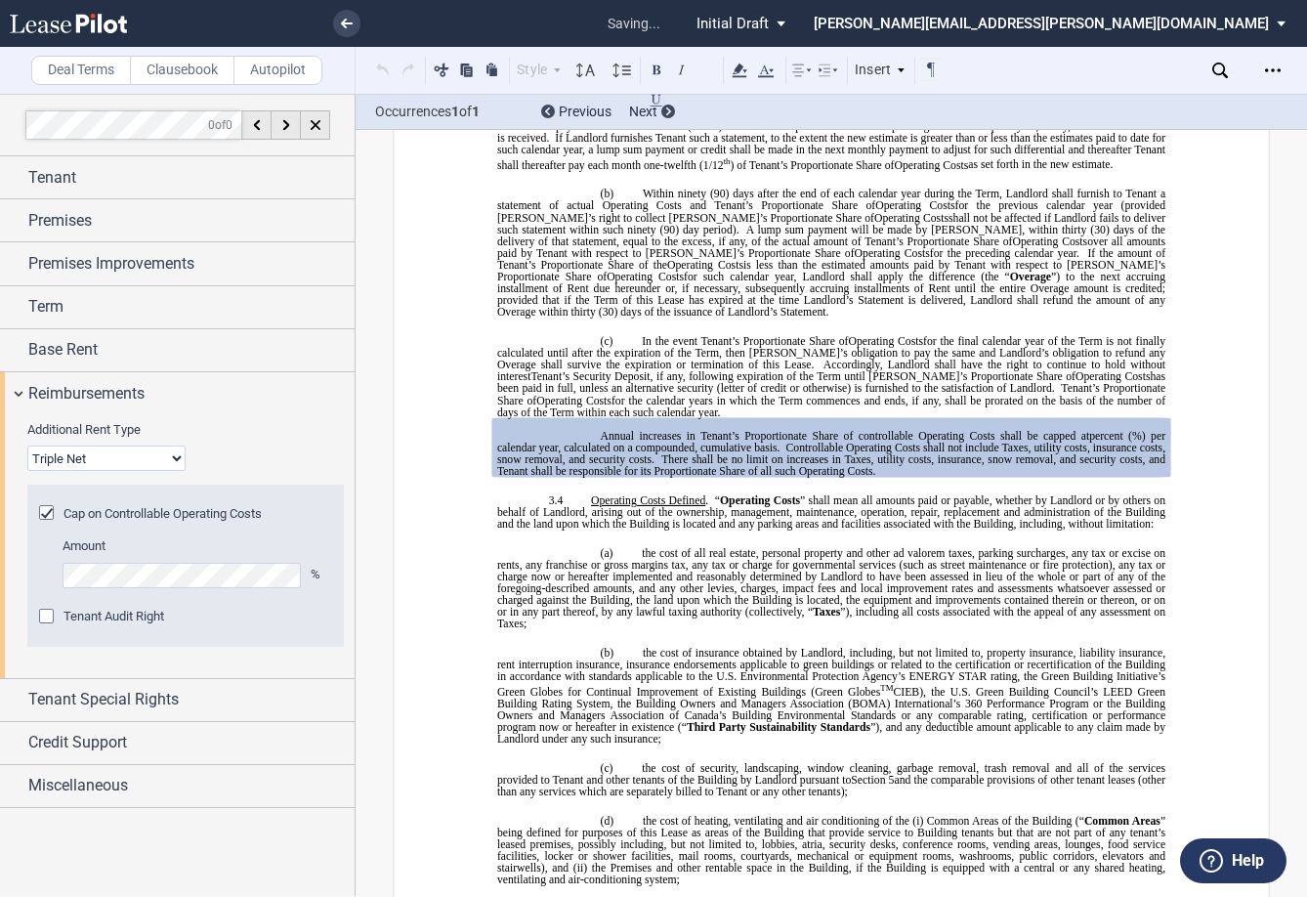
click at [48, 516] on div "Cap on Controllable Operating Costs" at bounding box center [49, 515] width 20 height 20
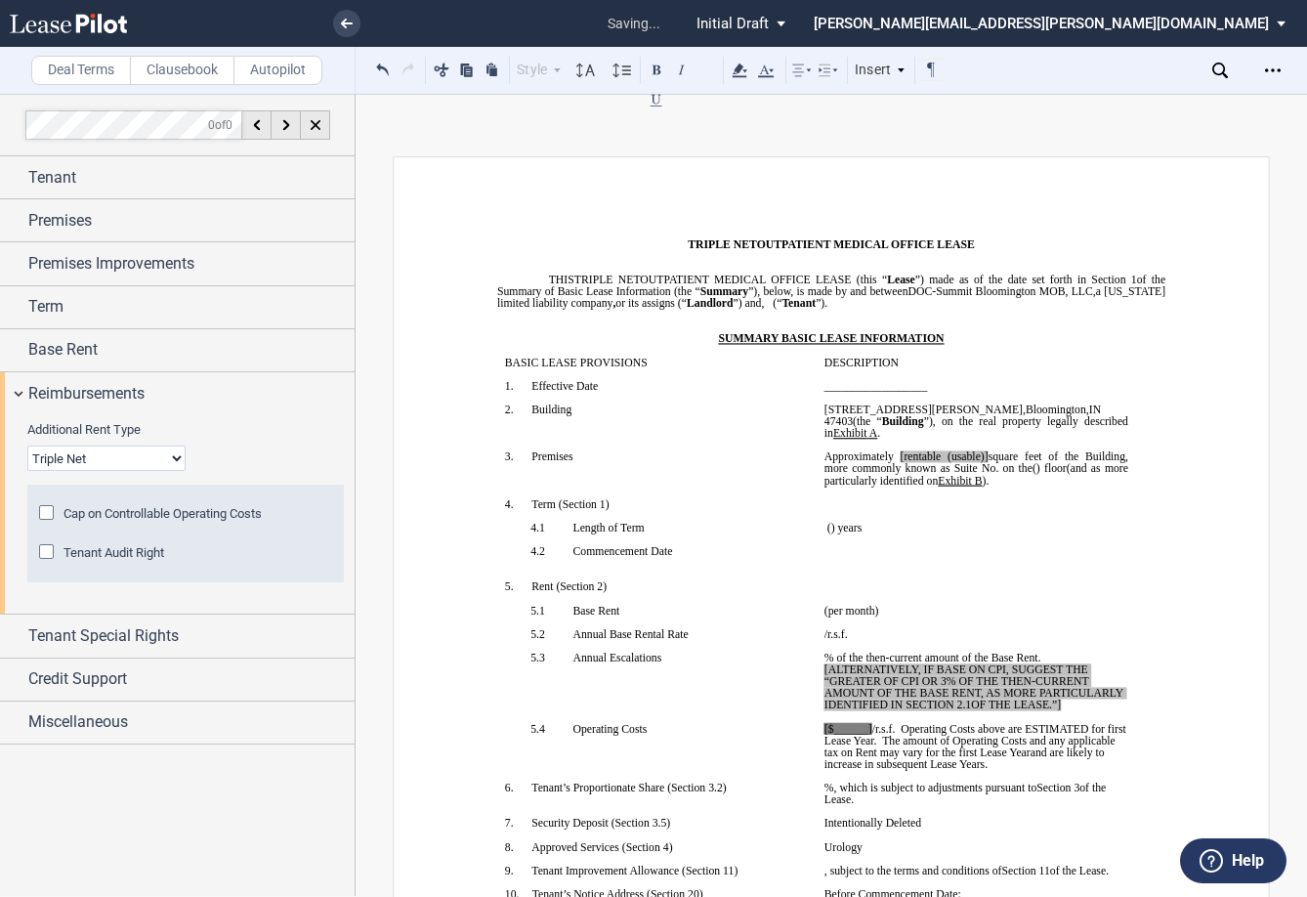
scroll to position [293, 0]
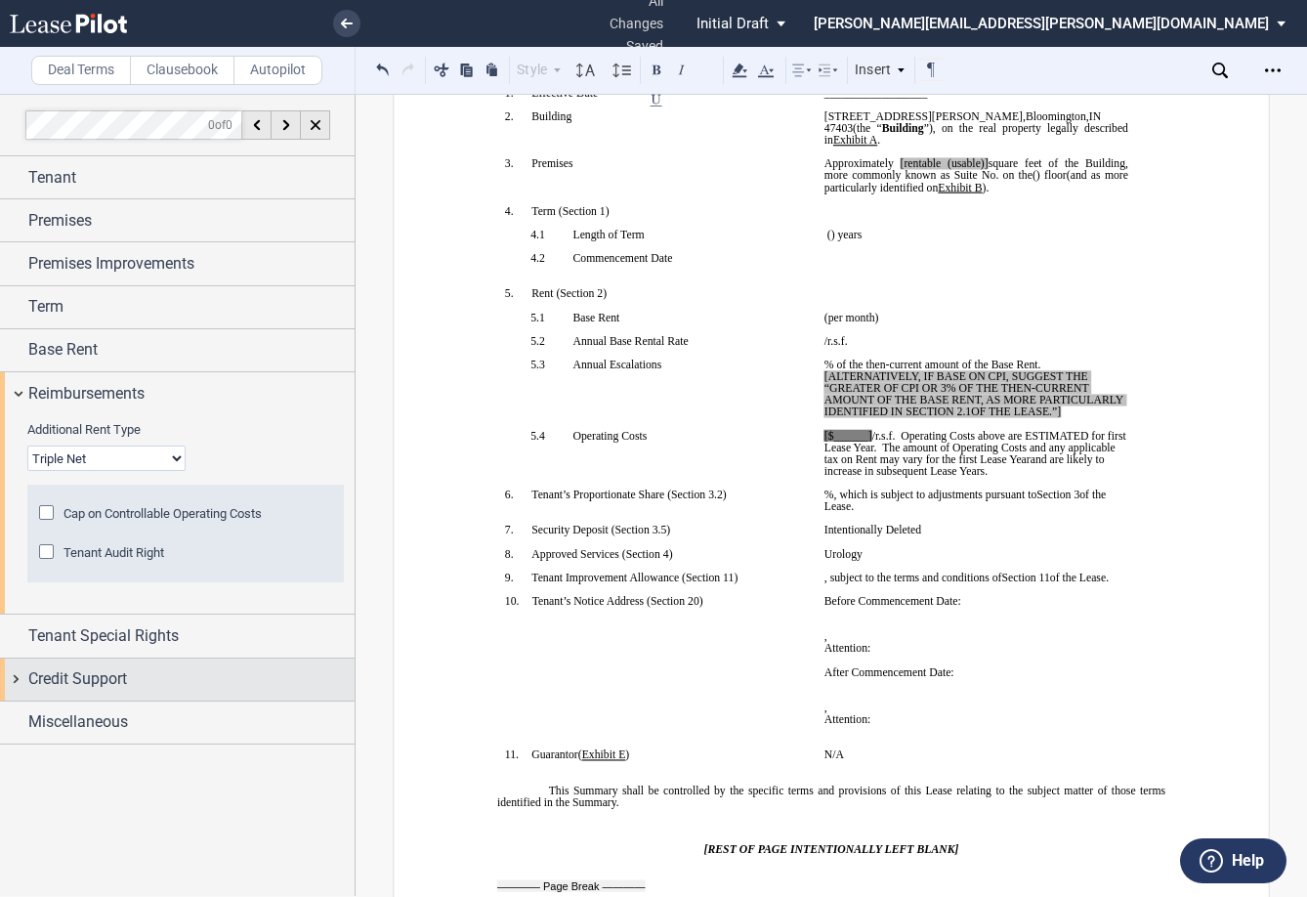
click at [14, 678] on div "Credit Support" at bounding box center [177, 679] width 355 height 42
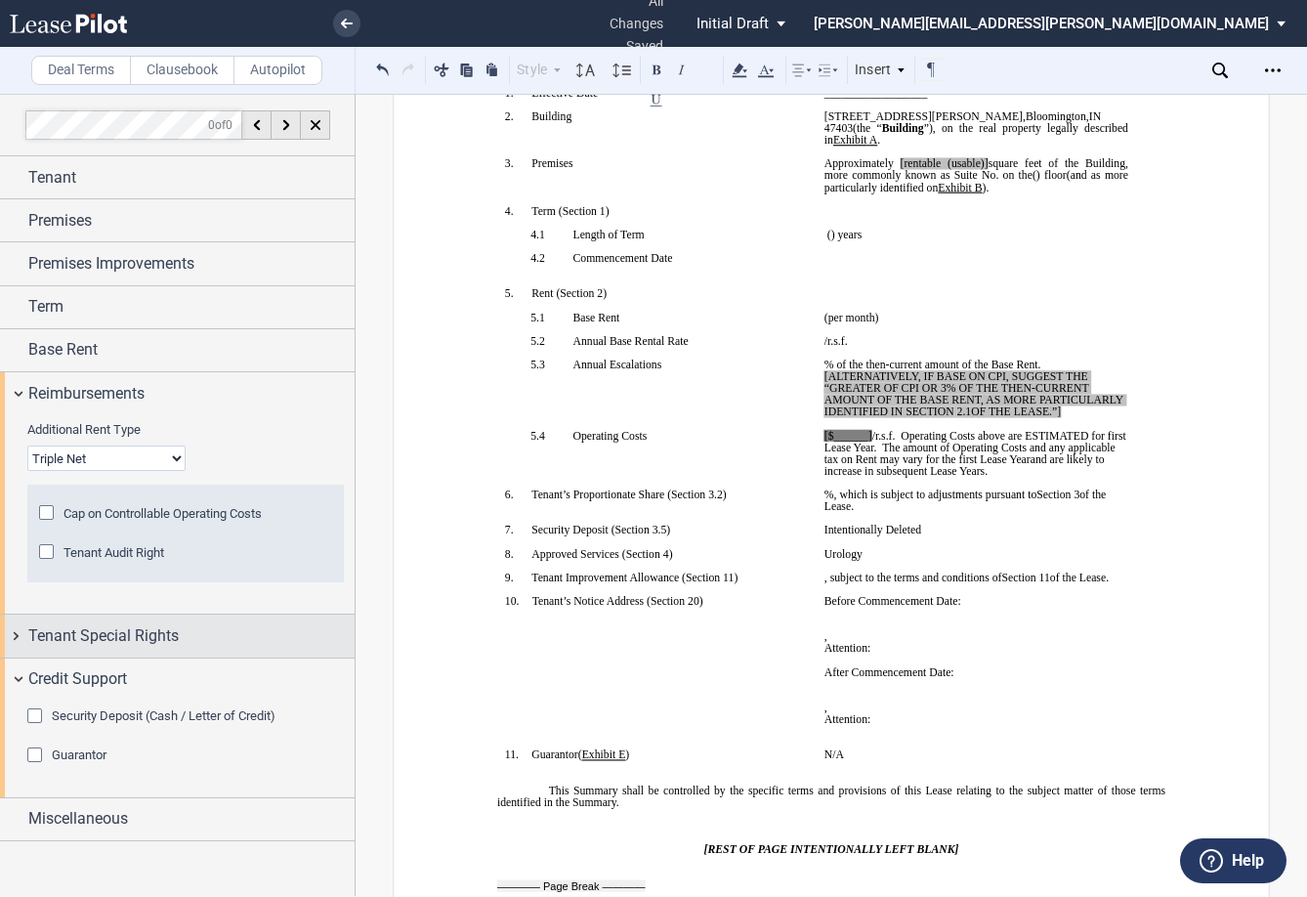
click at [19, 628] on div "Tenant Special Rights" at bounding box center [177, 635] width 355 height 42
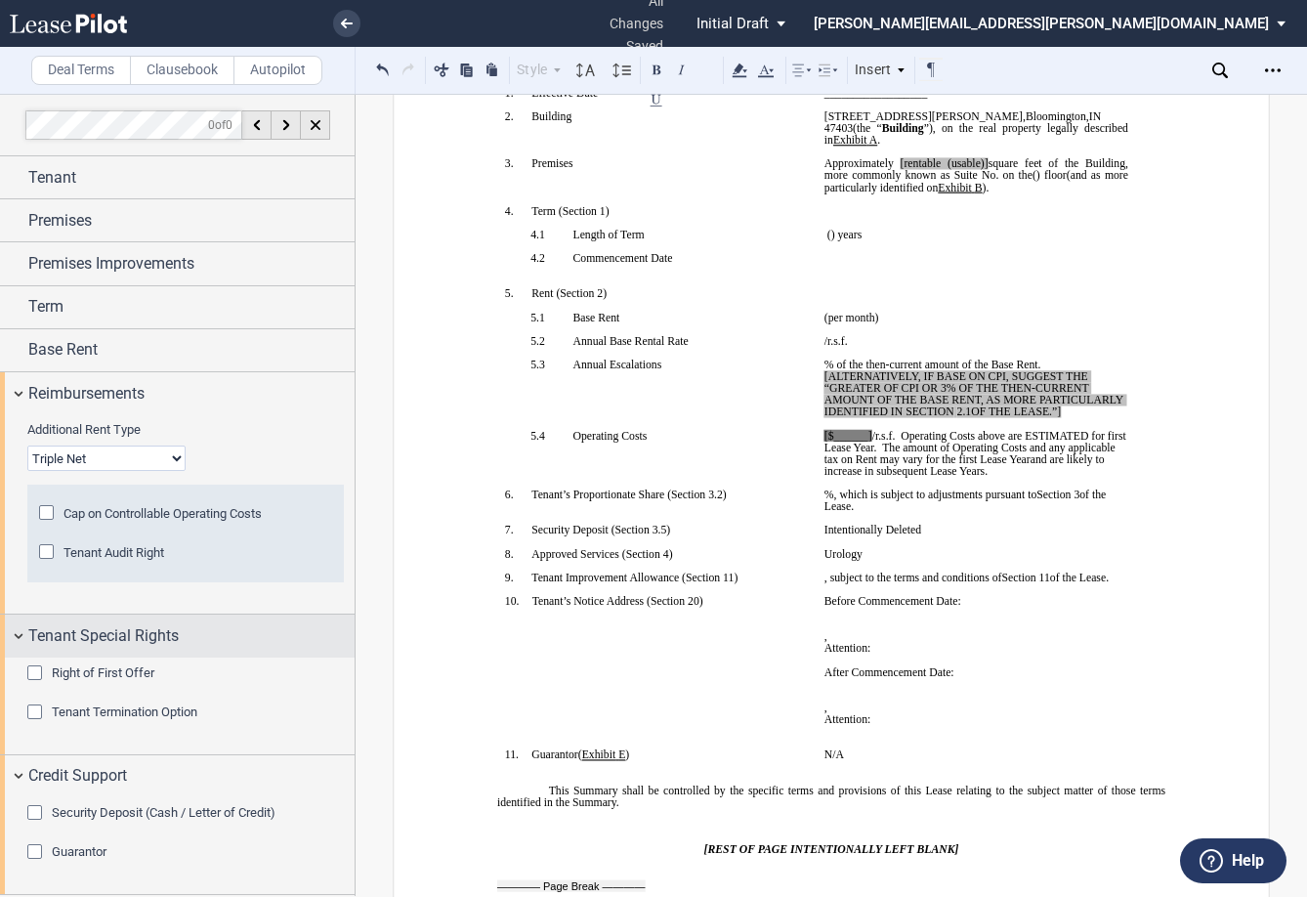
click at [19, 628] on div "Tenant Special Rights" at bounding box center [177, 635] width 355 height 42
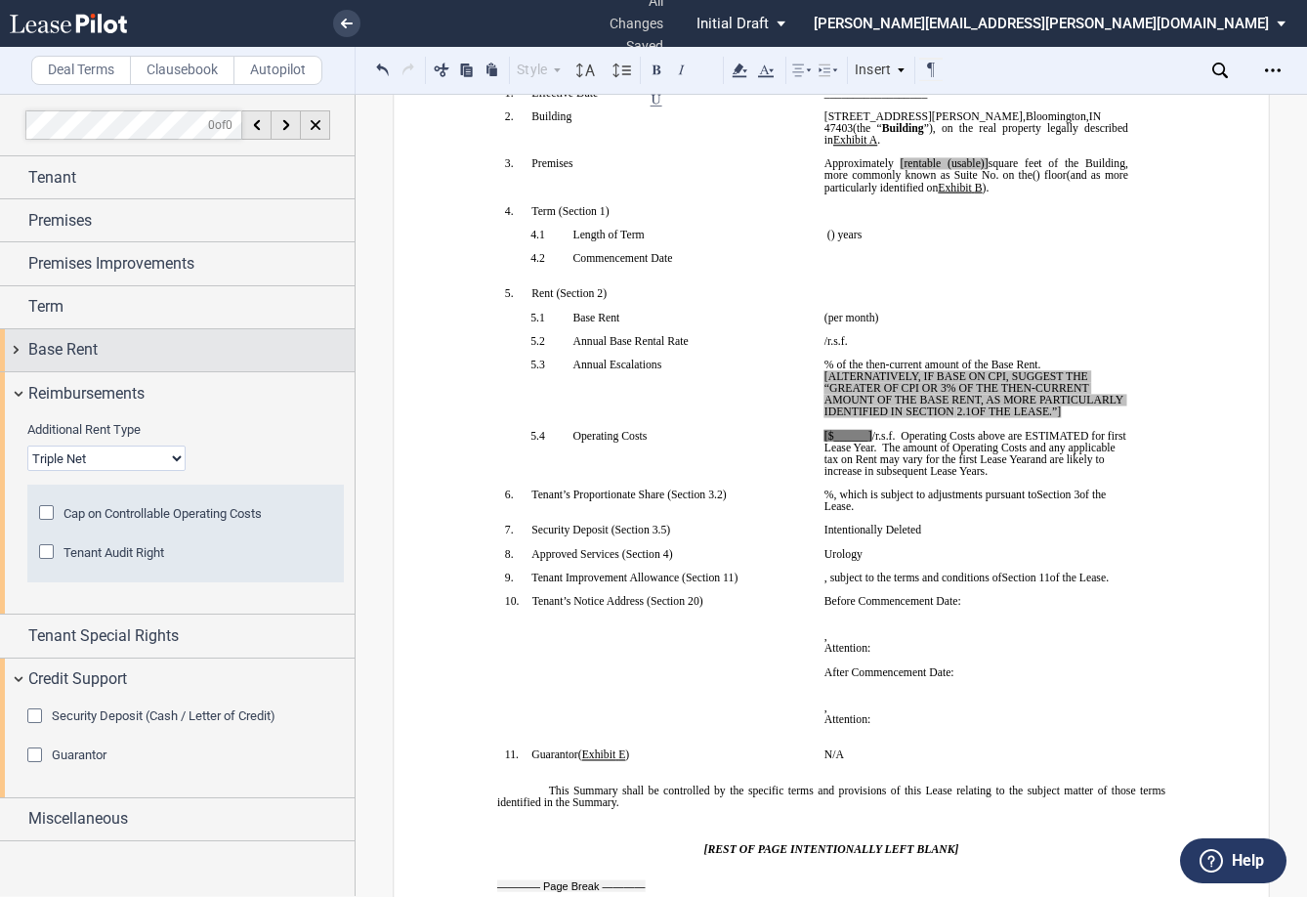
click at [21, 341] on div "Base Rent" at bounding box center [177, 350] width 355 height 42
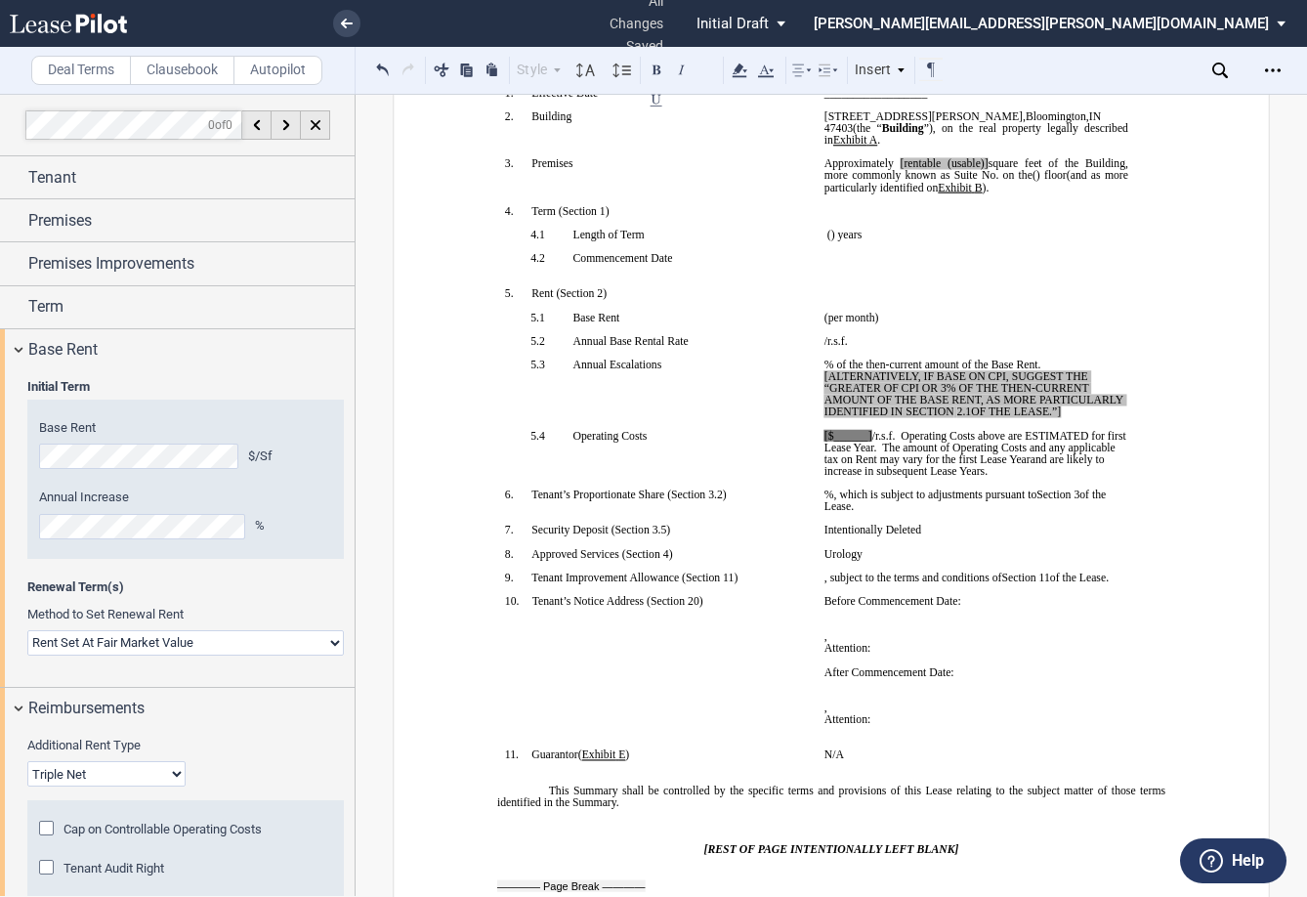
click at [158, 639] on select "Rent Set At Fair Market Value Rent Specified in [GEOGRAPHIC_DATA]" at bounding box center [185, 642] width 317 height 25
select select "fixed"
click at [27, 630] on select "Rent Set At Fair Market Value Rent Specified in [GEOGRAPHIC_DATA]" at bounding box center [185, 642] width 317 height 25
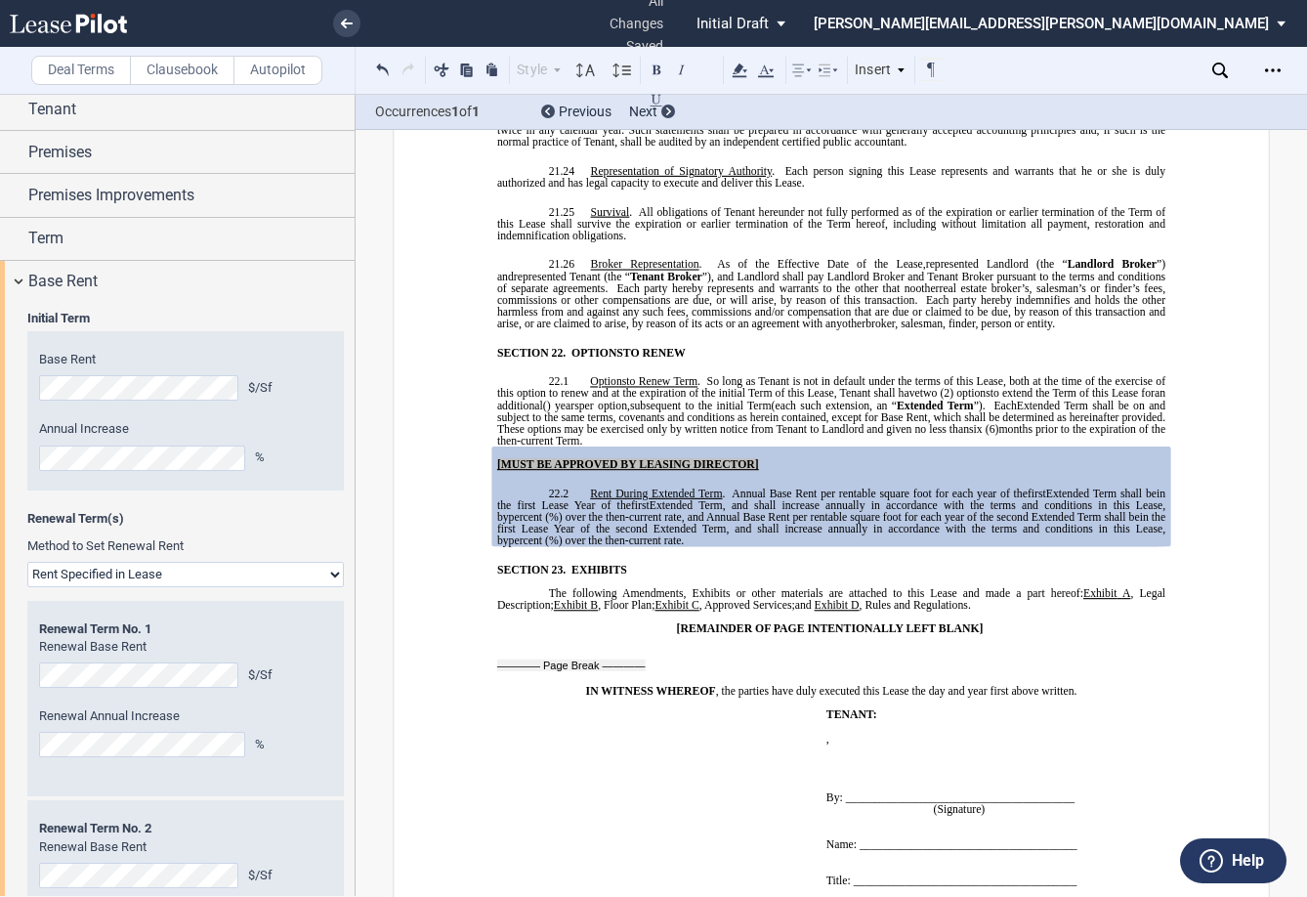
scroll to position [195, 0]
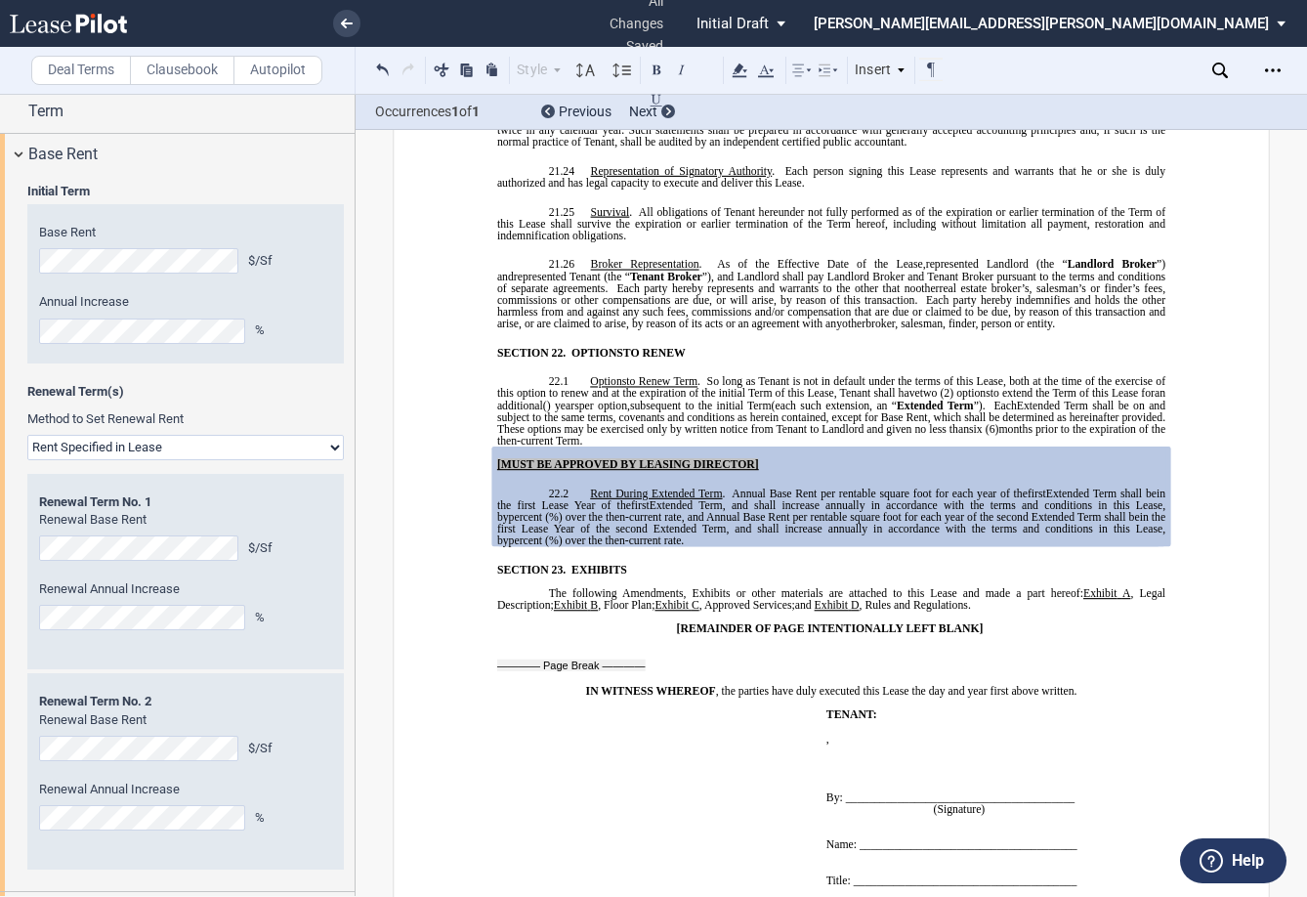
click at [842, 523] on span ", and shall increase annually in accordance with the terms and conditions in th…" at bounding box center [832, 534] width 671 height 23
click at [654, 511] on span "%) over the then-current rate" at bounding box center [615, 517] width 133 height 12
click at [935, 73] on icon "Open Lease options menu" at bounding box center [1273, 71] width 16 height 16
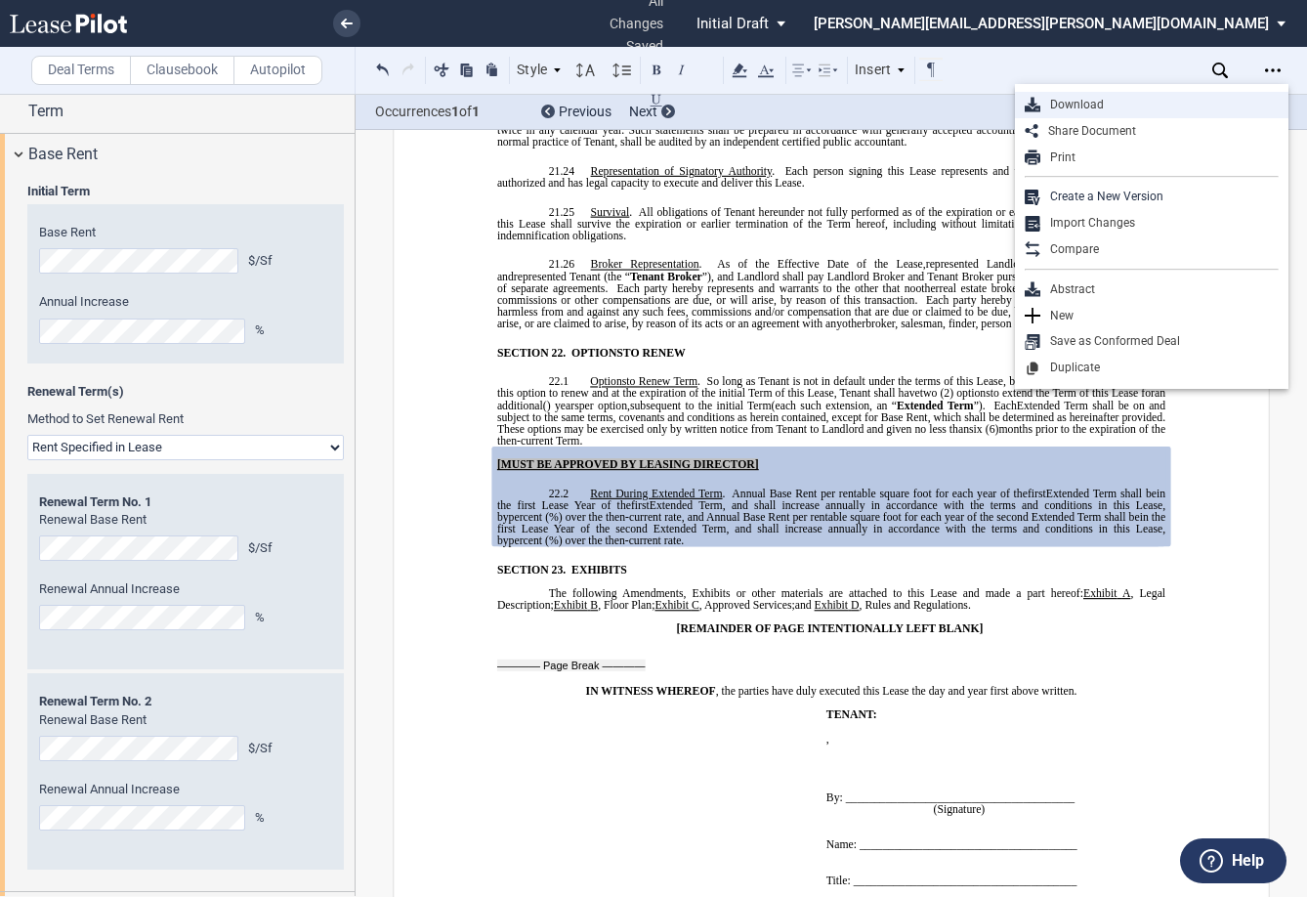
click at [935, 102] on div "Download" at bounding box center [1159, 105] width 238 height 17
